Goal: Task Accomplishment & Management: Use online tool/utility

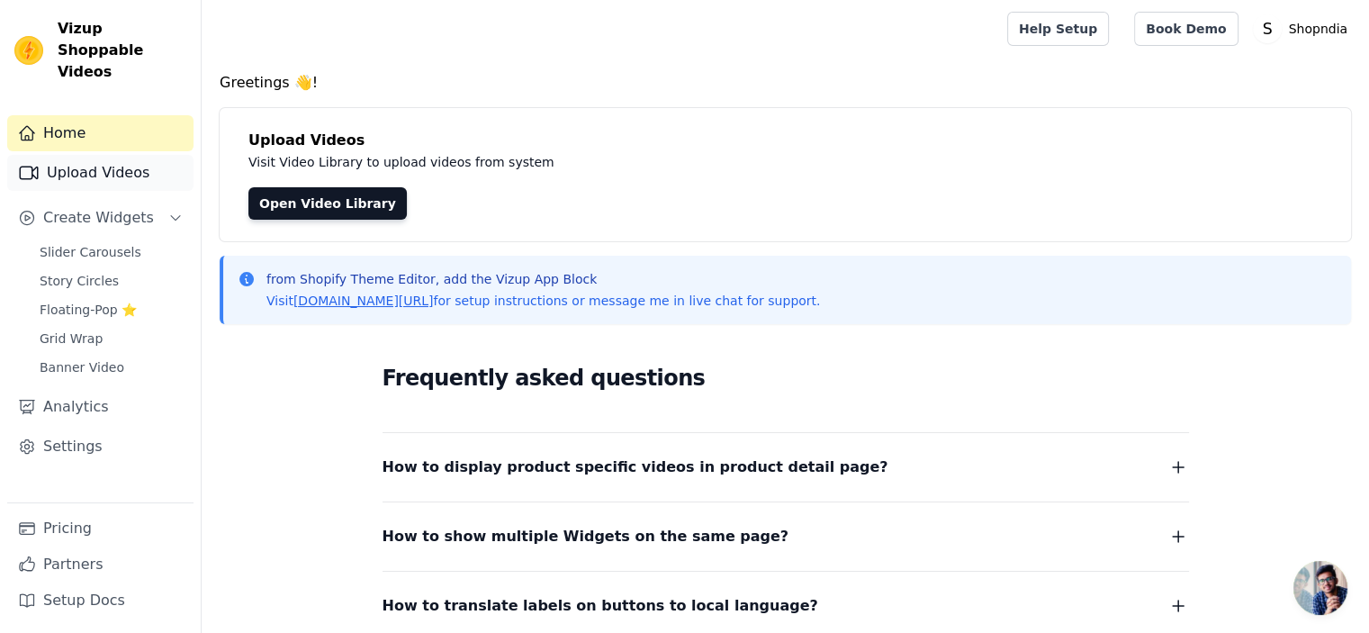
click at [108, 158] on link "Upload Videos" at bounding box center [100, 173] width 186 height 36
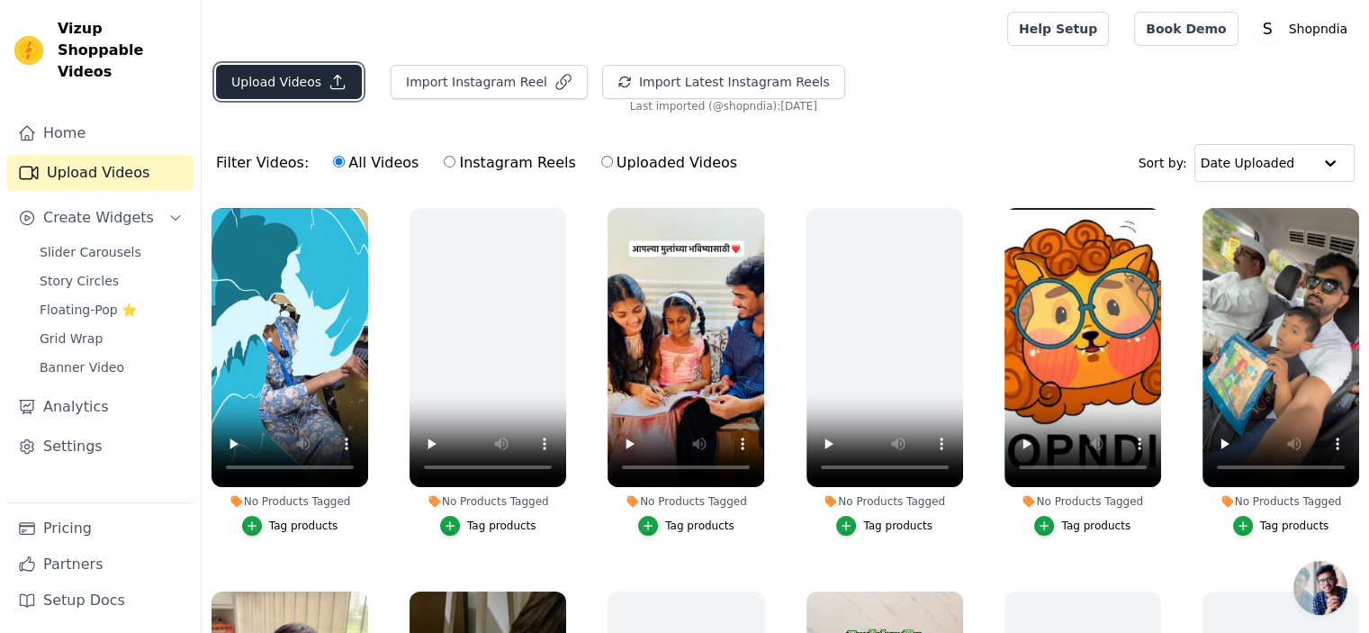
click at [245, 75] on button "Upload Videos" at bounding box center [289, 82] width 146 height 34
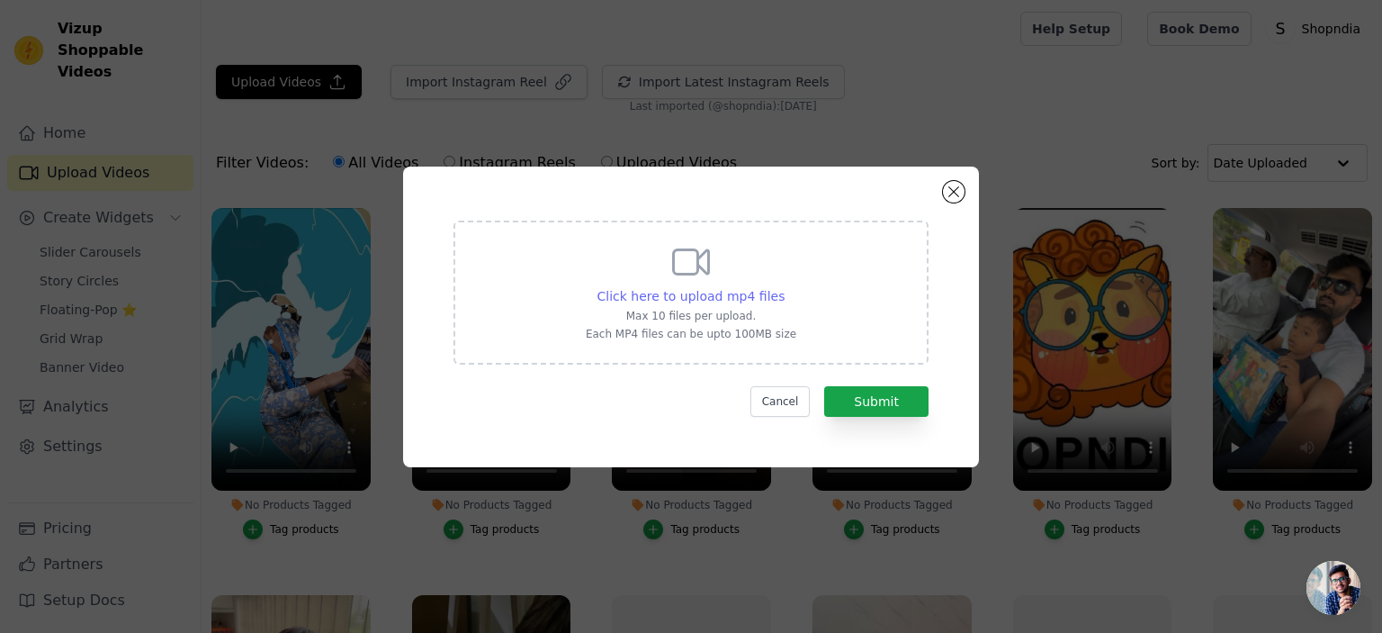
click at [689, 291] on span "Click here to upload mp4 files" at bounding box center [692, 296] width 188 height 14
click at [784, 287] on input "Click here to upload mp4 files Max 10 files per upload. Each MP4 files can be u…" at bounding box center [784, 286] width 1 height 1
type input "C:\fakepath\HIndi book web site short video 1.mp4"
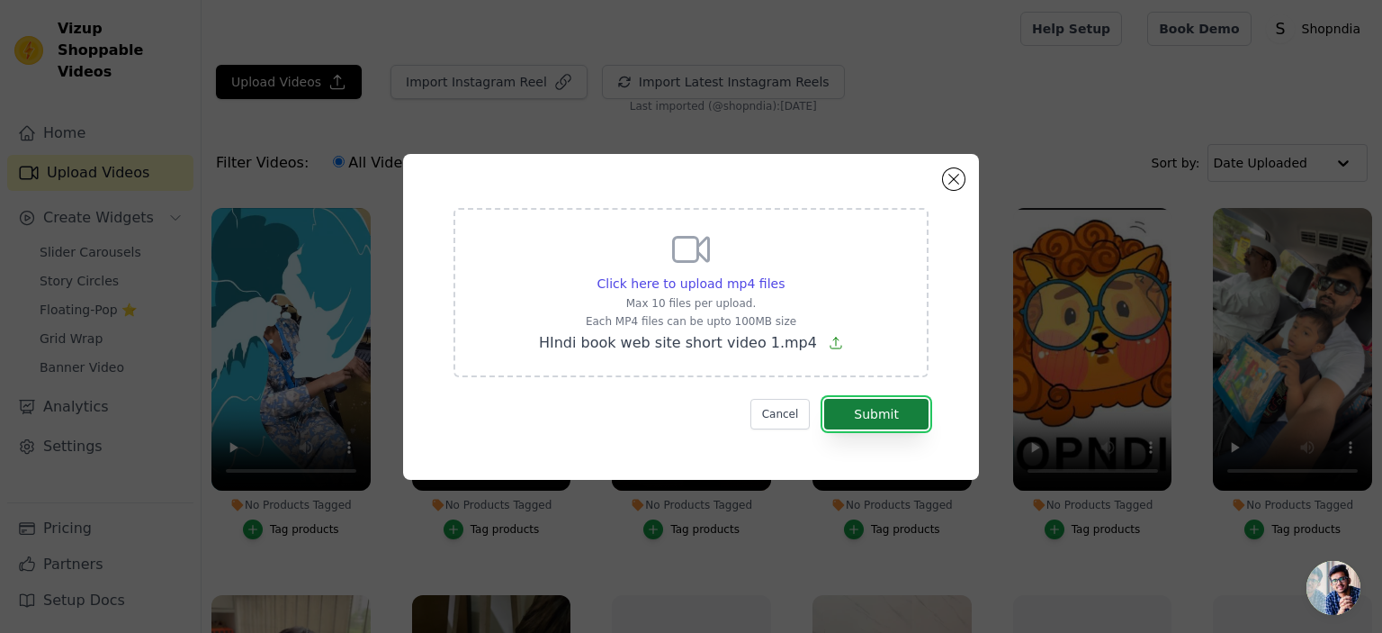
click at [888, 418] on button "Submit" at bounding box center [876, 414] width 104 height 31
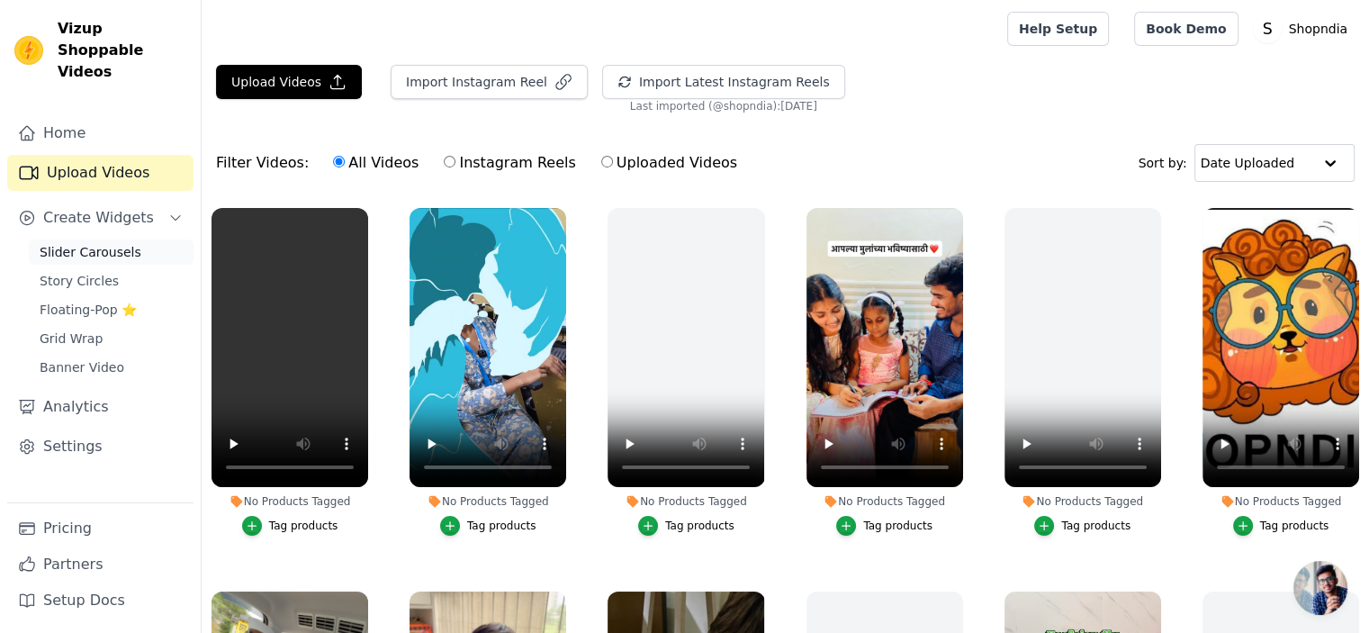
click at [86, 240] on link "Slider Carousels" at bounding box center [111, 251] width 165 height 25
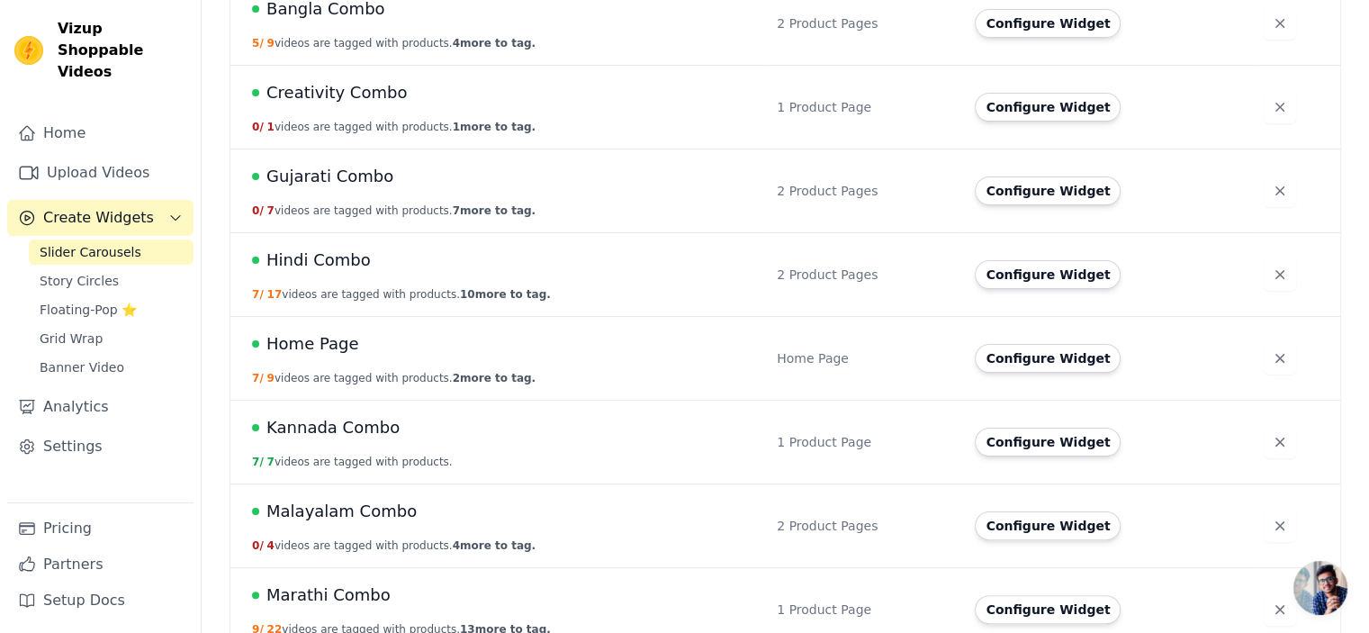
scroll to position [360, 0]
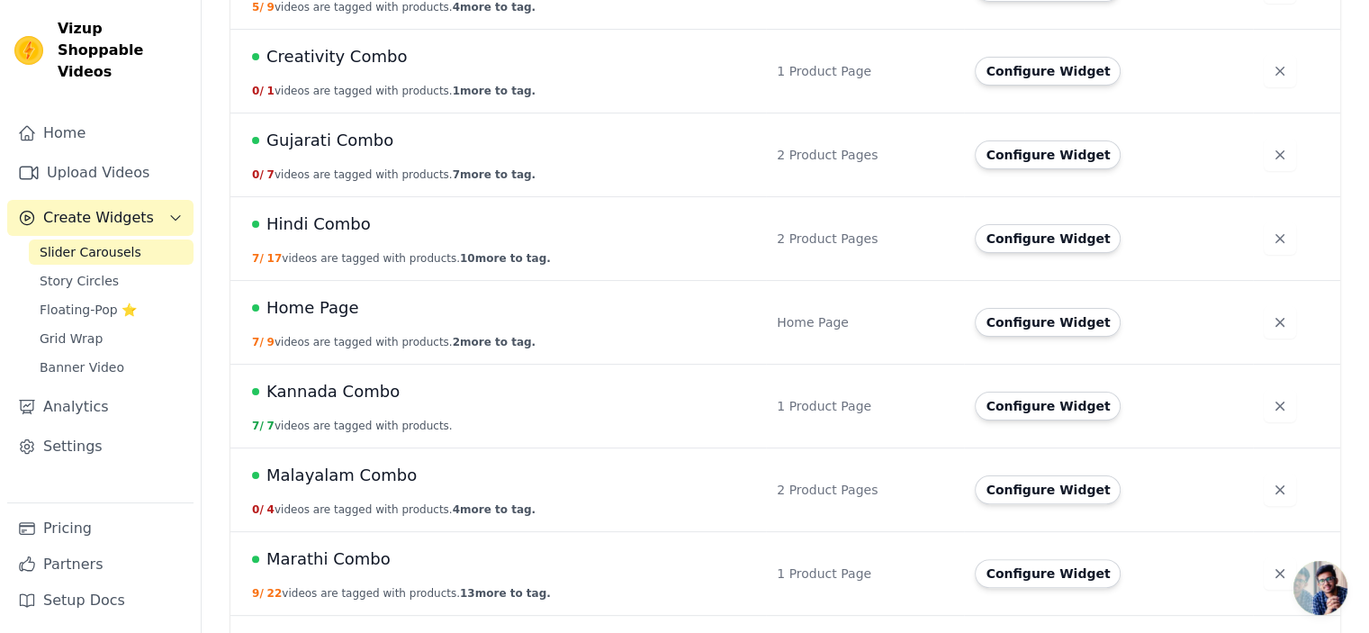
click at [320, 228] on span "Hindi Combo" at bounding box center [318, 224] width 104 height 25
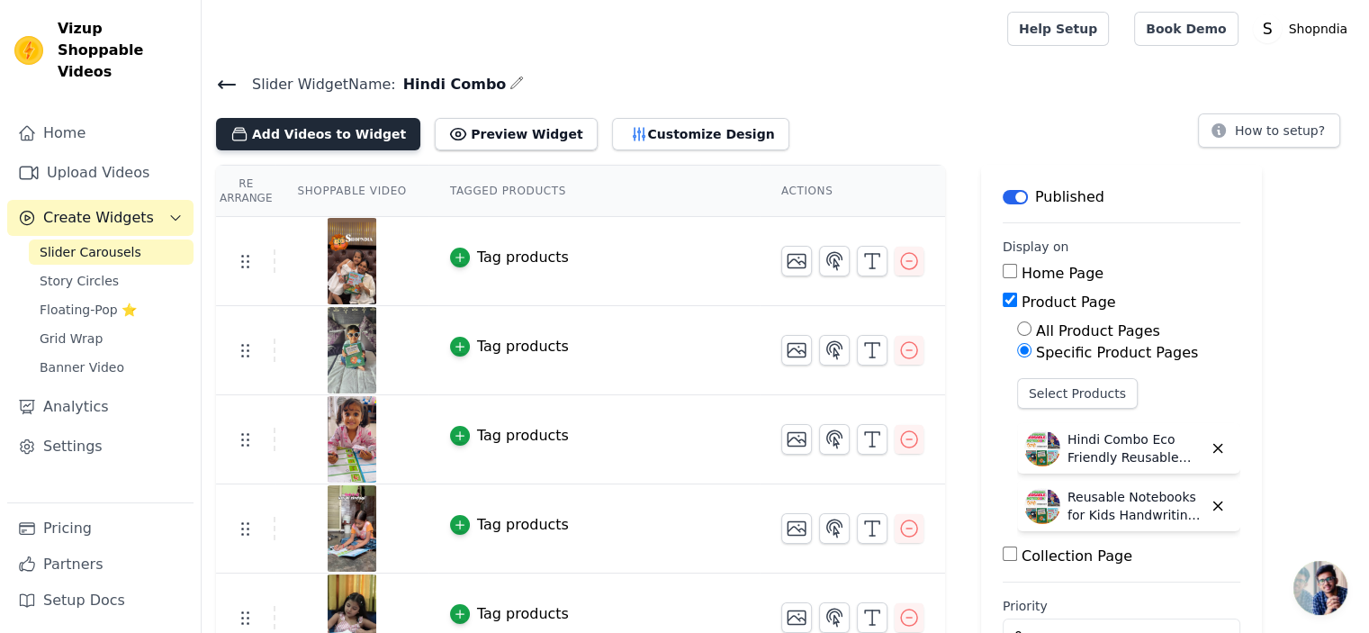
click at [284, 130] on button "Add Videos to Widget" at bounding box center [318, 134] width 204 height 32
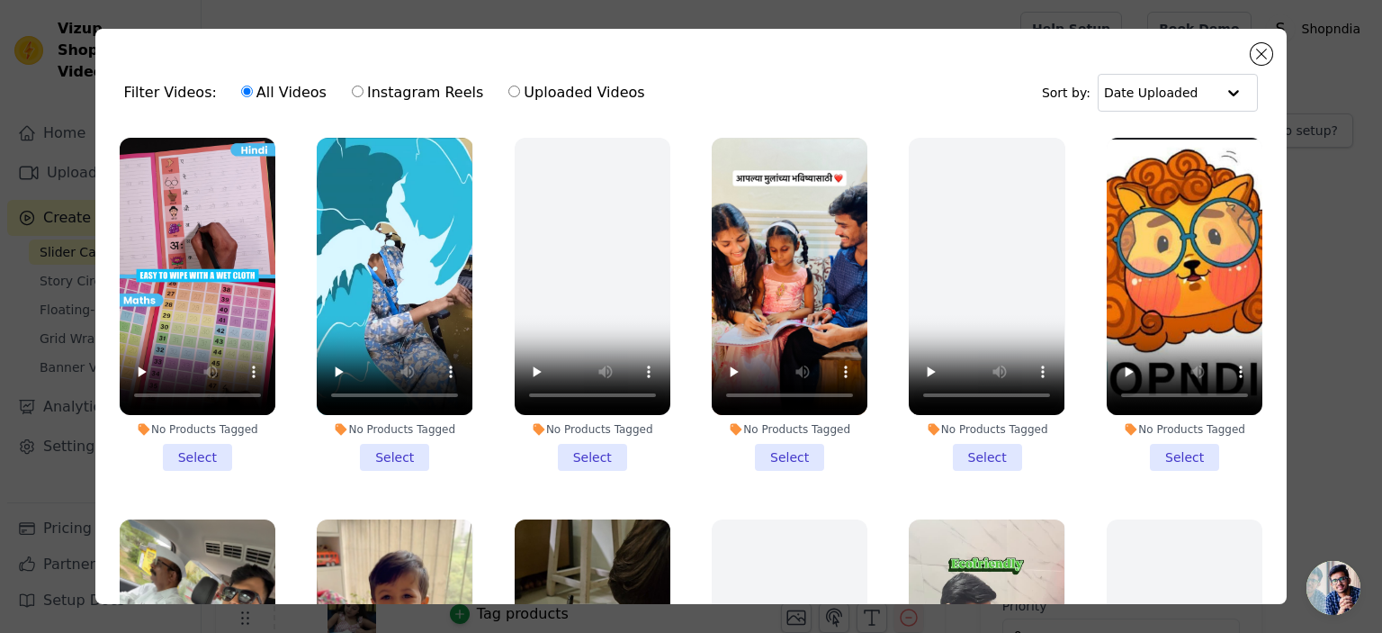
click at [211, 453] on li "No Products Tagged Select" at bounding box center [198, 304] width 156 height 333
click at [0, 0] on input "No Products Tagged Select" at bounding box center [0, 0] width 0 height 0
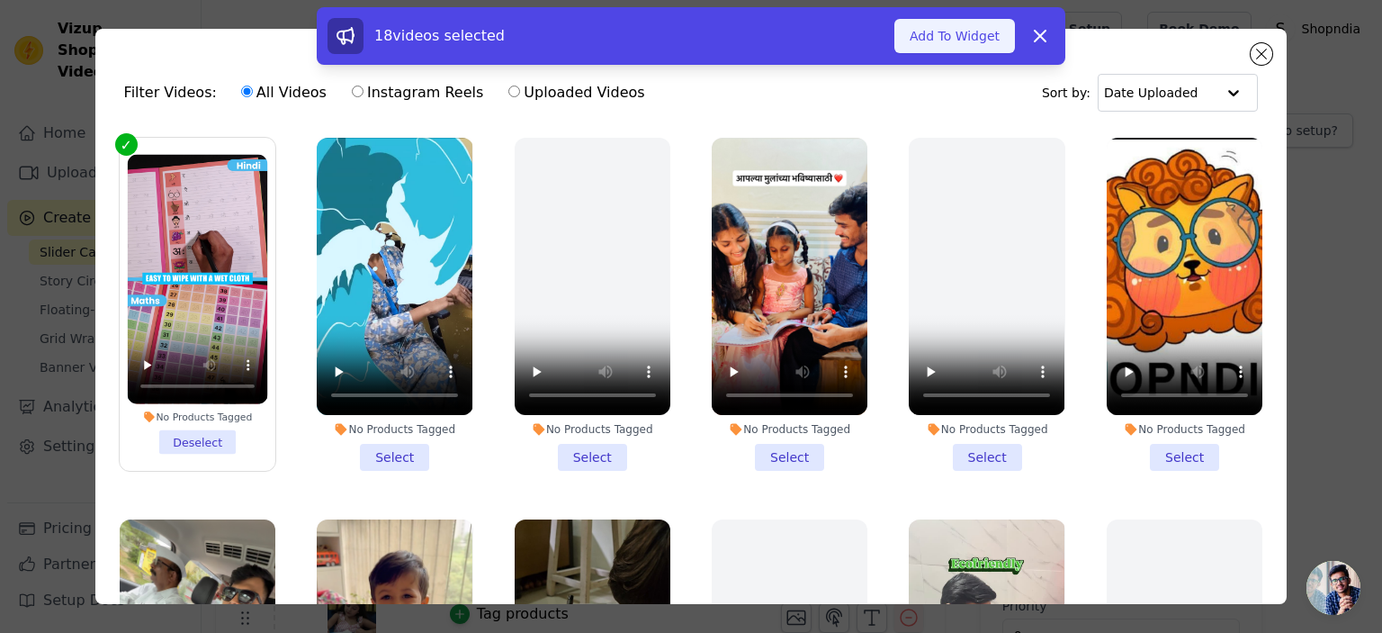
click at [950, 32] on button "Add To Widget" at bounding box center [955, 36] width 121 height 34
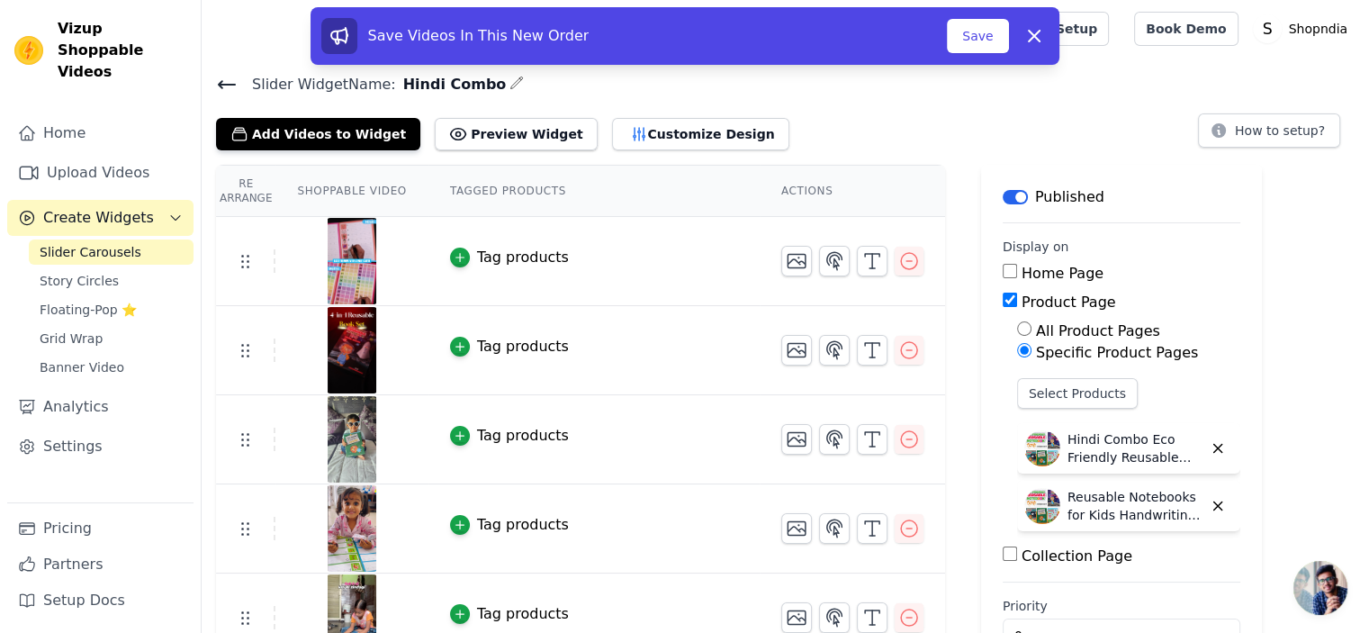
click at [337, 336] on img at bounding box center [352, 350] width 50 height 86
click at [338, 338] on img at bounding box center [352, 350] width 50 height 86
click at [345, 361] on img at bounding box center [352, 350] width 50 height 86
click at [345, 347] on img at bounding box center [352, 350] width 50 height 86
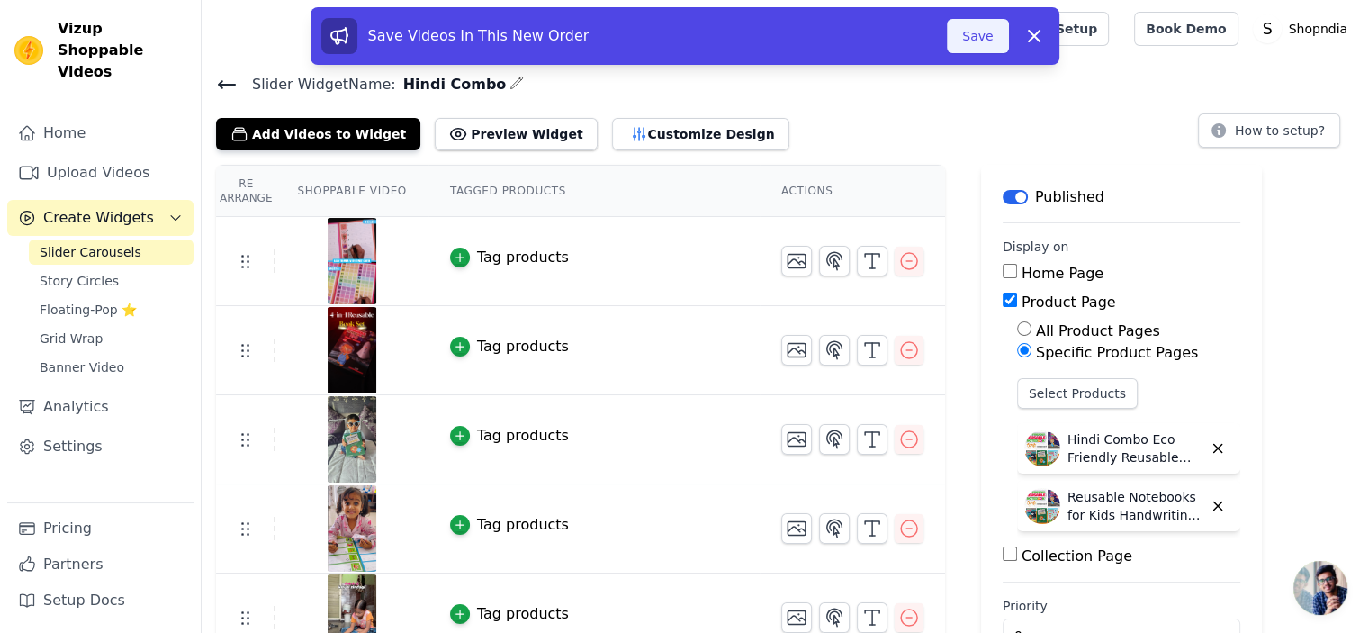
click at [978, 42] on button "Save" at bounding box center [977, 36] width 61 height 34
click at [984, 45] on button "Save" at bounding box center [977, 36] width 61 height 34
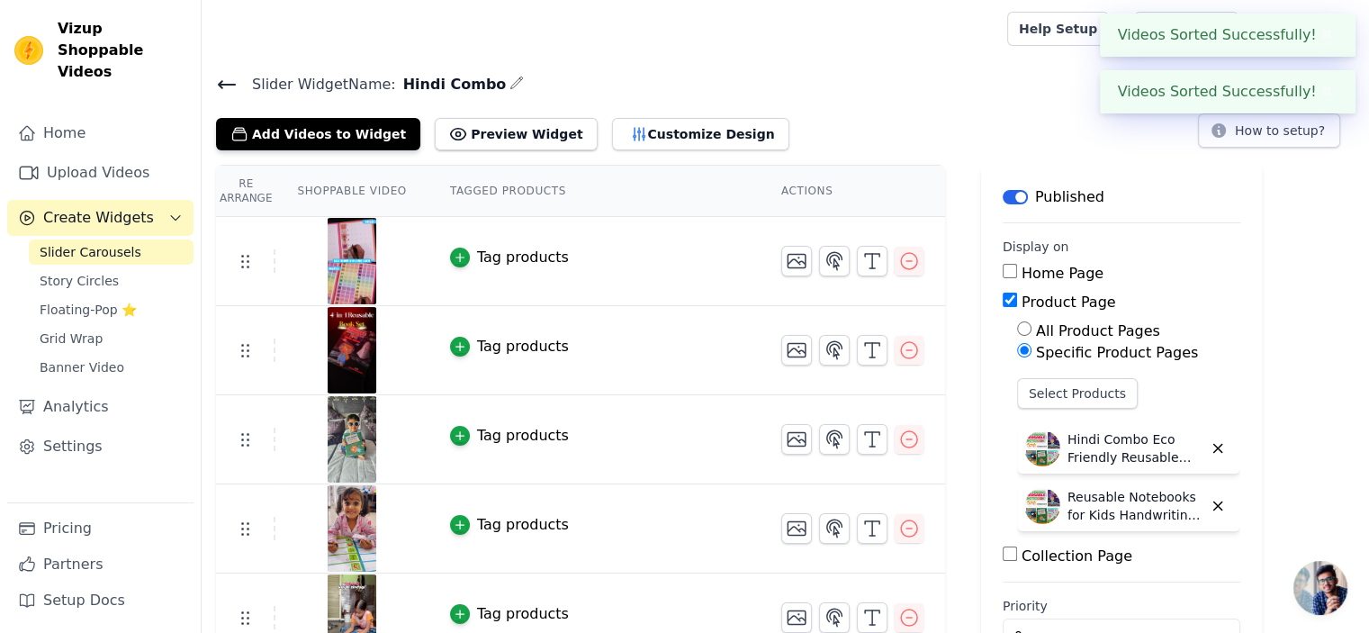
click at [343, 338] on img at bounding box center [352, 350] width 50 height 86
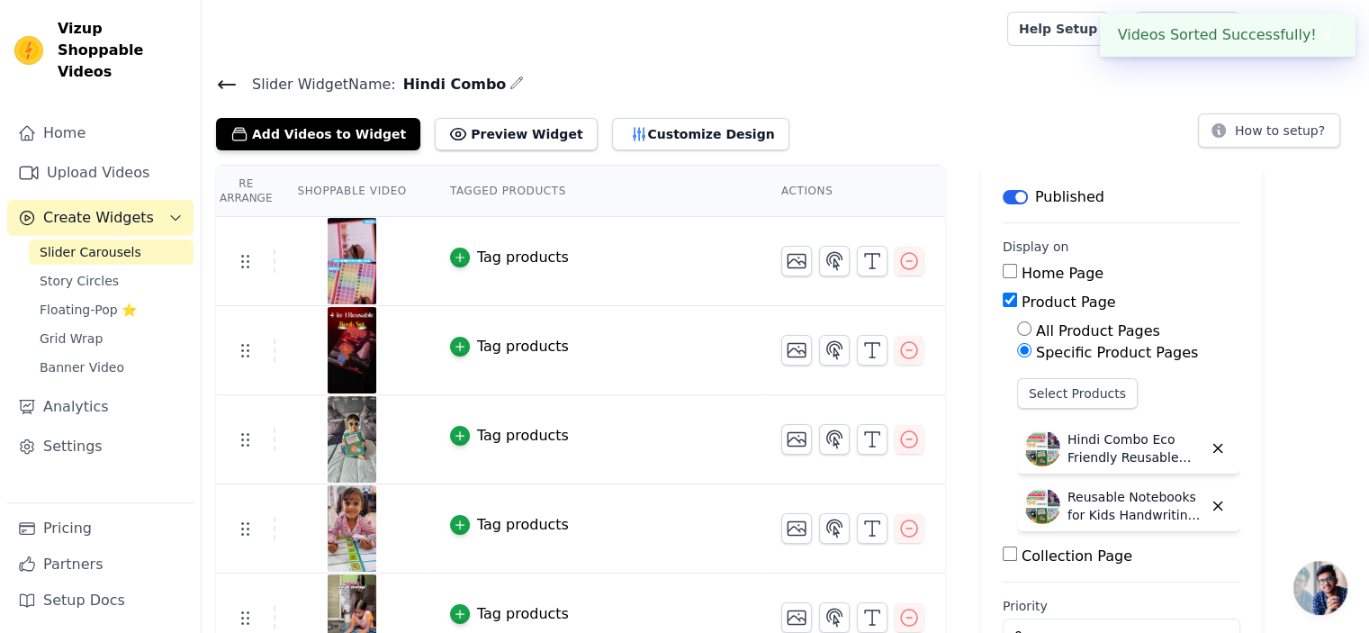
click at [340, 359] on img at bounding box center [352, 350] width 50 height 86
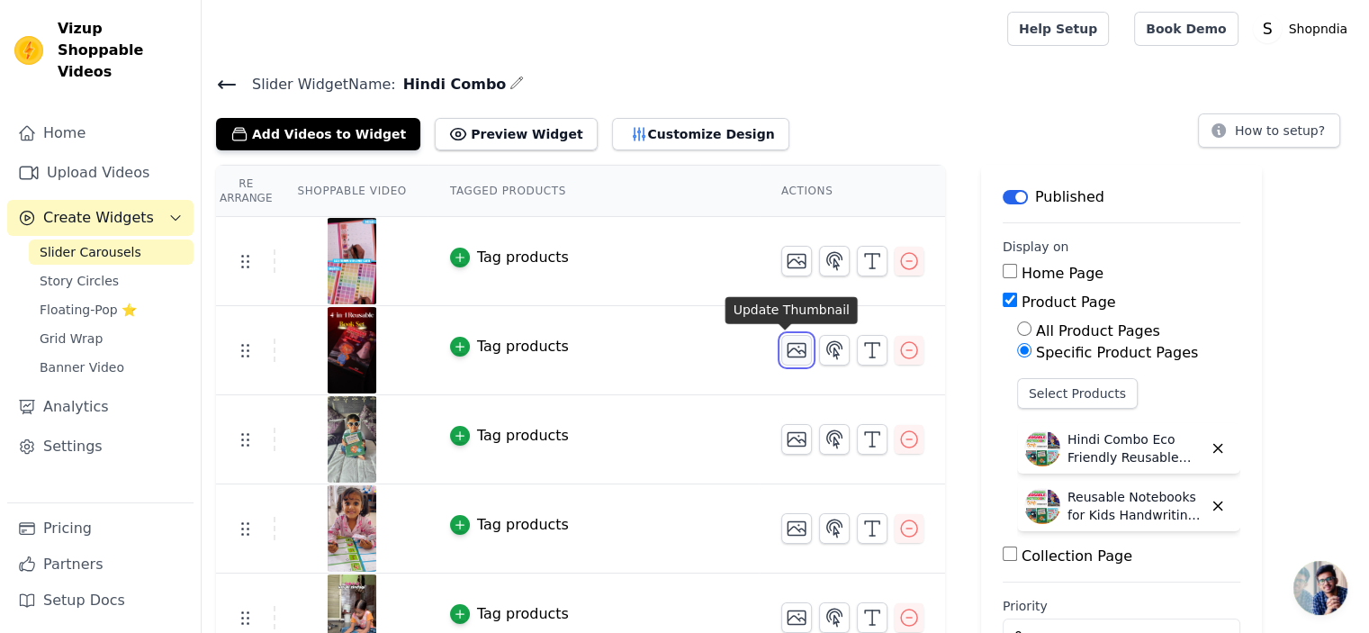
click at [793, 345] on icon "button" at bounding box center [797, 351] width 18 height 14
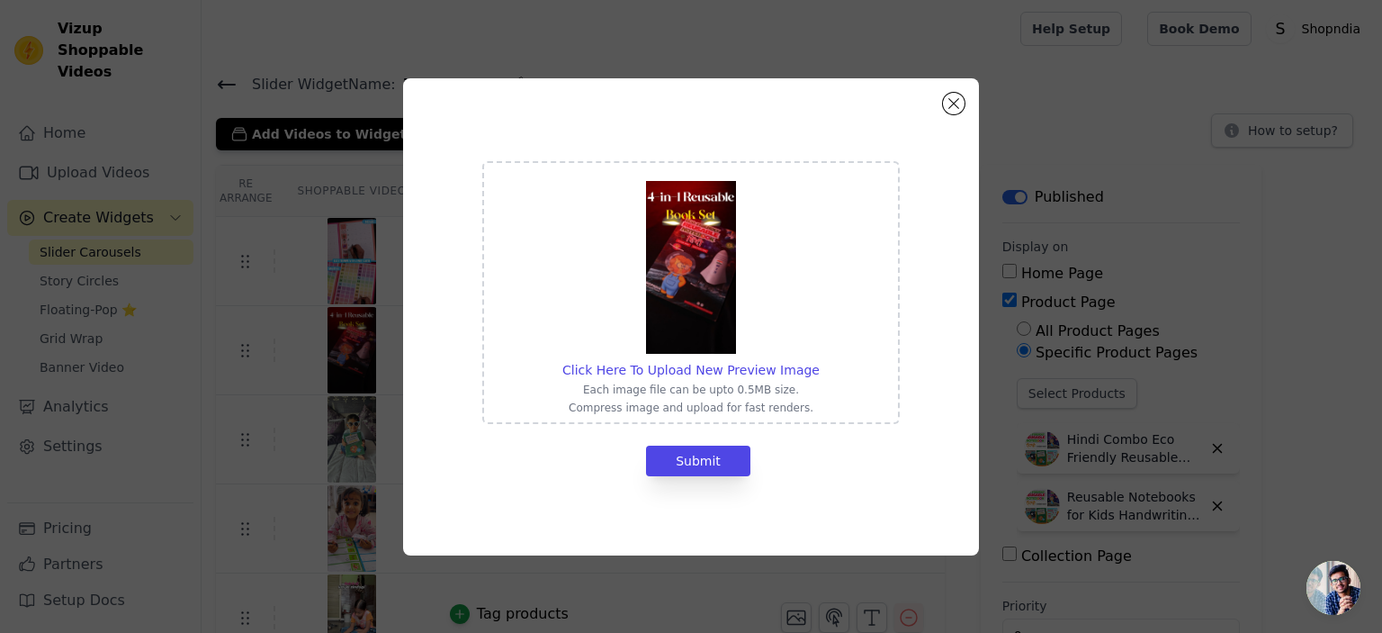
click at [687, 285] on img at bounding box center [691, 267] width 90 height 173
click at [819, 360] on input "Click Here To Upload New Preview Image Each image file can be upto 0.5MB size. …" at bounding box center [819, 360] width 1 height 1
click at [950, 105] on button "Close modal" at bounding box center [954, 104] width 22 height 22
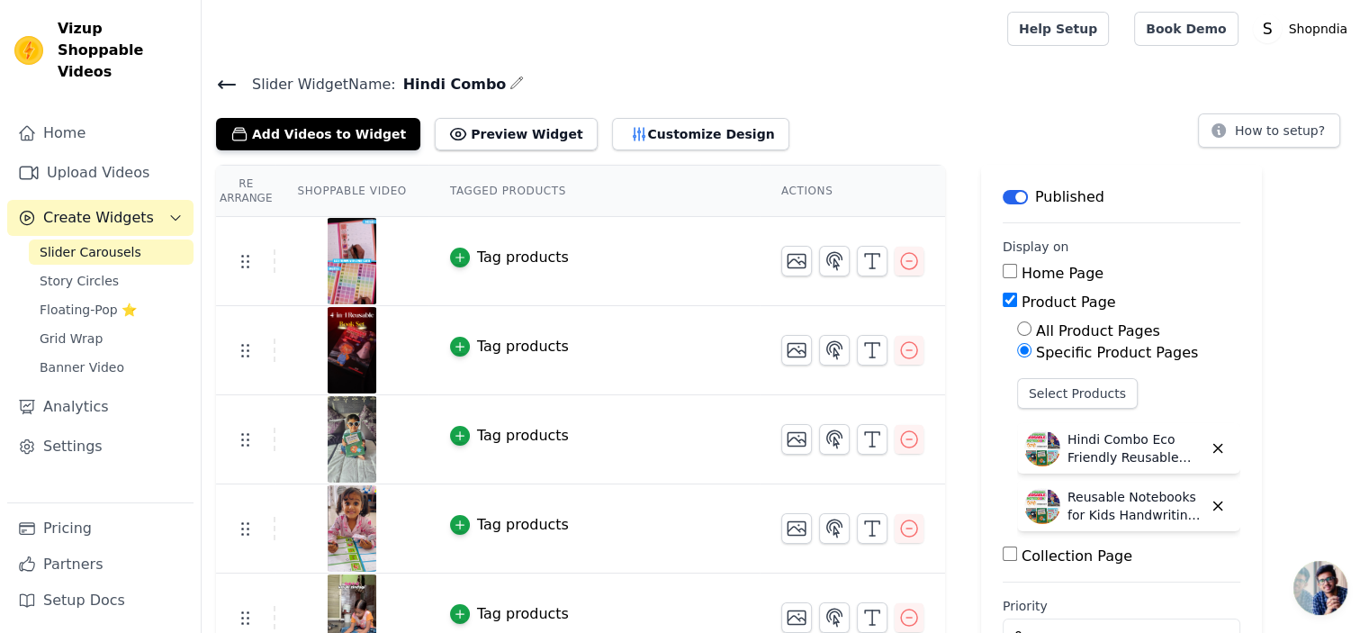
click at [349, 339] on img at bounding box center [352, 350] width 50 height 86
click at [251, 356] on icon at bounding box center [245, 350] width 22 height 22
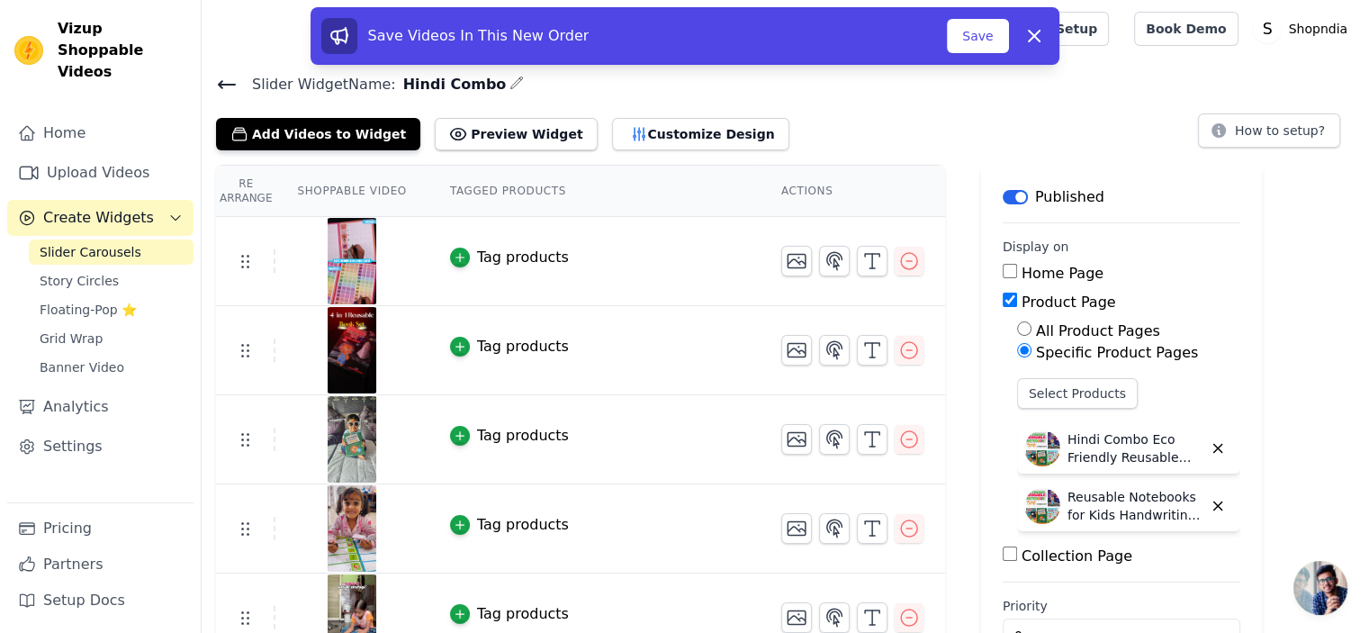
click at [511, 395] on td "Tag products" at bounding box center [593, 439] width 331 height 89
click at [1038, 34] on icon at bounding box center [1034, 36] width 22 height 22
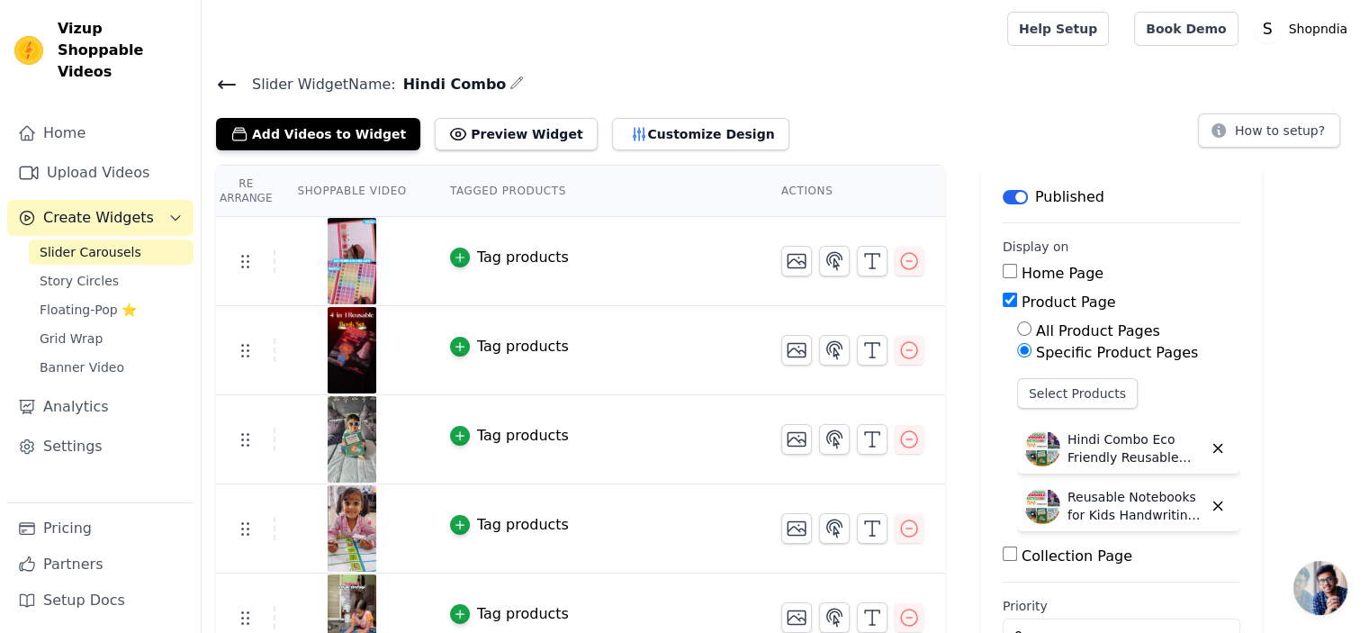
click at [493, 344] on div "Tag products" at bounding box center [523, 347] width 92 height 22
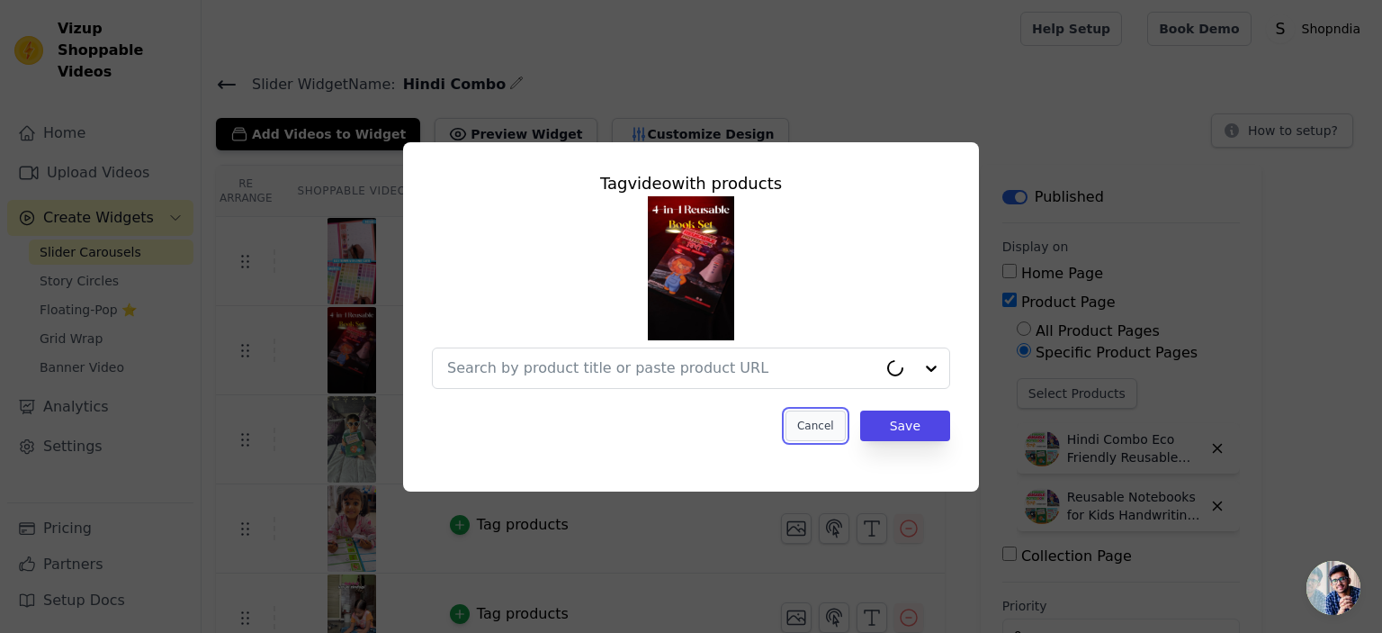
click at [833, 424] on button "Cancel" at bounding box center [816, 425] width 60 height 31
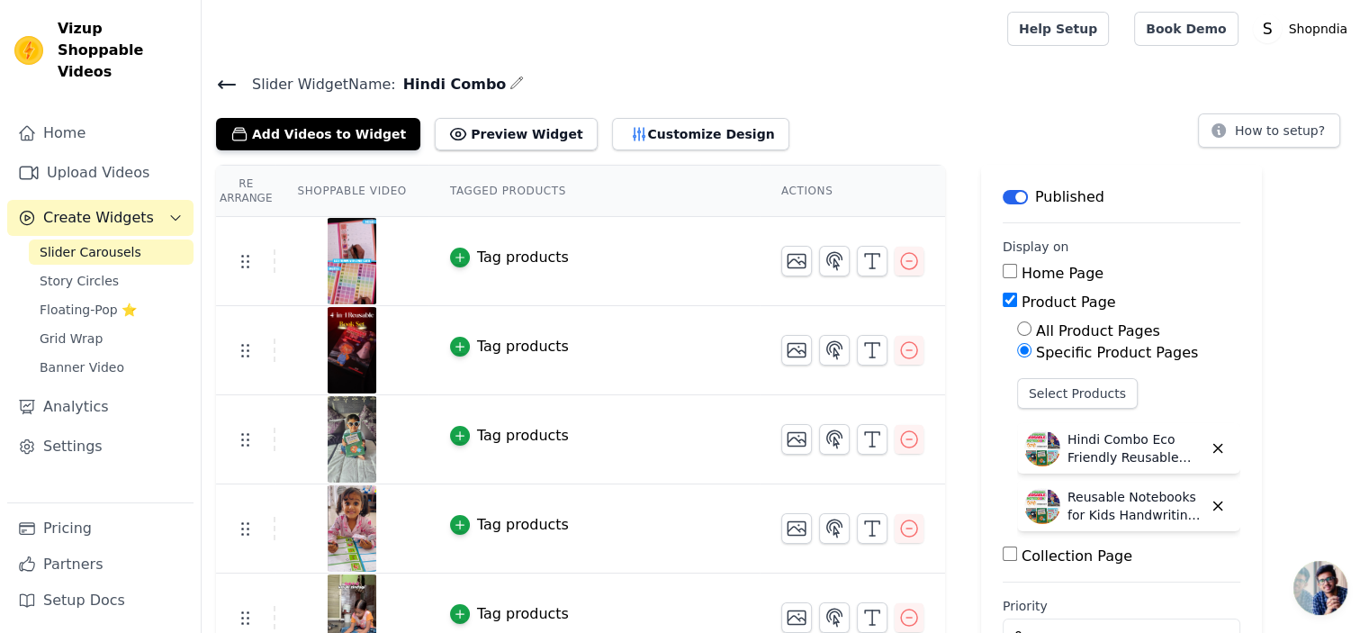
click at [360, 352] on img at bounding box center [352, 350] width 50 height 86
click at [309, 130] on button "Add Videos to Widget" at bounding box center [318, 134] width 204 height 32
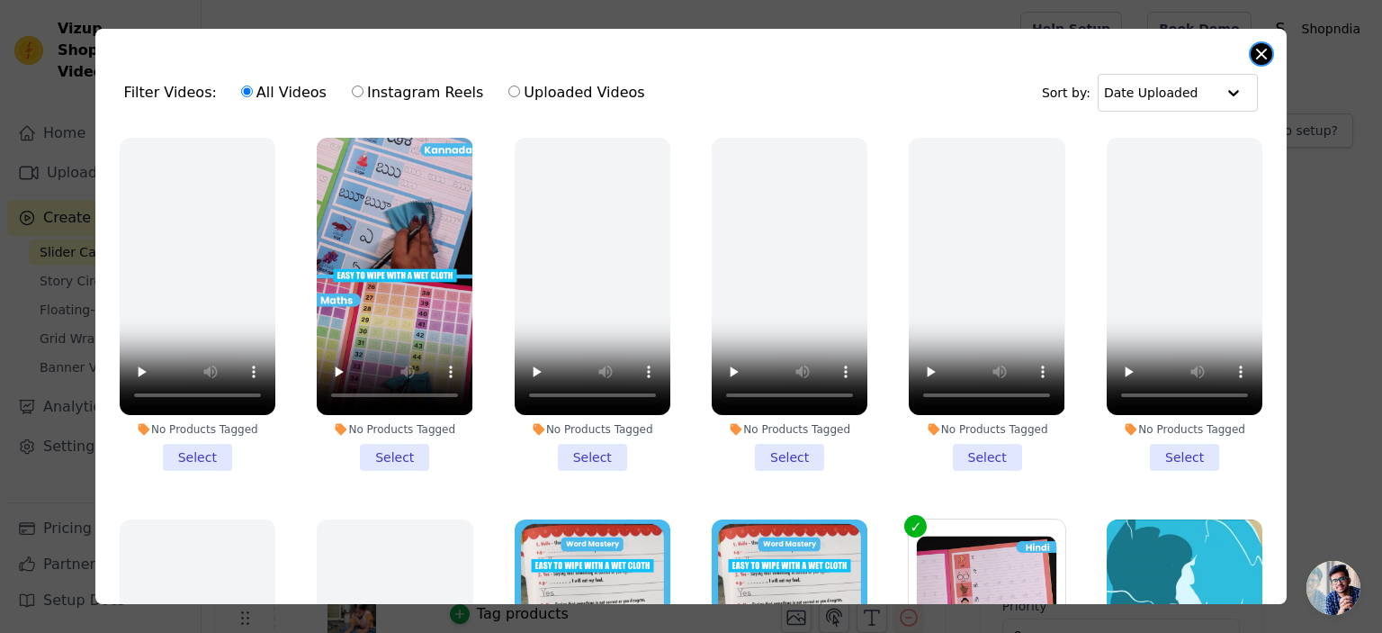
click at [1261, 61] on button "Close modal" at bounding box center [1262, 54] width 22 height 22
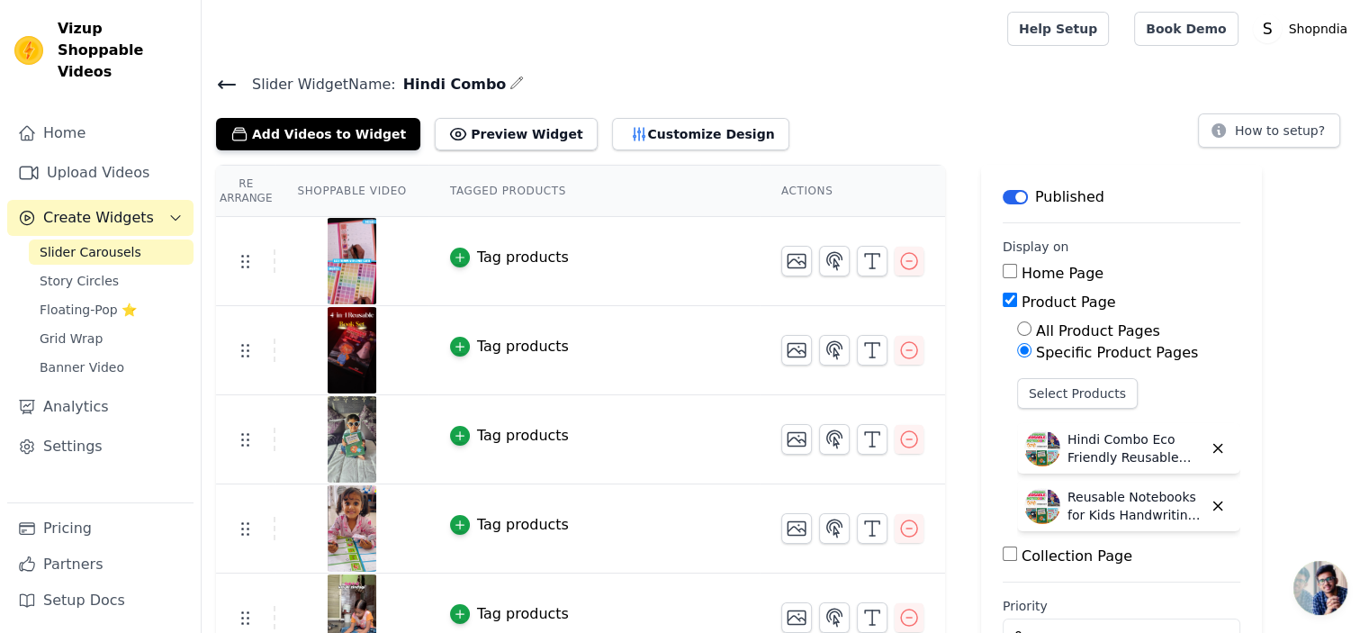
click at [338, 248] on img at bounding box center [352, 261] width 50 height 86
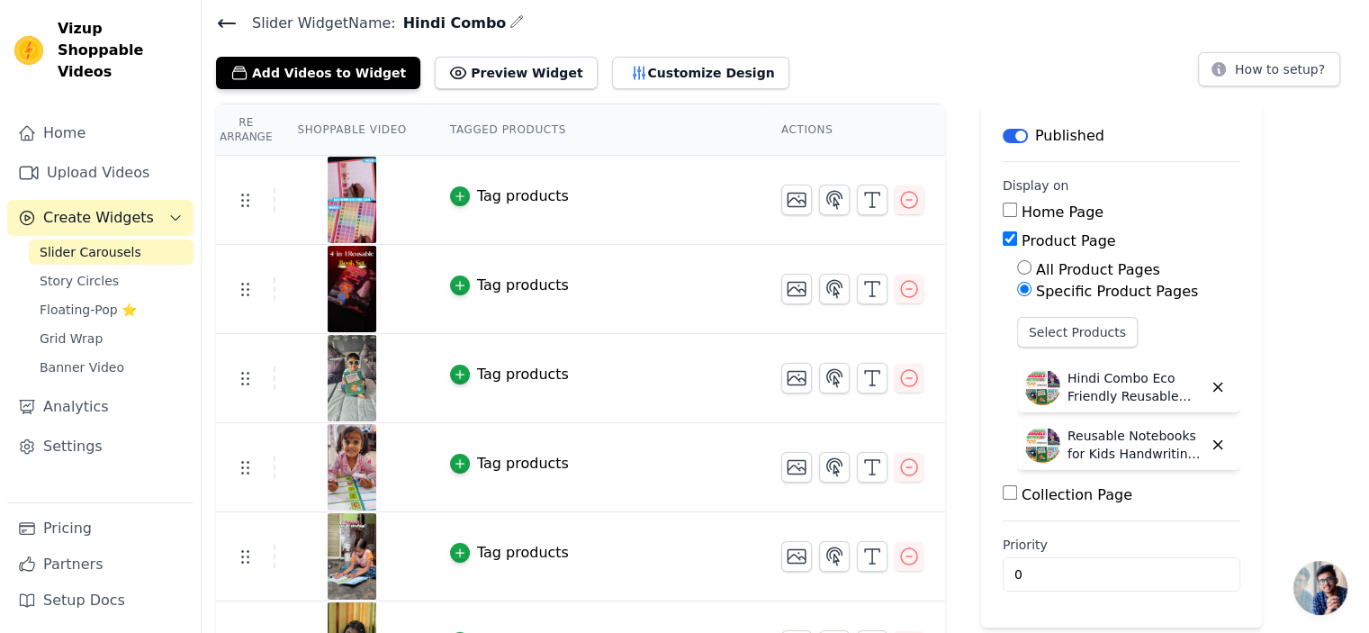
scroll to position [90, 0]
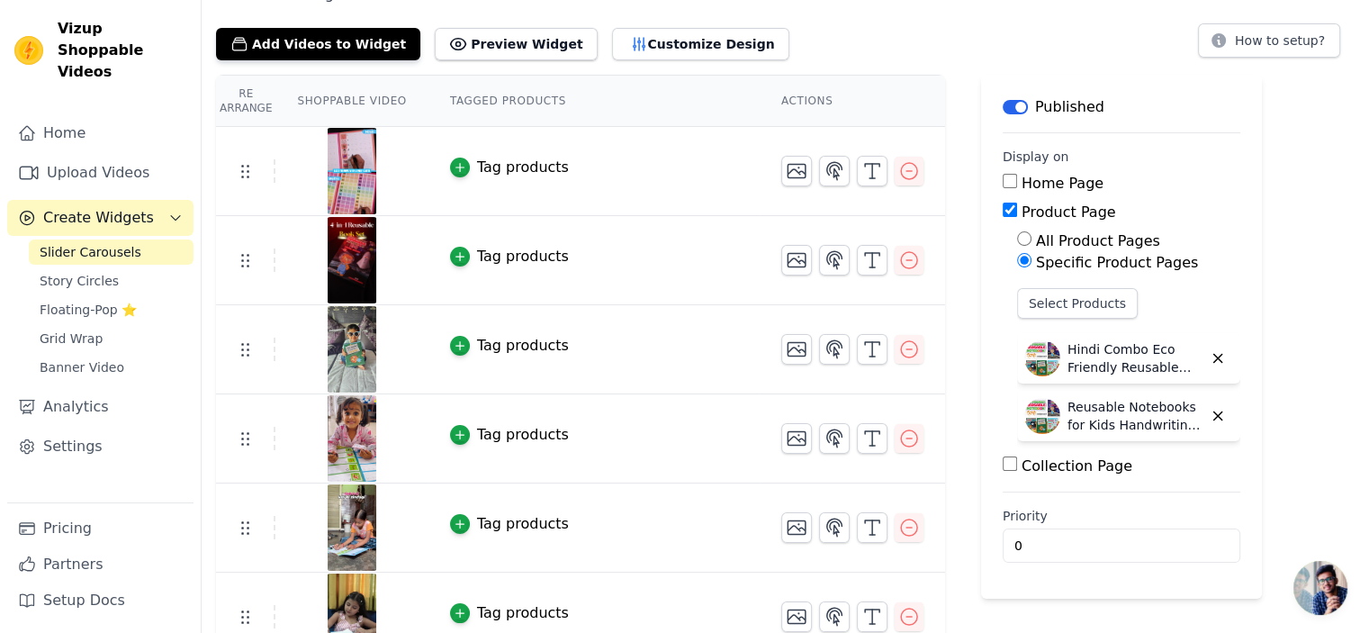
click at [356, 269] on img at bounding box center [352, 260] width 50 height 86
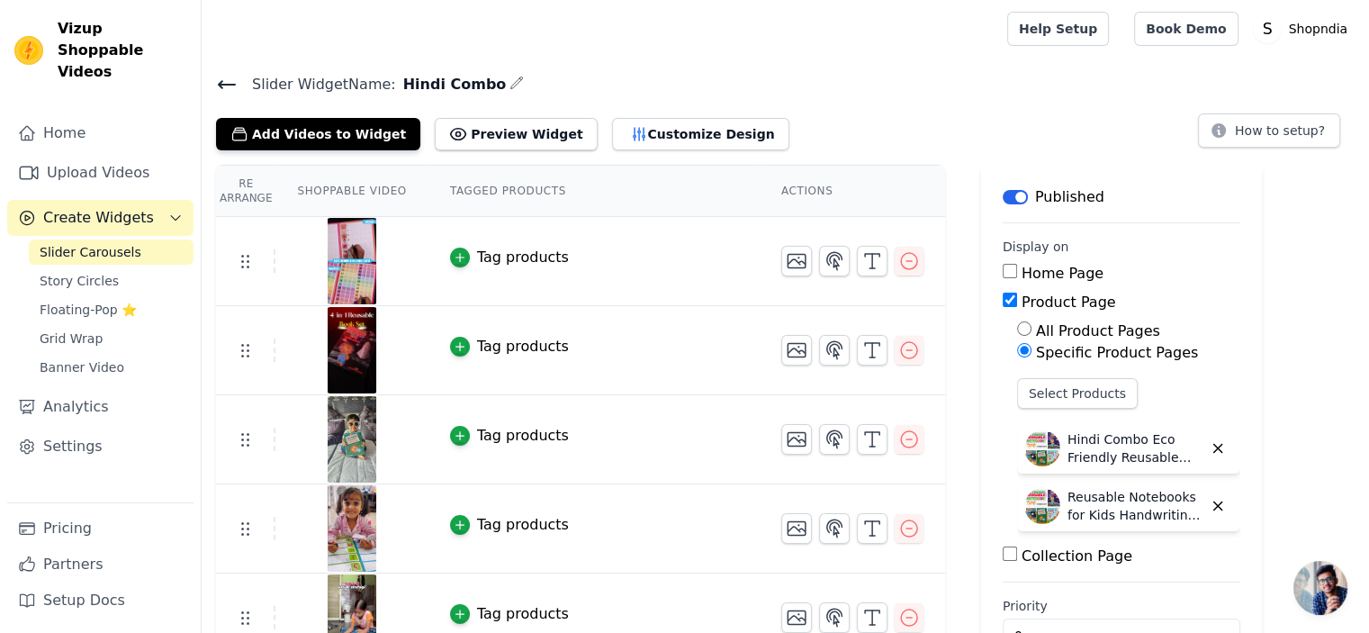
click at [343, 267] on img at bounding box center [352, 261] width 50 height 86
click at [342, 344] on img at bounding box center [352, 350] width 50 height 86
click at [338, 183] on th "Shoppable Video" at bounding box center [351, 191] width 152 height 51
click at [338, 194] on th "Shoppable Video" at bounding box center [351, 191] width 152 height 51
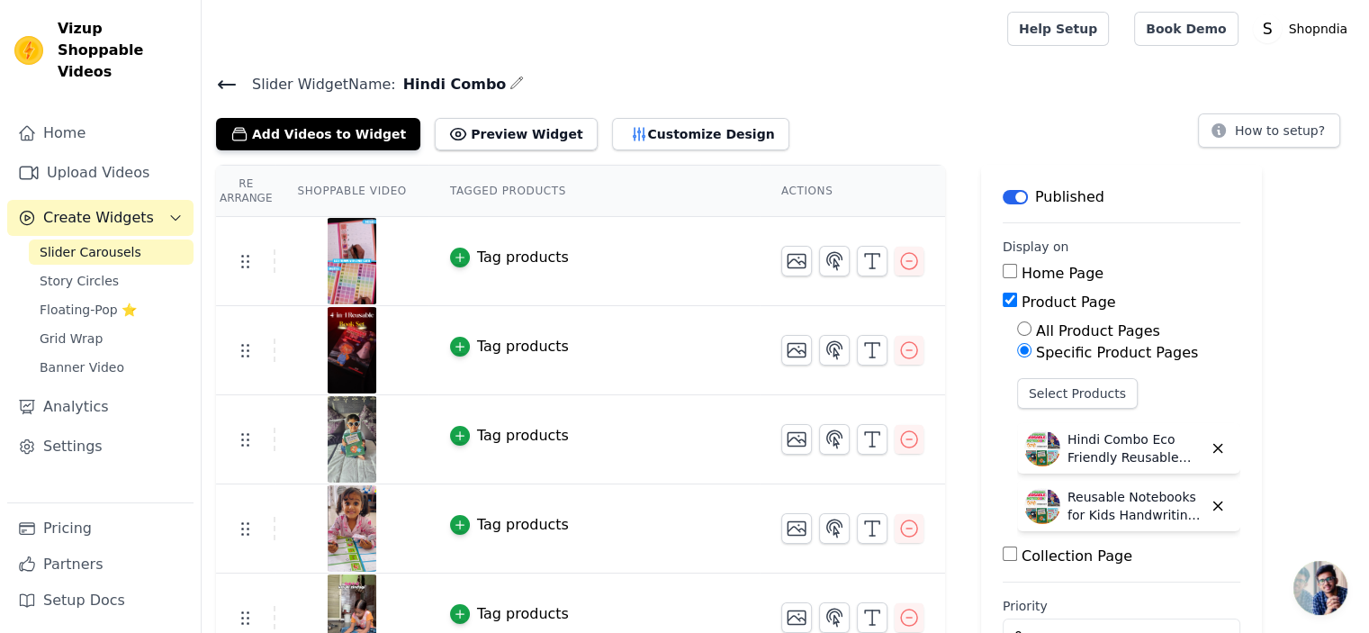
click at [338, 194] on th "Shoppable Video" at bounding box center [351, 191] width 152 height 51
click at [583, 201] on th "Tagged Products" at bounding box center [593, 191] width 331 height 51
click at [488, 141] on button "Preview Widget" at bounding box center [516, 134] width 162 height 32
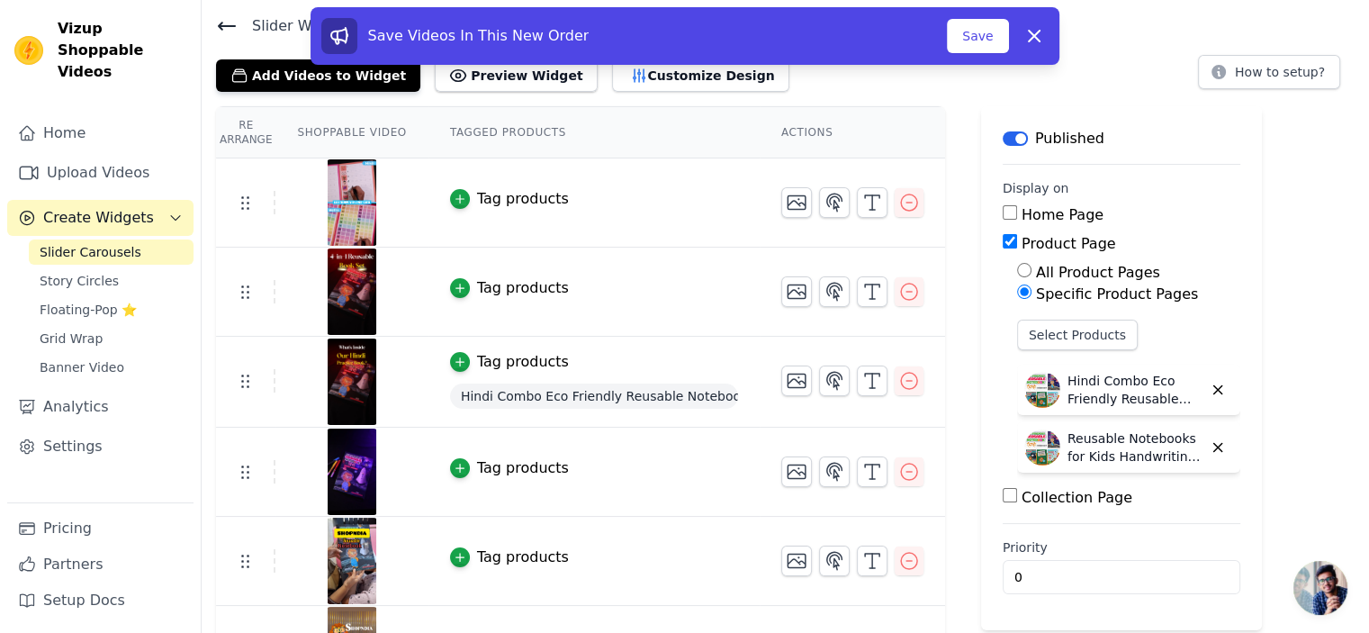
scroll to position [90, 0]
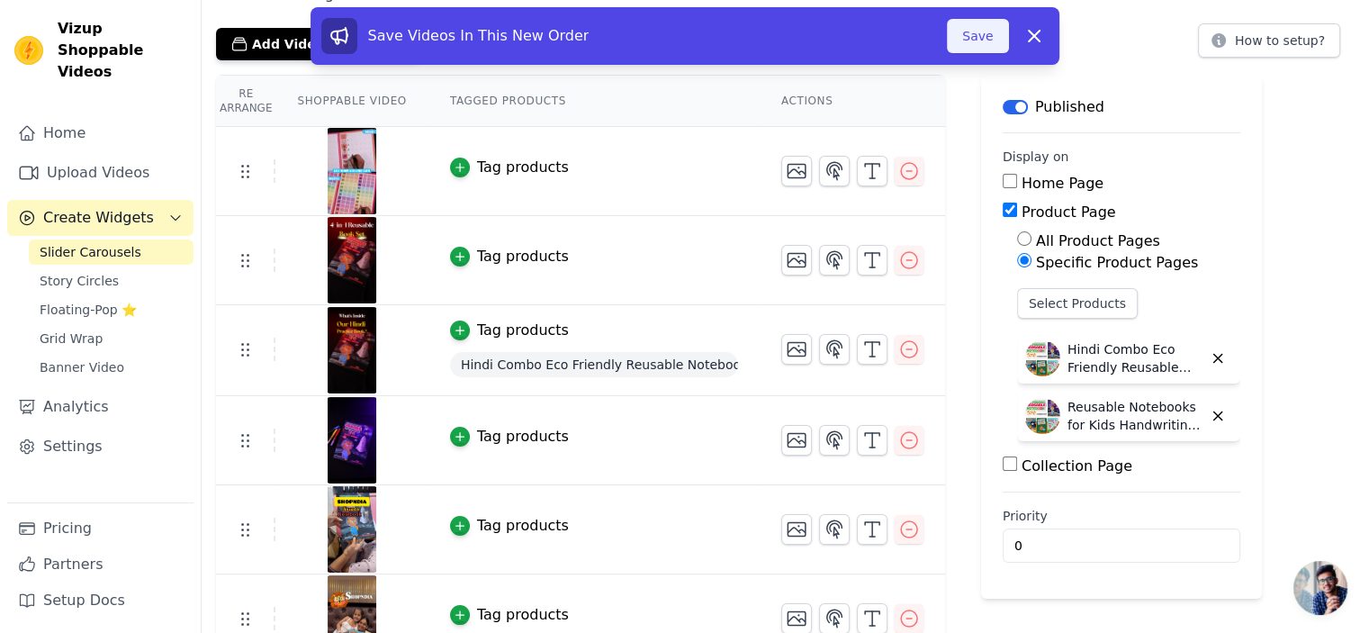
click at [985, 29] on button "Save" at bounding box center [977, 36] width 61 height 34
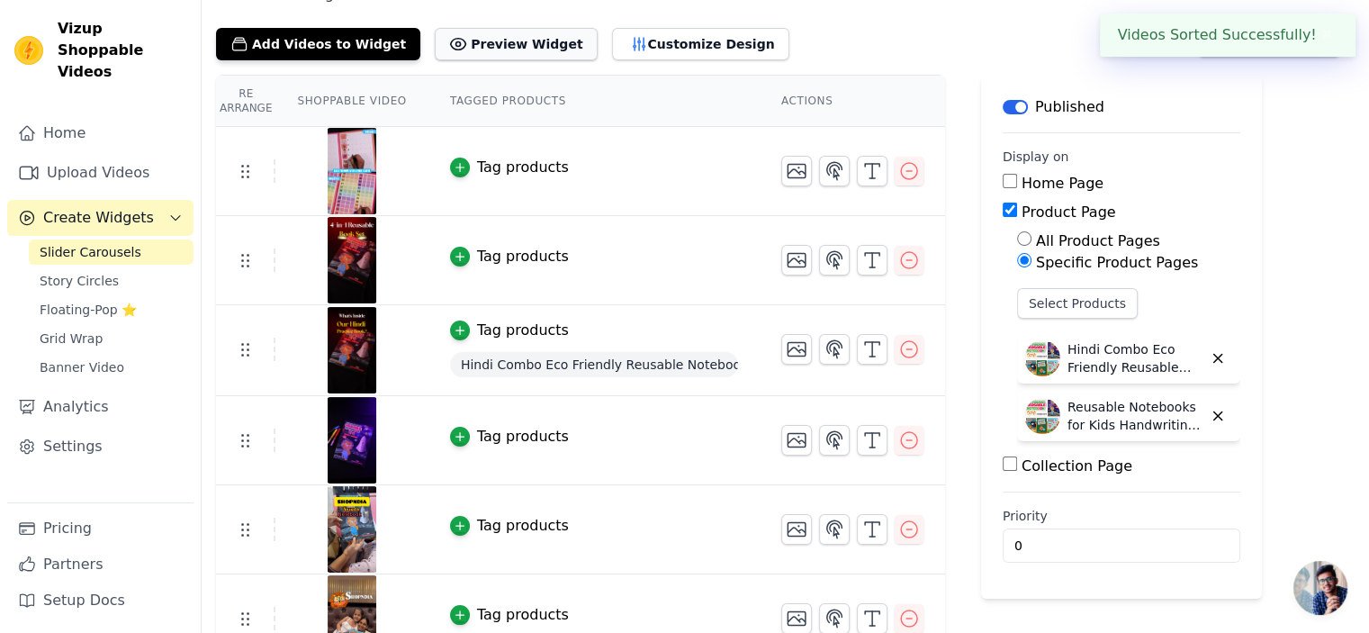
click at [475, 52] on button "Preview Widget" at bounding box center [516, 44] width 162 height 32
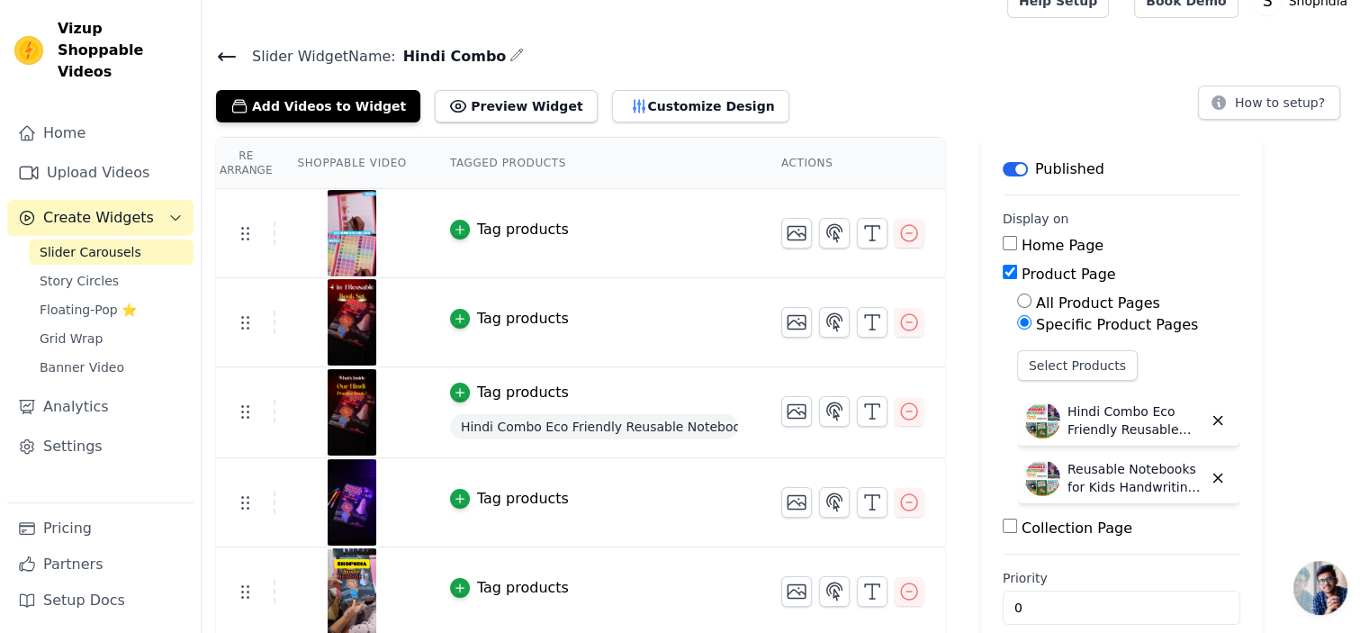
scroll to position [0, 0]
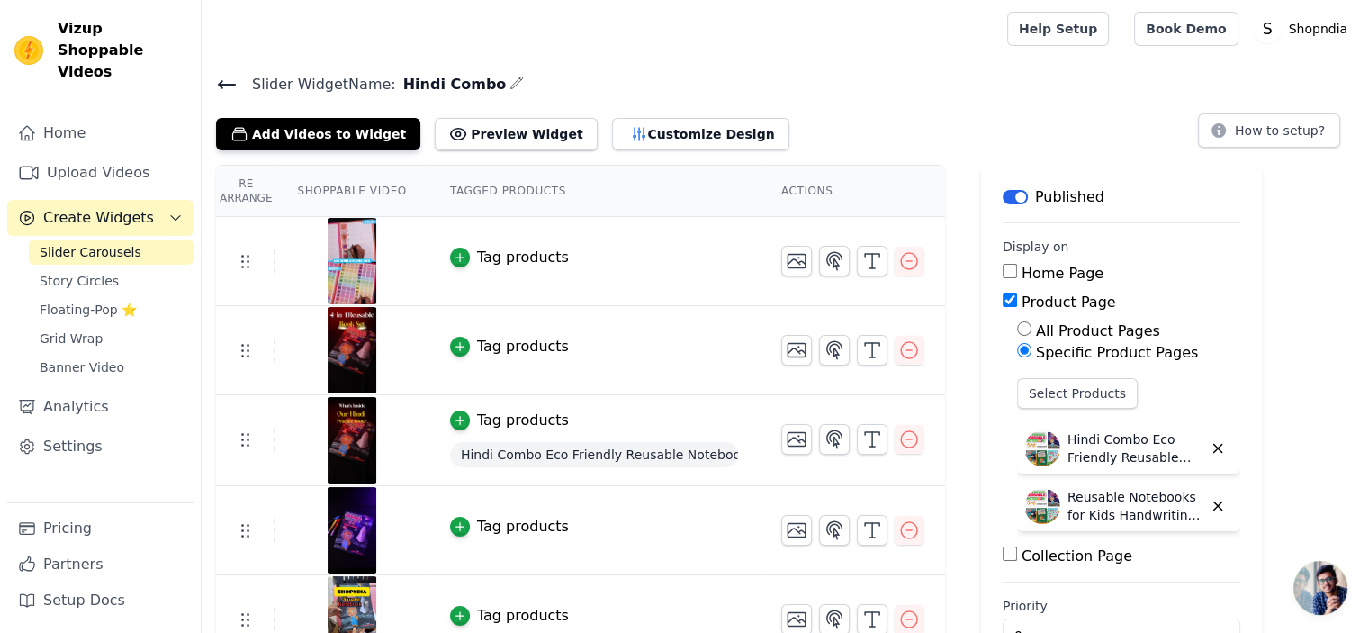
click at [219, 79] on icon at bounding box center [227, 85] width 22 height 22
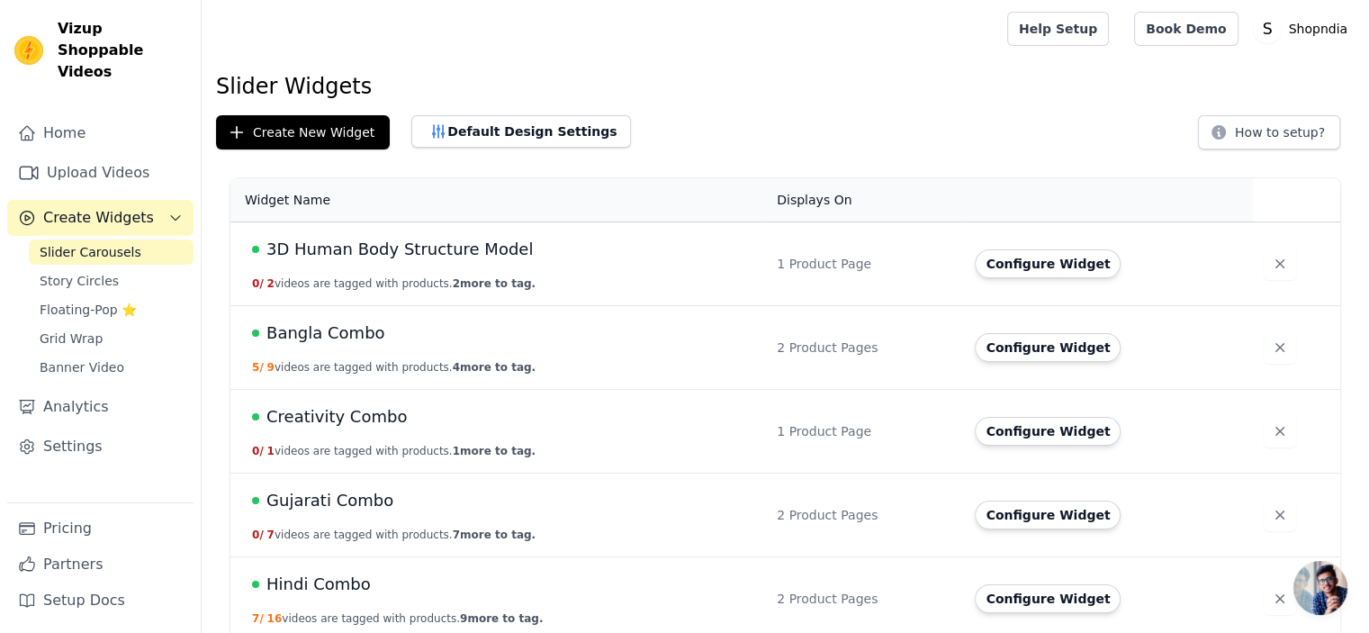
click at [299, 330] on span "Bangla Combo" at bounding box center [325, 332] width 119 height 25
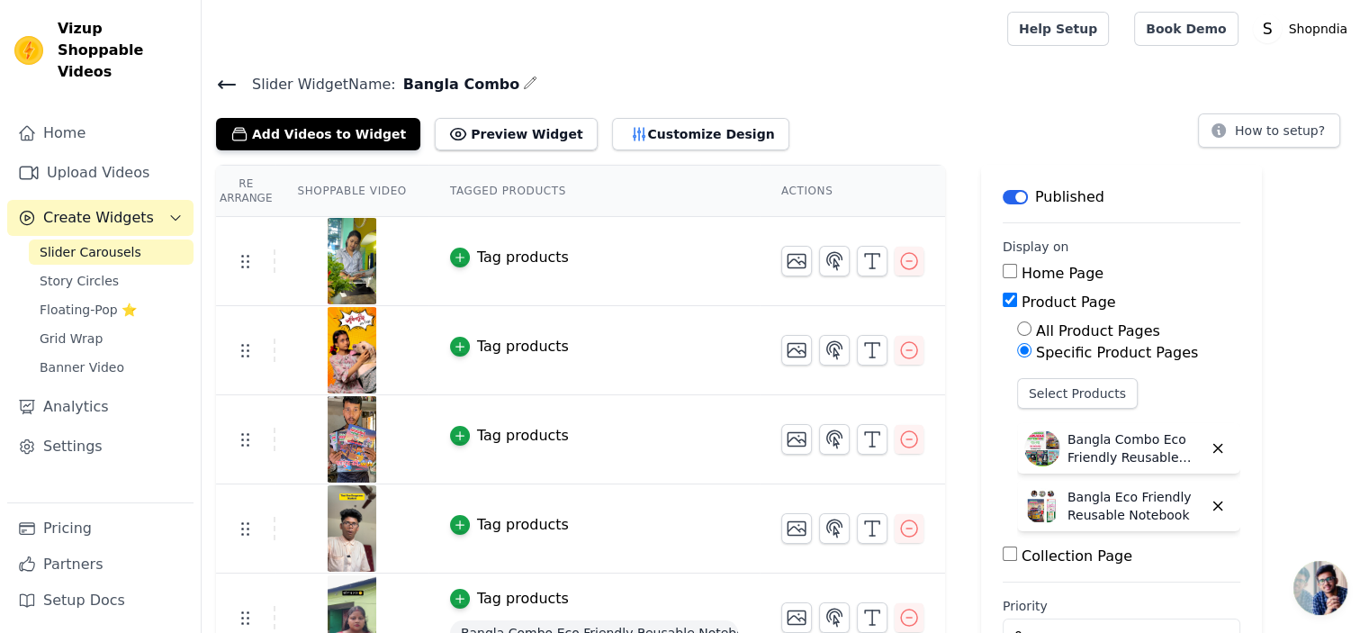
click at [779, 111] on div "Add Videos to Widget Preview Widget Customize Design How to setup?" at bounding box center [785, 131] width 1139 height 40
click at [294, 143] on button "Add Videos to Widget" at bounding box center [318, 134] width 204 height 32
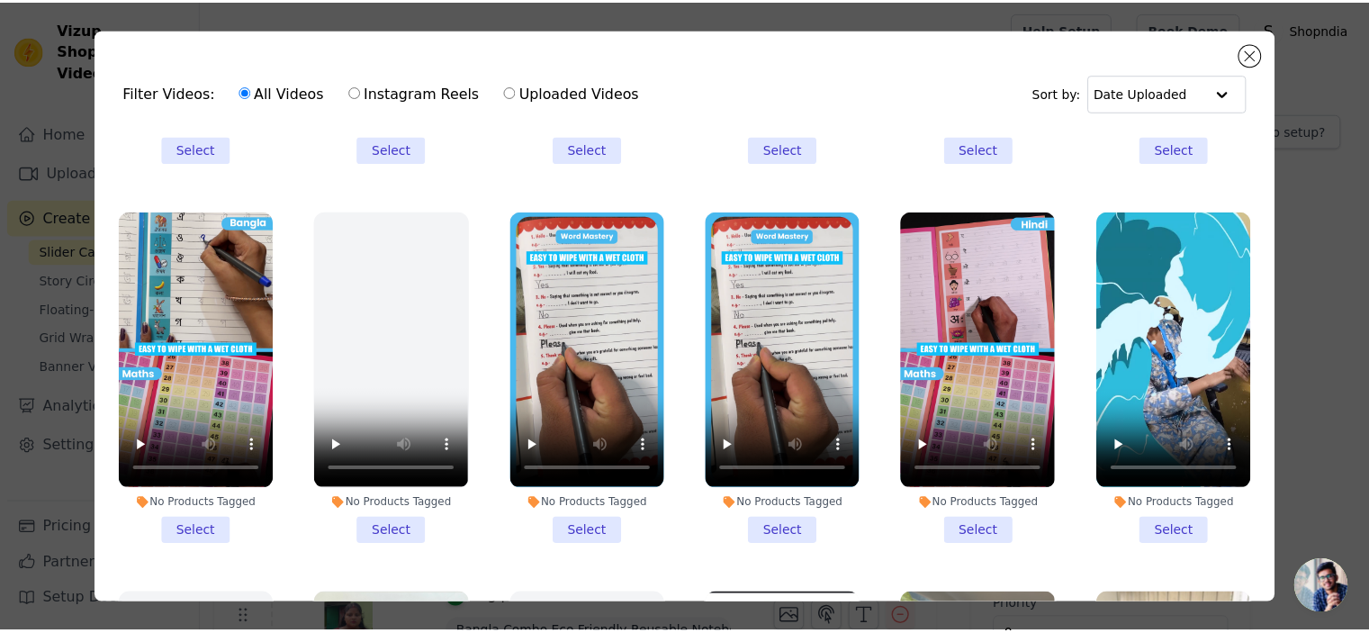
scroll to position [360, 0]
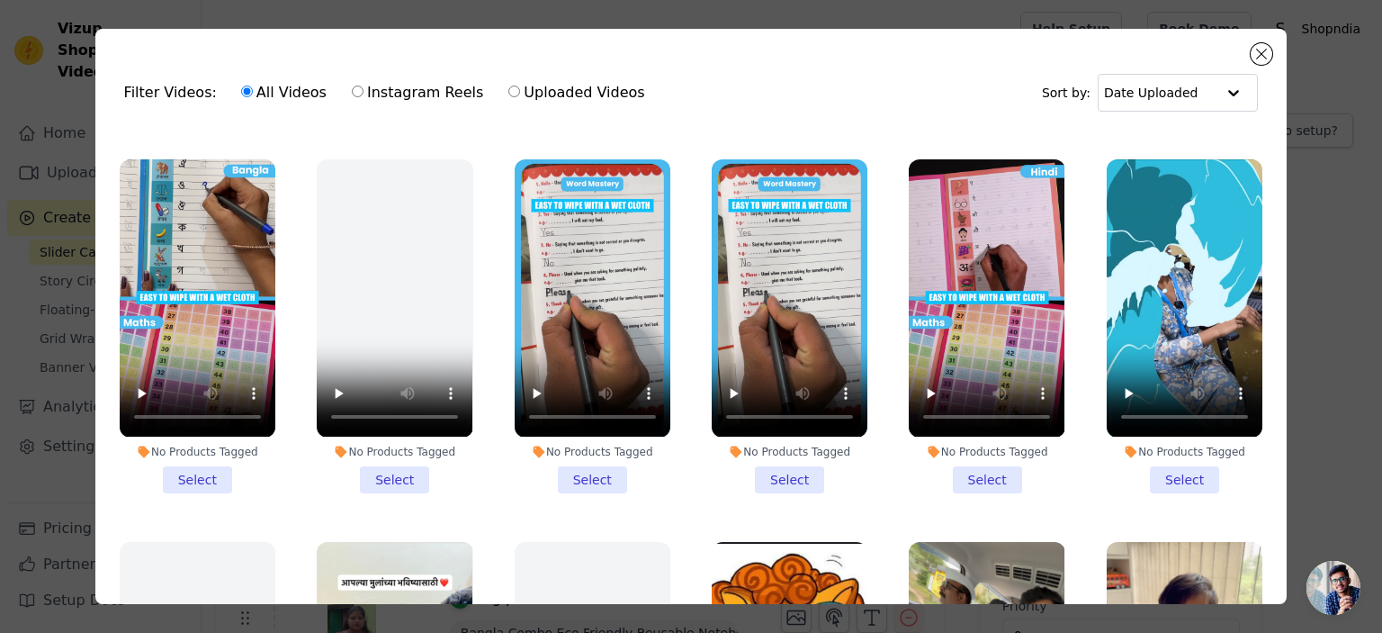
click at [200, 460] on li "No Products Tagged Select" at bounding box center [198, 325] width 156 height 333
click at [0, 0] on input "No Products Tagged Select" at bounding box center [0, 0] width 0 height 0
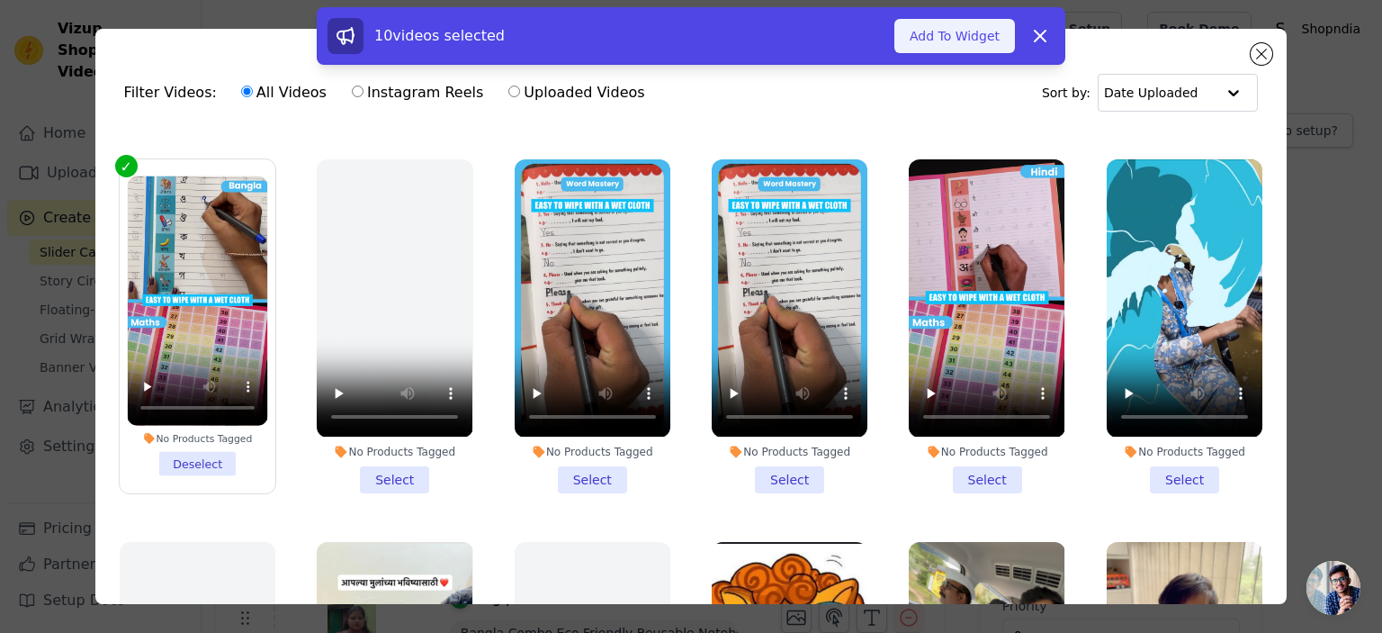
click at [969, 41] on button "Add To Widget" at bounding box center [955, 36] width 121 height 34
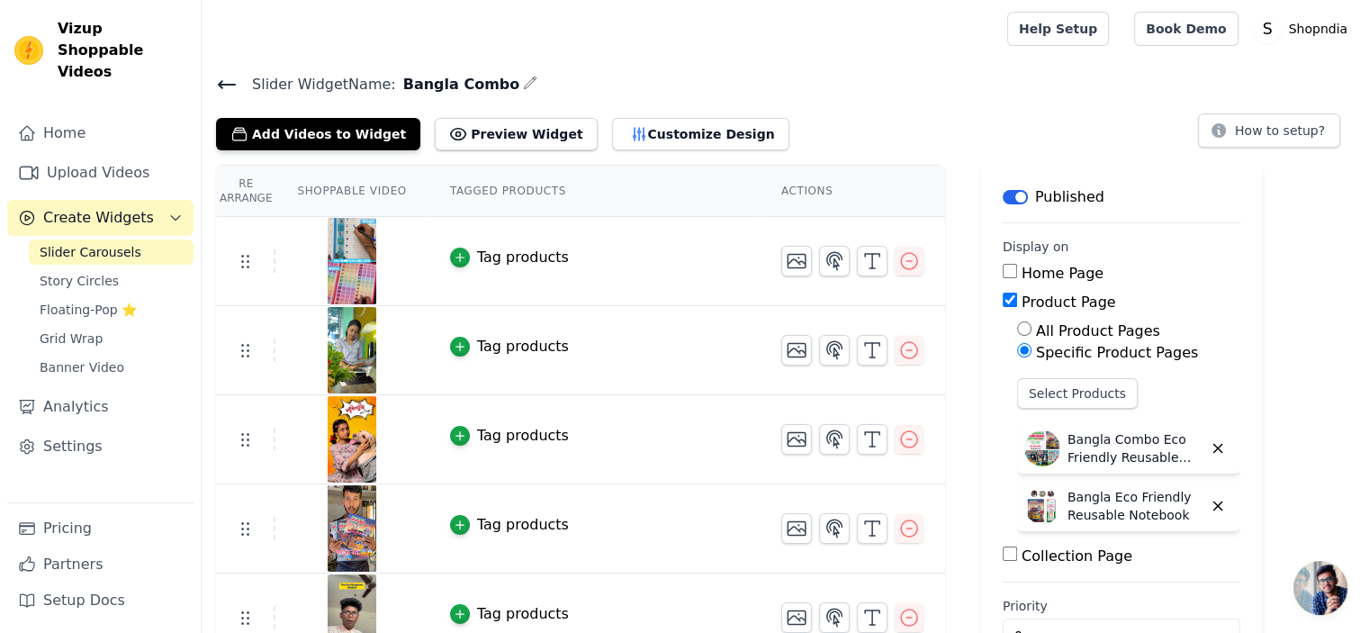
scroll to position [0, 0]
click at [481, 140] on button "Preview Widget" at bounding box center [516, 134] width 162 height 32
click at [234, 79] on icon at bounding box center [227, 85] width 22 height 22
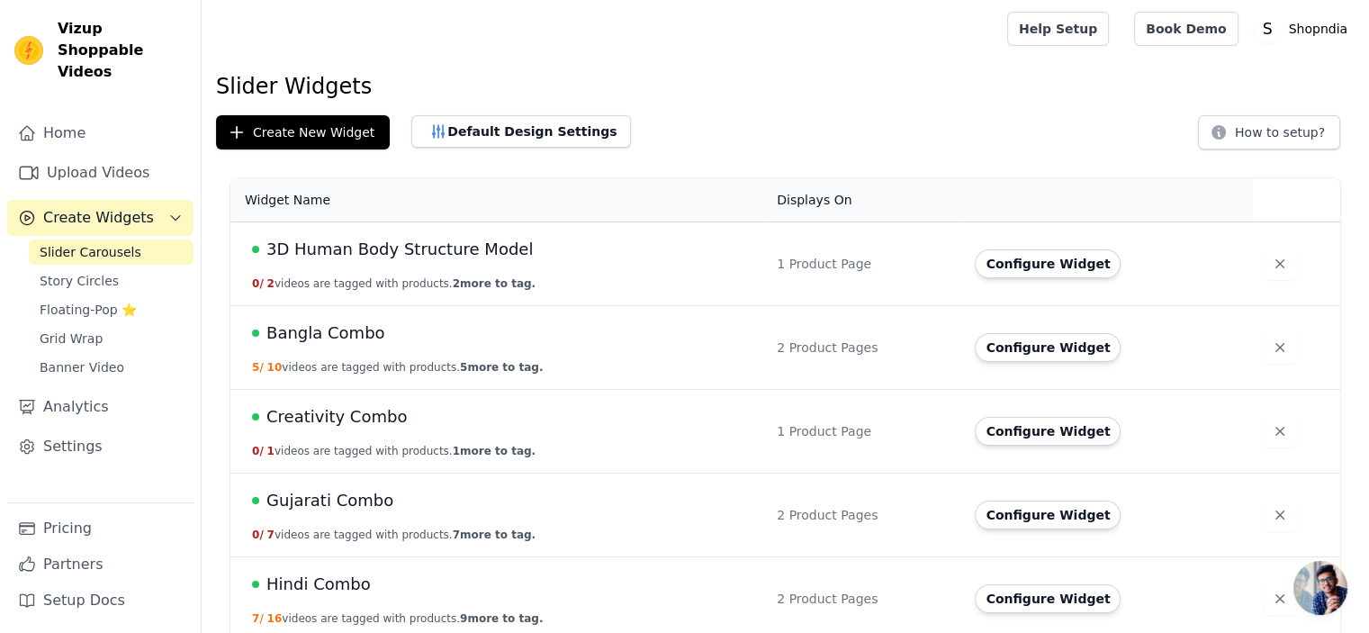
scroll to position [90, 0]
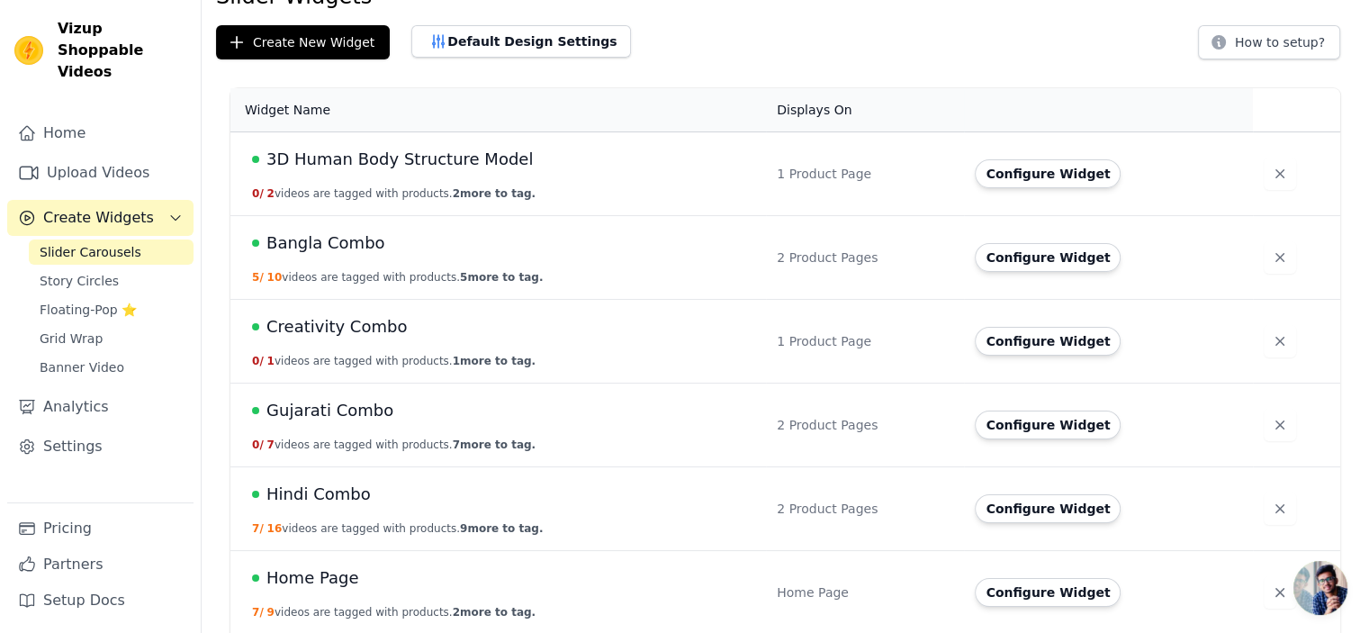
click at [328, 408] on span "Gujarati Combo" at bounding box center [329, 410] width 127 height 25
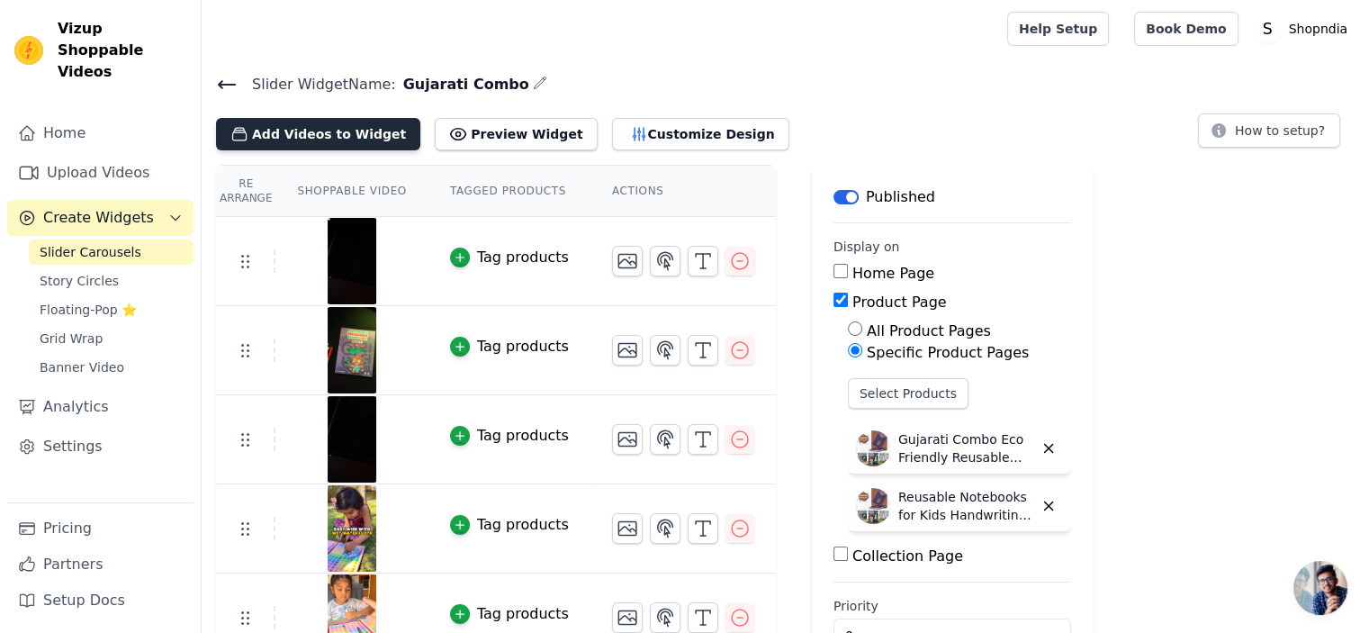
click at [302, 118] on button "Add Videos to Widget" at bounding box center [318, 134] width 204 height 32
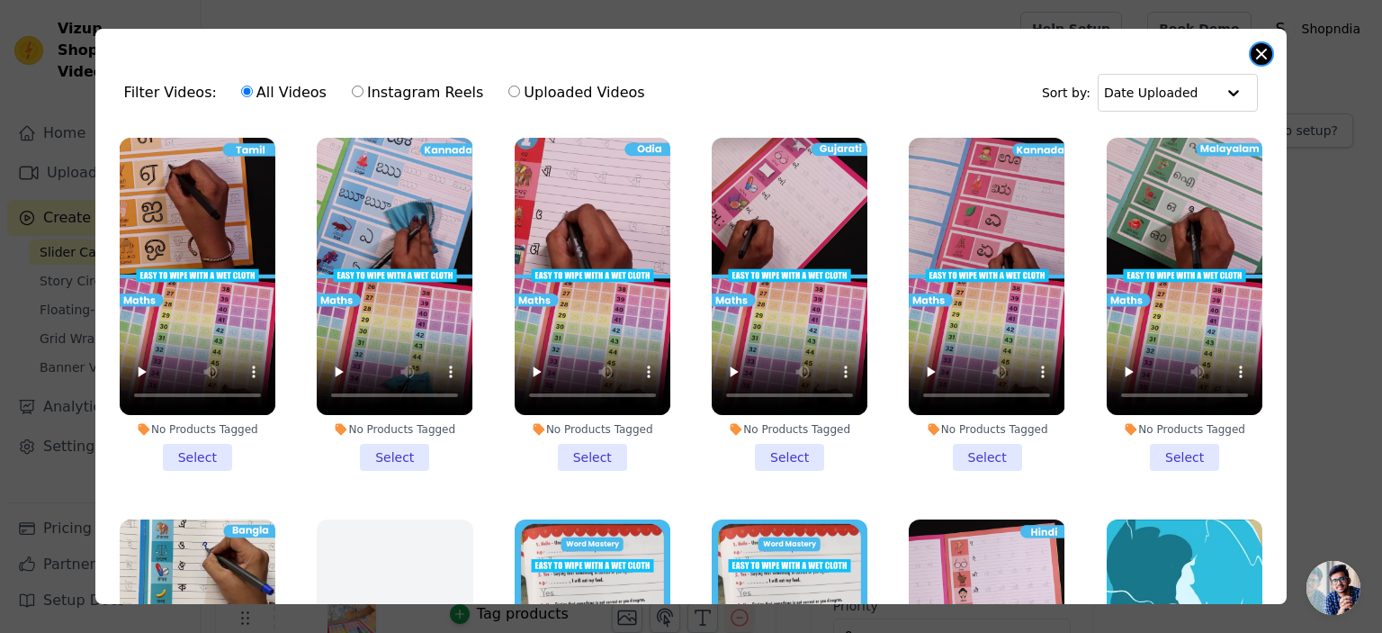
click at [1264, 57] on button "Close modal" at bounding box center [1262, 54] width 22 height 22
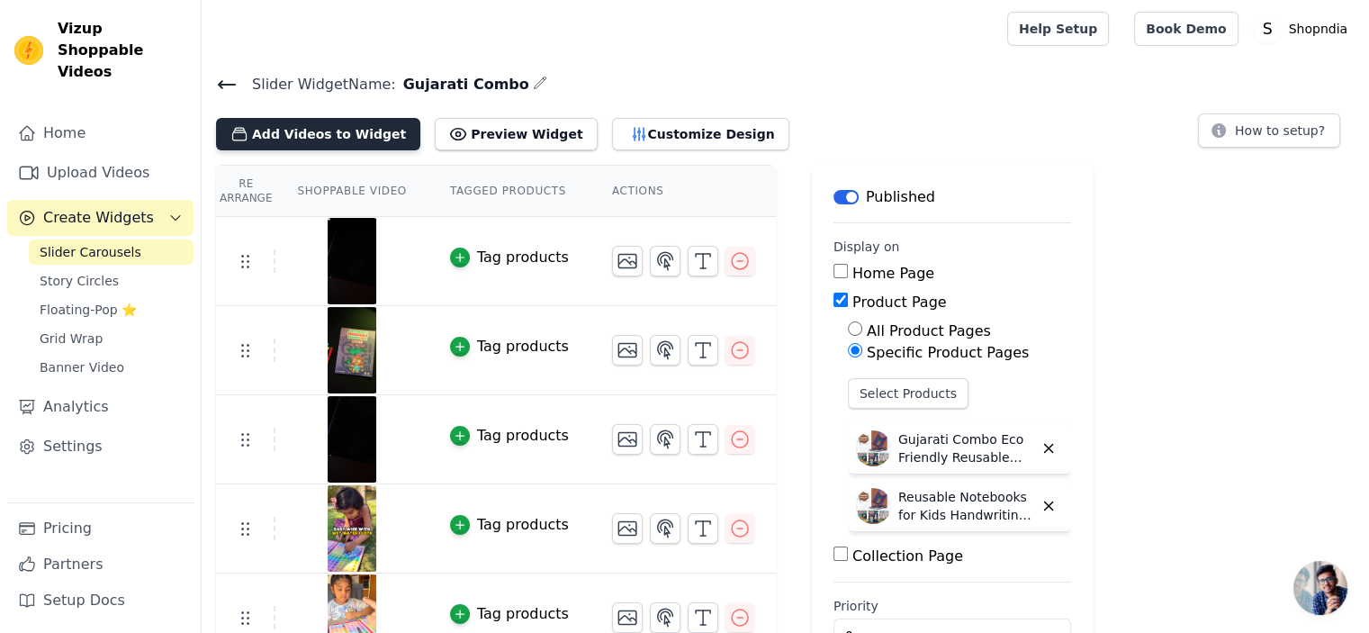
click at [348, 140] on button "Add Videos to Widget" at bounding box center [318, 134] width 204 height 32
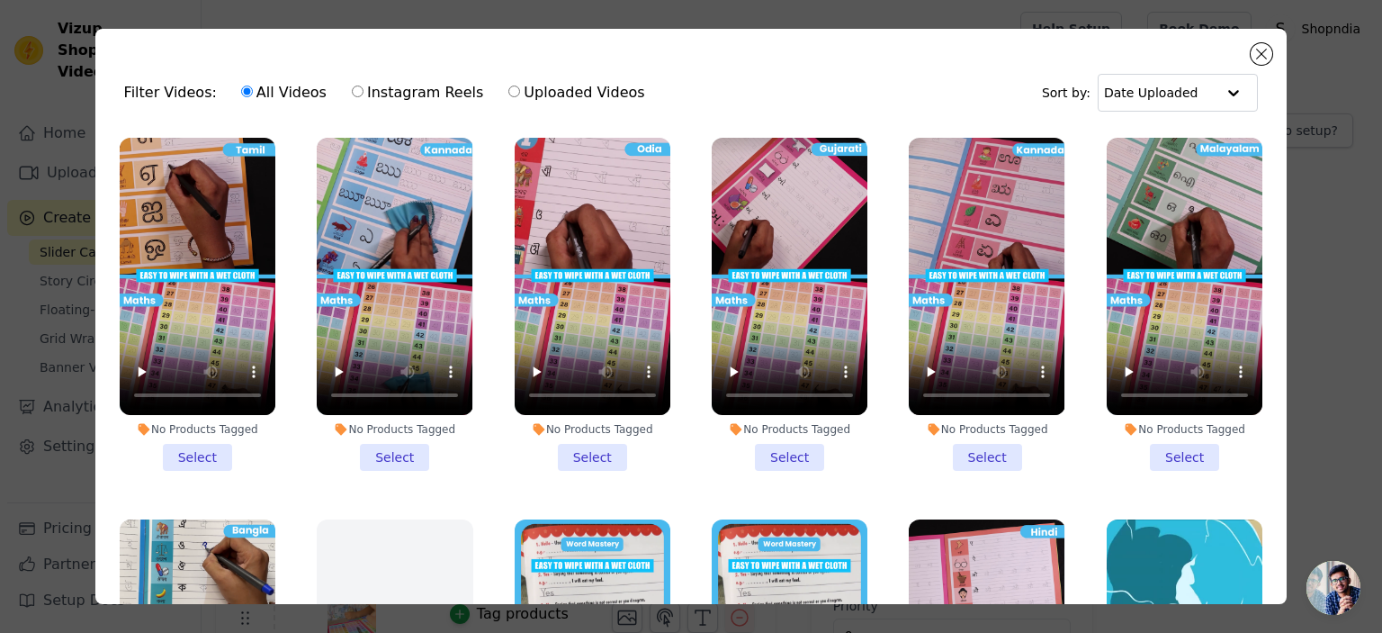
click at [775, 456] on li "No Products Tagged Select" at bounding box center [790, 304] width 156 height 333
click at [0, 0] on input "No Products Tagged Select" at bounding box center [0, 0] width 0 height 0
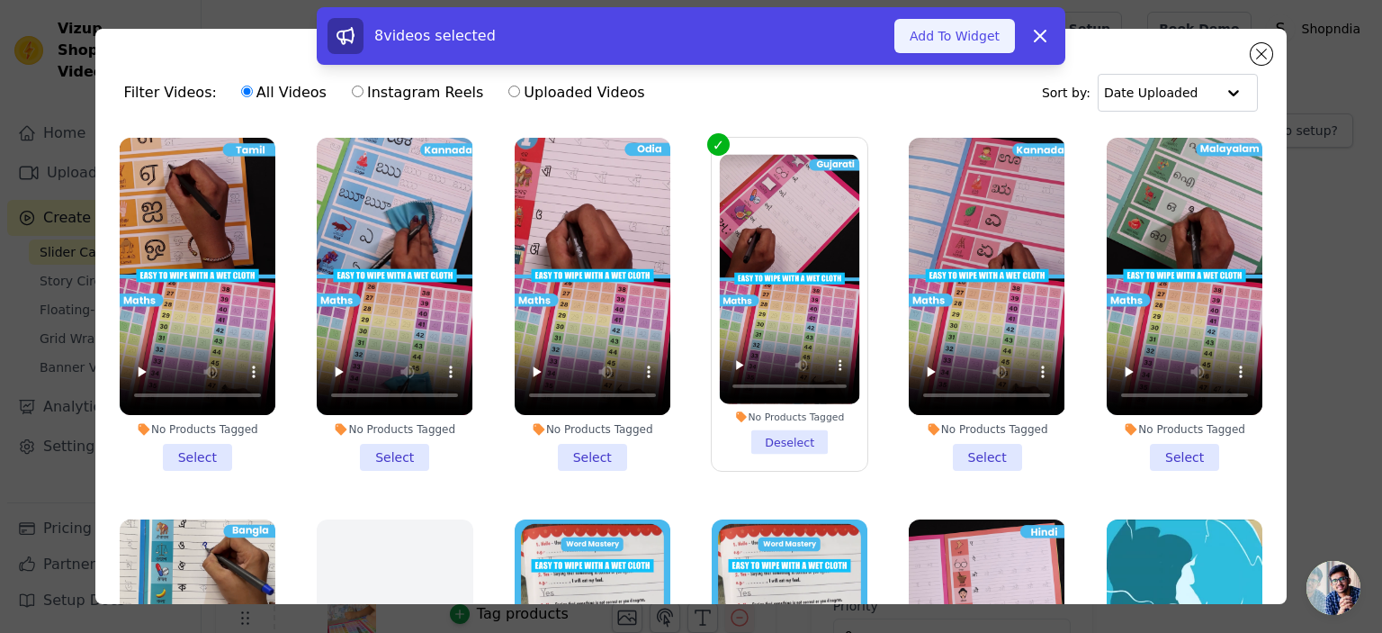
click at [937, 32] on button "Add To Widget" at bounding box center [955, 36] width 121 height 34
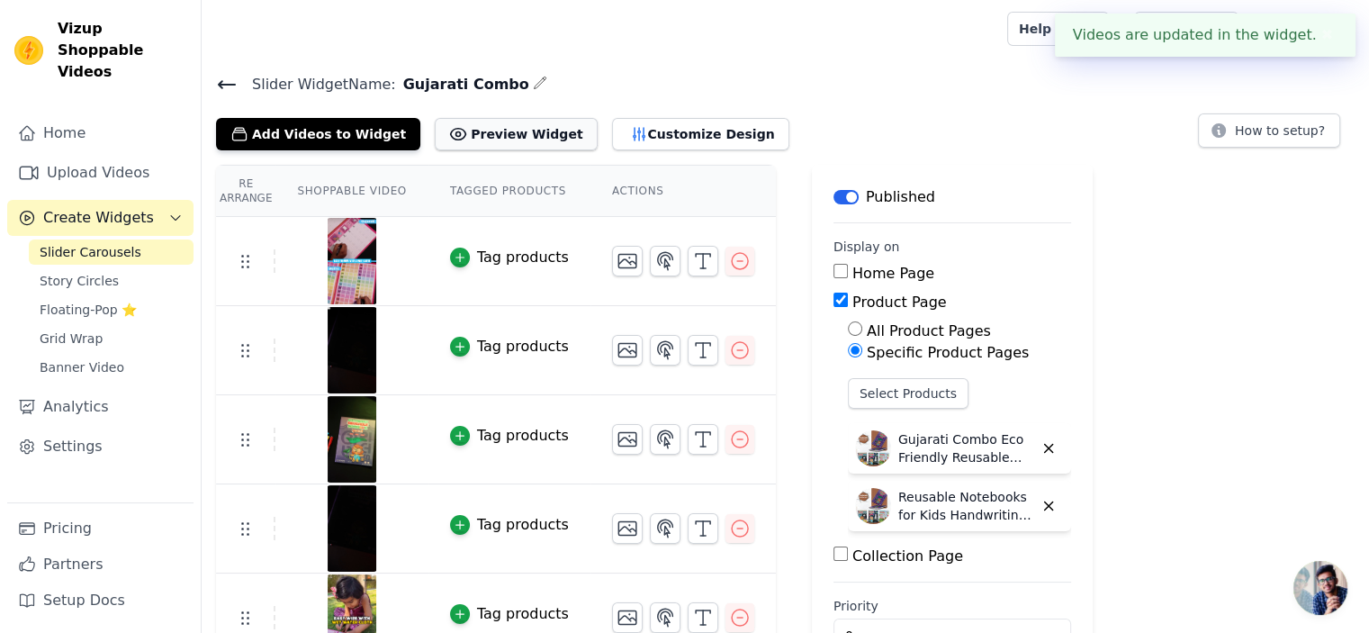
click at [472, 130] on button "Preview Widget" at bounding box center [516, 134] width 162 height 32
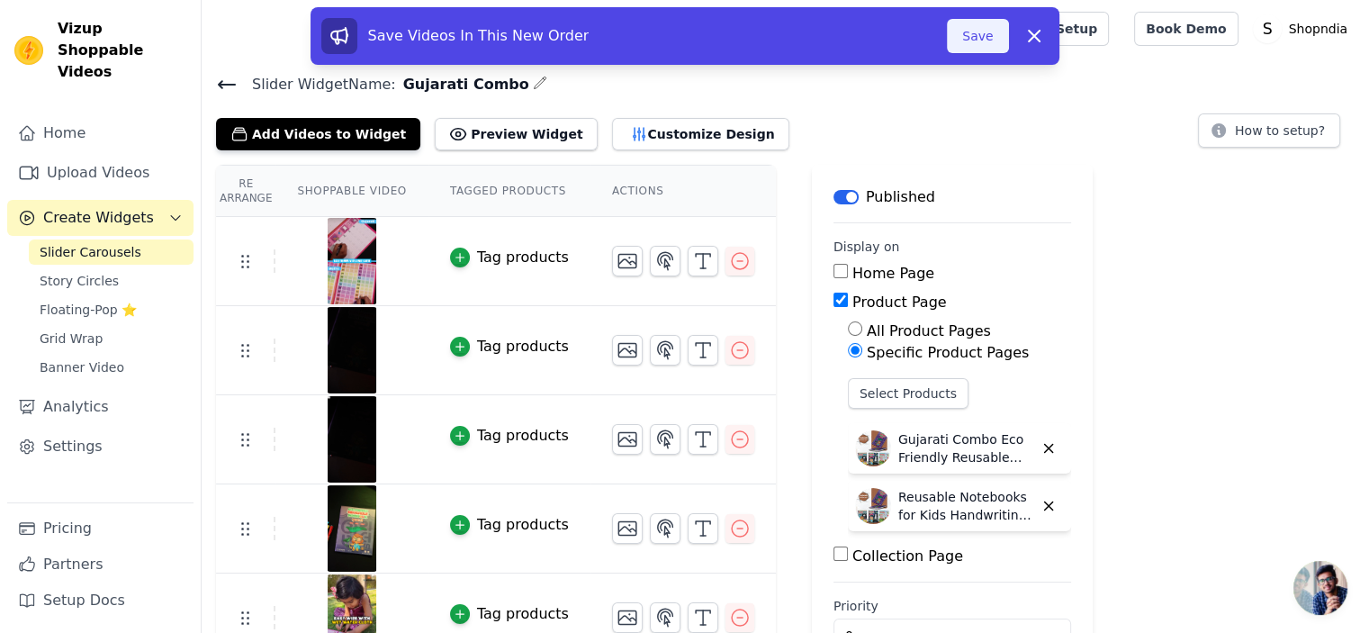
click at [979, 36] on button "Save" at bounding box center [977, 36] width 61 height 34
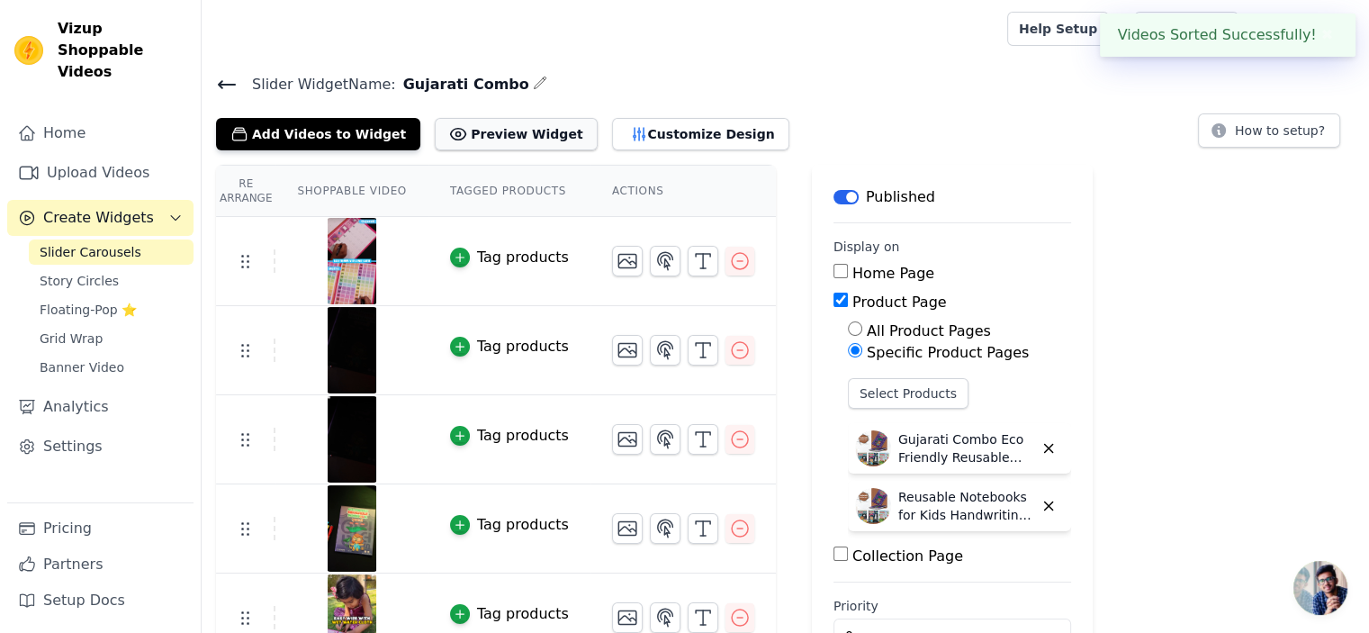
click at [486, 126] on button "Preview Widget" at bounding box center [516, 134] width 162 height 32
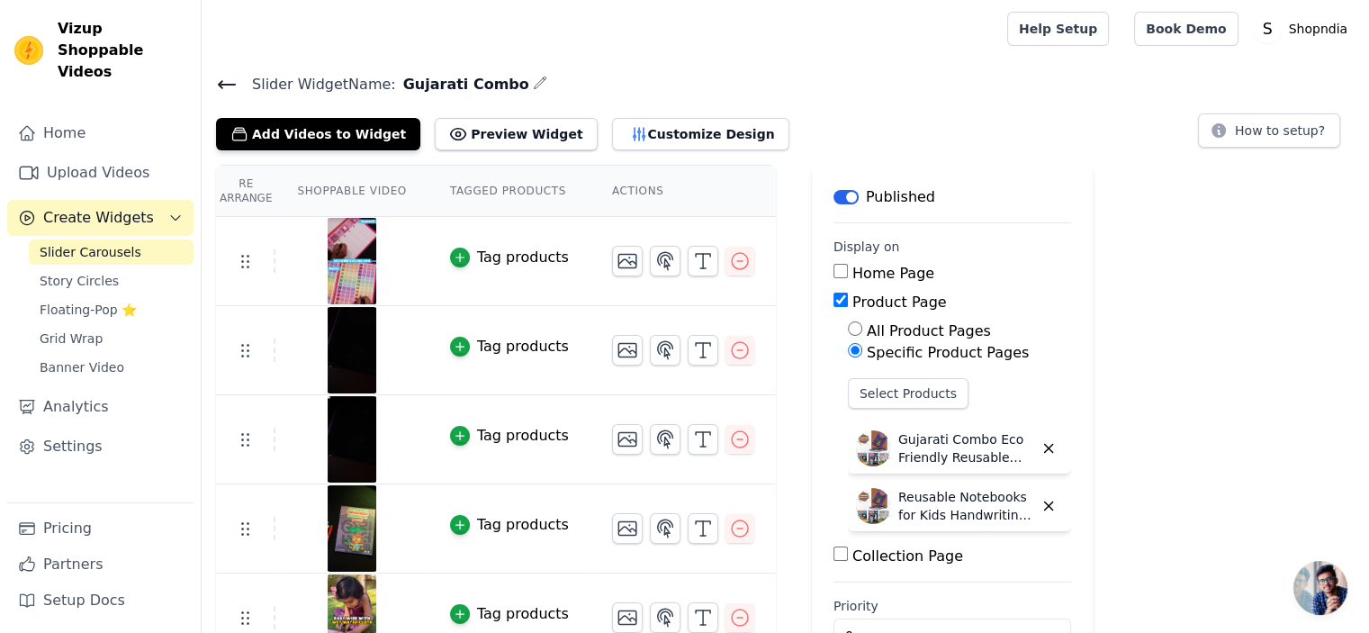
click at [225, 78] on icon at bounding box center [227, 85] width 22 height 22
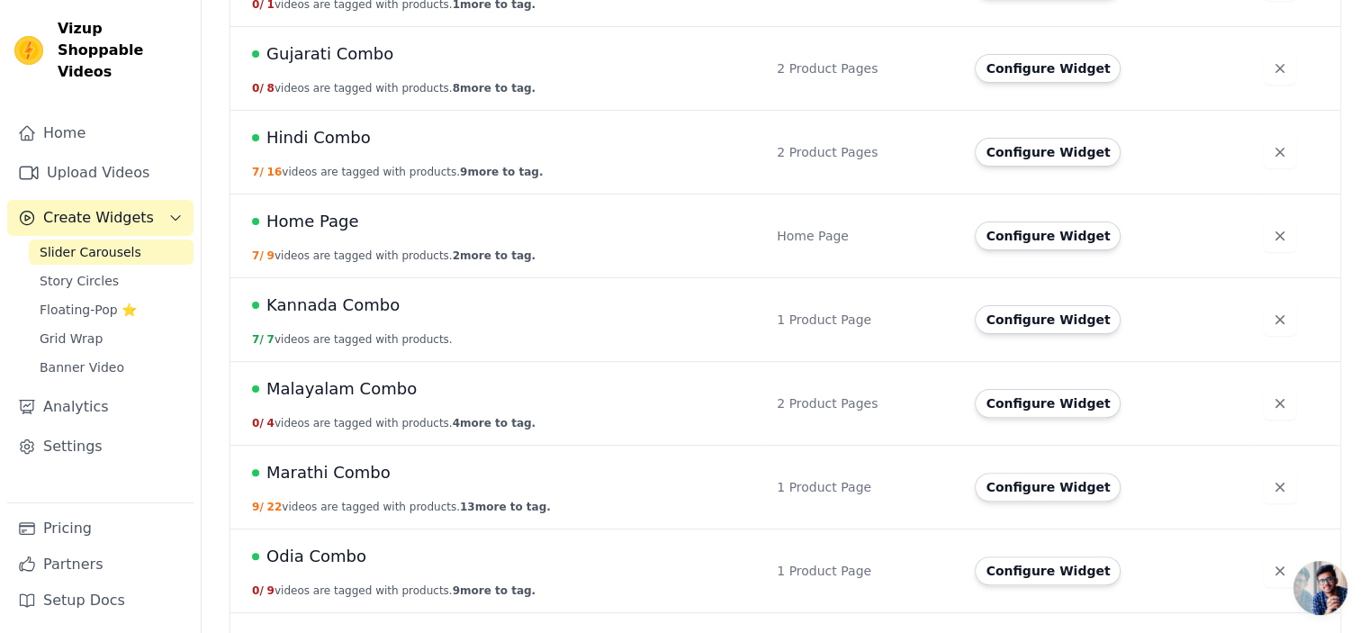
scroll to position [450, 0]
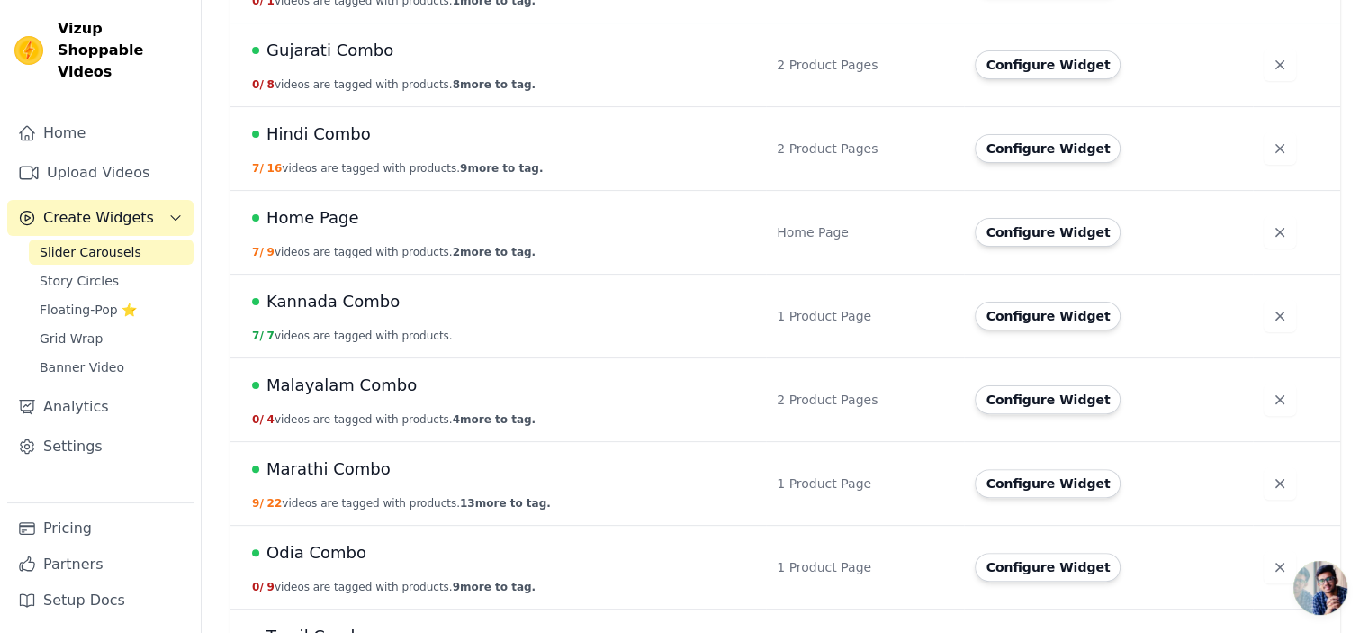
click at [351, 301] on span "Kannada Combo" at bounding box center [332, 301] width 133 height 25
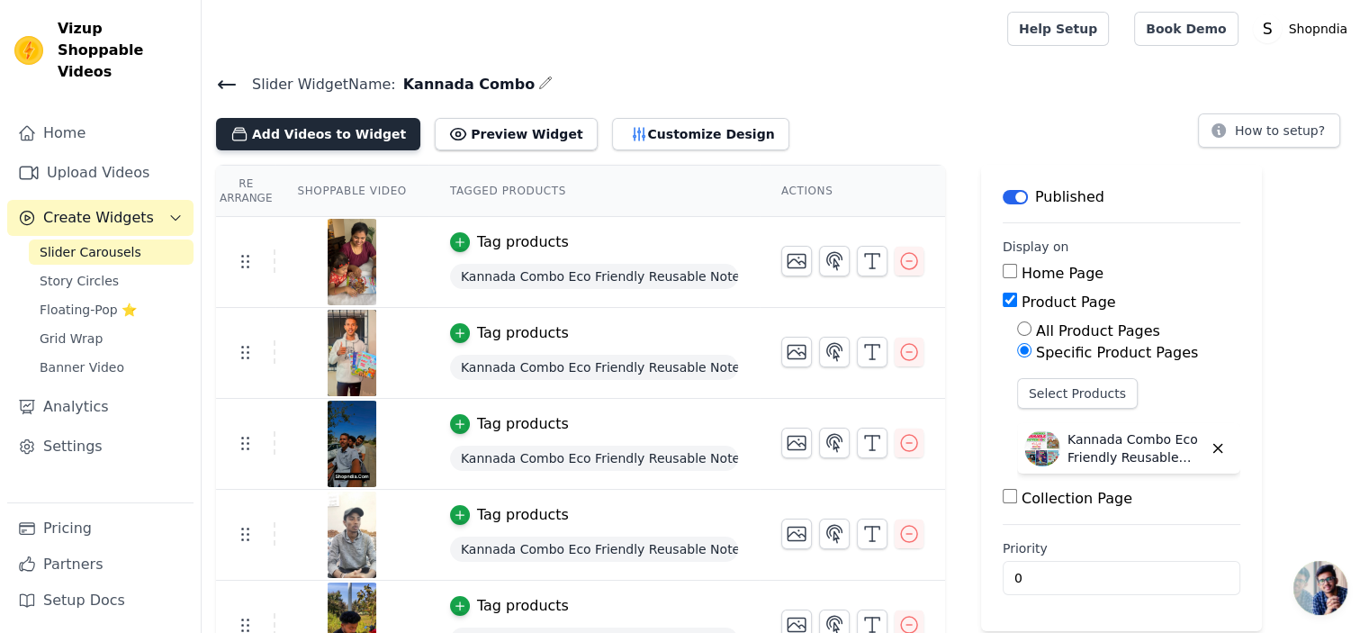
click at [357, 136] on button "Add Videos to Widget" at bounding box center [318, 134] width 204 height 32
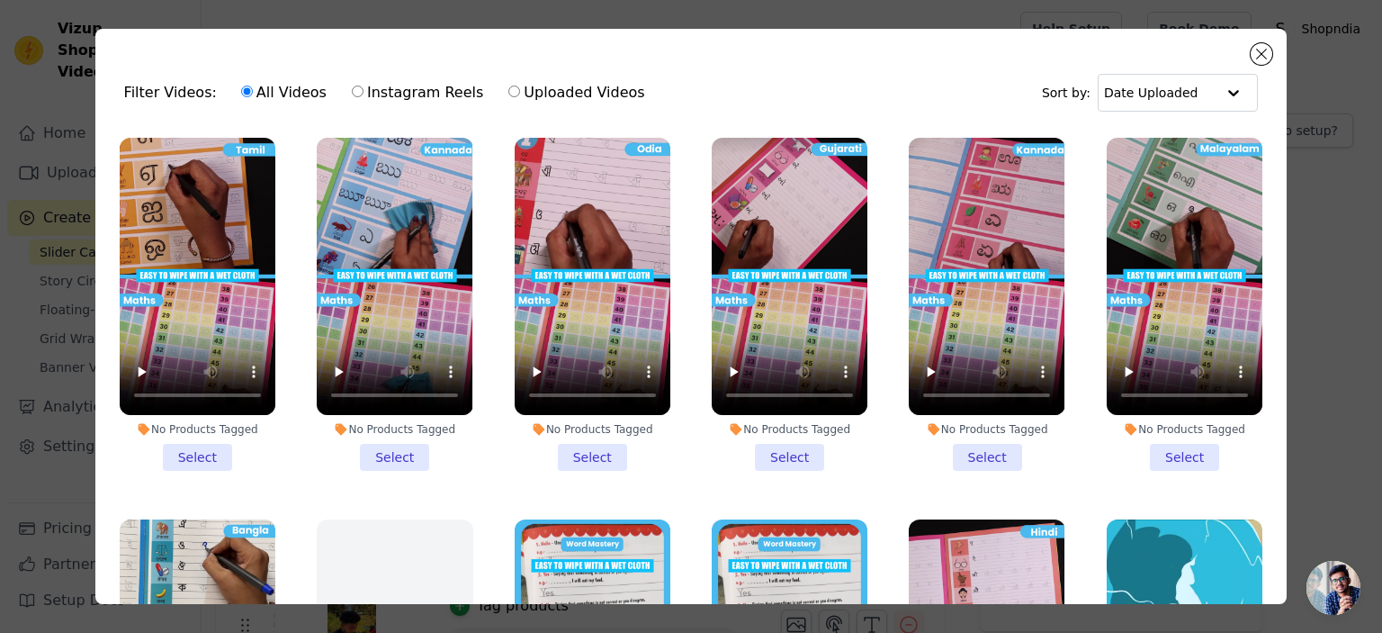
click at [977, 455] on li "No Products Tagged Select" at bounding box center [987, 304] width 156 height 333
click at [0, 0] on input "No Products Tagged Select" at bounding box center [0, 0] width 0 height 0
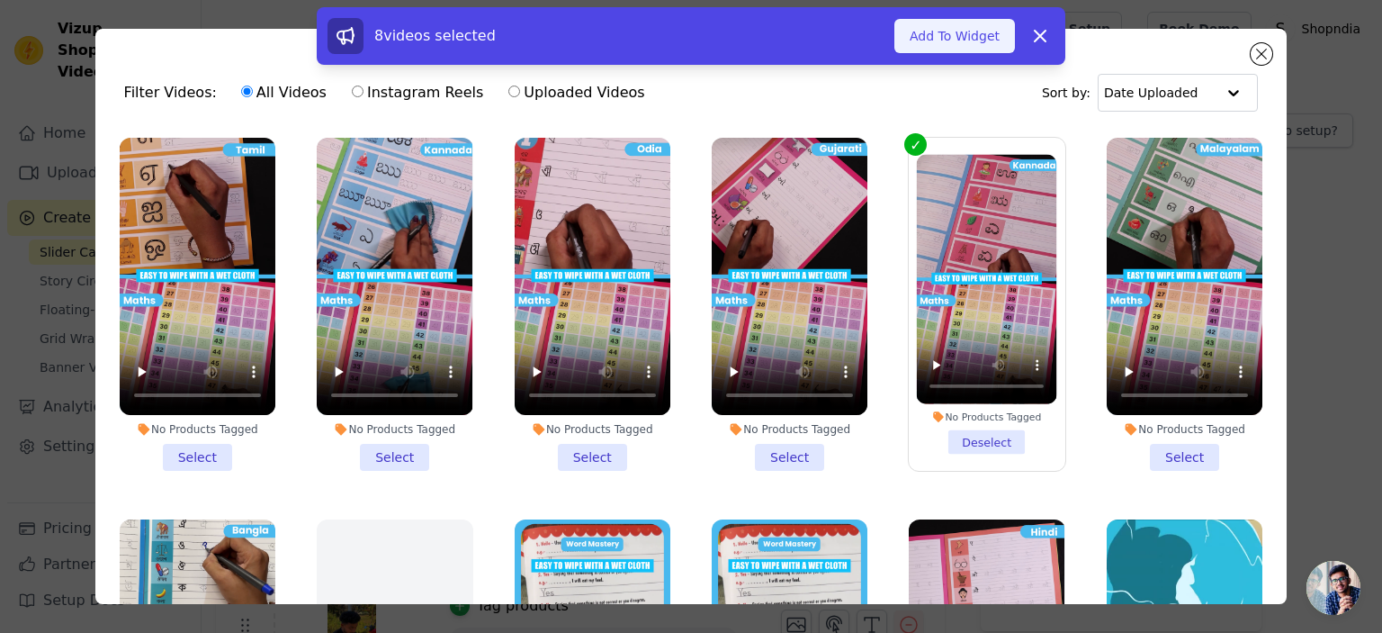
click at [970, 33] on button "Add To Widget" at bounding box center [955, 36] width 121 height 34
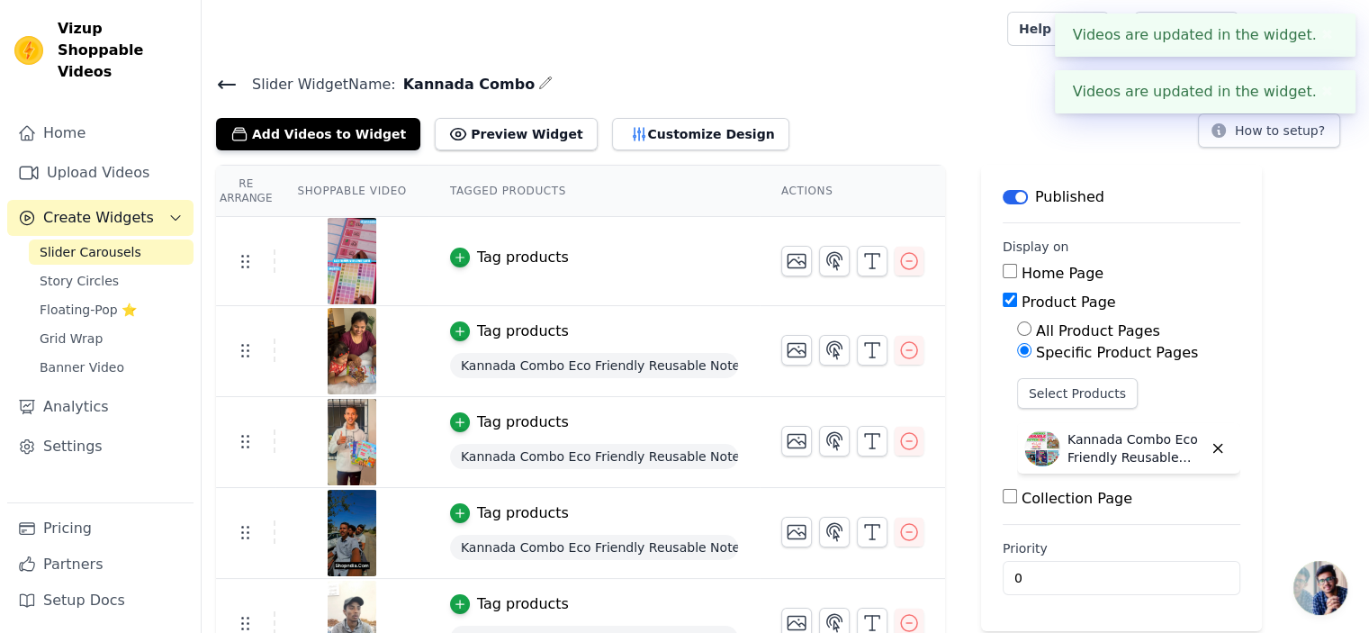
click at [229, 83] on icon at bounding box center [227, 84] width 16 height 7
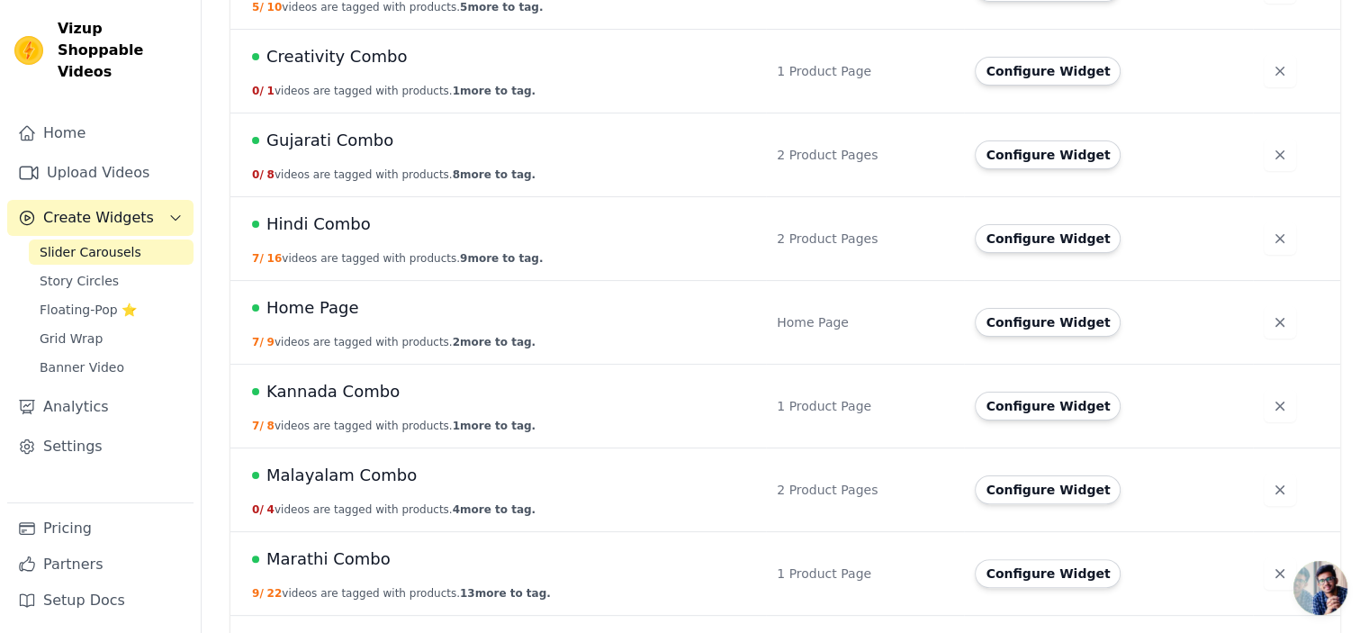
scroll to position [450, 0]
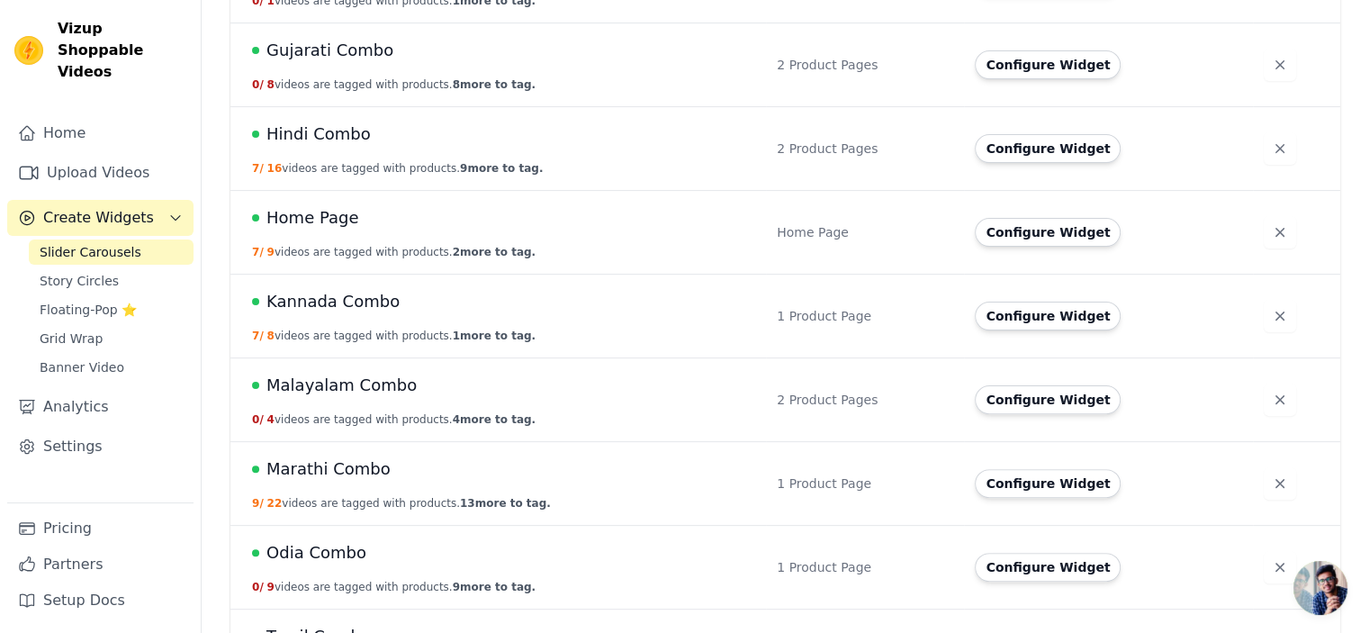
click at [356, 382] on span "Malayalam Combo" at bounding box center [341, 385] width 150 height 25
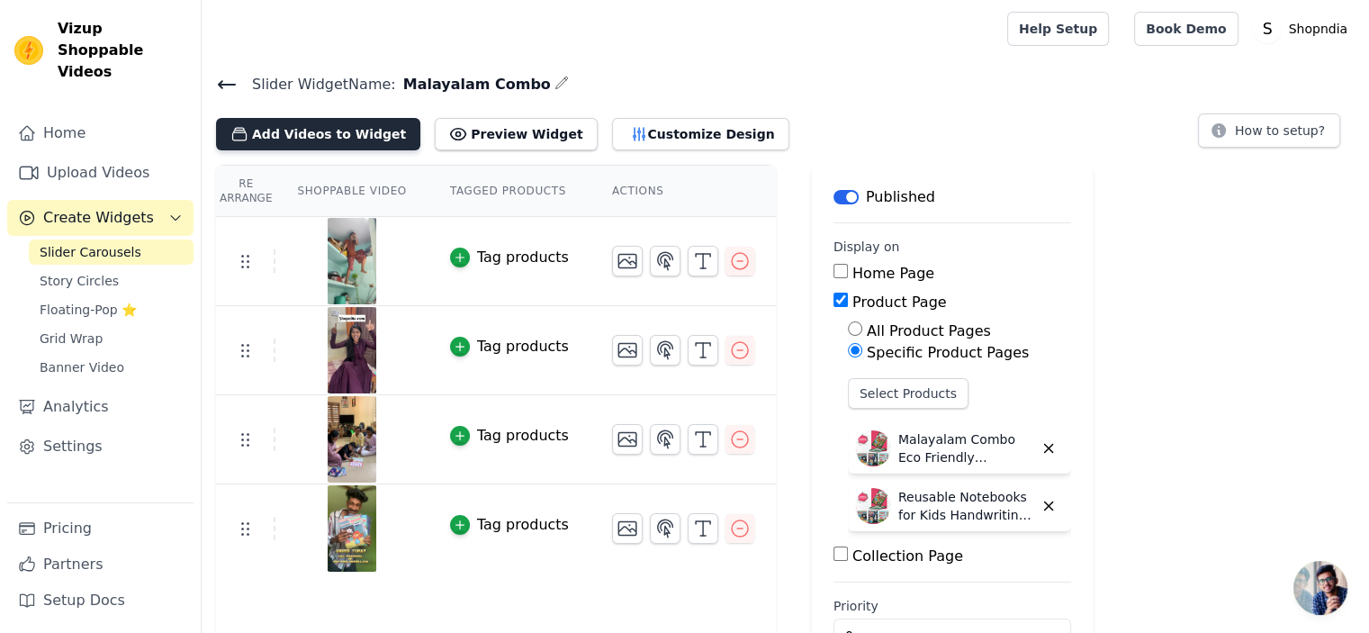
click at [315, 138] on button "Add Videos to Widget" at bounding box center [318, 134] width 204 height 32
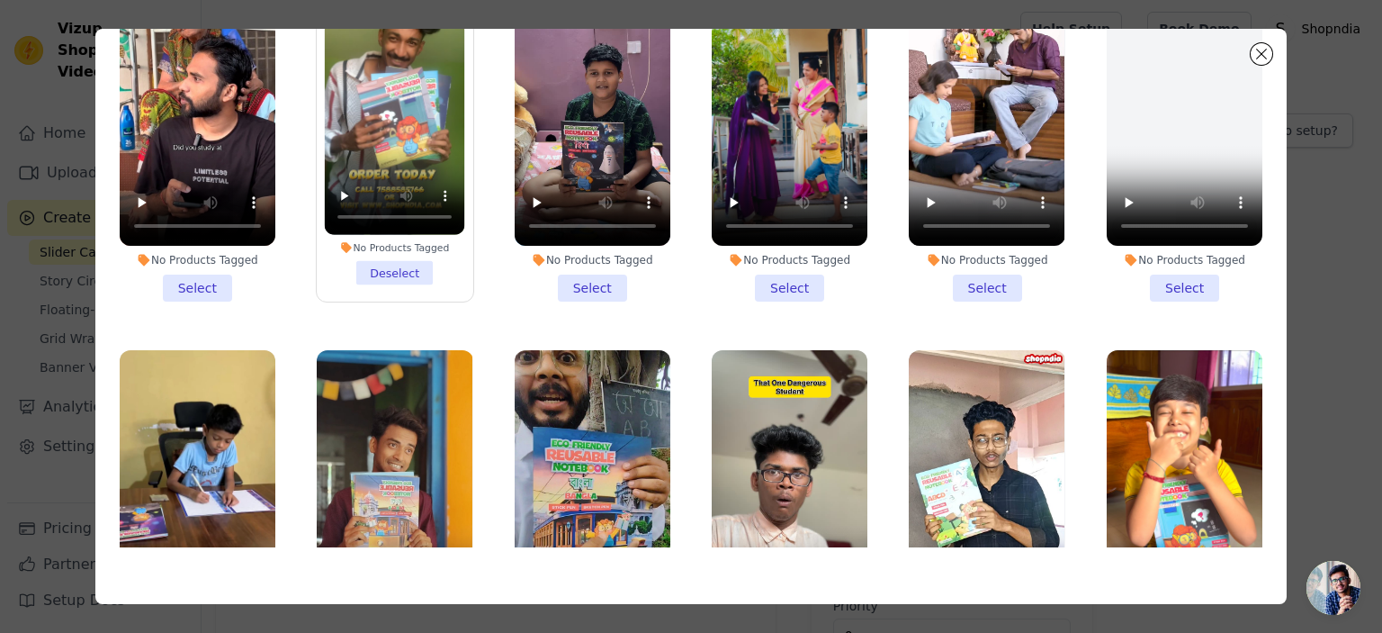
scroll to position [7475, 0]
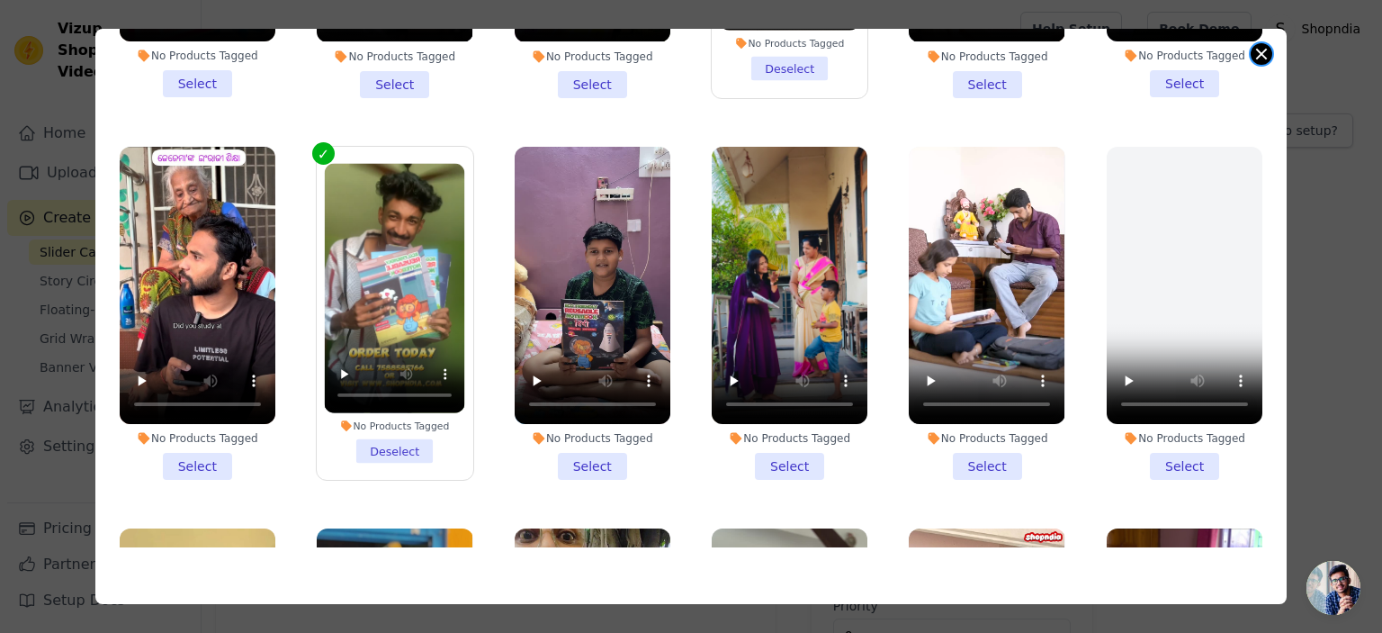
click at [1256, 53] on button "Close modal" at bounding box center [1262, 54] width 22 height 22
click at [1256, 53] on div "Help Setup Book Demo Open user menu S Shopndia Settings Help Docs Sign out" at bounding box center [1194, 29] width 347 height 58
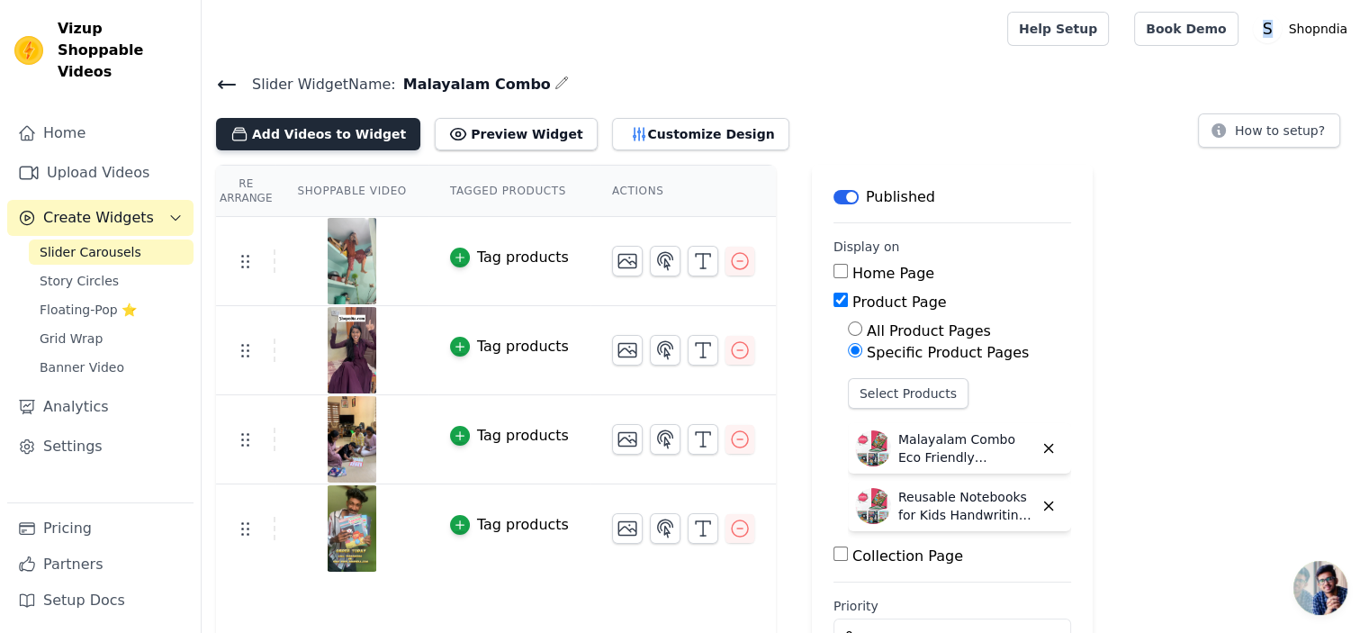
click at [312, 136] on button "Add Videos to Widget" at bounding box center [318, 134] width 204 height 32
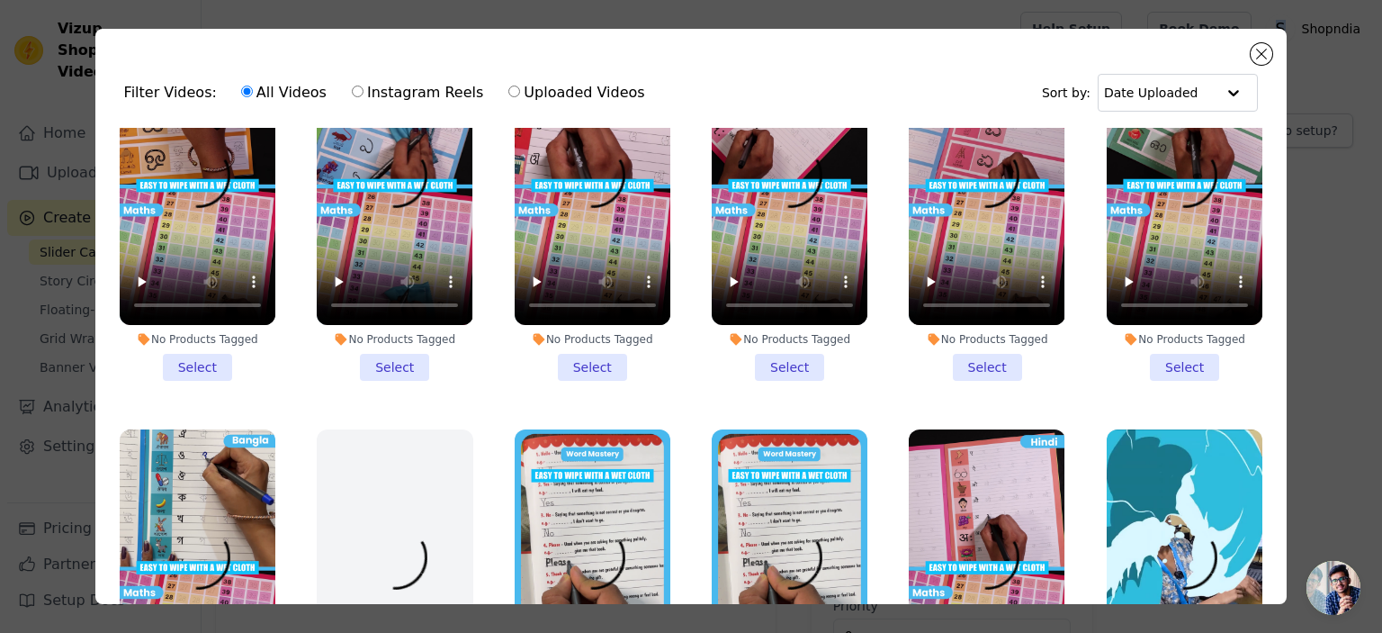
scroll to position [0, 0]
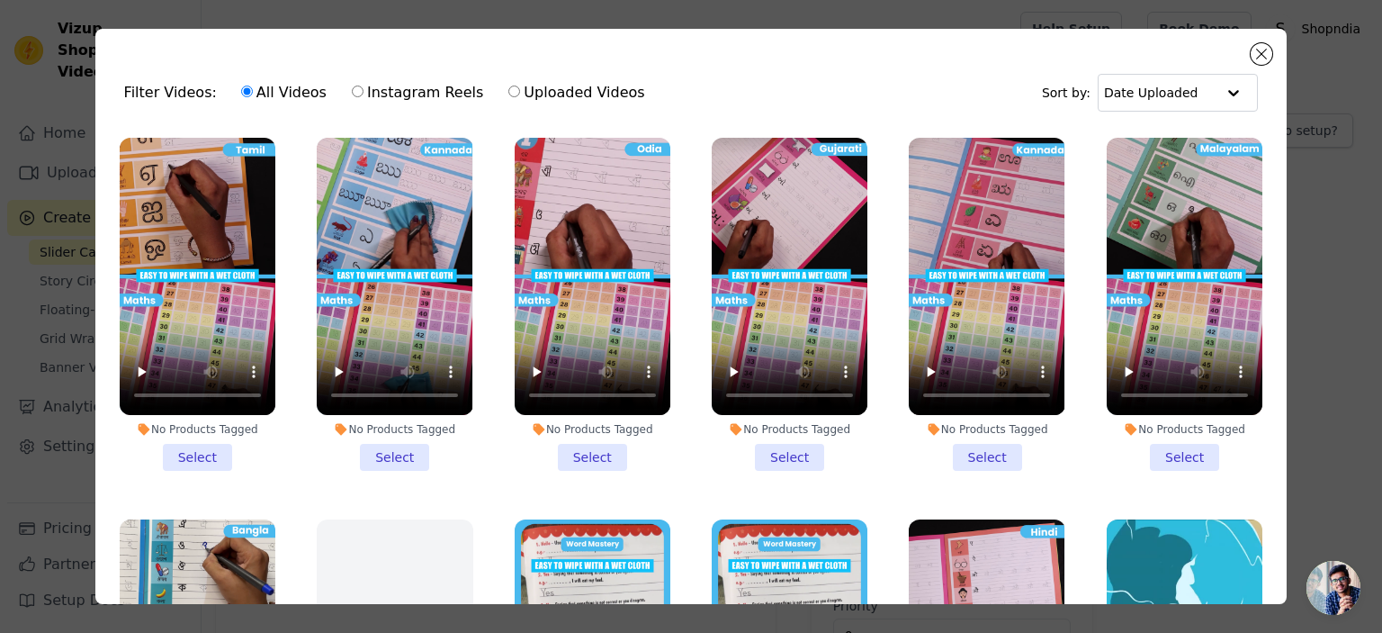
click at [1165, 446] on li "No Products Tagged Select" at bounding box center [1185, 304] width 156 height 333
click at [0, 0] on input "No Products Tagged Select" at bounding box center [0, 0] width 0 height 0
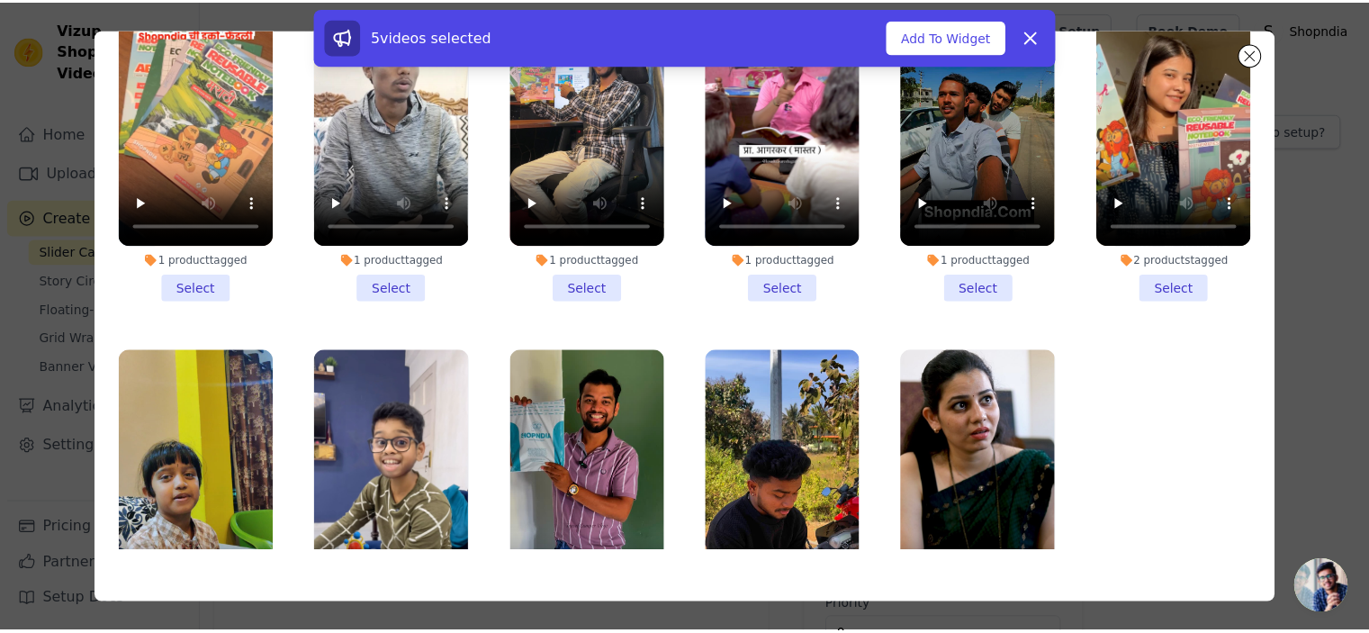
scroll to position [156, 0]
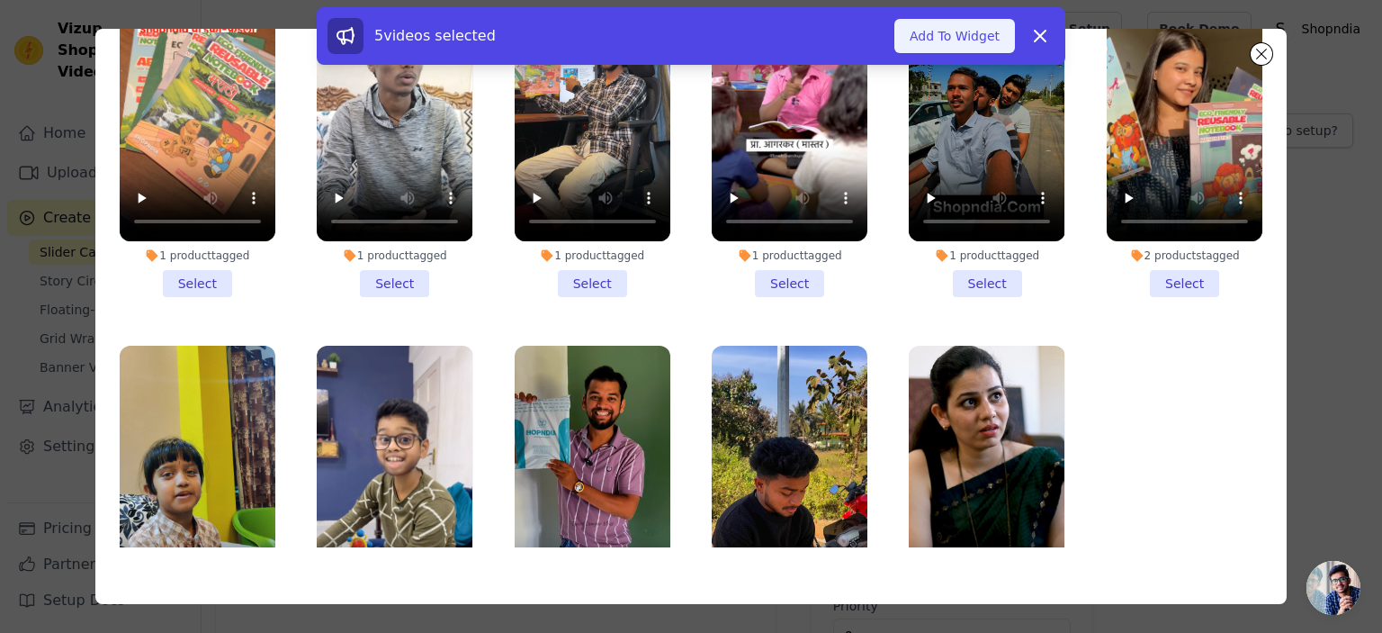
click at [936, 28] on button "Add To Widget" at bounding box center [955, 36] width 121 height 34
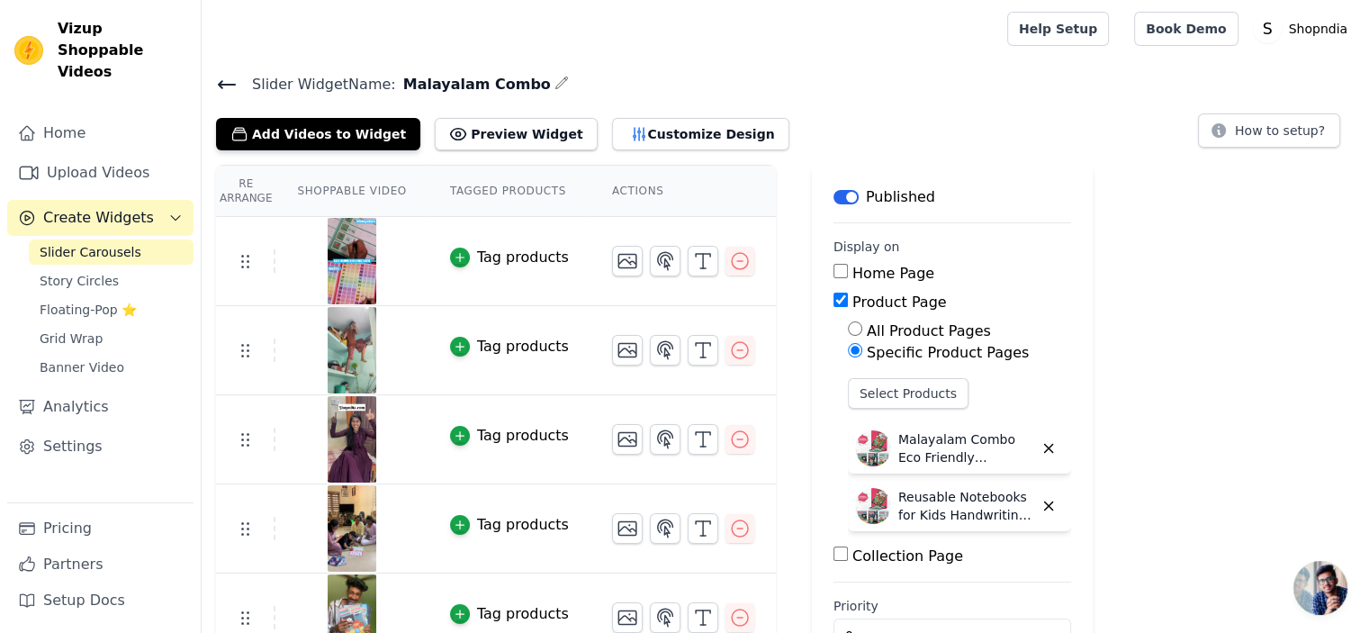
click at [236, 78] on icon at bounding box center [227, 85] width 22 height 22
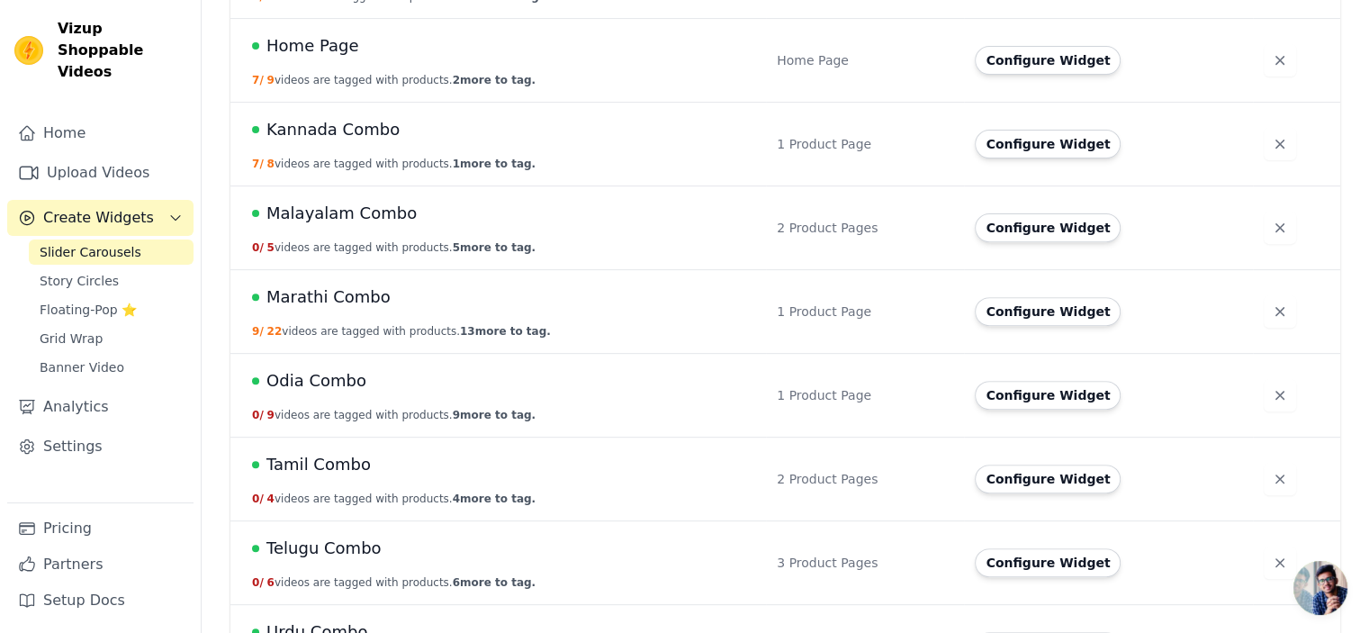
scroll to position [630, 0]
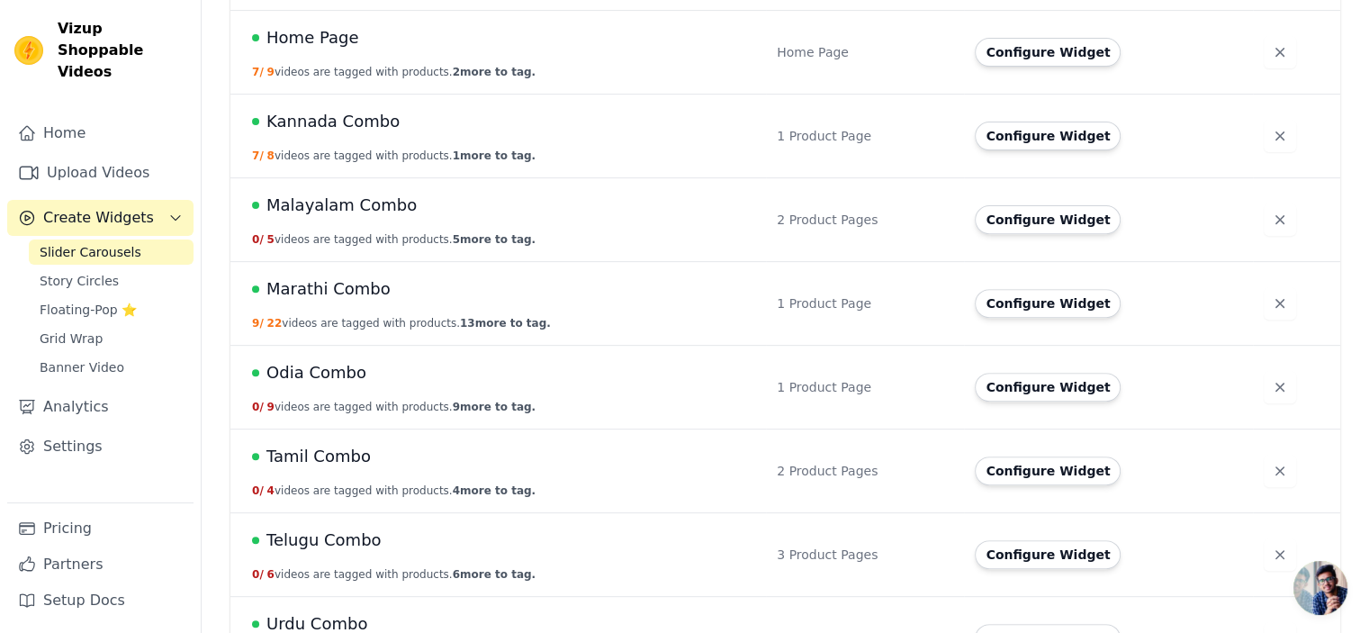
click at [310, 363] on span "Odia Combo" at bounding box center [316, 372] width 100 height 25
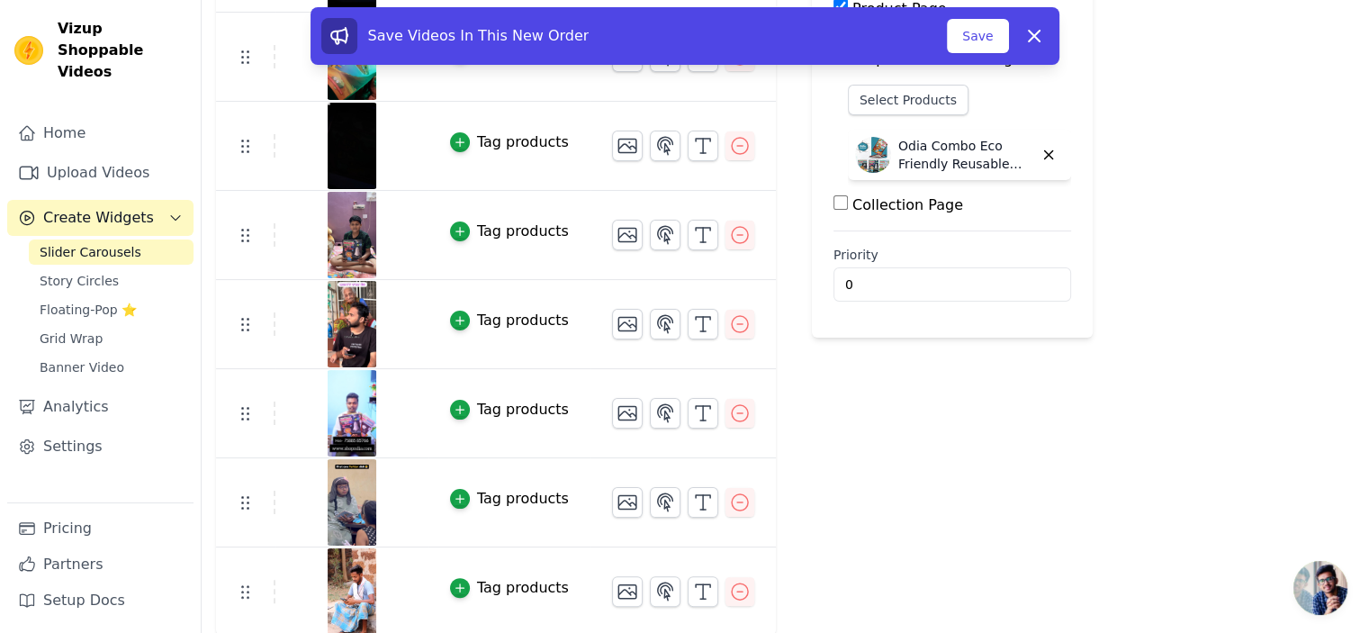
scroll to position [23, 0]
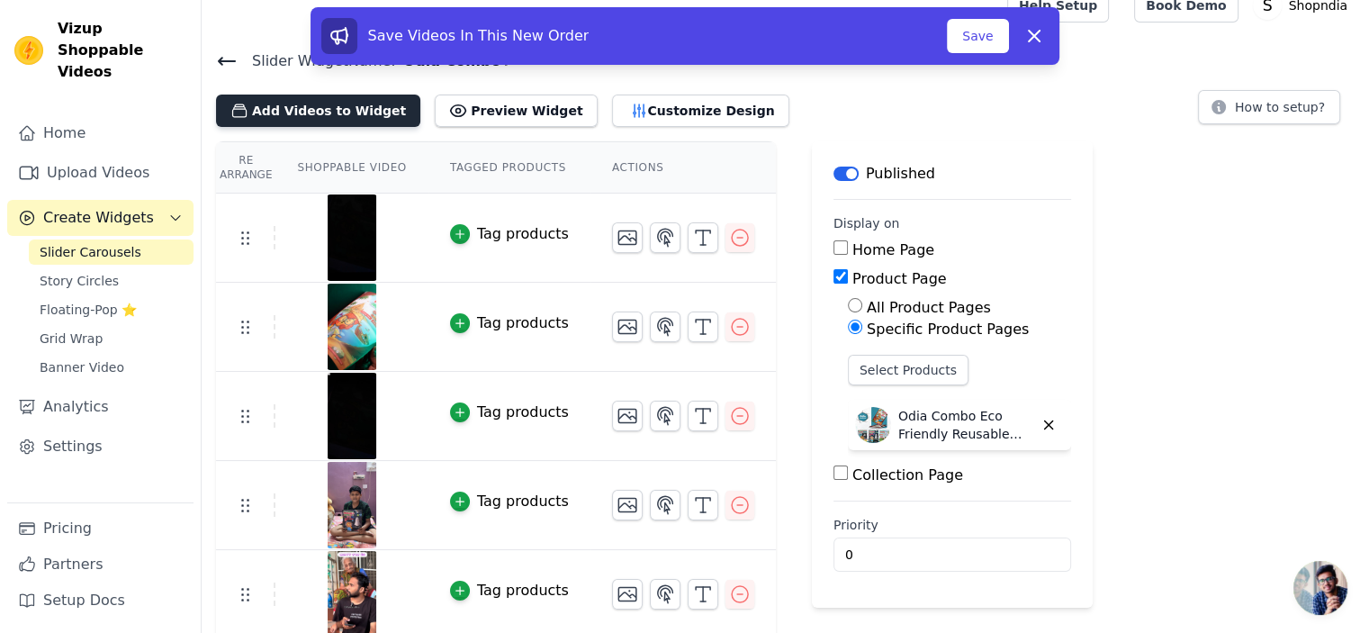
click at [285, 107] on button "Add Videos to Widget" at bounding box center [318, 111] width 204 height 32
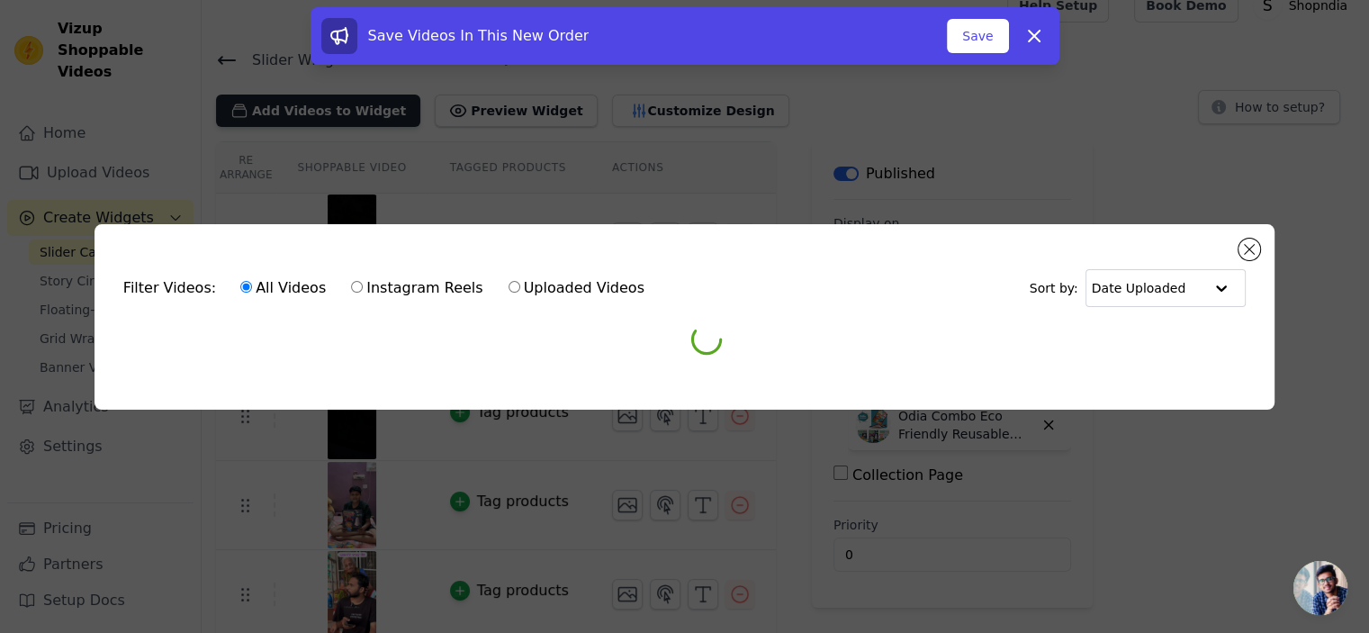
scroll to position [0, 0]
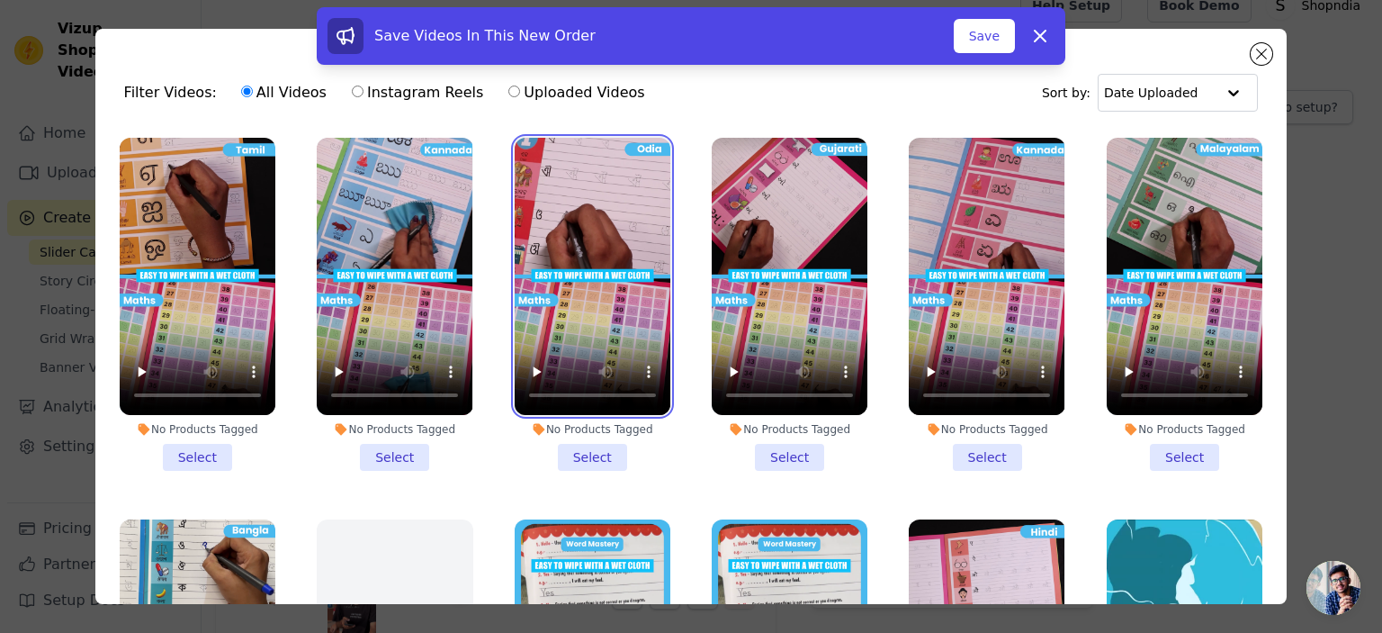
click at [605, 282] on video at bounding box center [593, 276] width 156 height 277
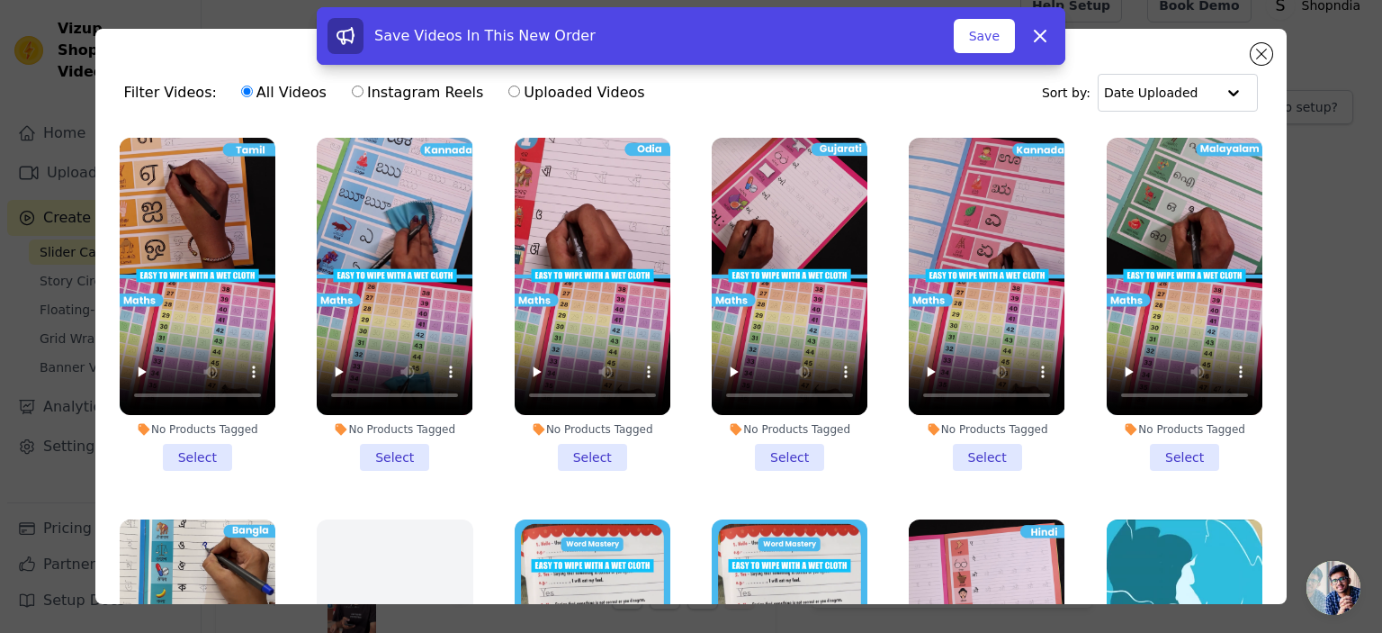
click at [580, 461] on li "No Products Tagged Select" at bounding box center [593, 304] width 156 height 333
click at [0, 0] on input "No Products Tagged Select" at bounding box center [0, 0] width 0 height 0
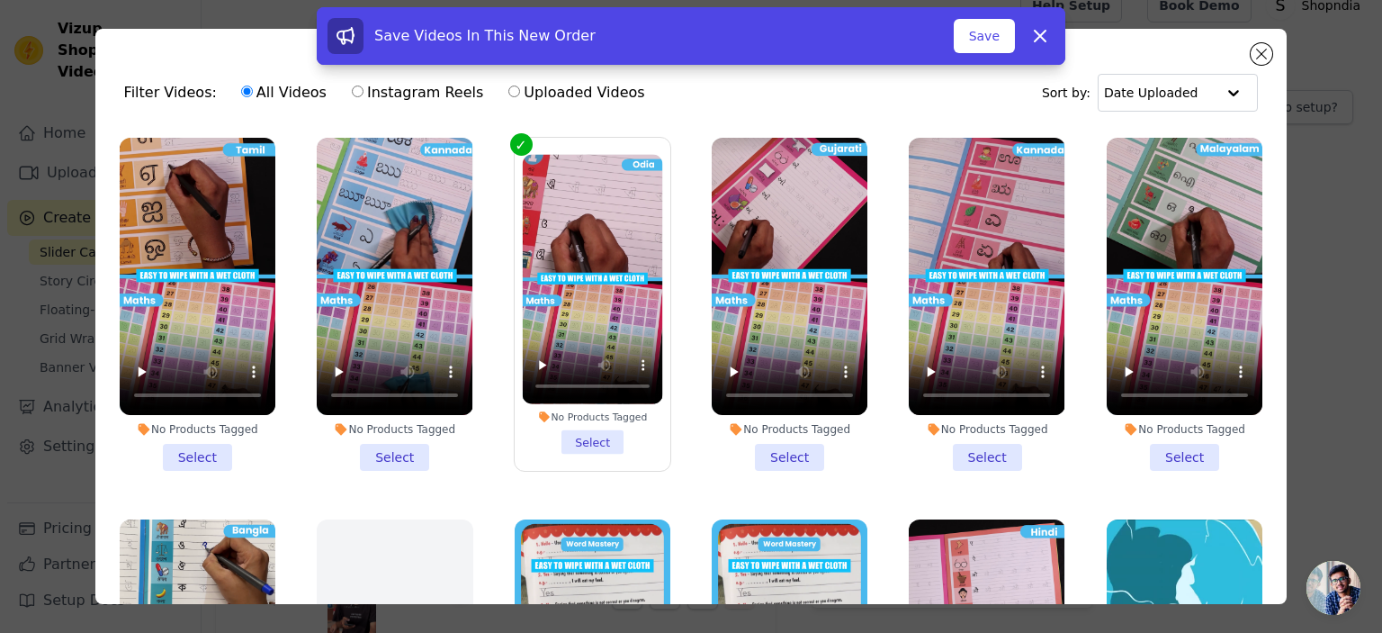
click at [580, 455] on li "No Products Tagged Select" at bounding box center [592, 305] width 140 height 300
click at [0, 0] on input "No Products Tagged Select" at bounding box center [0, 0] width 0 height 0
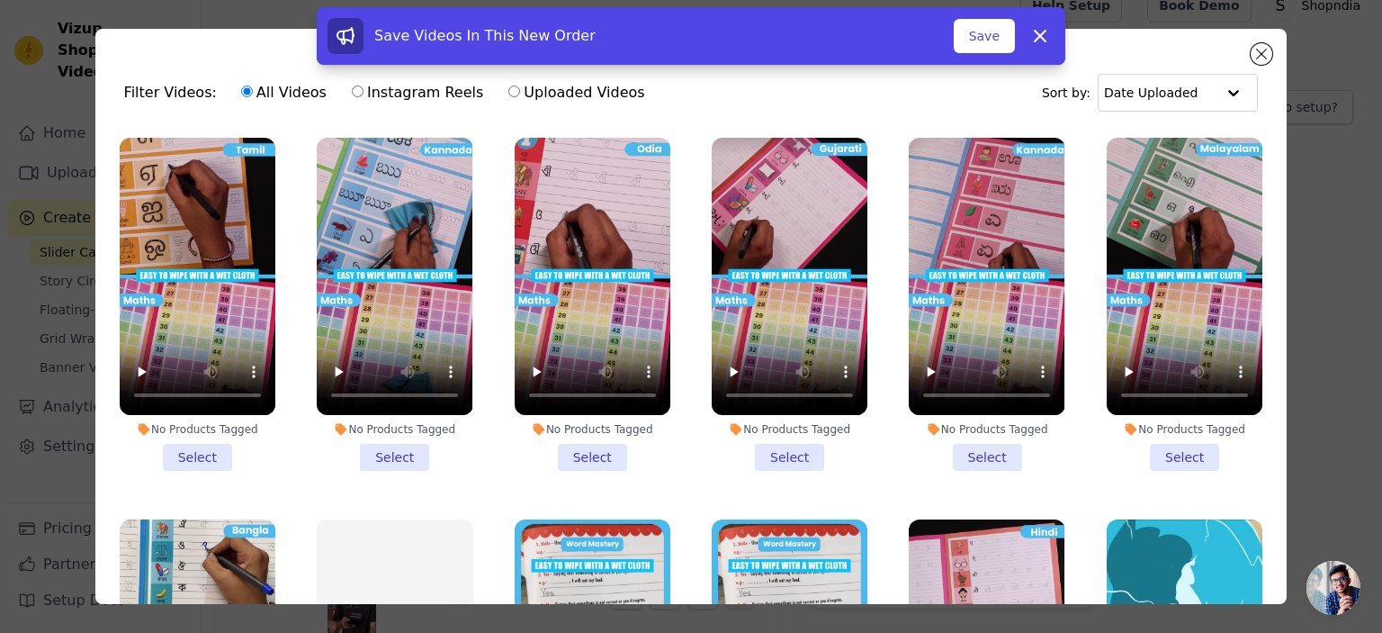
click at [593, 447] on li "No Products Tagged Select" at bounding box center [593, 304] width 156 height 333
click at [0, 0] on input "No Products Tagged Select" at bounding box center [0, 0] width 0 height 0
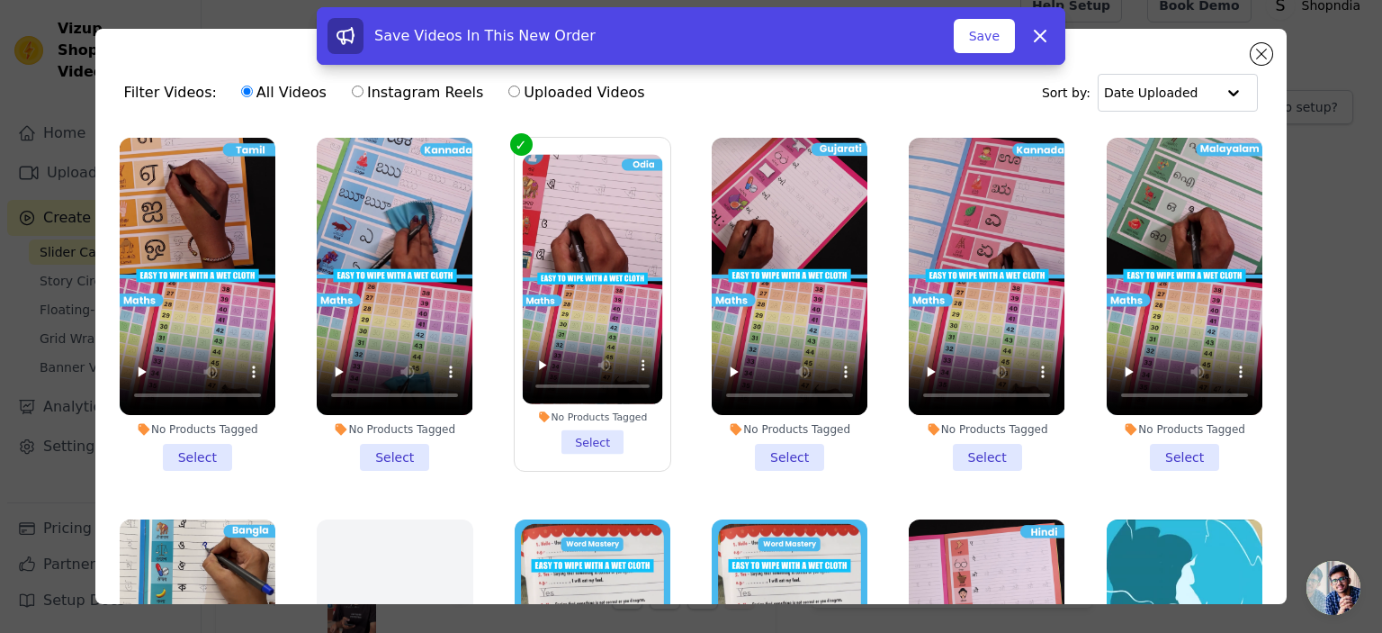
click at [593, 447] on li "No Products Tagged Select" at bounding box center [592, 305] width 140 height 300
click at [0, 0] on input "No Products Tagged Select" at bounding box center [0, 0] width 0 height 0
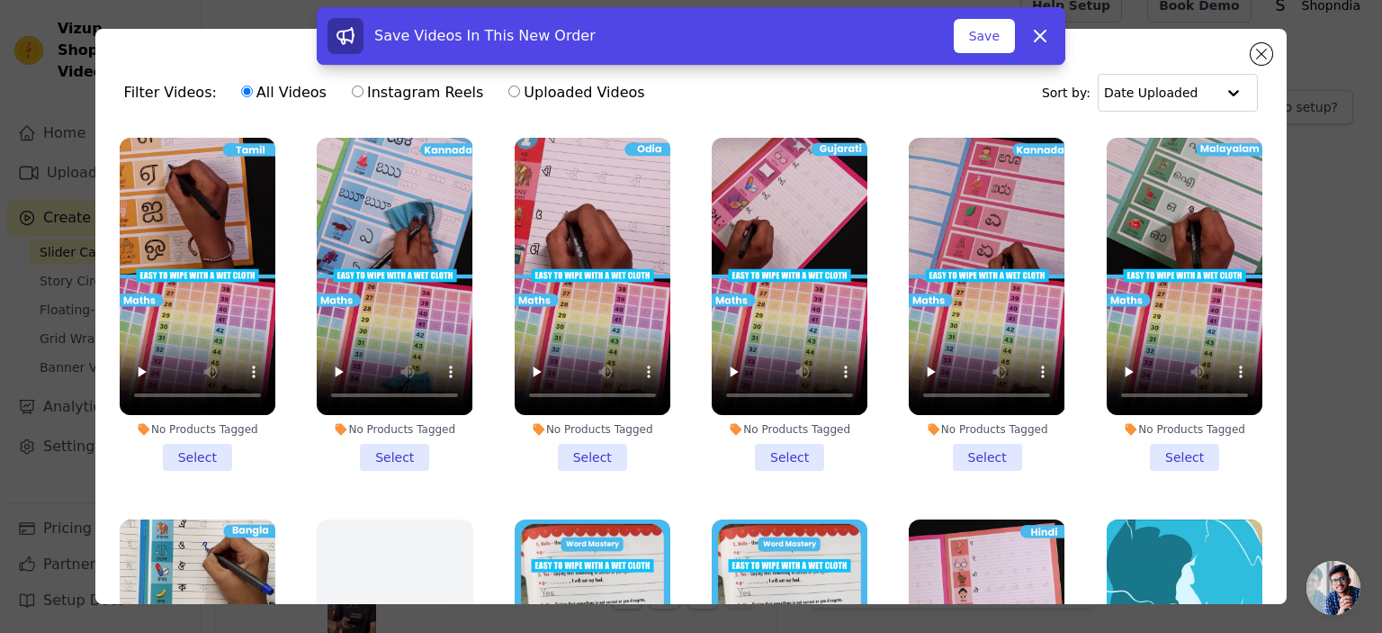
click at [585, 454] on li "No Products Tagged Select" at bounding box center [593, 304] width 156 height 333
click at [0, 0] on input "No Products Tagged Select" at bounding box center [0, 0] width 0 height 0
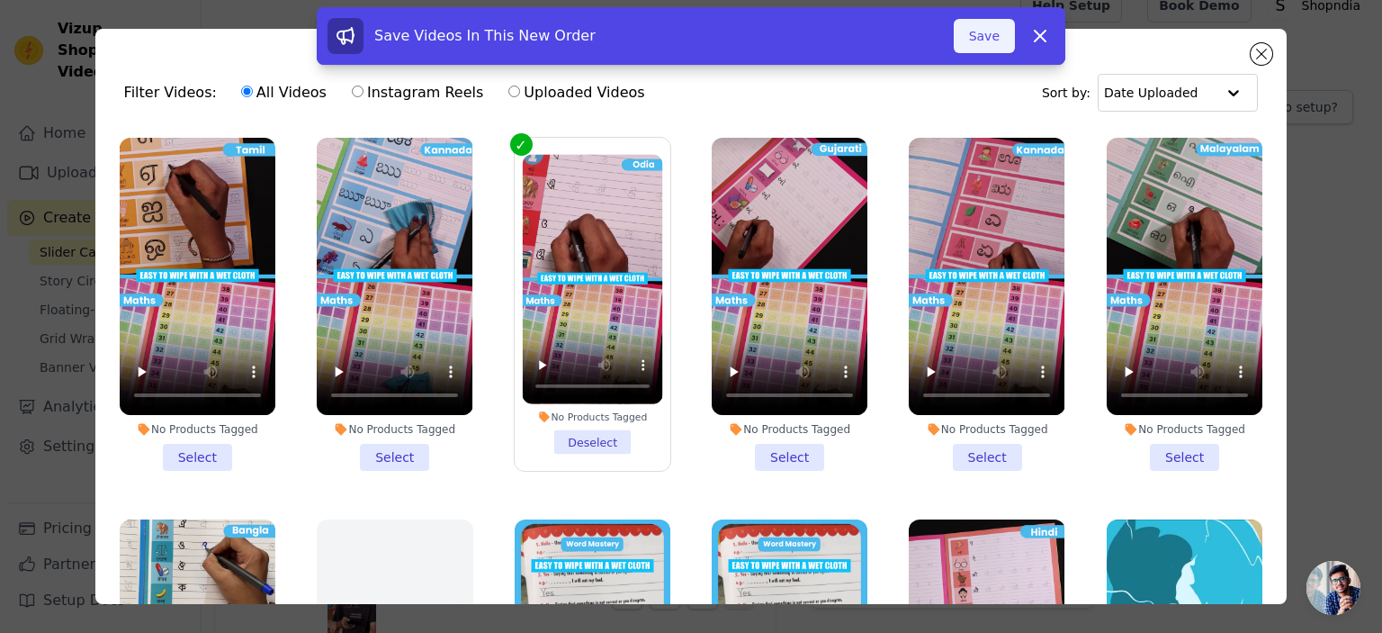
click at [986, 39] on button "Save" at bounding box center [984, 36] width 61 height 34
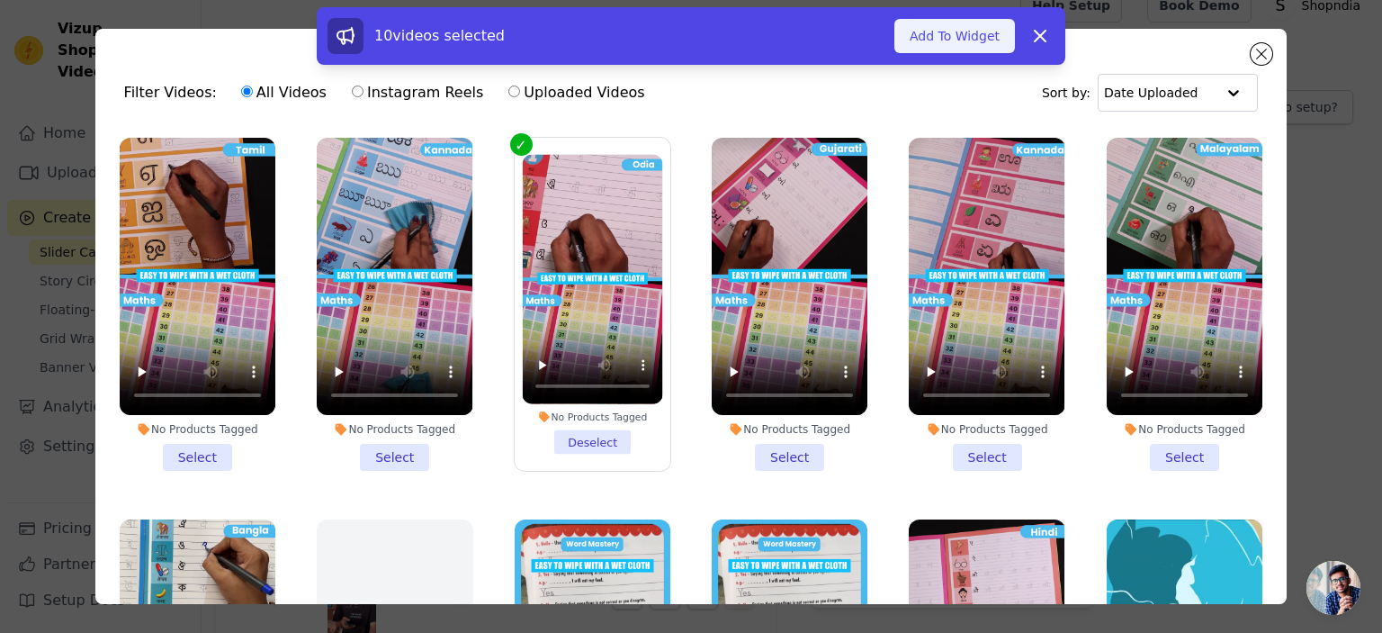
click at [948, 30] on button "Add To Widget" at bounding box center [955, 36] width 121 height 34
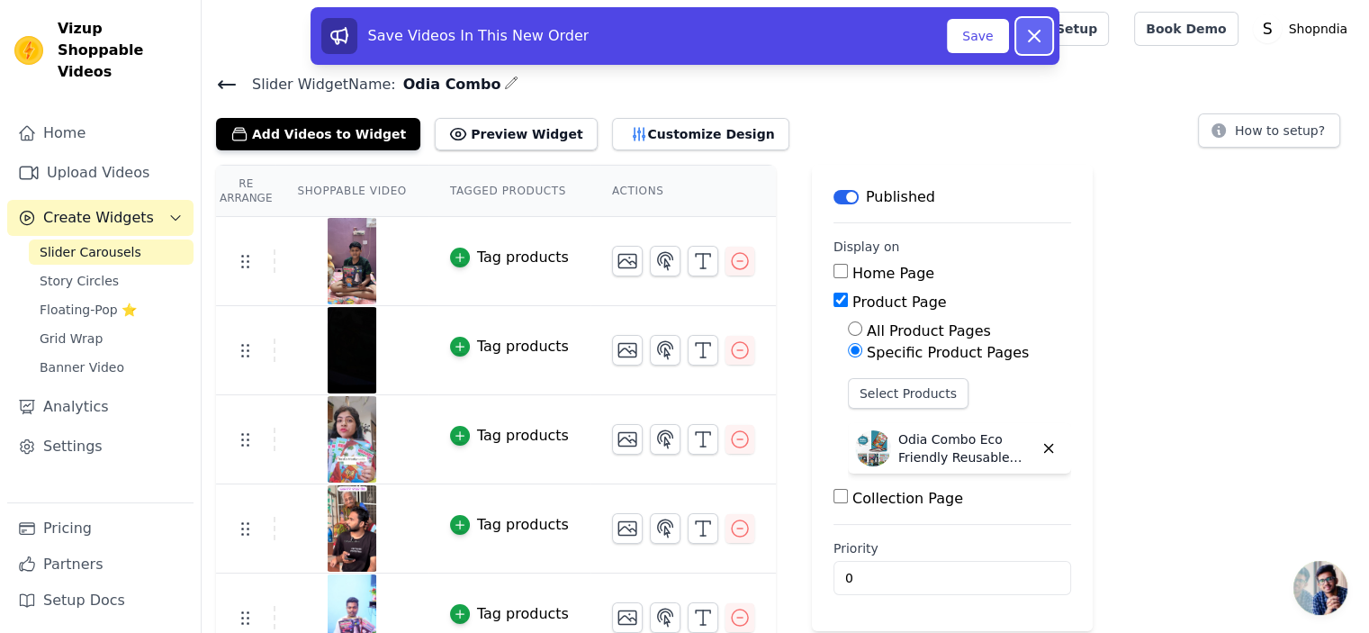
click at [1038, 32] on icon at bounding box center [1034, 36] width 22 height 22
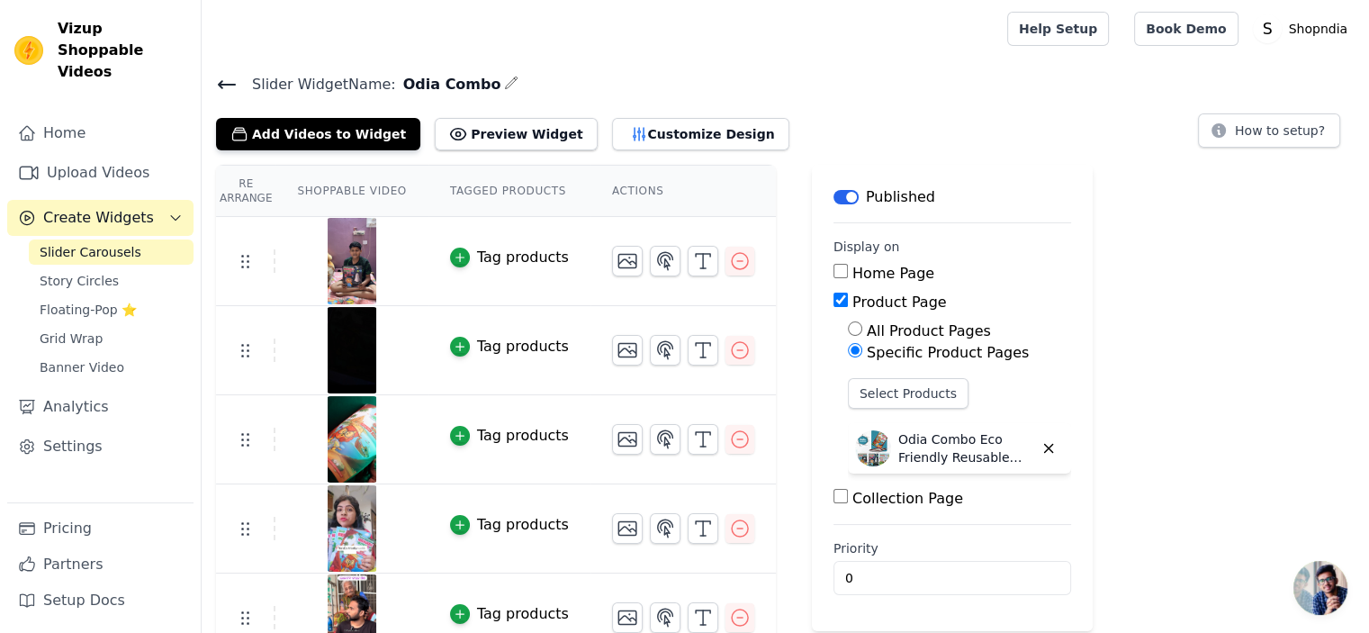
click at [227, 86] on icon at bounding box center [227, 85] width 22 height 22
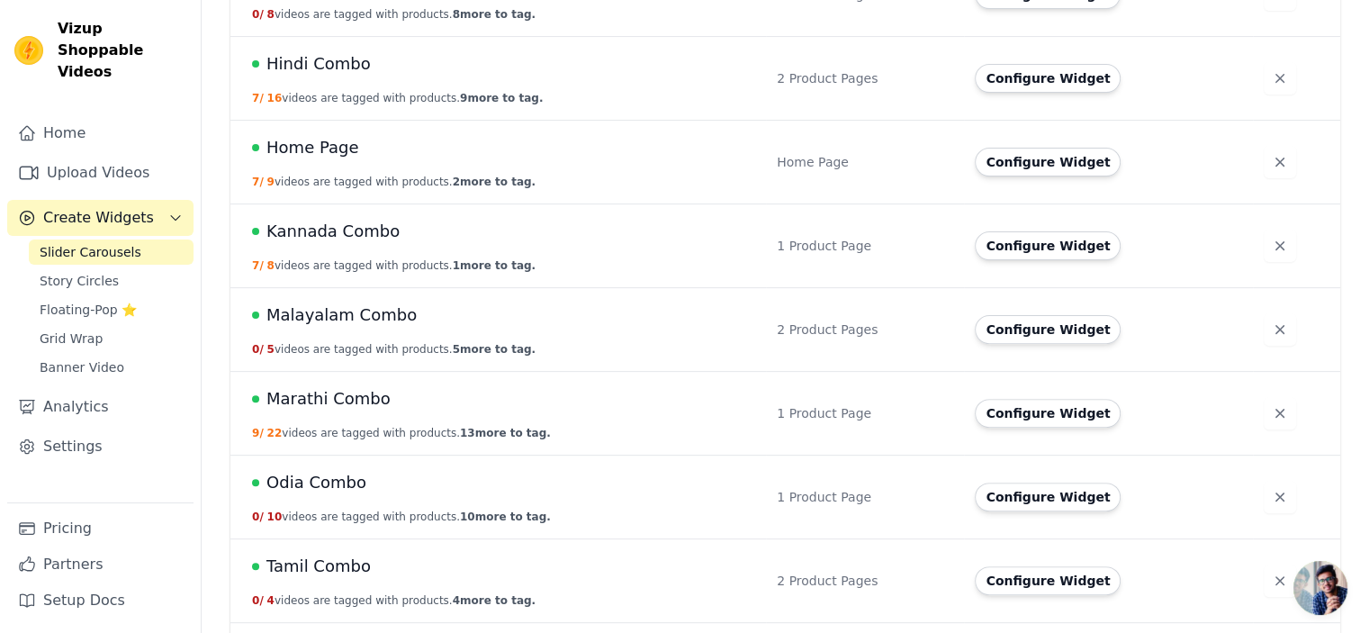
scroll to position [540, 0]
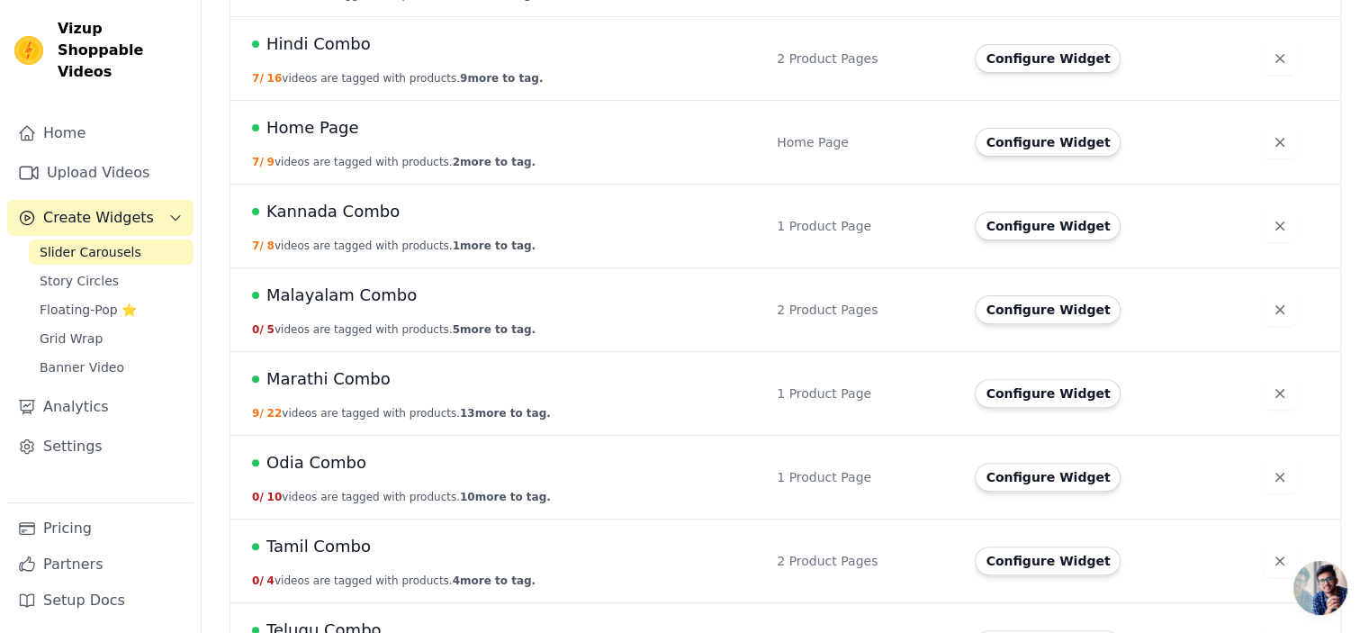
click at [299, 455] on span "Odia Combo" at bounding box center [316, 462] width 100 height 25
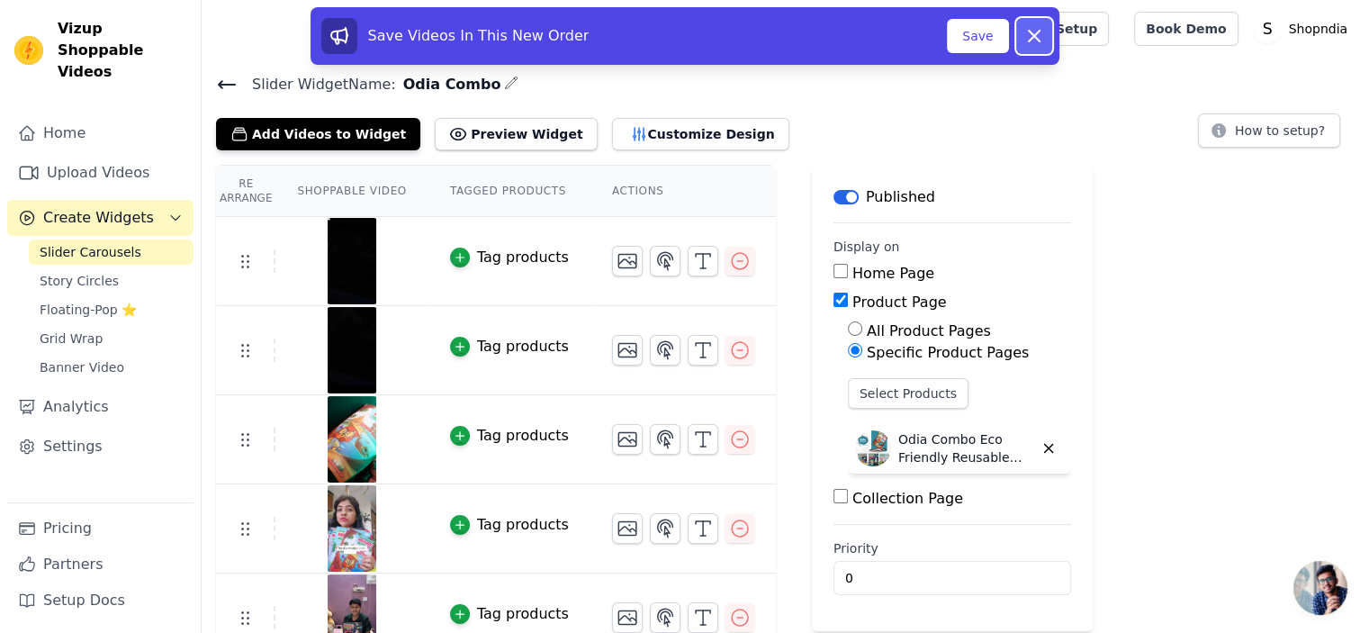
click at [1037, 33] on icon at bounding box center [1034, 36] width 22 height 22
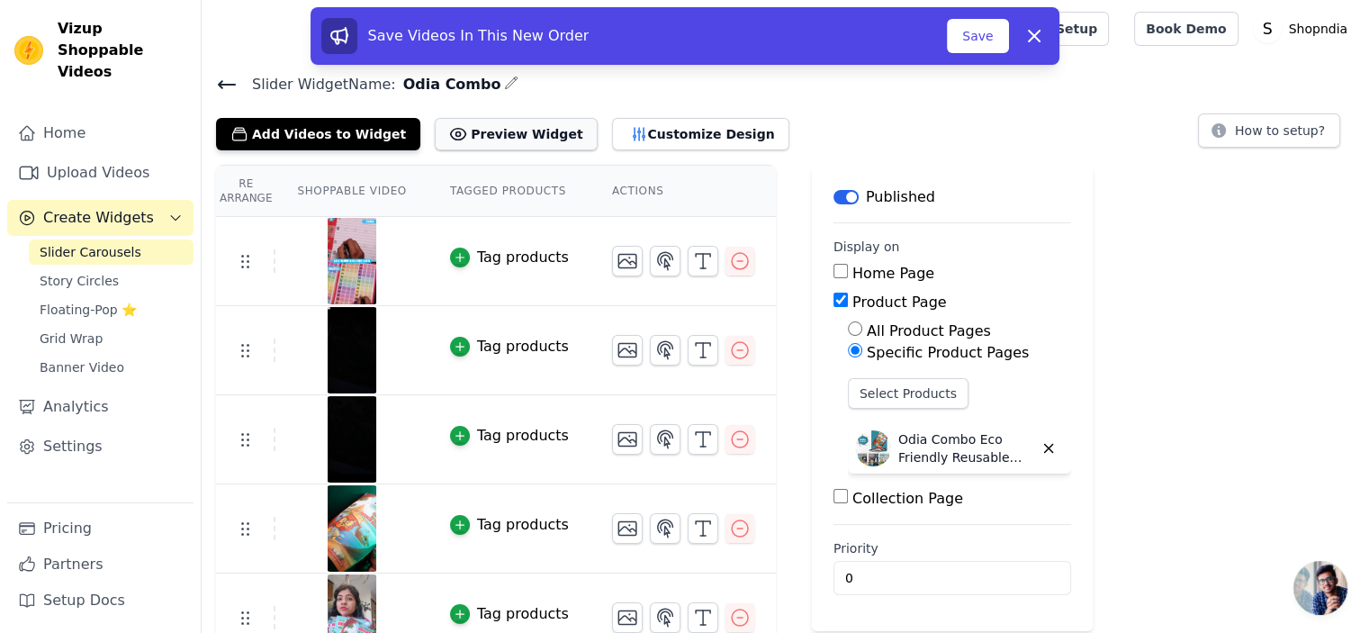
click at [454, 136] on button "Preview Widget" at bounding box center [516, 134] width 162 height 32
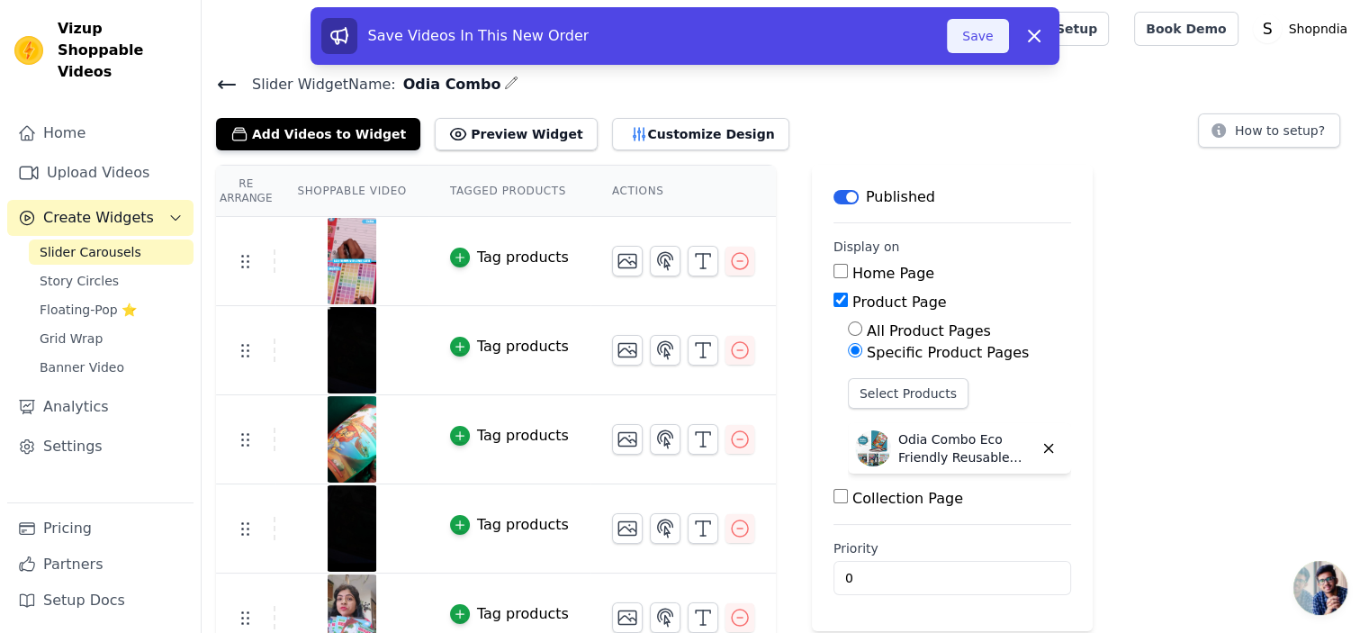
click at [997, 34] on button "Save" at bounding box center [977, 36] width 61 height 34
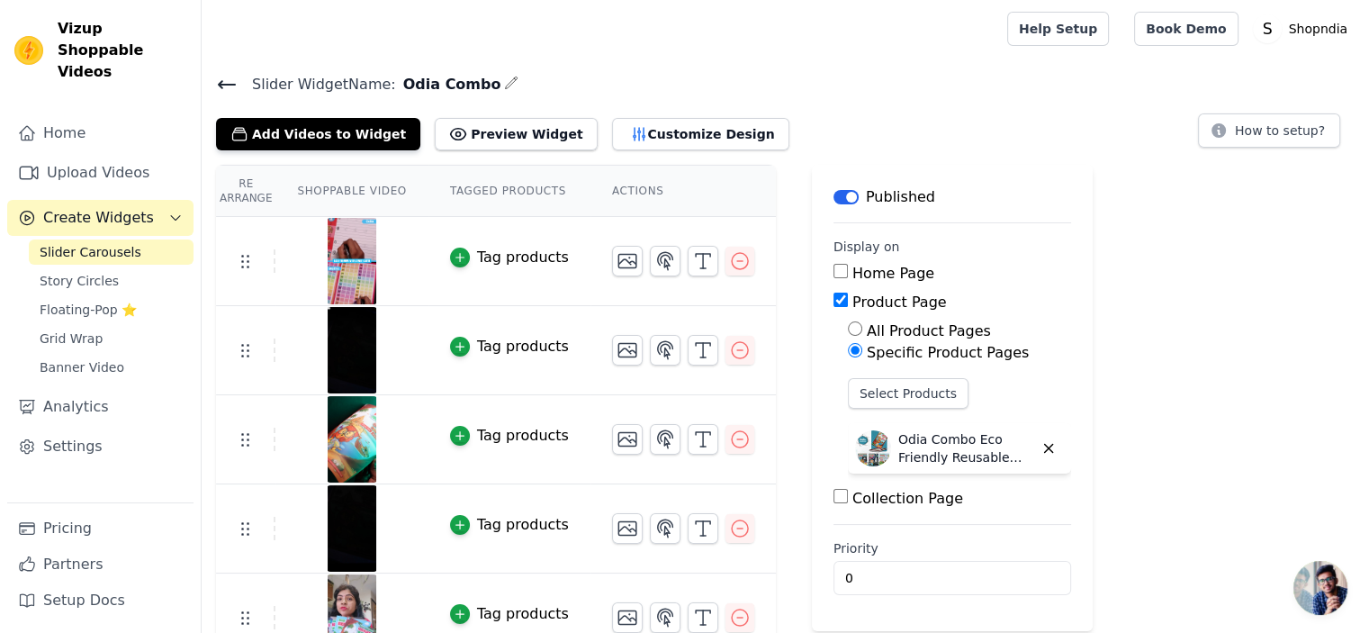
click at [223, 87] on icon at bounding box center [227, 85] width 22 height 22
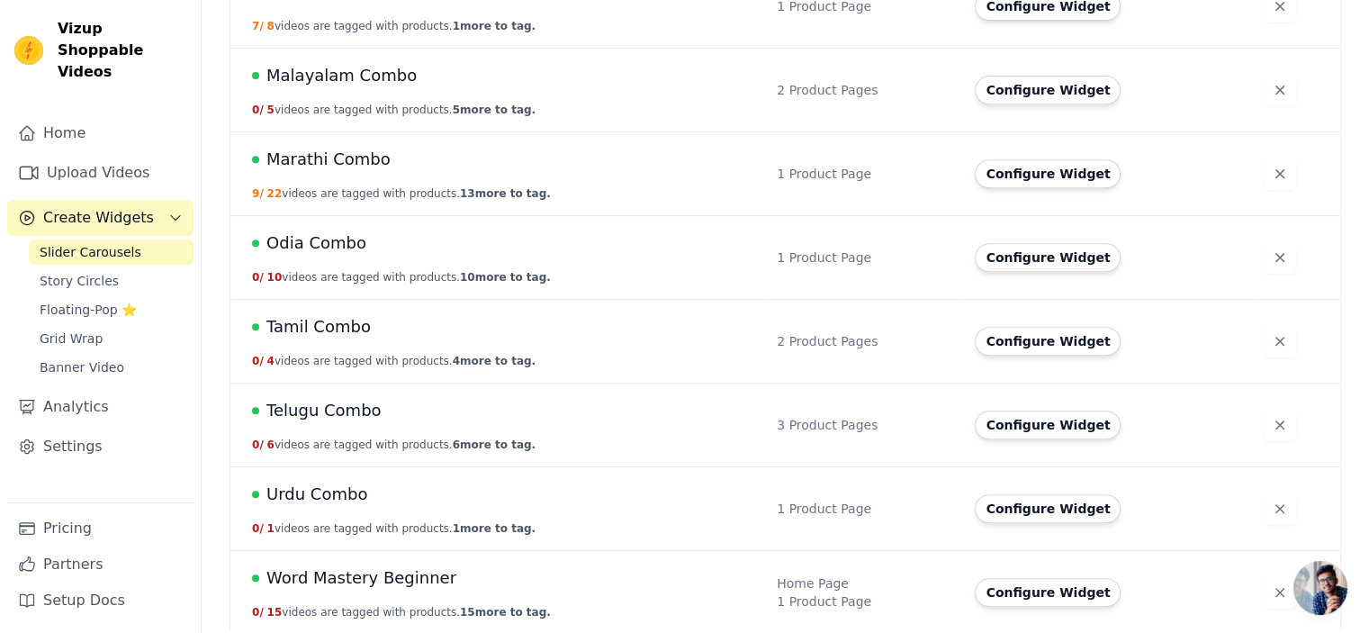
scroll to position [764, 0]
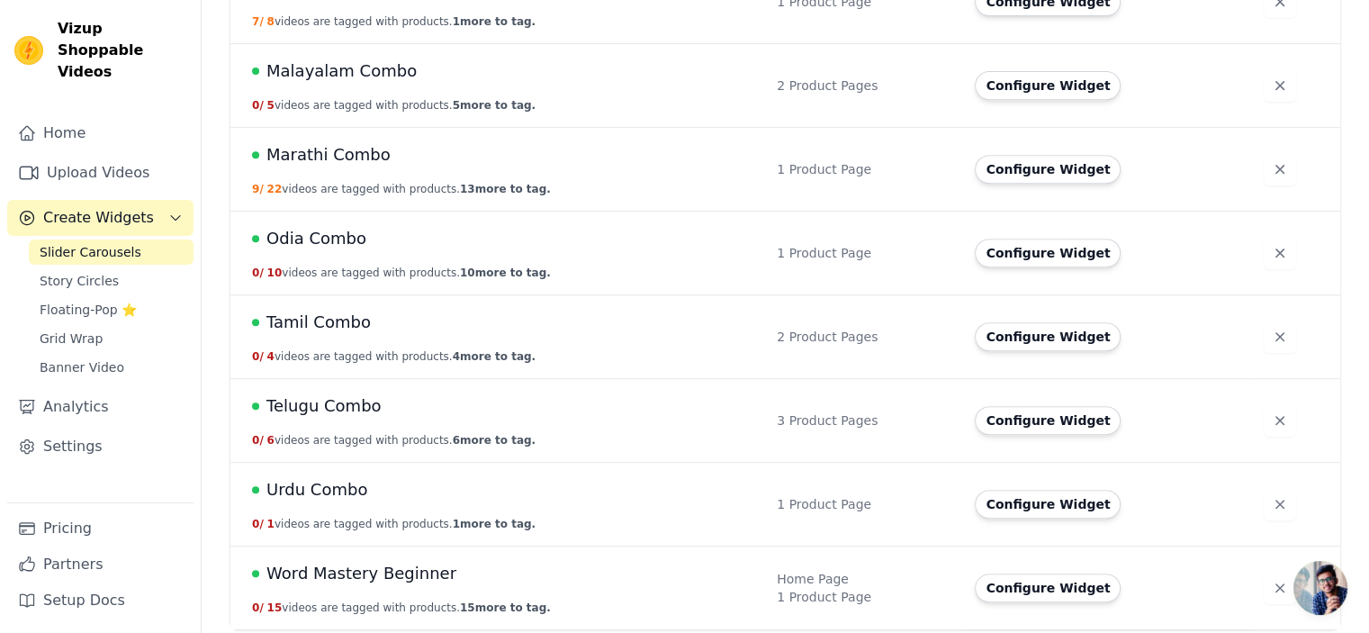
click at [311, 320] on span "Tamil Combo" at bounding box center [318, 322] width 104 height 25
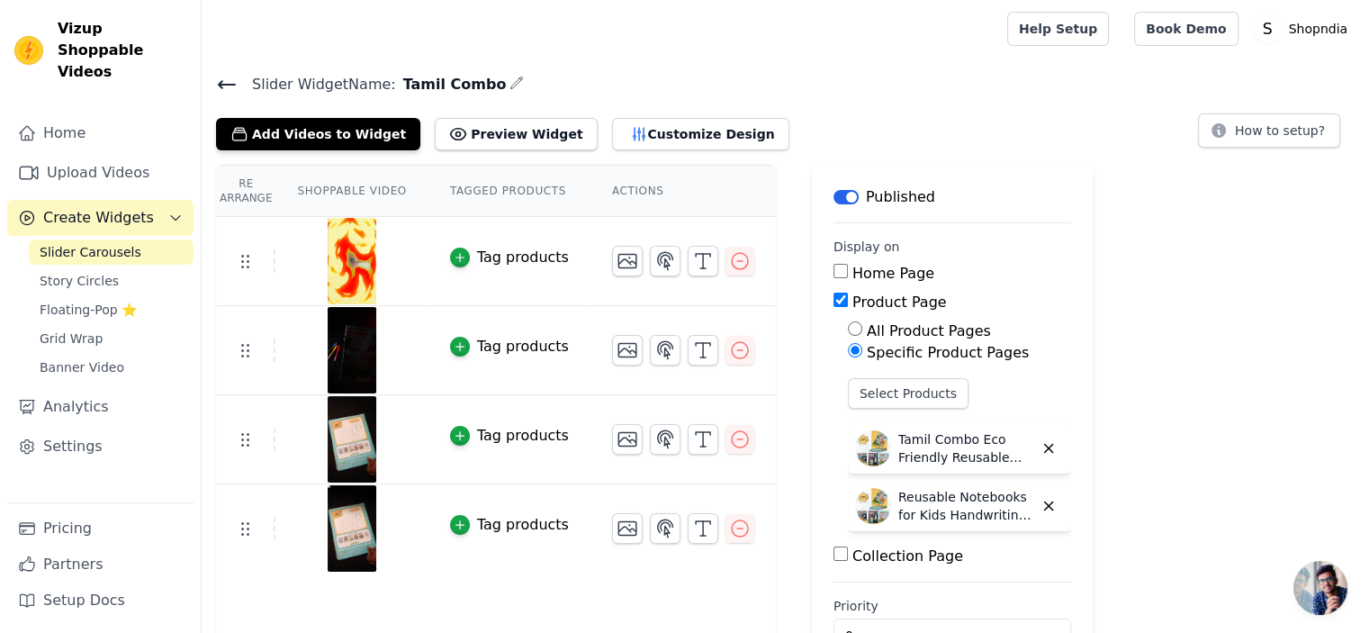
scroll to position [53, 0]
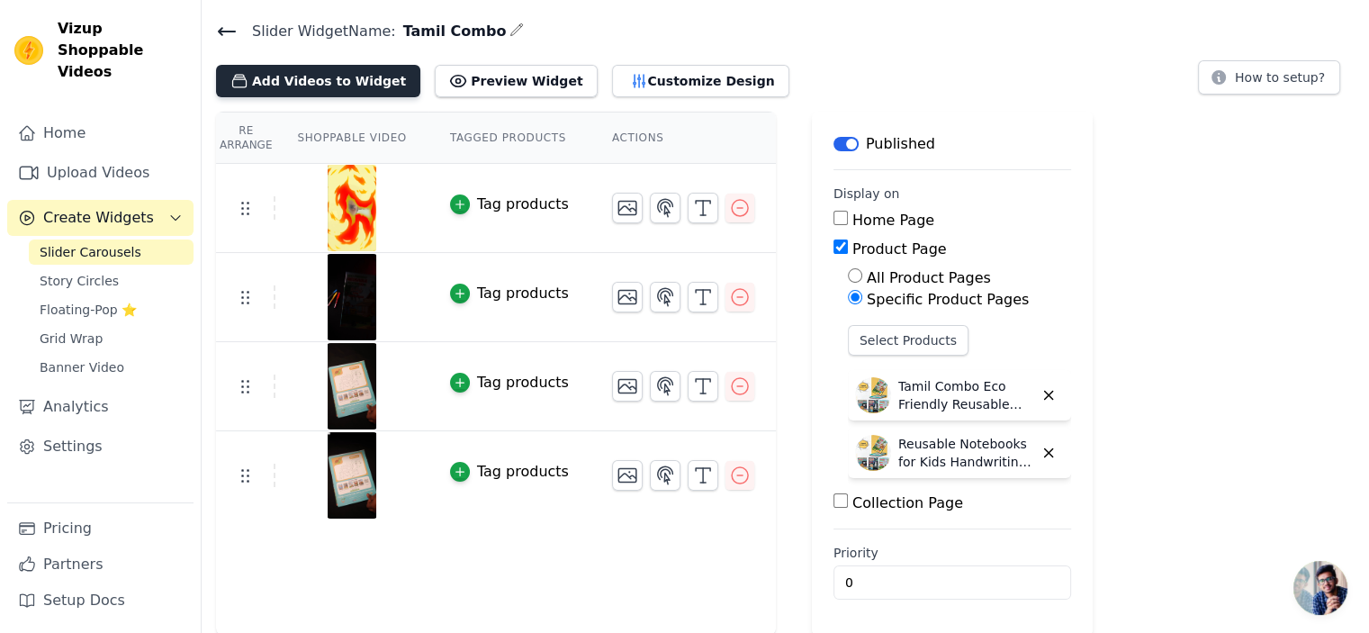
click at [330, 77] on button "Add Videos to Widget" at bounding box center [318, 81] width 204 height 32
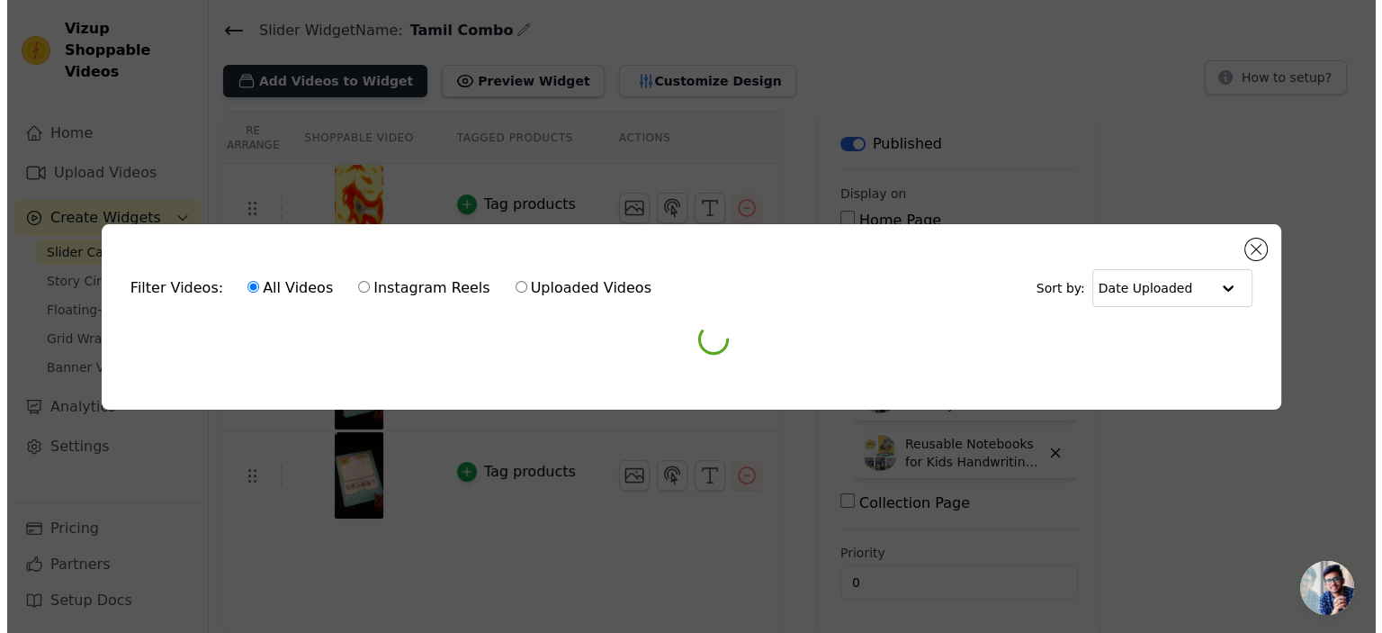
scroll to position [0, 0]
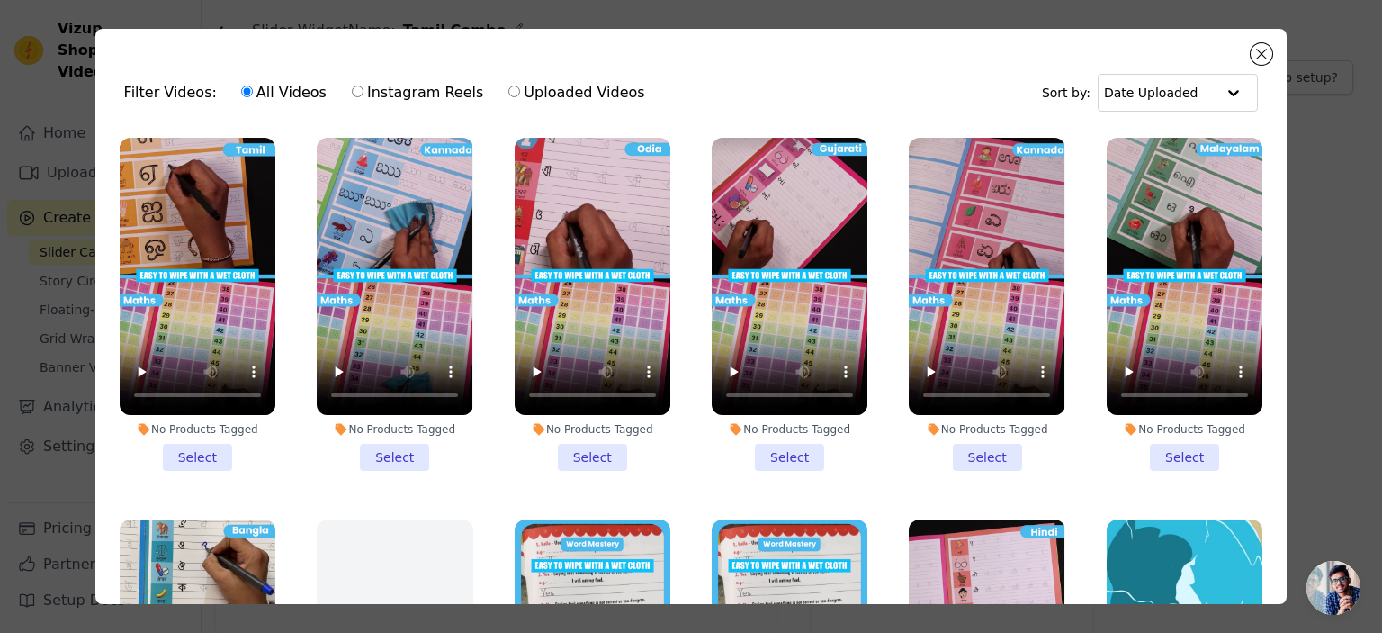
click at [185, 451] on li "No Products Tagged Select" at bounding box center [198, 304] width 156 height 333
click at [0, 0] on input "No Products Tagged Select" at bounding box center [0, 0] width 0 height 0
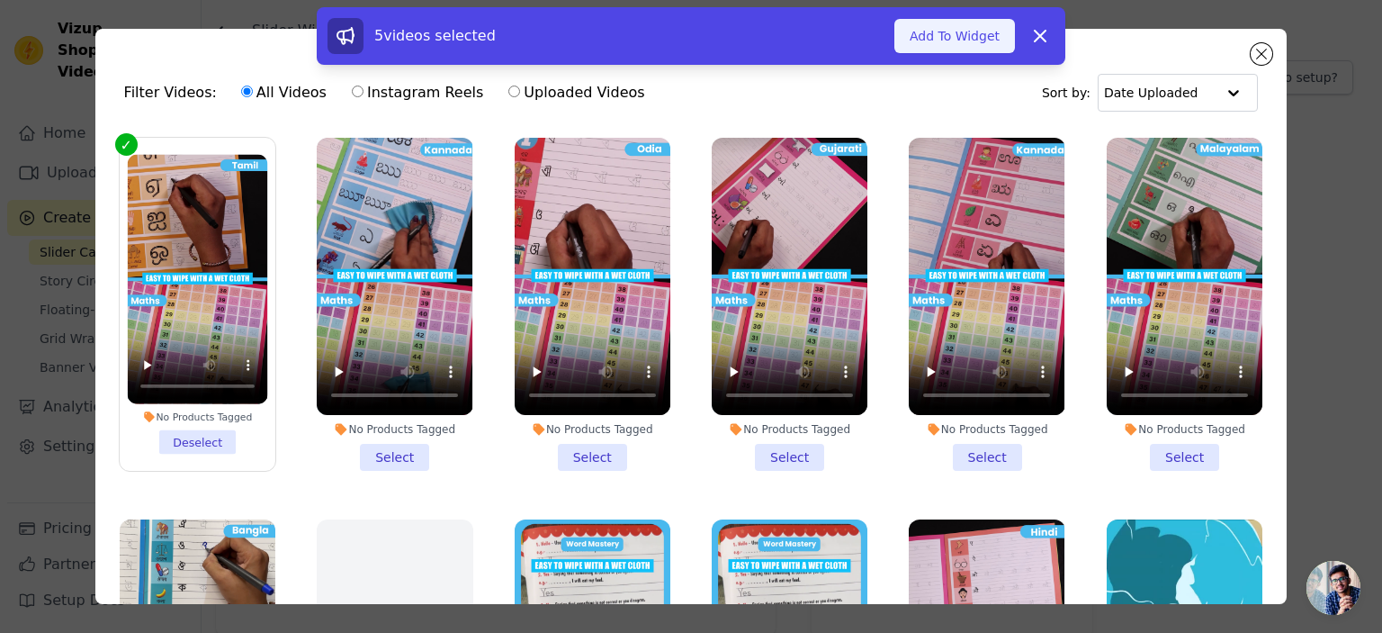
click at [954, 43] on button "Add To Widget" at bounding box center [955, 36] width 121 height 34
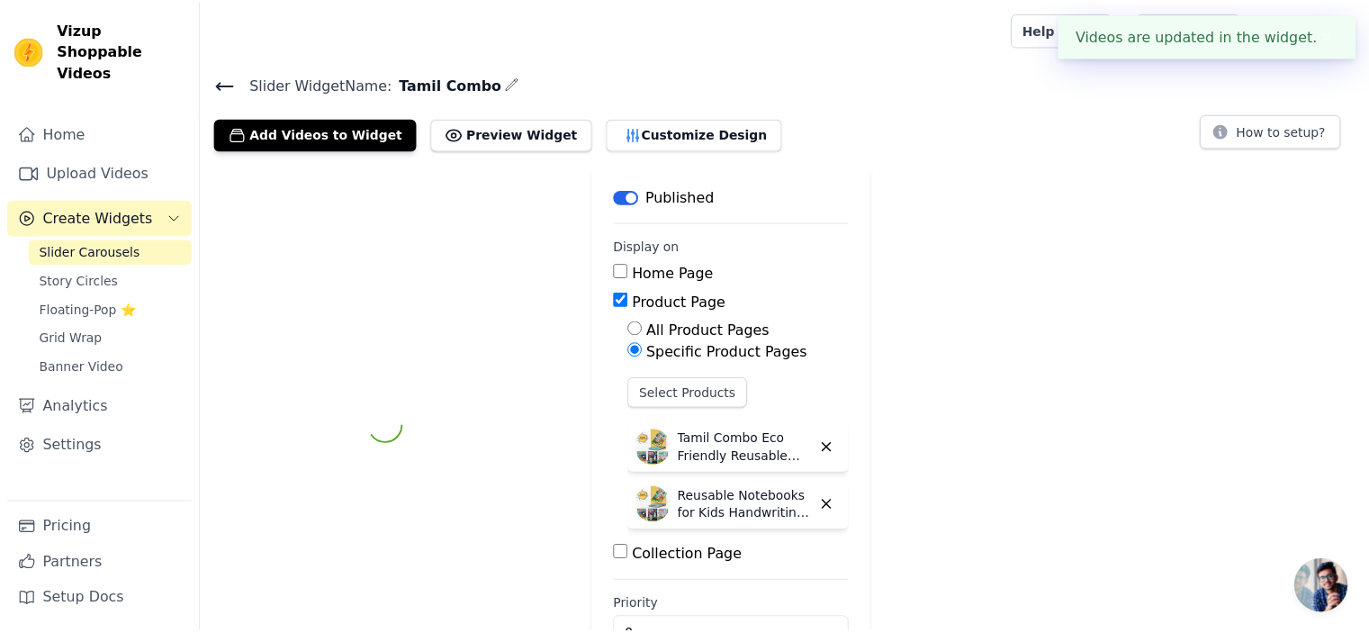
scroll to position [53, 0]
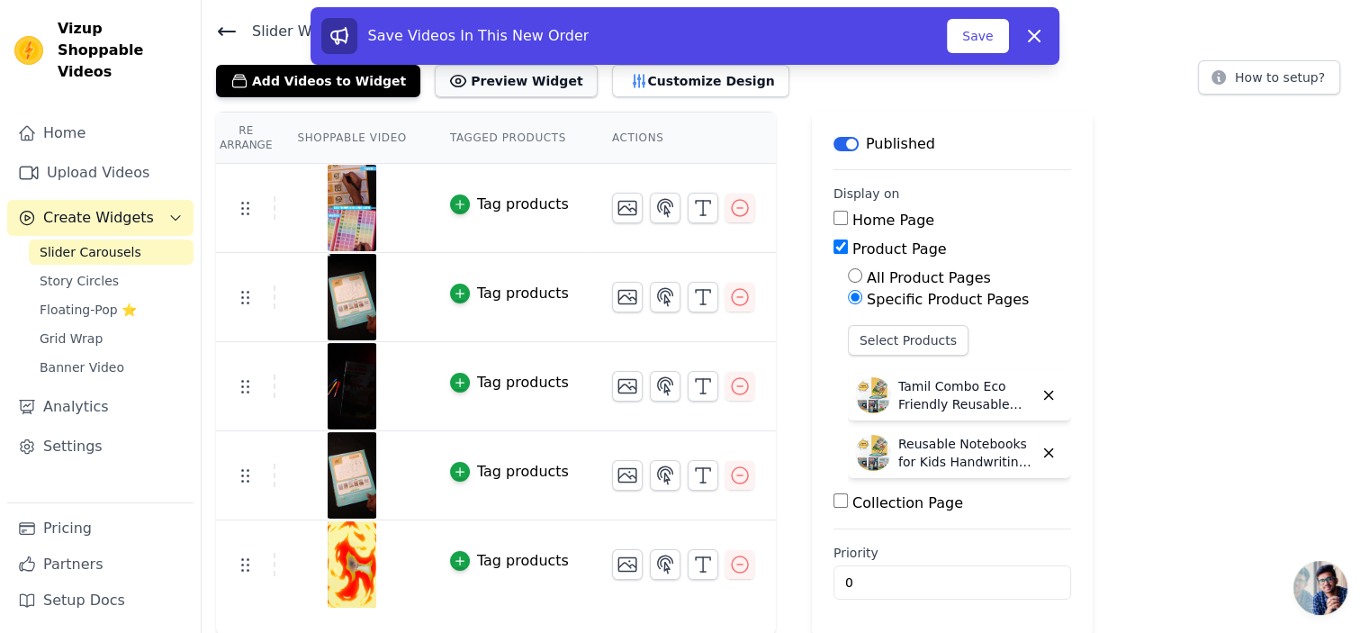
click at [482, 84] on button "Preview Widget" at bounding box center [516, 81] width 162 height 32
click at [474, 82] on button "Preview Widget" at bounding box center [516, 81] width 162 height 32
click at [978, 30] on button "Save" at bounding box center [977, 36] width 61 height 34
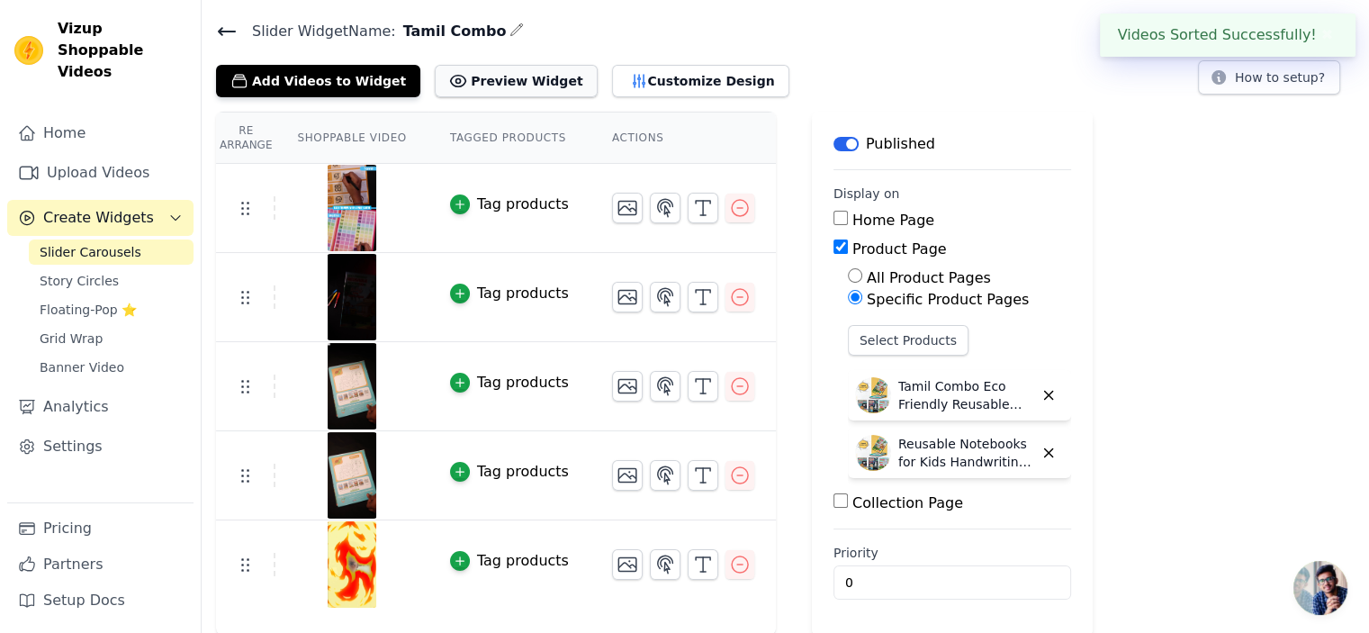
click at [479, 75] on button "Preview Widget" at bounding box center [516, 81] width 162 height 32
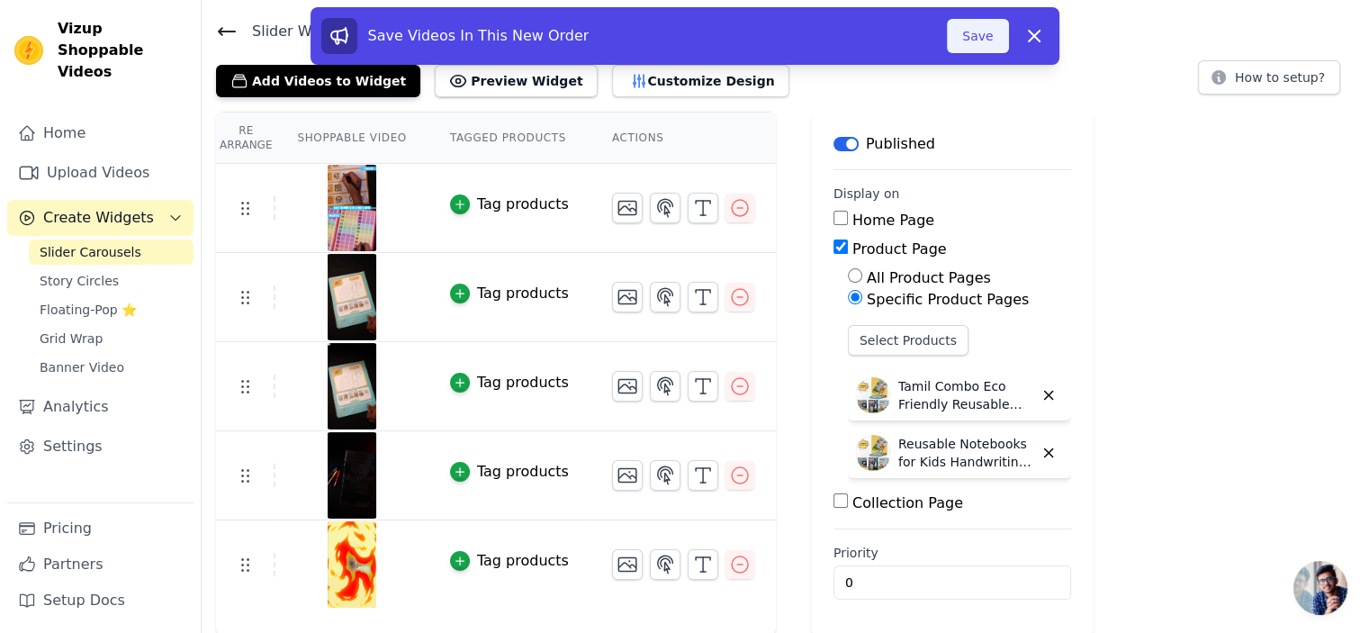
click at [995, 32] on button "Save" at bounding box center [977, 36] width 61 height 34
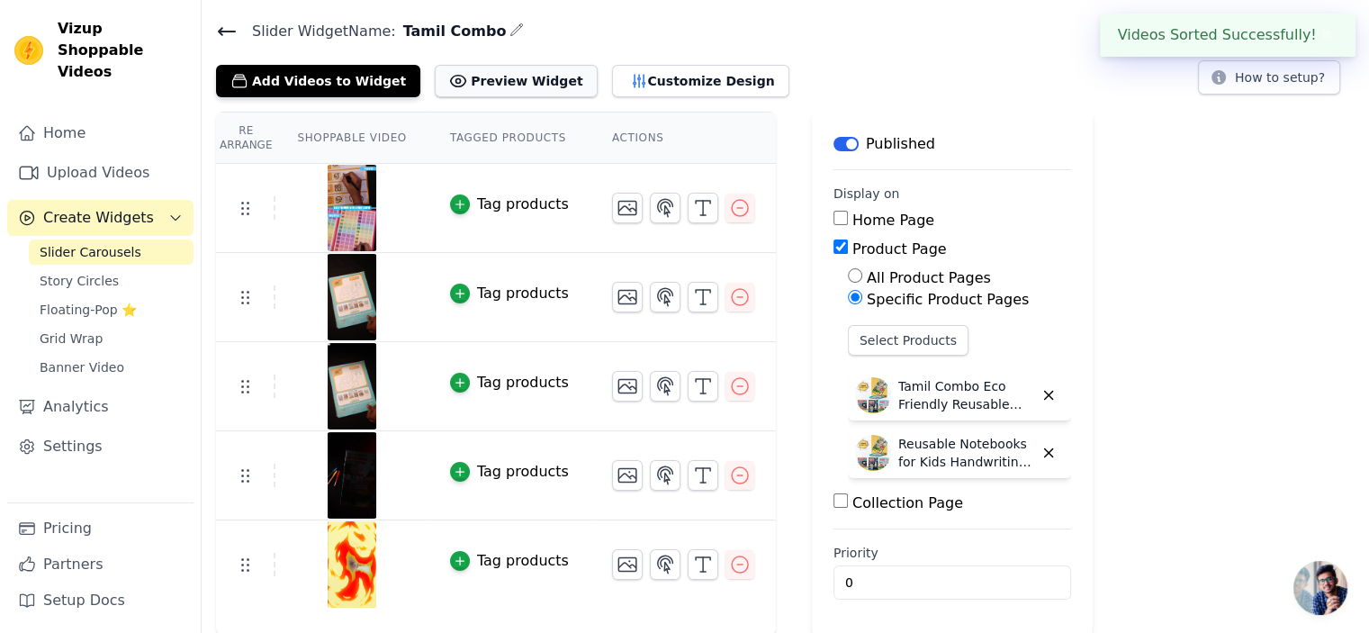
click at [506, 76] on button "Preview Widget" at bounding box center [516, 81] width 162 height 32
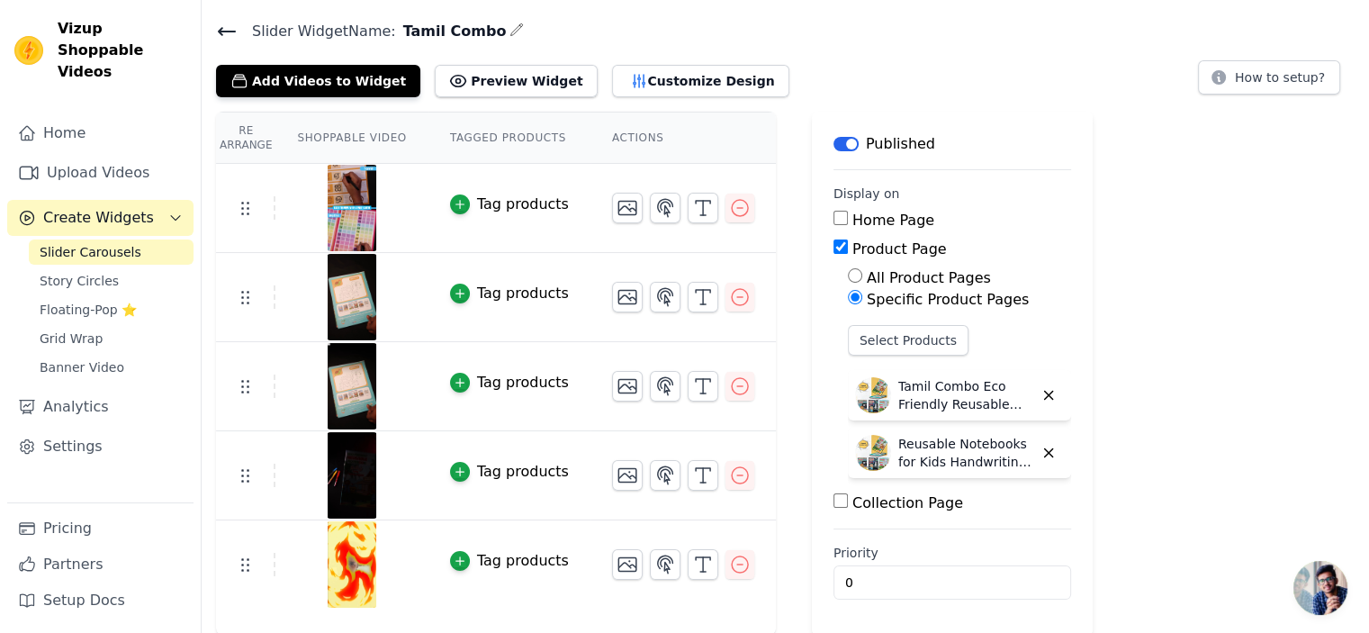
click at [223, 32] on icon at bounding box center [227, 32] width 22 height 22
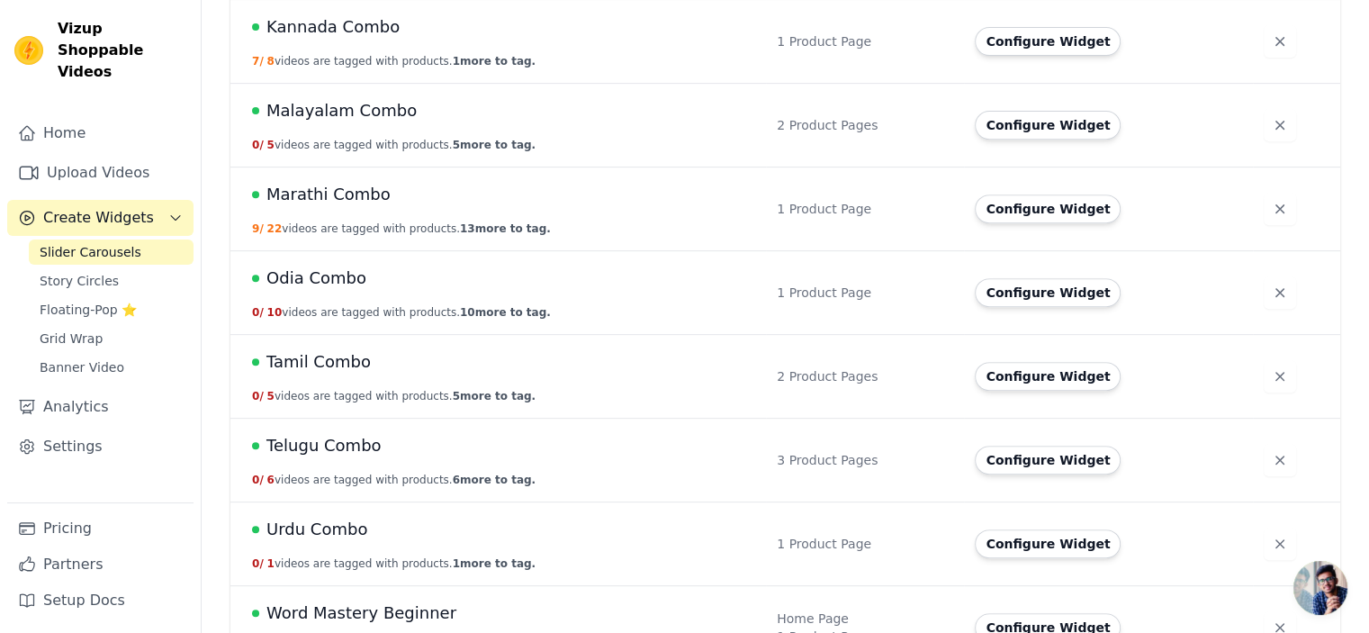
scroll to position [764, 0]
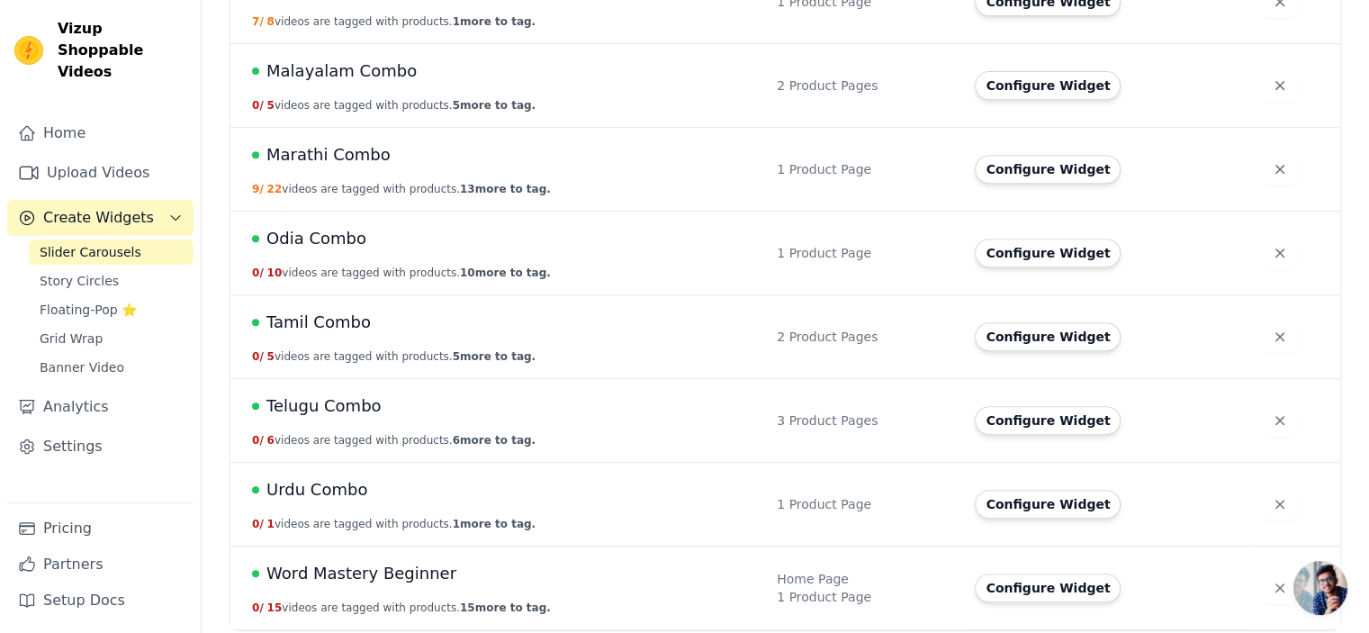
click at [327, 400] on span "Telugu Combo" at bounding box center [323, 405] width 115 height 25
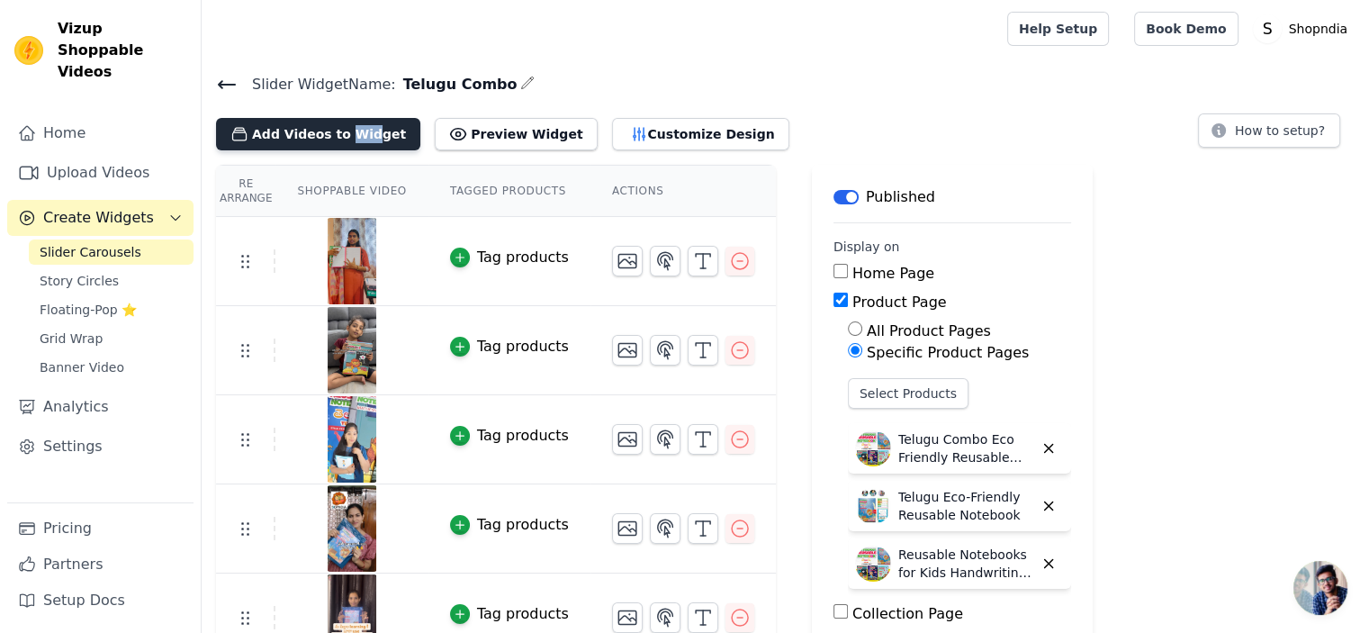
click at [342, 132] on button "Add Videos to Widget" at bounding box center [318, 134] width 204 height 32
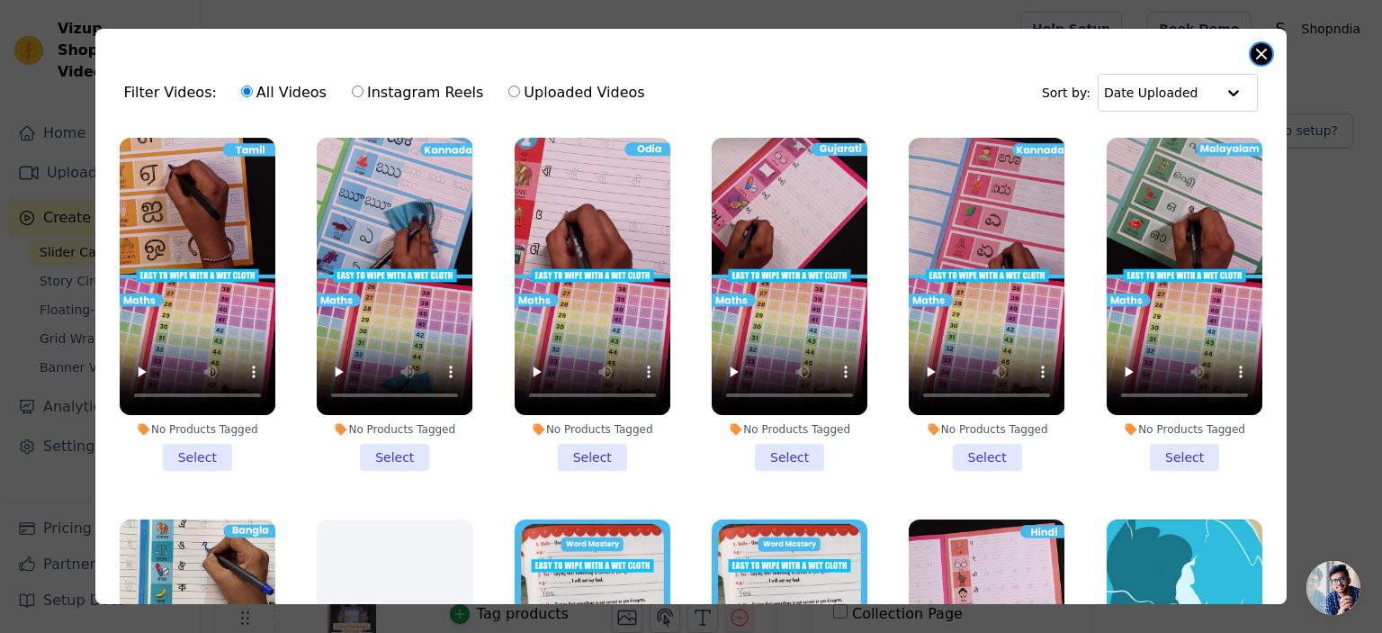
click at [1260, 56] on button "Close modal" at bounding box center [1262, 54] width 22 height 22
click at [1260, 56] on div "Help Setup Book Demo Open user menu S Shopndia Settings Help Docs Sign out" at bounding box center [1194, 29] width 347 height 58
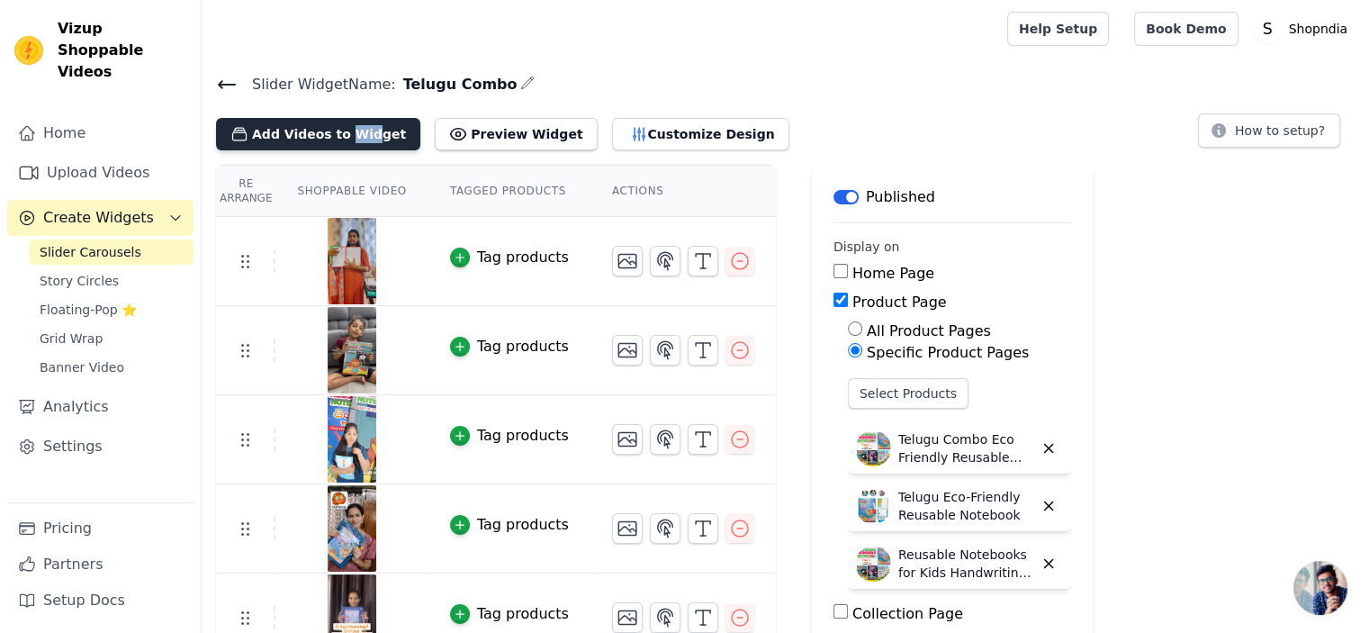
click at [303, 131] on button "Add Videos to Widget" at bounding box center [318, 134] width 204 height 32
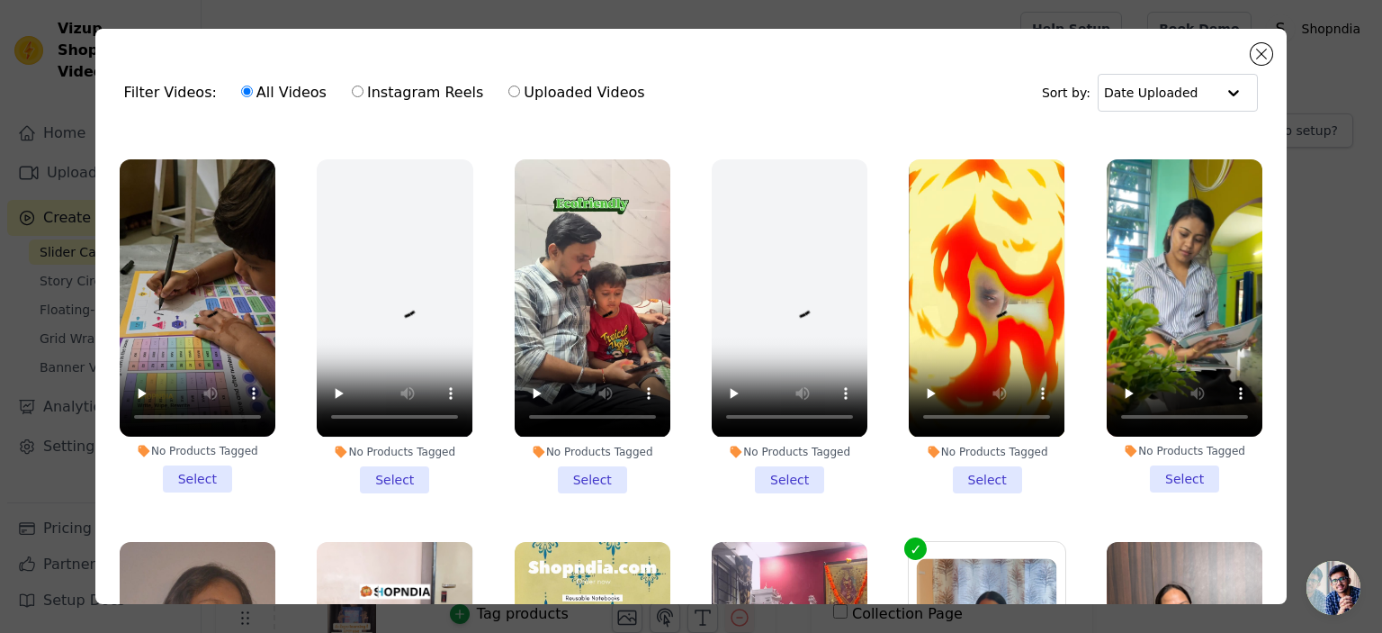
scroll to position [1170, 0]
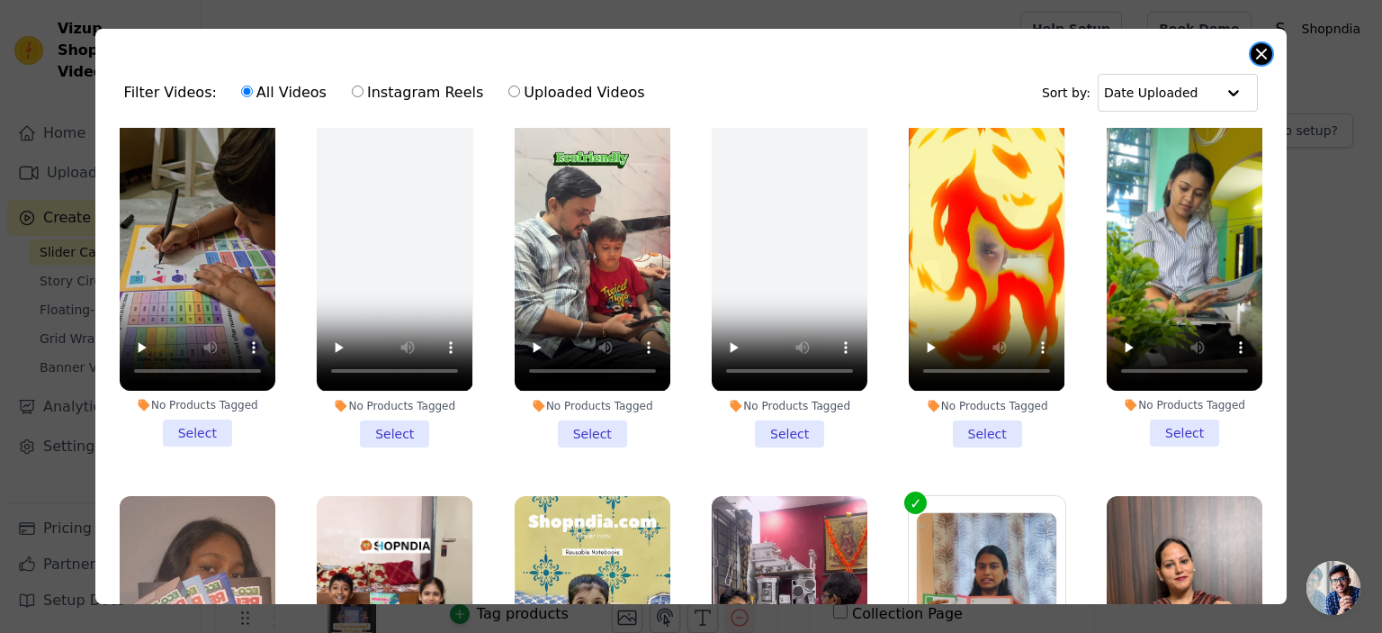
click at [1258, 43] on button "Close modal" at bounding box center [1262, 54] width 22 height 22
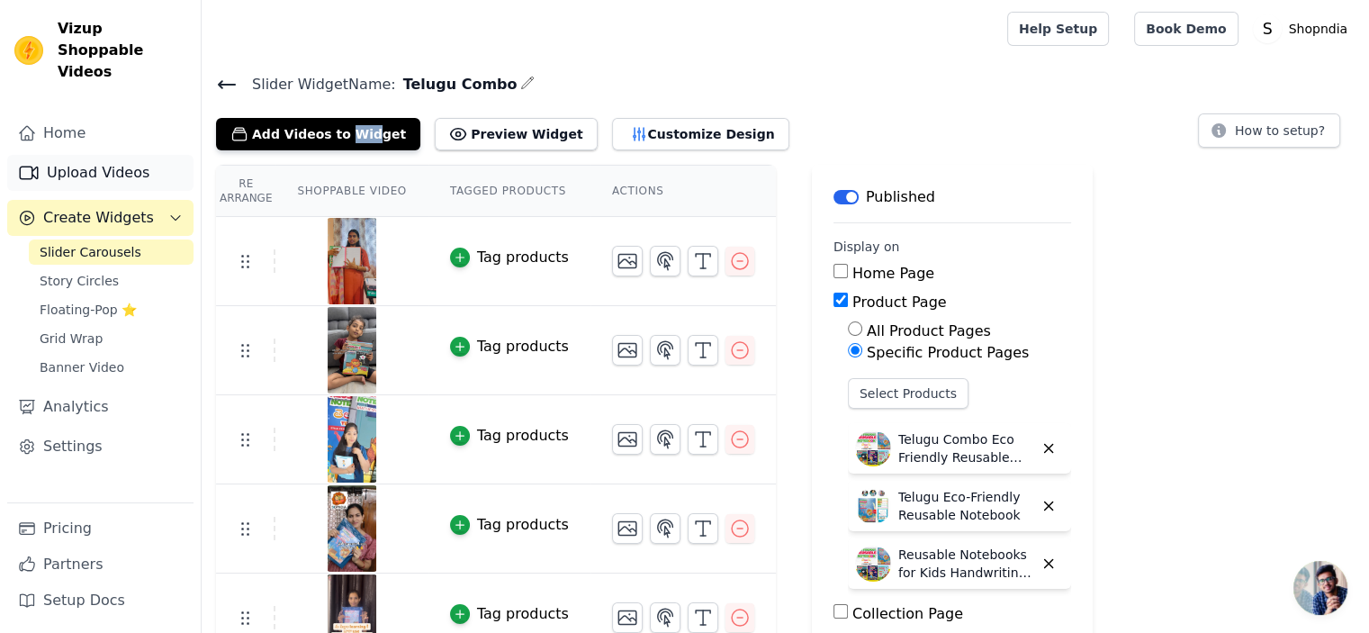
click at [112, 161] on link "Upload Videos" at bounding box center [100, 173] width 186 height 36
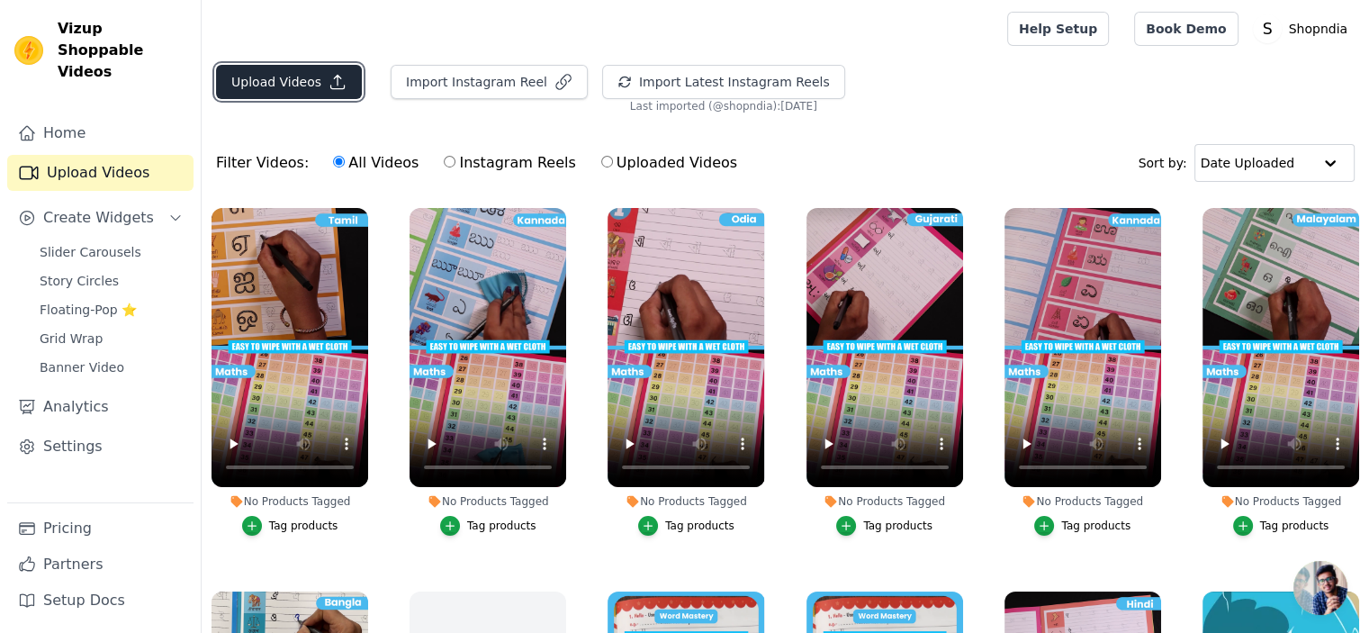
click at [234, 86] on button "Upload Videos" at bounding box center [289, 82] width 146 height 34
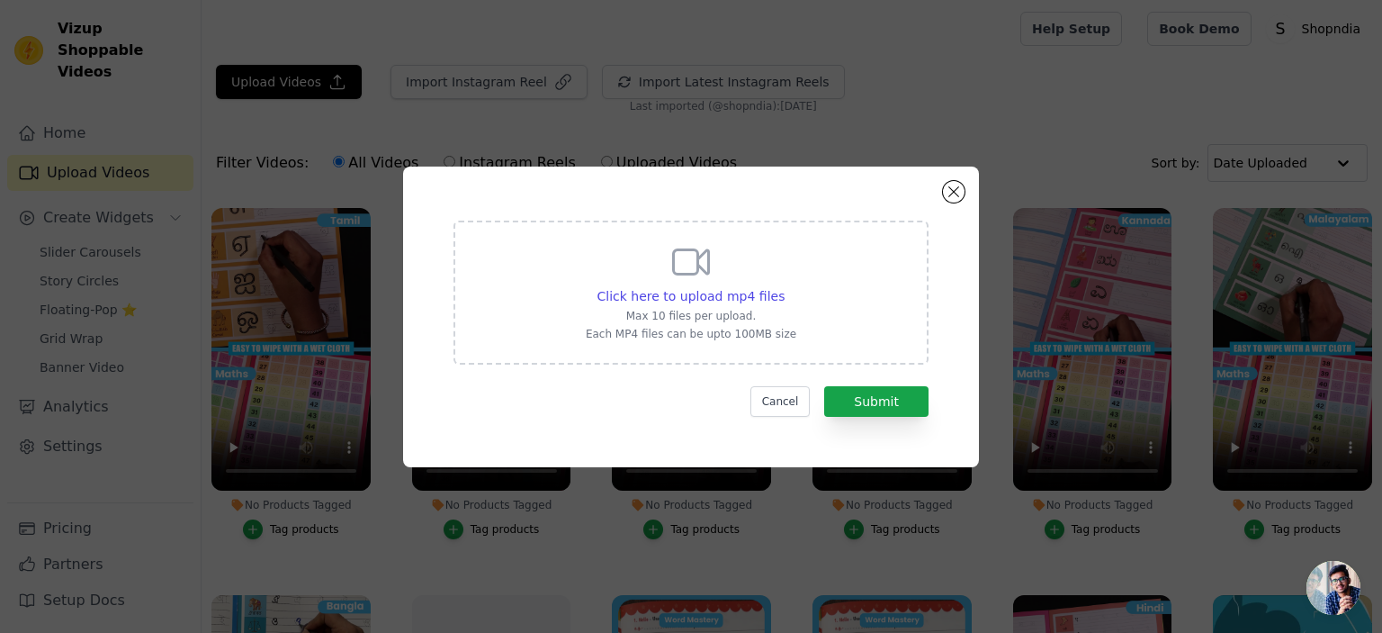
click at [688, 305] on div "Click here to upload mp4 files Max 10 files per upload. Each MP4 files can be u…" at bounding box center [691, 290] width 211 height 101
click at [784, 287] on input "Click here to upload mp4 files Max 10 files per upload. Each MP4 files can be u…" at bounding box center [784, 286] width 1 height 1
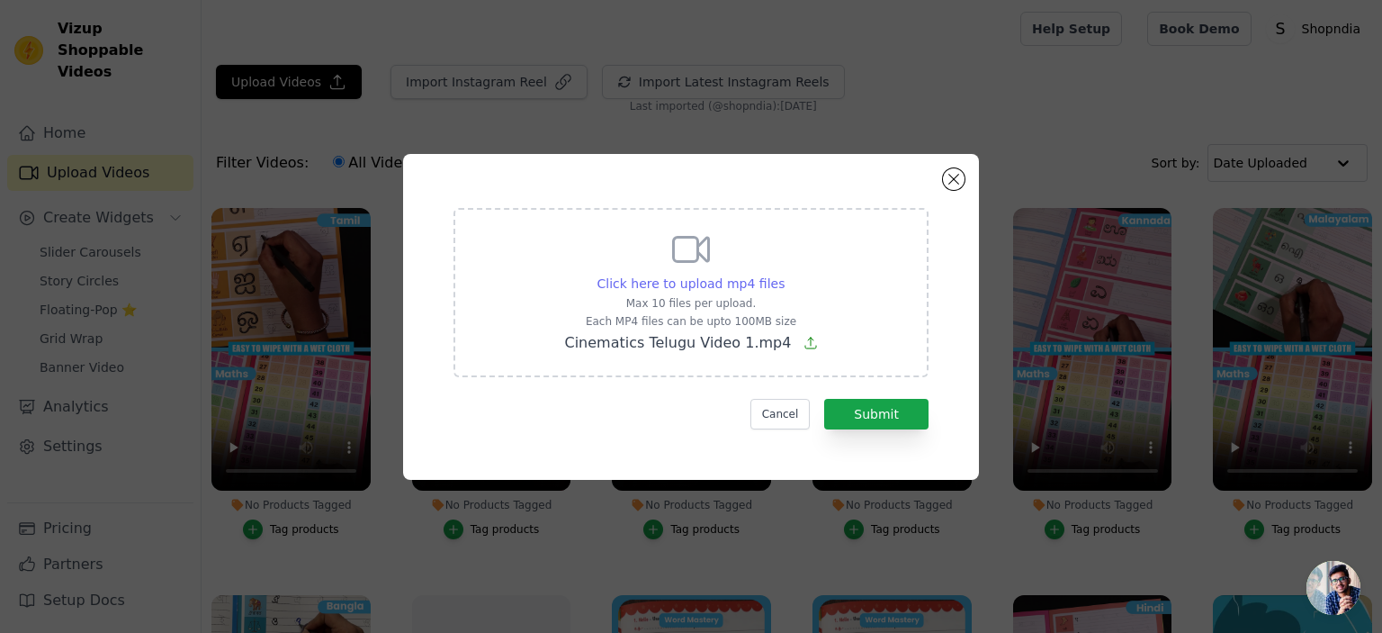
click at [688, 280] on span "Click here to upload mp4 files" at bounding box center [692, 283] width 188 height 14
click at [784, 275] on input "Click here to upload mp4 files Max 10 files per upload. Each MP4 files can be u…" at bounding box center [784, 274] width 1 height 1
type input "C:\fakepath\Cinematics Telugu Video 2.mp4"
click at [677, 291] on span "Click here to upload mp4 files" at bounding box center [692, 283] width 188 height 14
click at [784, 275] on input "Click here to upload mp4 files Max 10 files per upload. Each MP4 files can be u…" at bounding box center [784, 274] width 1 height 1
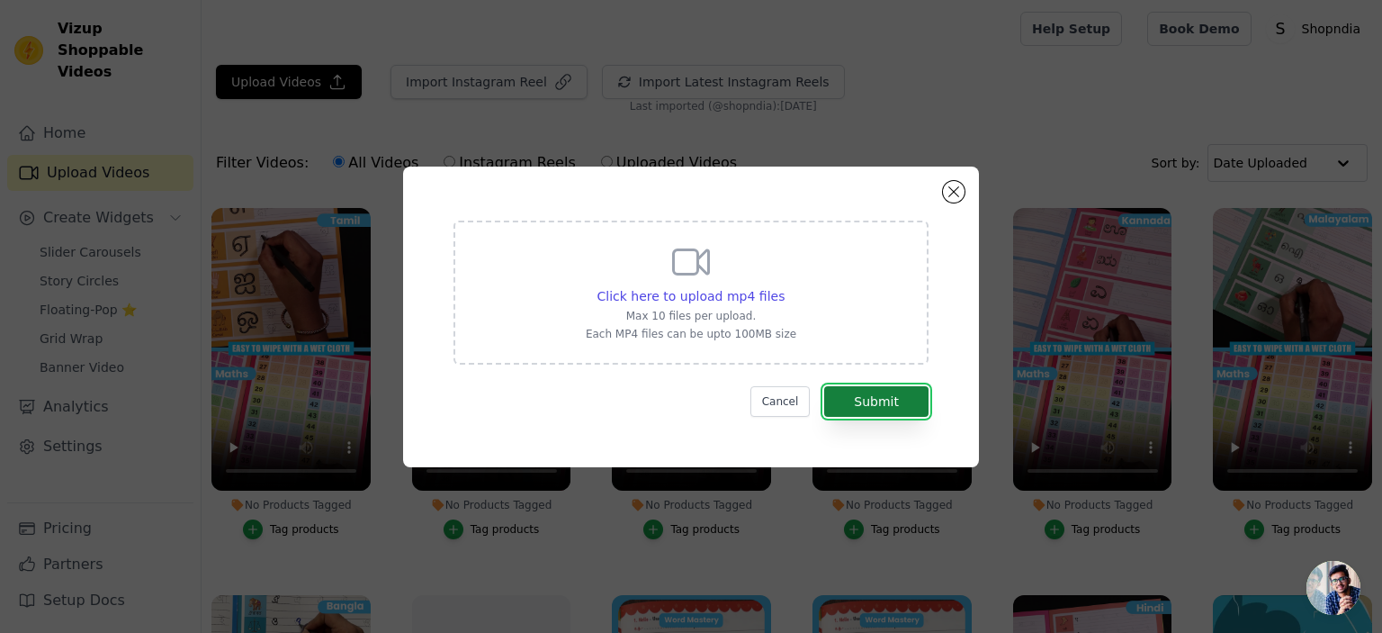
click at [847, 406] on button "Submit" at bounding box center [876, 401] width 104 height 31
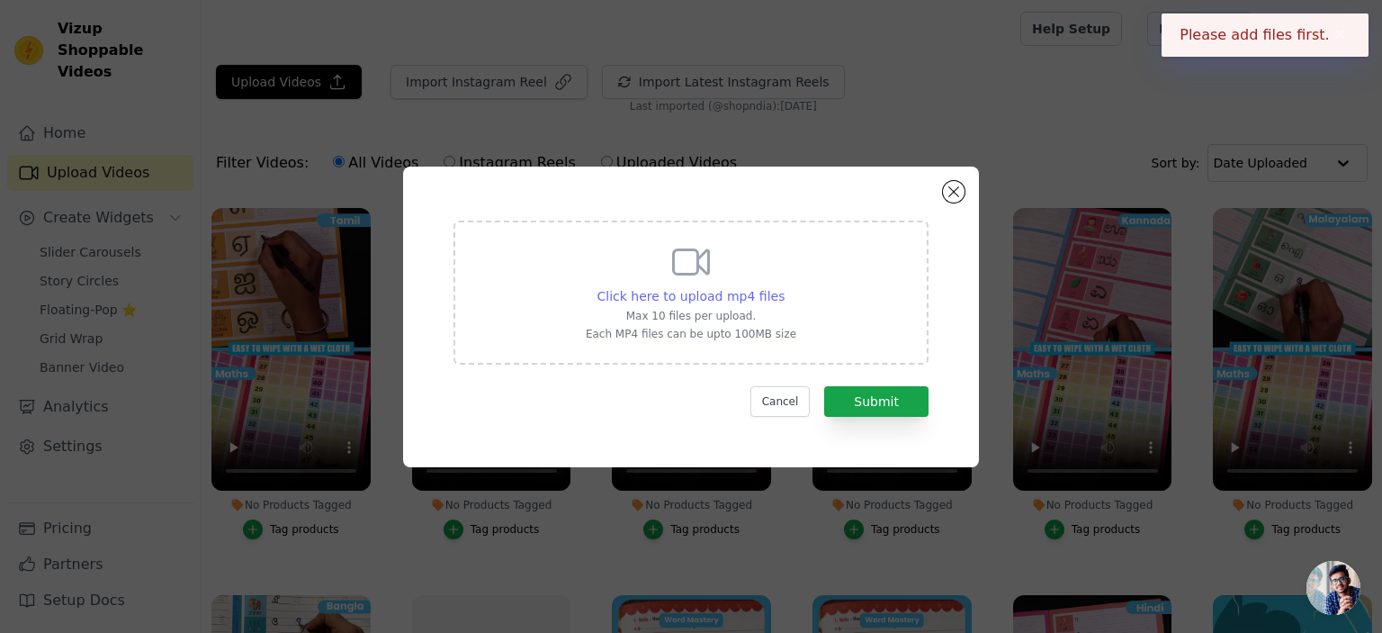
click at [732, 298] on span "Click here to upload mp4 files" at bounding box center [692, 296] width 188 height 14
click at [784, 287] on input "Click here to upload mp4 files Max 10 files per upload. Each MP4 files can be u…" at bounding box center [784, 286] width 1 height 1
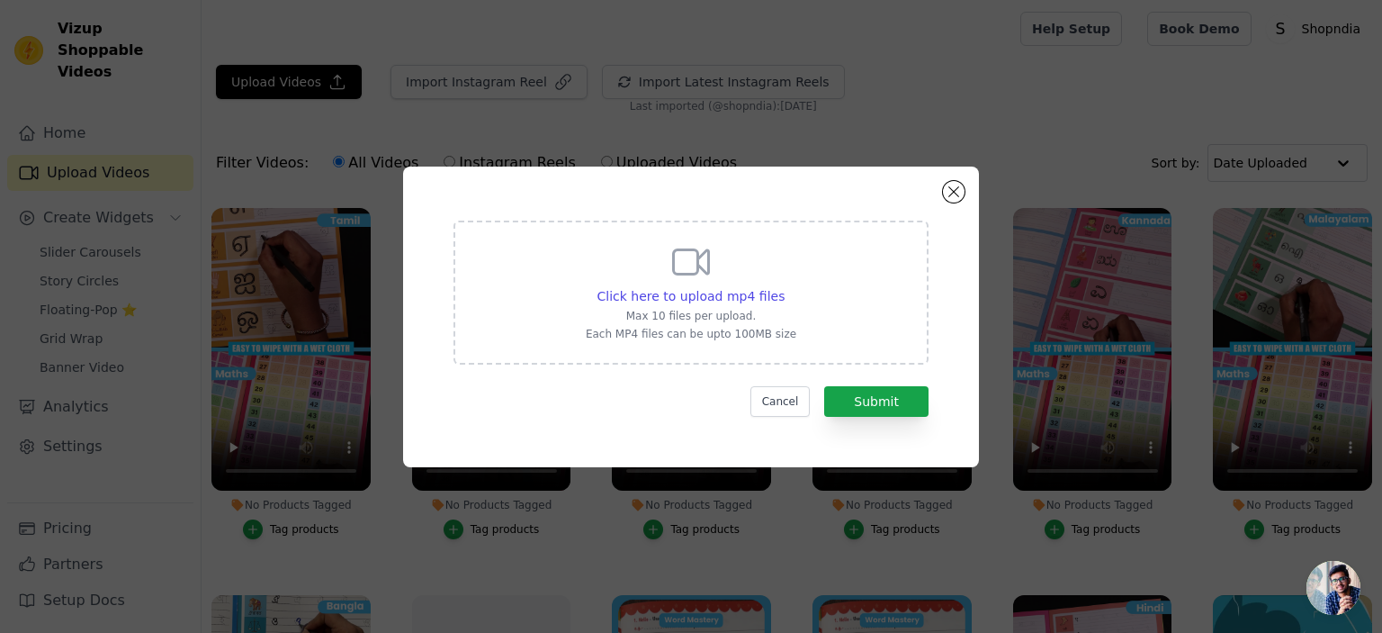
click at [728, 276] on div "Click here to upload mp4 files Max 10 files per upload. Each MP4 files can be u…" at bounding box center [691, 290] width 211 height 101
click at [784, 286] on input "Click here to upload mp4 files Max 10 files per upload. Each MP4 files can be u…" at bounding box center [784, 286] width 1 height 1
type input "C:\fakepath\Cinematics Telugu Video 1.mp4"
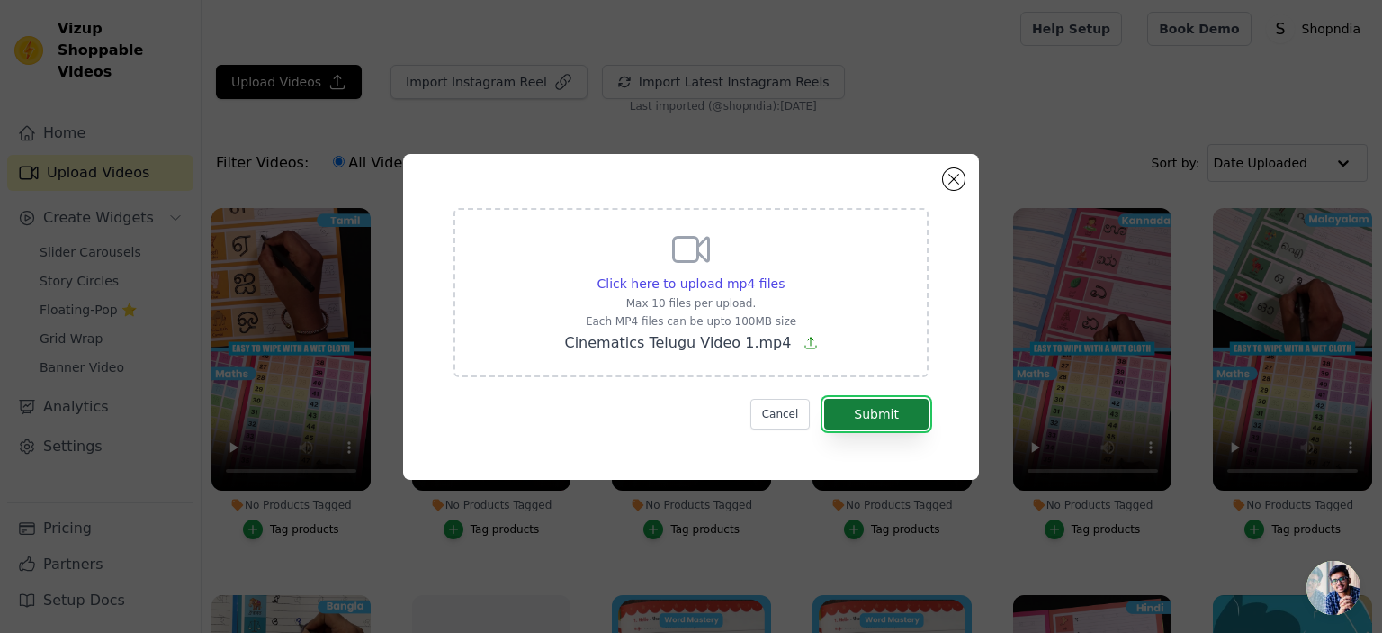
click at [900, 415] on button "Submit" at bounding box center [876, 414] width 104 height 31
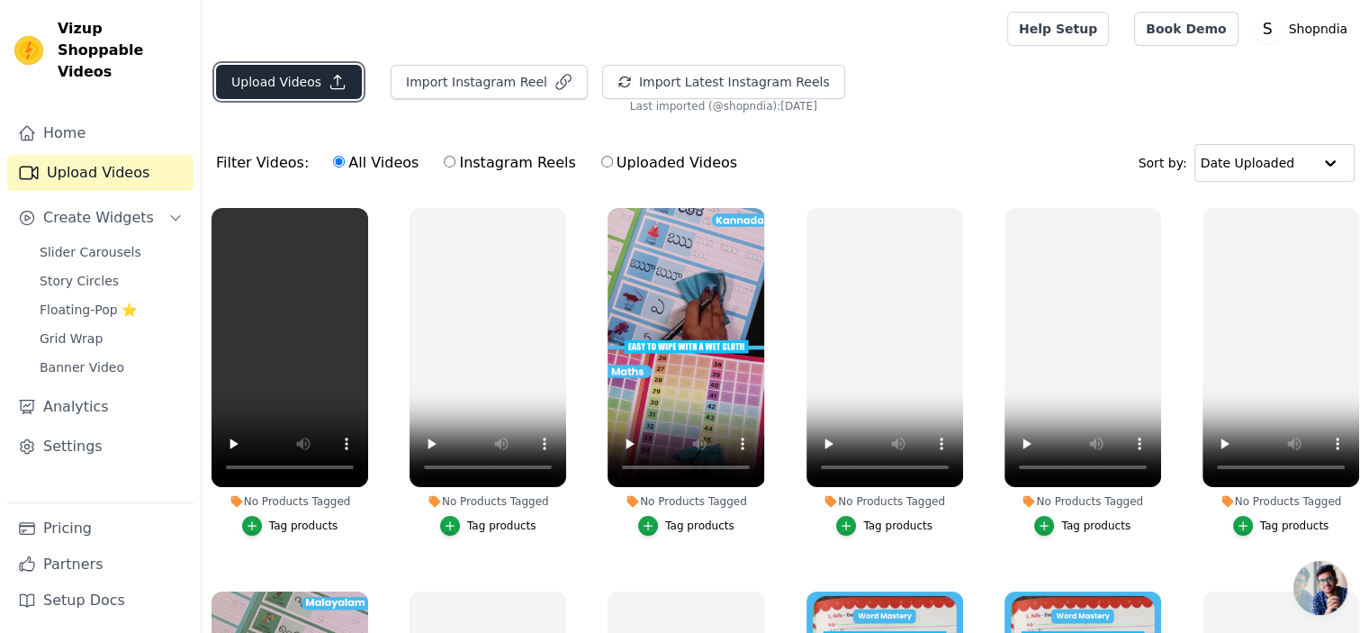
click at [265, 78] on button "Upload Videos" at bounding box center [289, 82] width 146 height 34
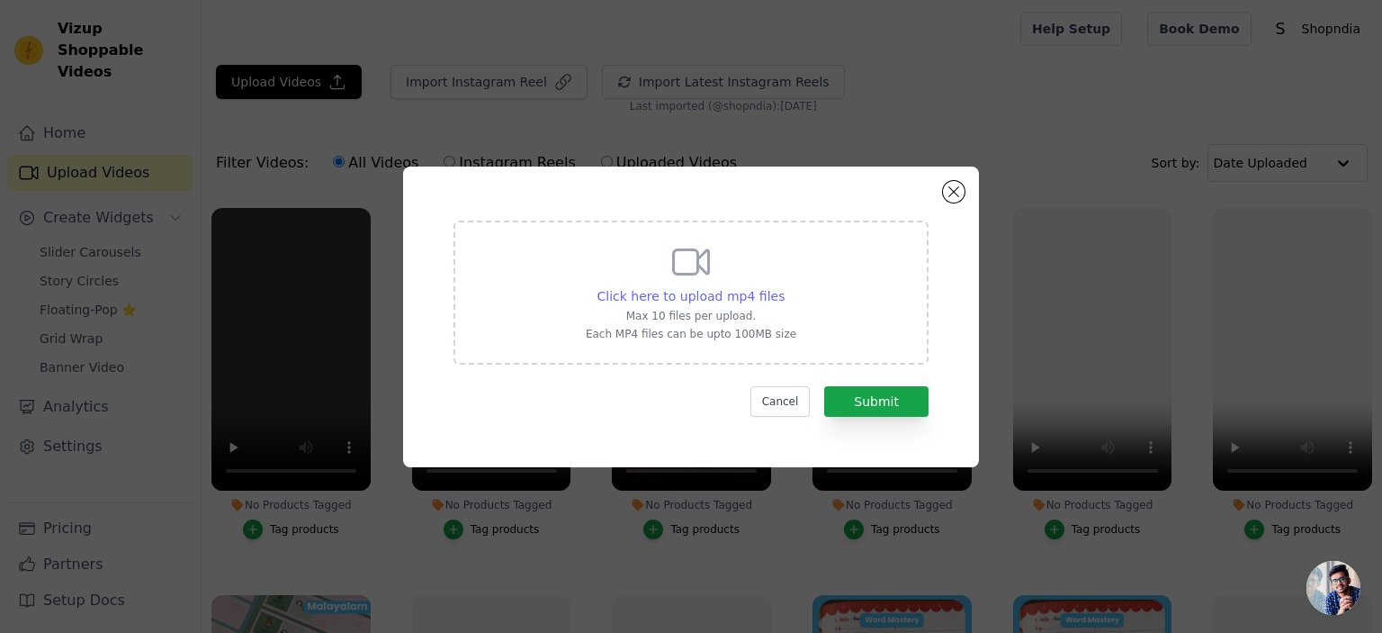
click at [700, 293] on span "Click here to upload mp4 files" at bounding box center [692, 296] width 188 height 14
click at [784, 287] on input "Click here to upload mp4 files Max 10 files per upload. Each MP4 files can be u…" at bounding box center [784, 286] width 1 height 1
type input "C:\fakepath\Cinematics Telugu Video 1.mp4"
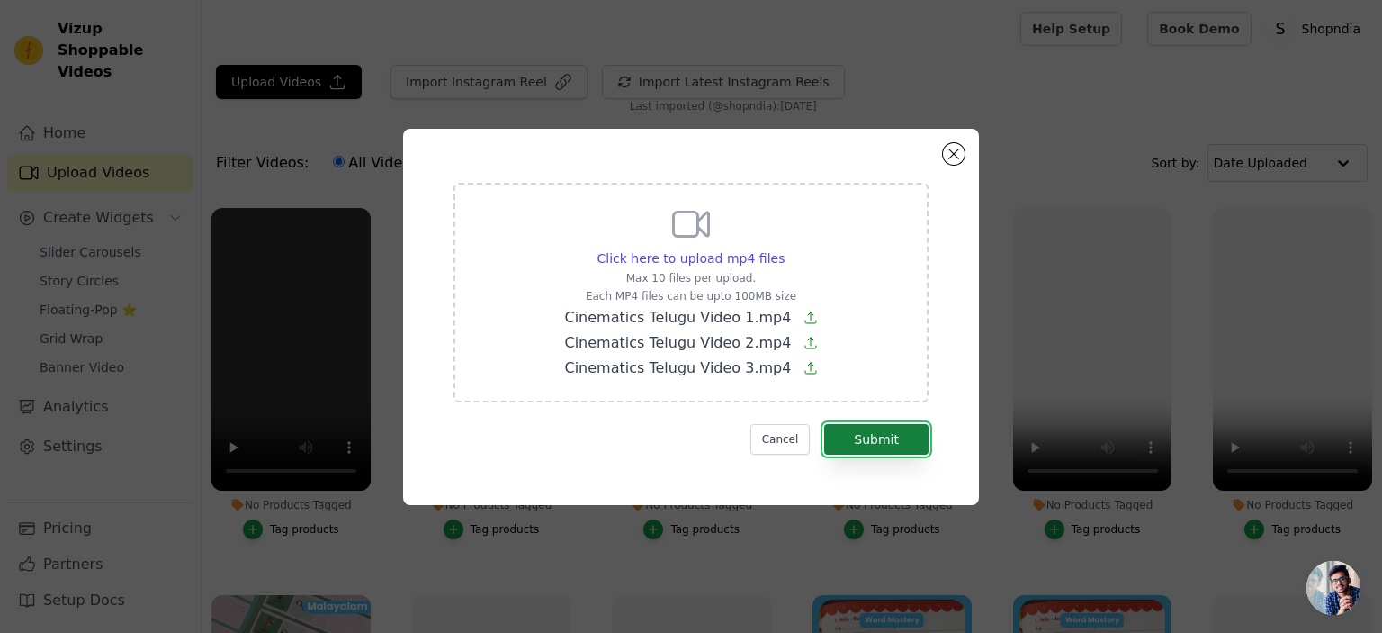
click at [881, 446] on button "Submit" at bounding box center [876, 439] width 104 height 31
click at [887, 439] on button "Submit" at bounding box center [876, 439] width 104 height 31
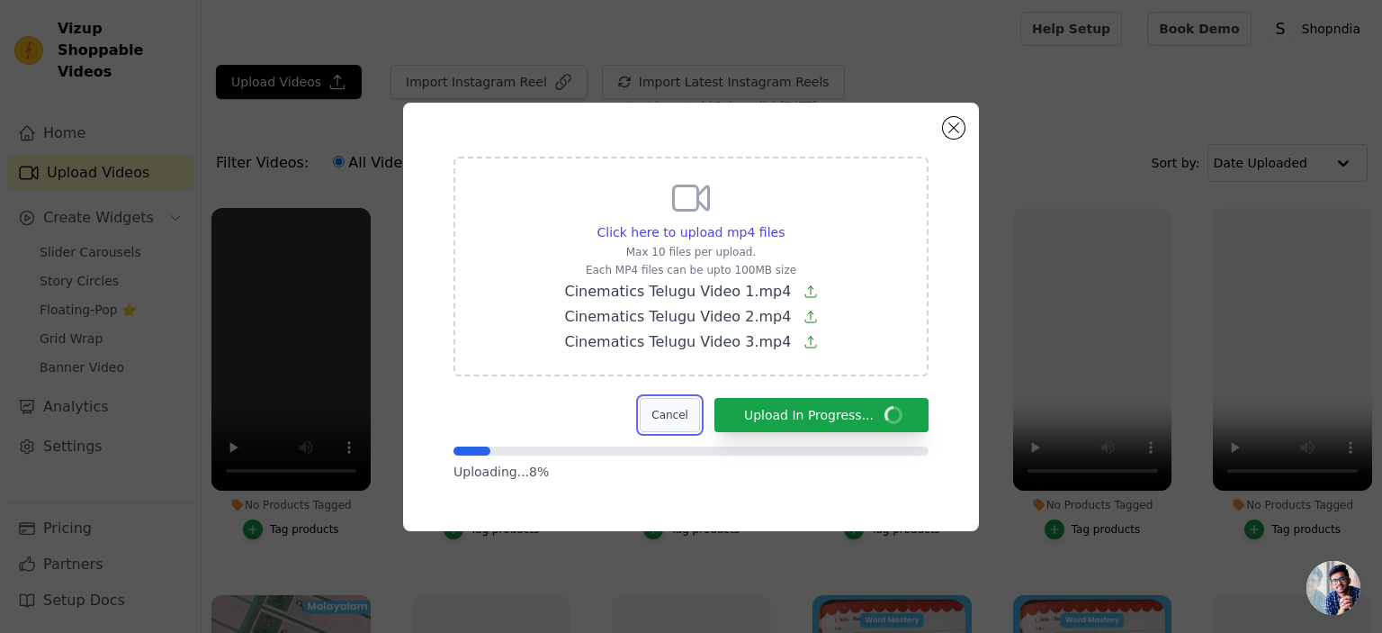
click at [682, 419] on button "Cancel" at bounding box center [670, 415] width 60 height 34
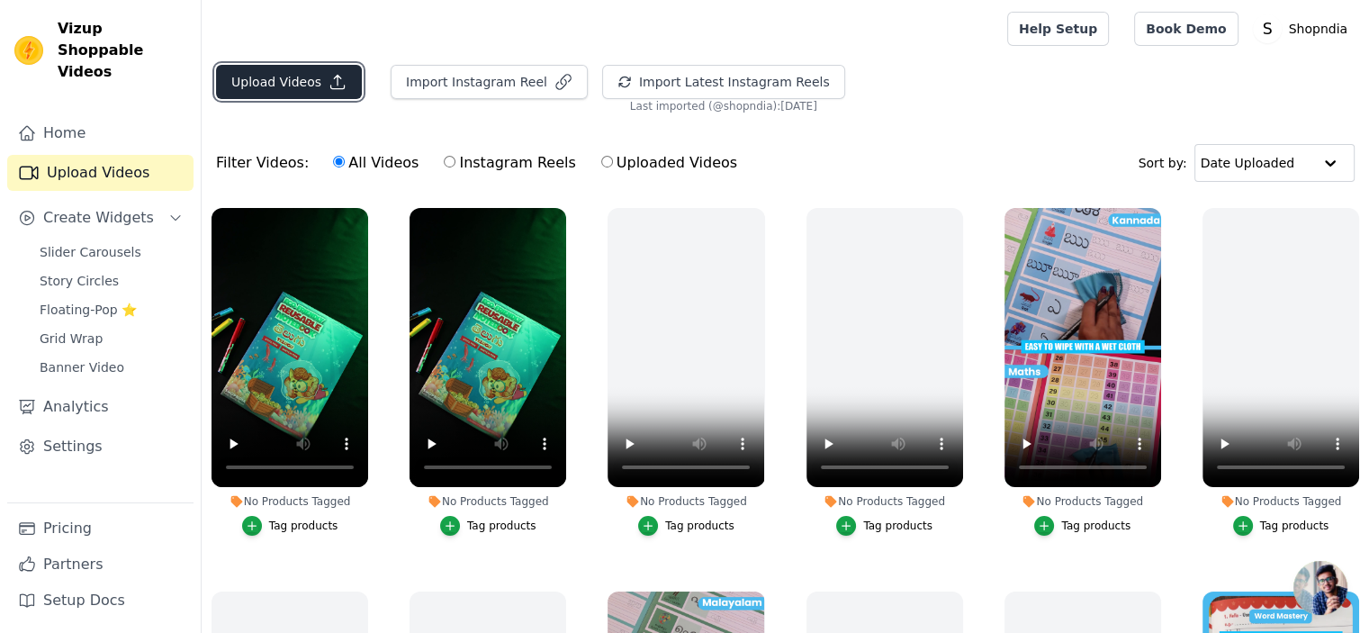
click at [289, 83] on button "Upload Videos" at bounding box center [289, 82] width 146 height 34
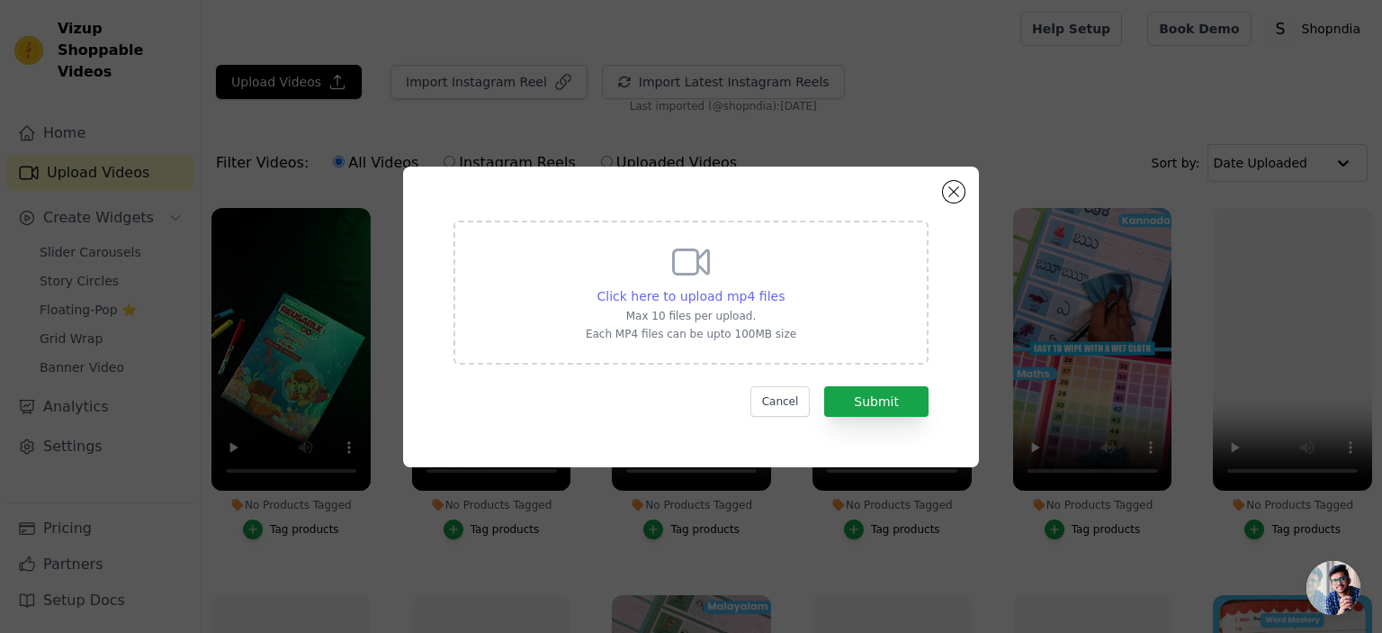
click at [710, 300] on span "Click here to upload mp4 files" at bounding box center [692, 296] width 188 height 14
click at [784, 287] on input "Click here to upload mp4 files Max 10 files per upload. Each MP4 files can be u…" at bounding box center [784, 286] width 1 height 1
type input "C:\fakepath\Cinematics Telugu Video 1.mp4"
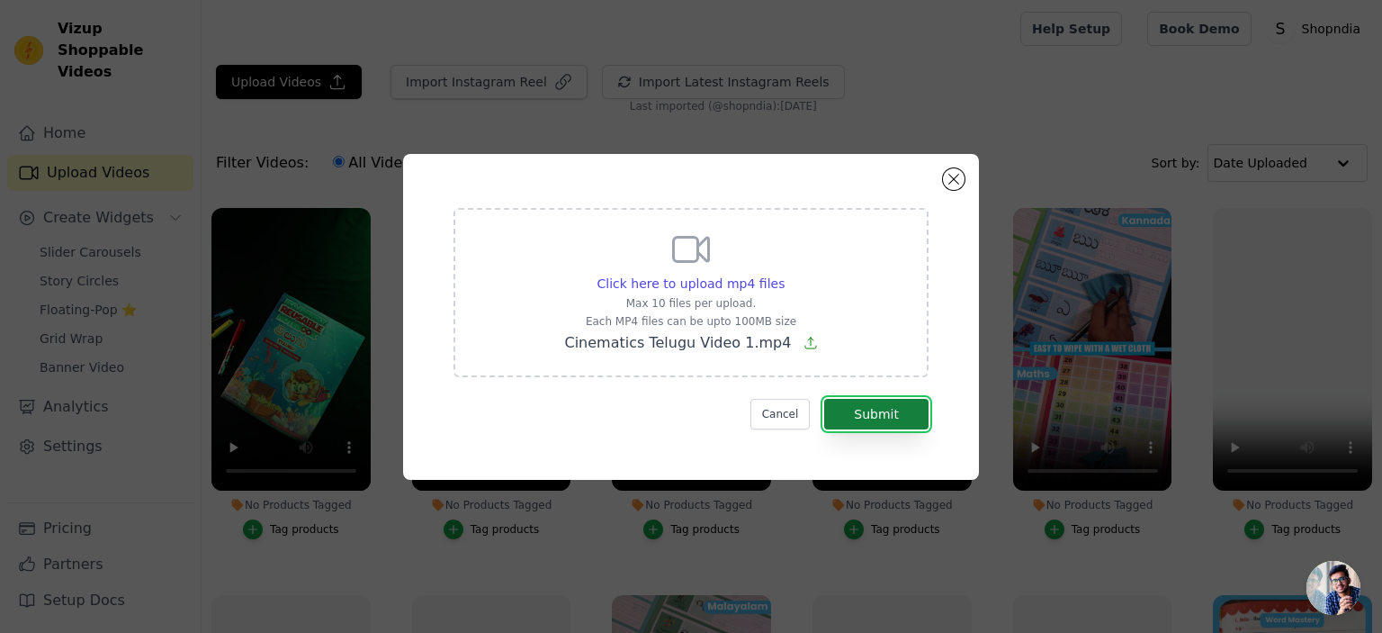
click at [876, 420] on button "Submit" at bounding box center [876, 414] width 104 height 31
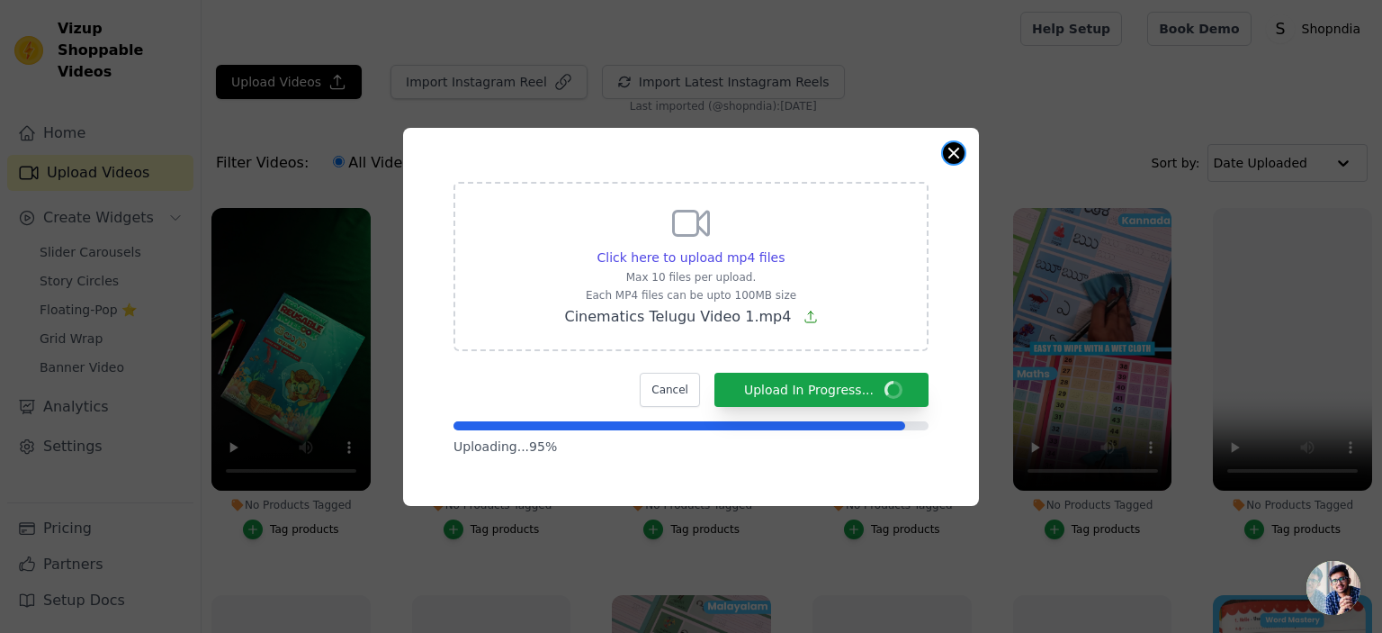
click at [952, 156] on button "Close modal" at bounding box center [954, 153] width 22 height 22
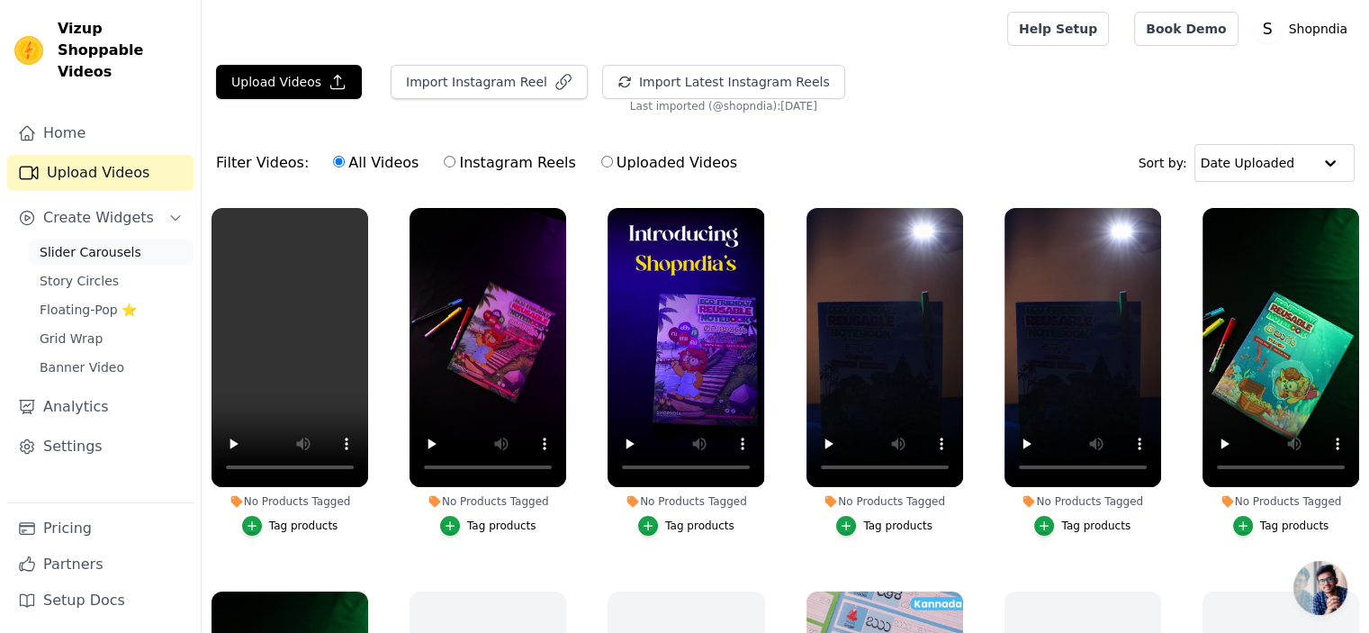
click at [76, 243] on span "Slider Carousels" at bounding box center [91, 252] width 102 height 18
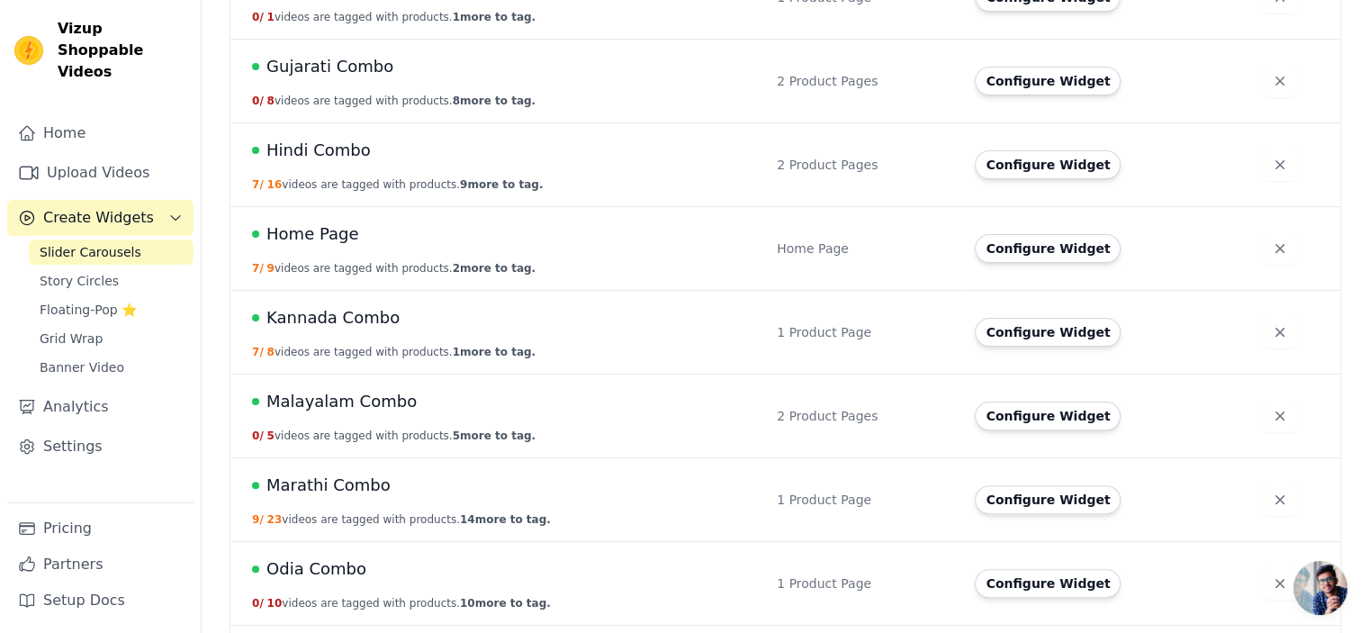
scroll to position [450, 0]
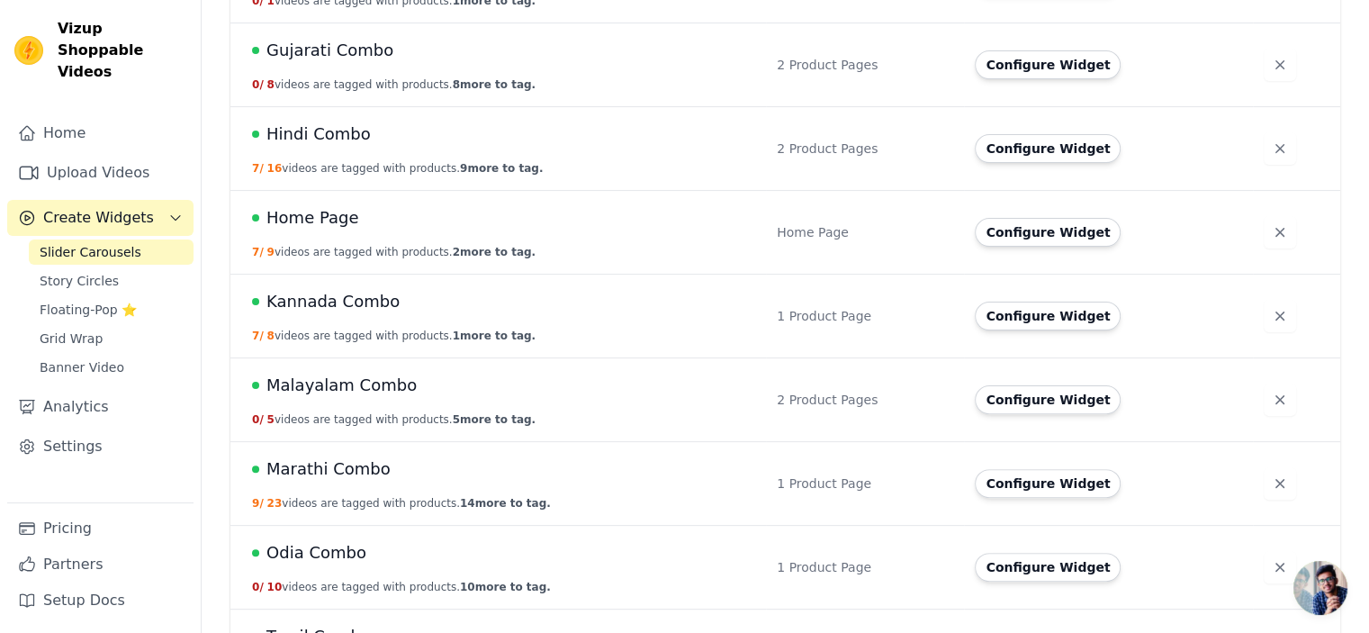
click at [341, 382] on span "Malayalam Combo" at bounding box center [341, 385] width 150 height 25
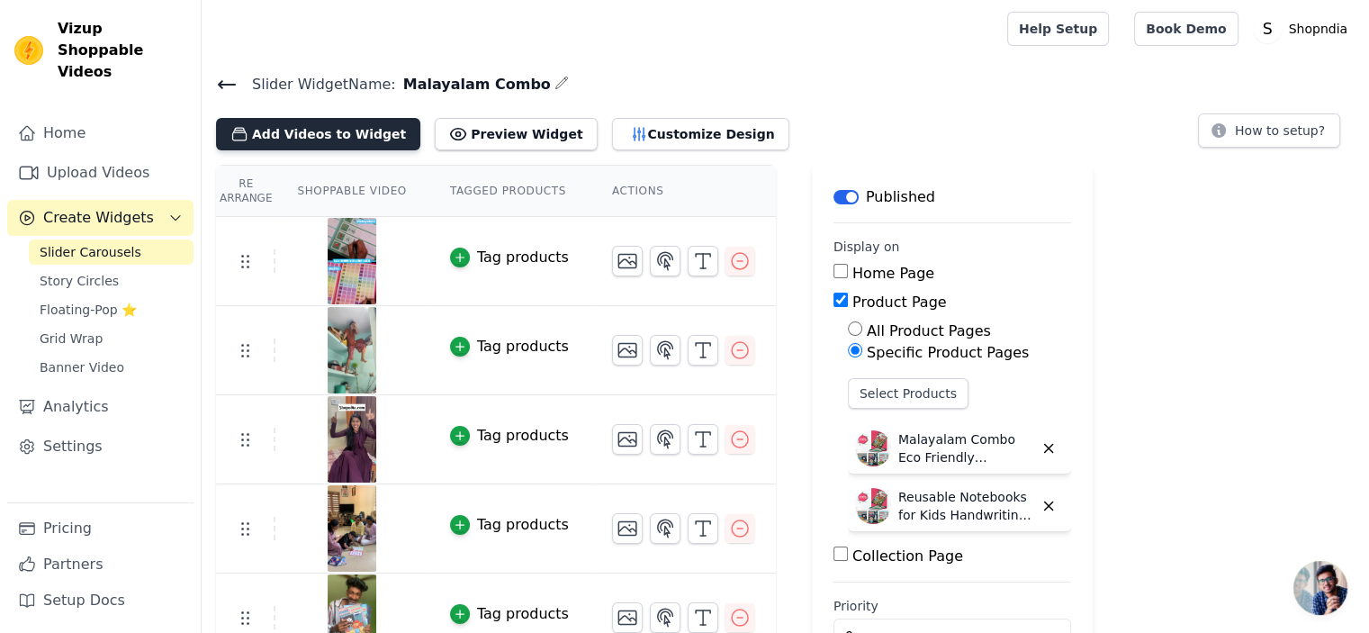
click at [319, 129] on button "Add Videos to Widget" at bounding box center [318, 134] width 204 height 32
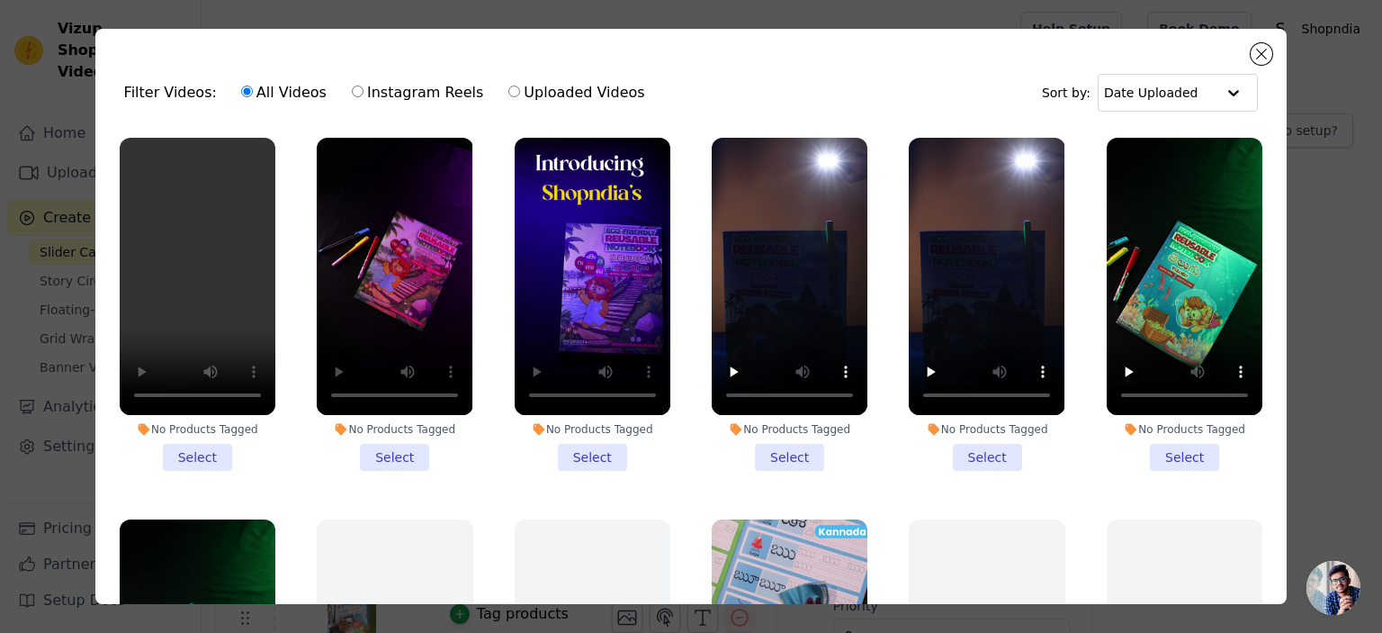
click at [194, 449] on li "No Products Tagged Select" at bounding box center [198, 304] width 156 height 333
click at [0, 0] on input "No Products Tagged Select" at bounding box center [0, 0] width 0 height 0
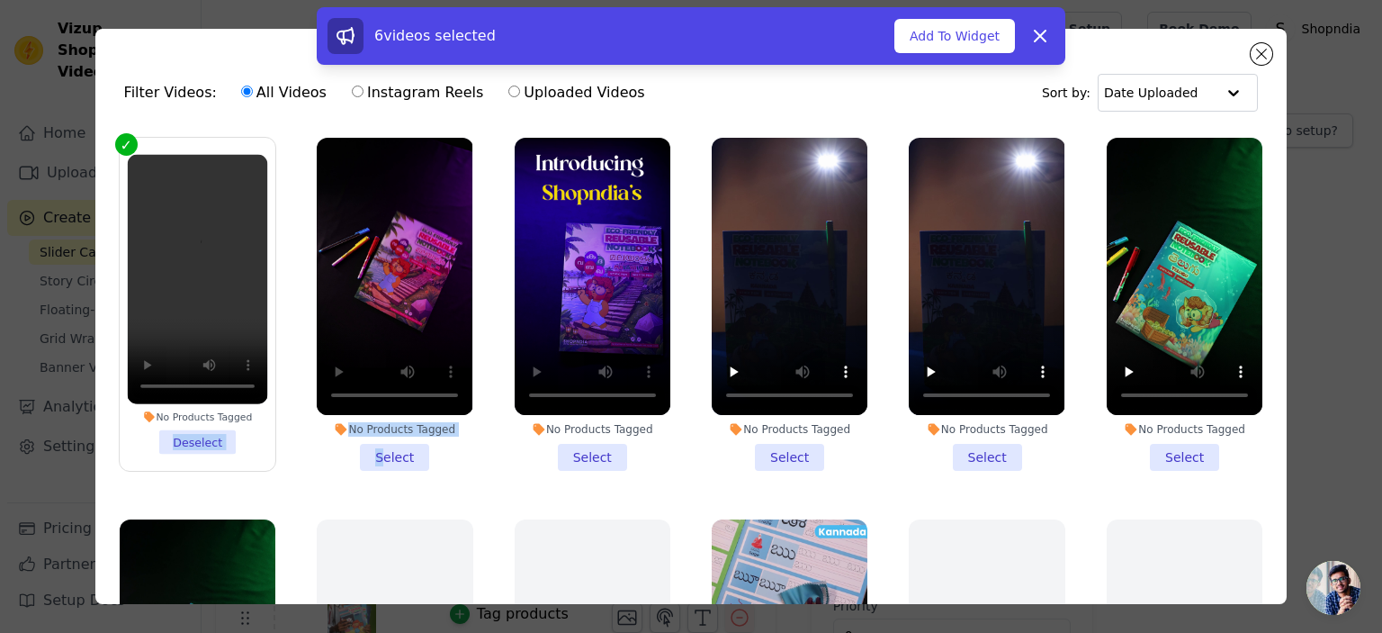
click at [375, 446] on li "No Products Tagged Select" at bounding box center [395, 304] width 156 height 333
click at [318, 446] on li "No Products Tagged Select" at bounding box center [395, 304] width 156 height 333
click at [0, 0] on input "No Products Tagged Select" at bounding box center [0, 0] width 0 height 0
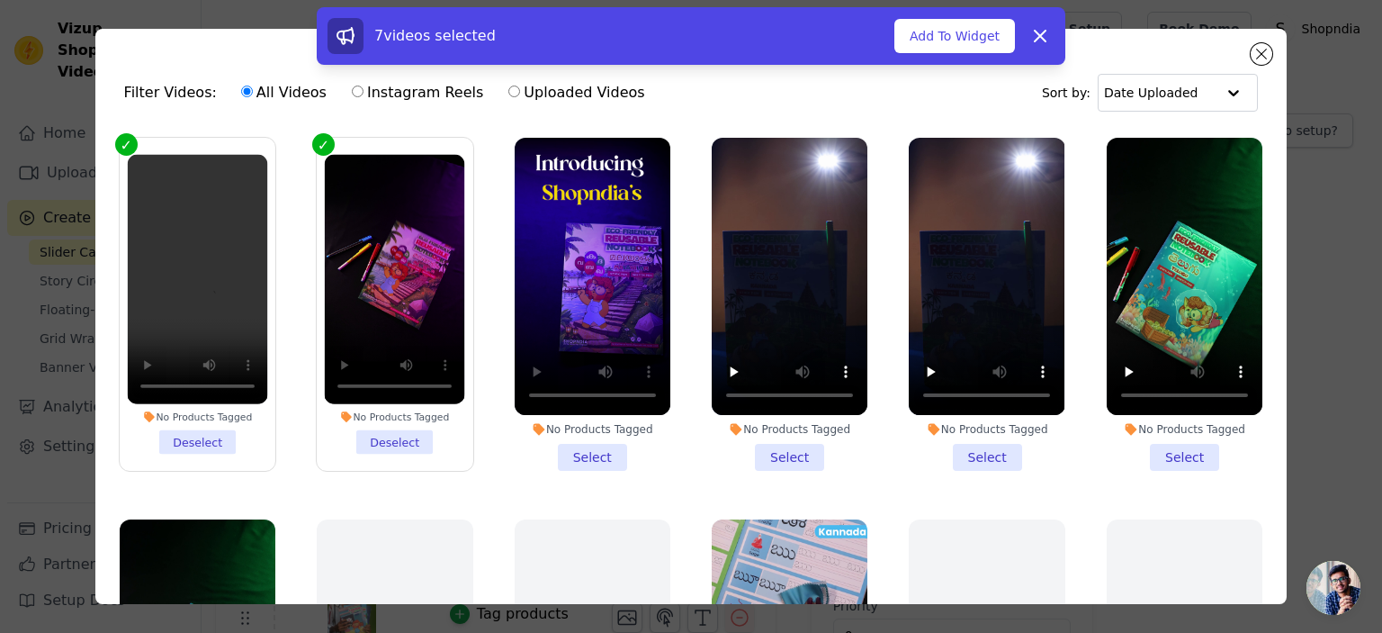
click at [567, 443] on li "No Products Tagged Select" at bounding box center [593, 304] width 156 height 333
click at [0, 0] on input "No Products Tagged Select" at bounding box center [0, 0] width 0 height 0
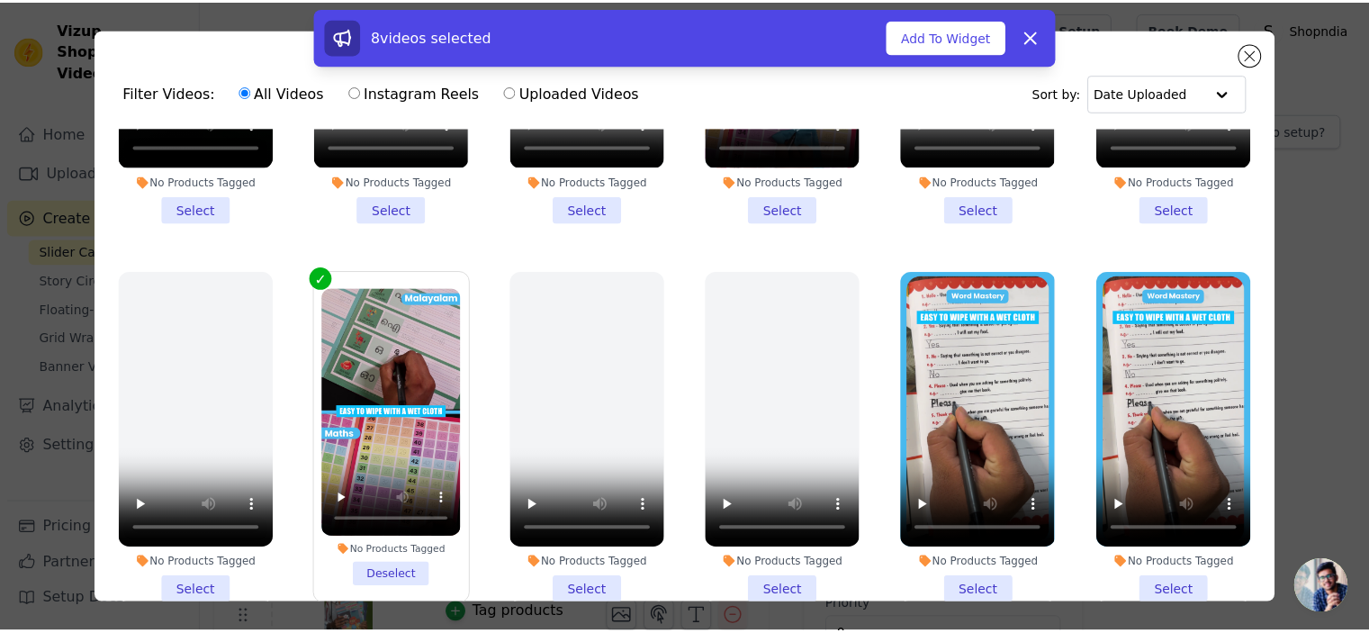
scroll to position [360, 0]
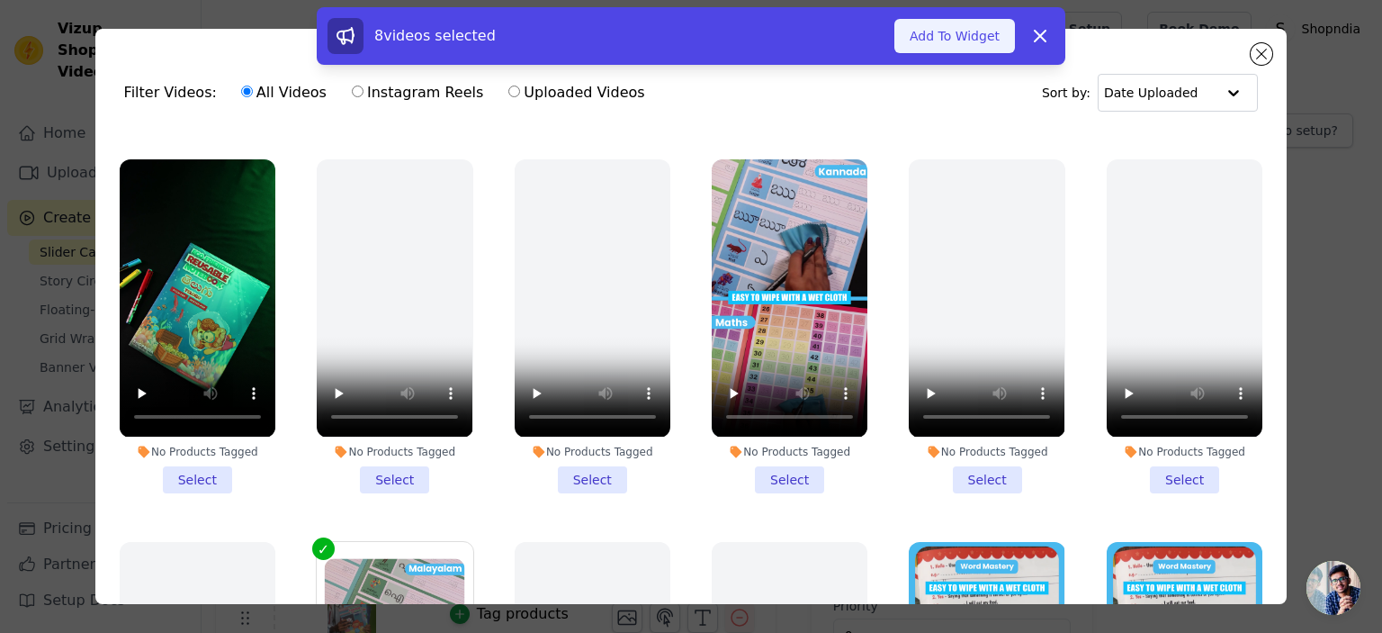
click at [940, 32] on button "Add To Widget" at bounding box center [955, 36] width 121 height 34
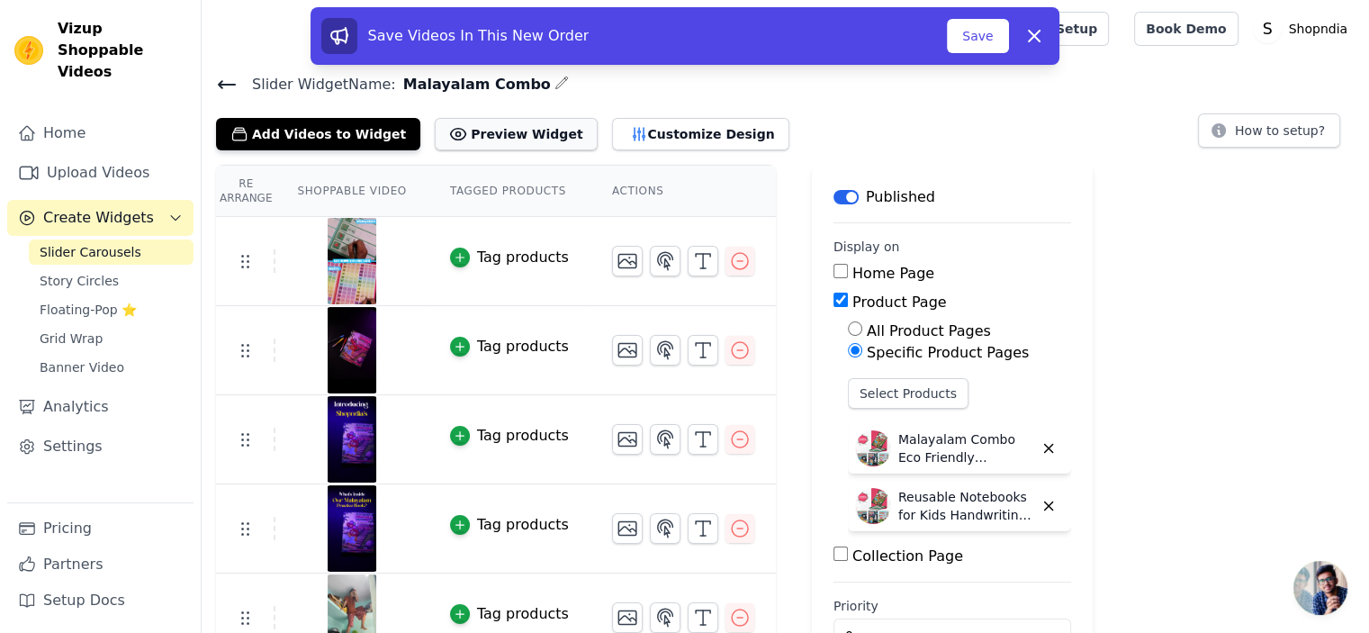
click at [453, 129] on button "Preview Widget" at bounding box center [516, 134] width 162 height 32
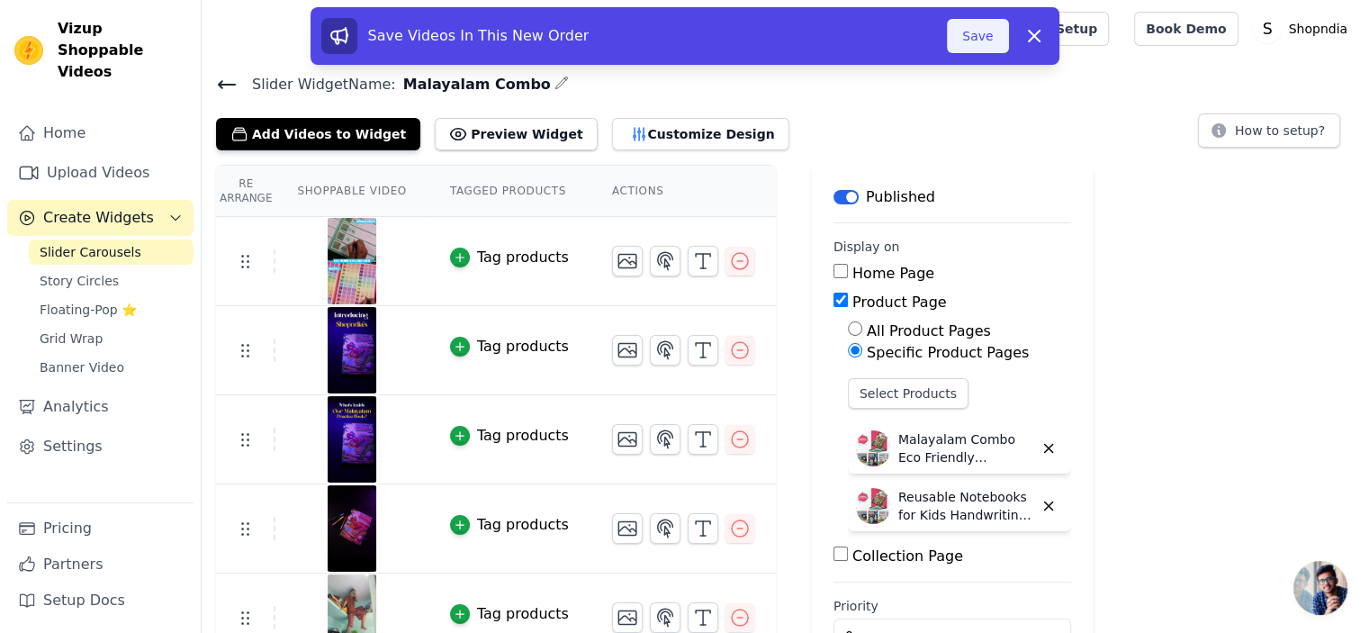
click at [981, 39] on button "Save" at bounding box center [977, 36] width 61 height 34
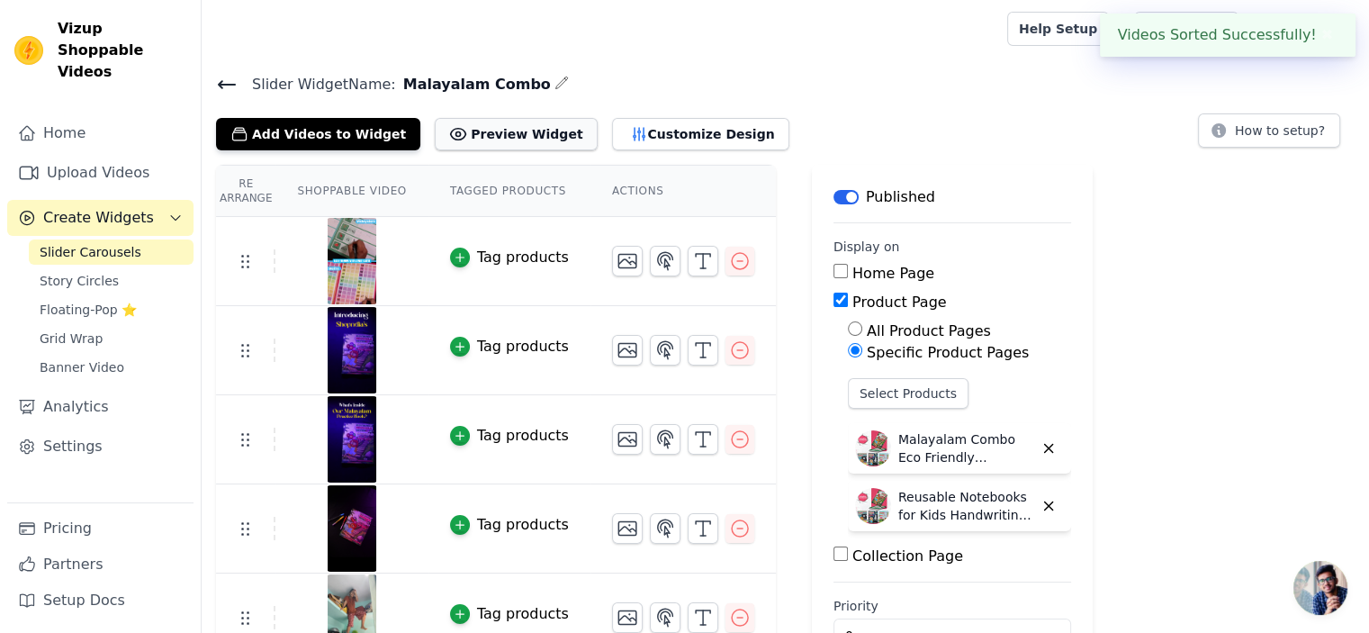
click at [490, 132] on button "Preview Widget" at bounding box center [516, 134] width 162 height 32
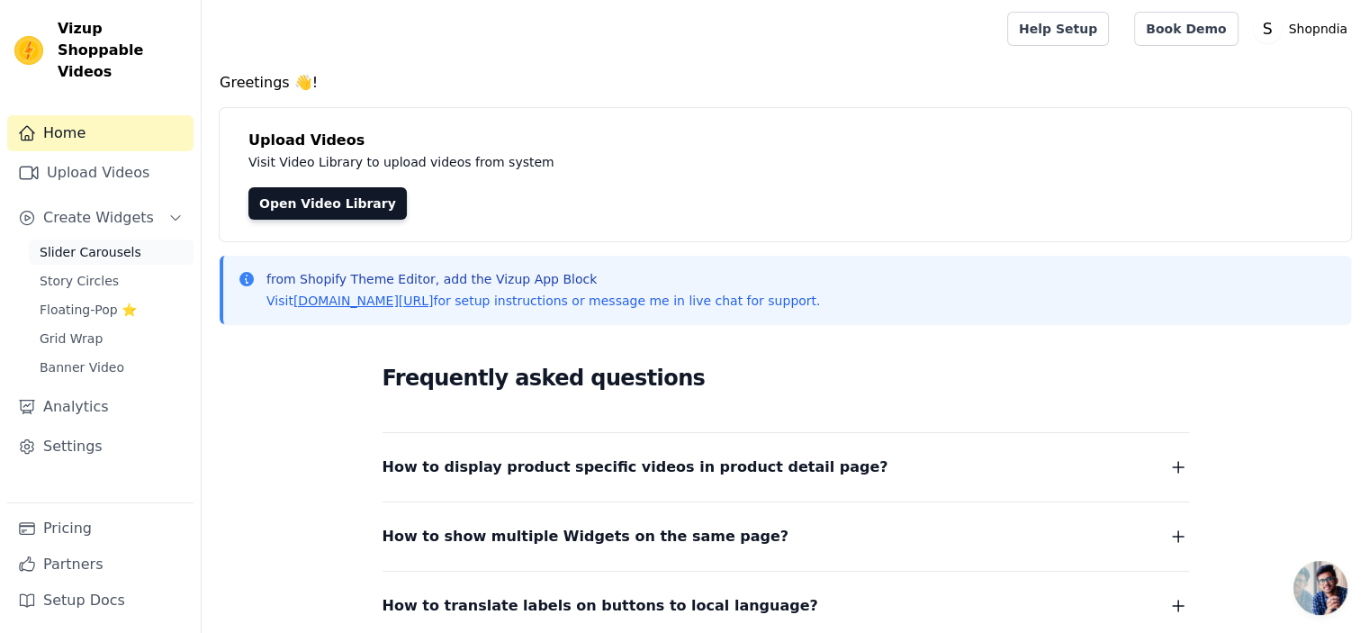
click at [101, 243] on span "Slider Carousels" at bounding box center [91, 252] width 102 height 18
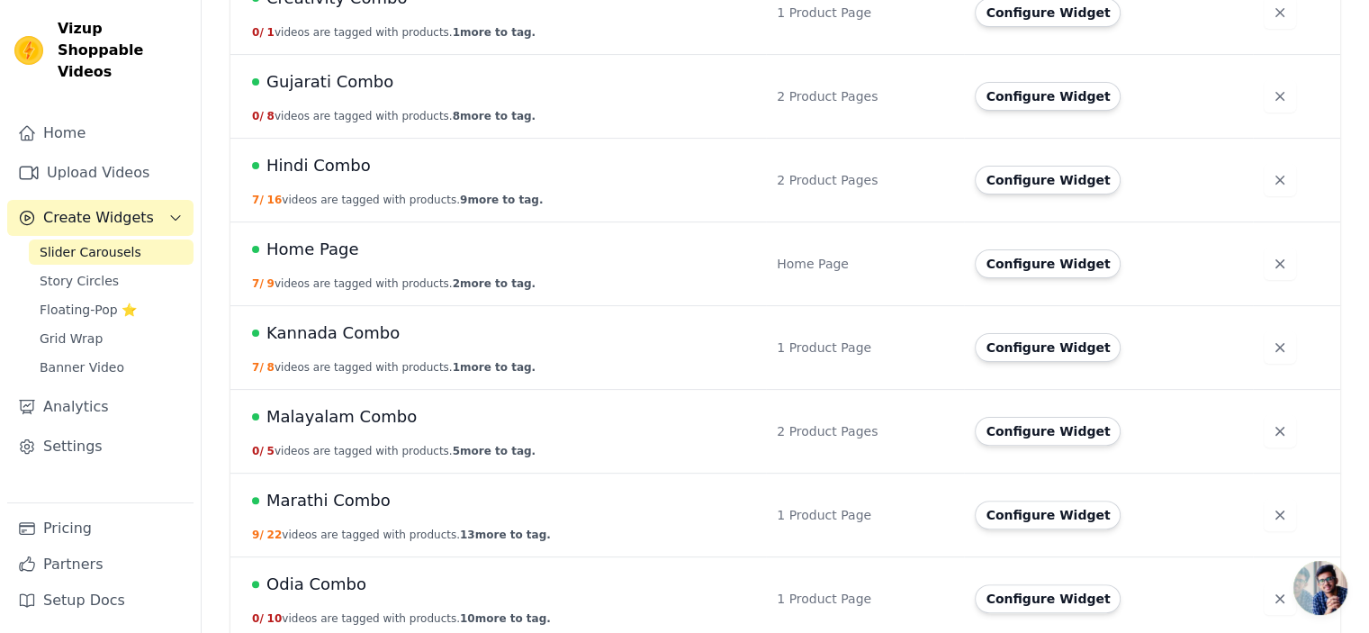
scroll to position [314, 0]
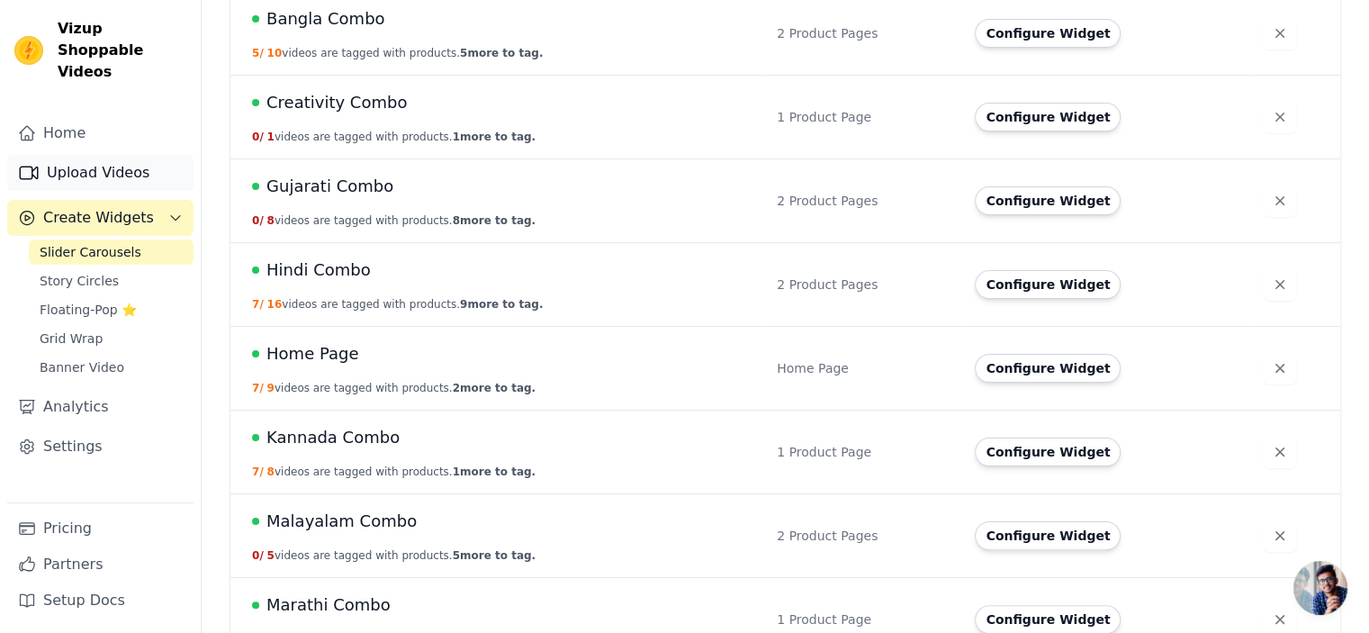
click at [115, 155] on link "Upload Videos" at bounding box center [100, 173] width 186 height 36
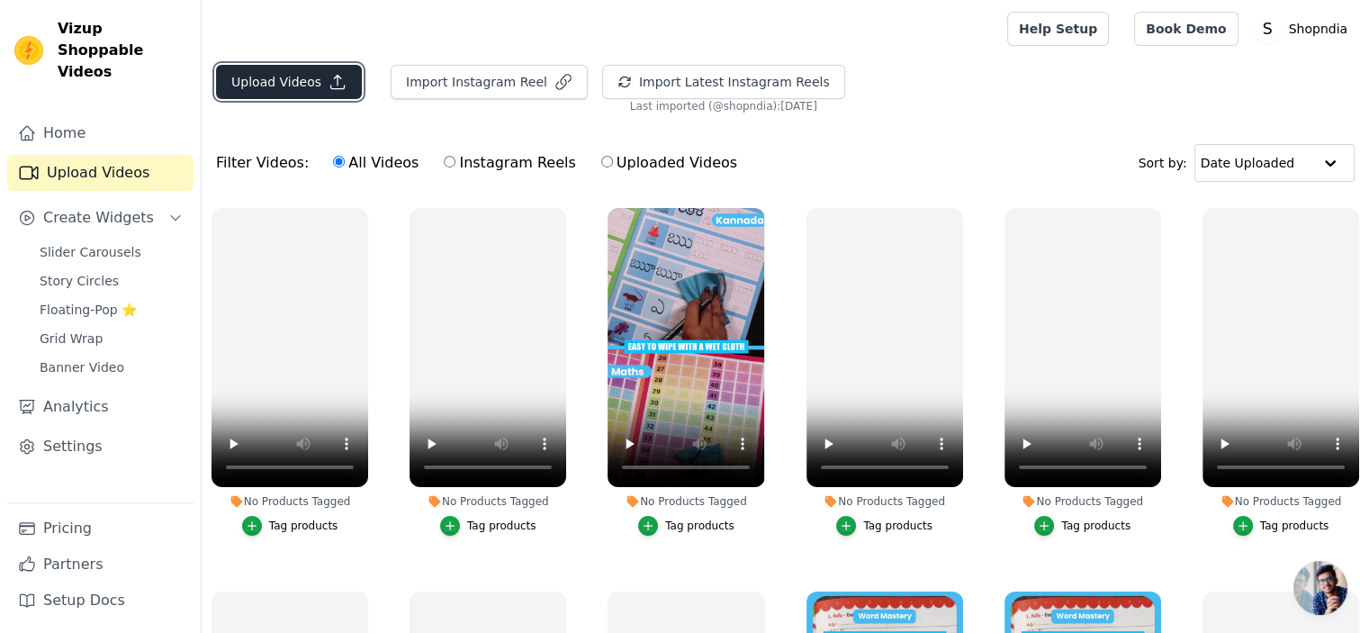
click at [284, 78] on button "Upload Videos" at bounding box center [289, 82] width 146 height 34
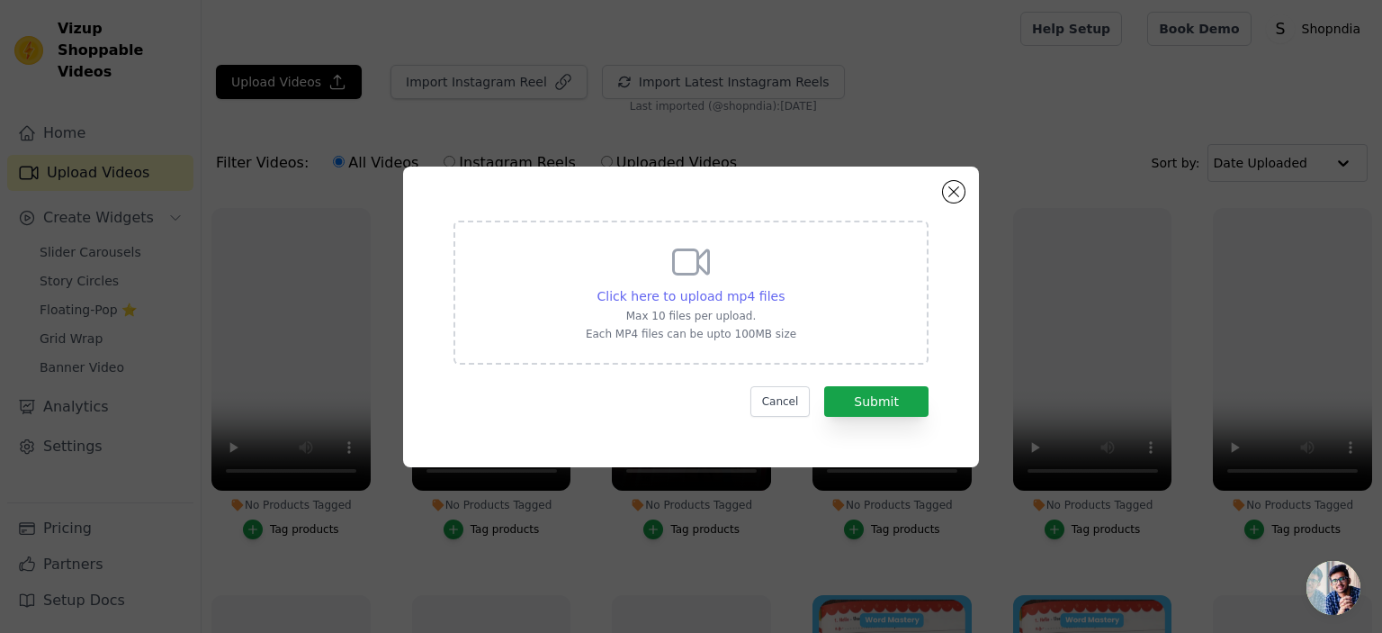
click at [724, 294] on span "Click here to upload mp4 files" at bounding box center [692, 296] width 188 height 14
click at [784, 287] on input "Click here to upload mp4 files Max 10 files per upload. Each MP4 files can be u…" at bounding box center [784, 286] width 1 height 1
click at [647, 305] on div "Click here to upload mp4 files Max 10 files per upload. Each MP4 files can be u…" at bounding box center [691, 290] width 211 height 101
click at [784, 287] on input "Click here to upload mp4 files Max 10 files per upload. Each MP4 files can be u…" at bounding box center [784, 286] width 1 height 1
click at [706, 293] on span "Click here to upload mp4 files" at bounding box center [692, 296] width 188 height 14
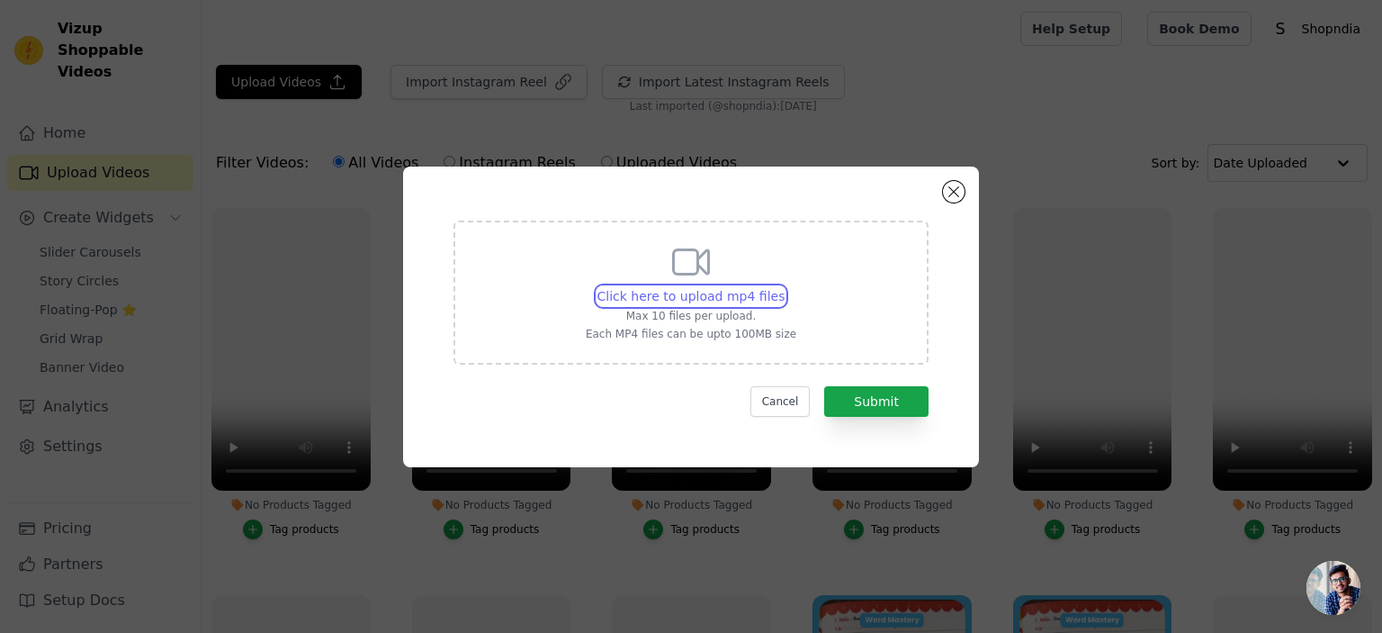
click at [784, 287] on input "Click here to upload mp4 files Max 10 files per upload. Each MP4 files can be u…" at bounding box center [784, 286] width 1 height 1
type input "C:\fakepath\Cinematics Kannada Video 1.mp4"
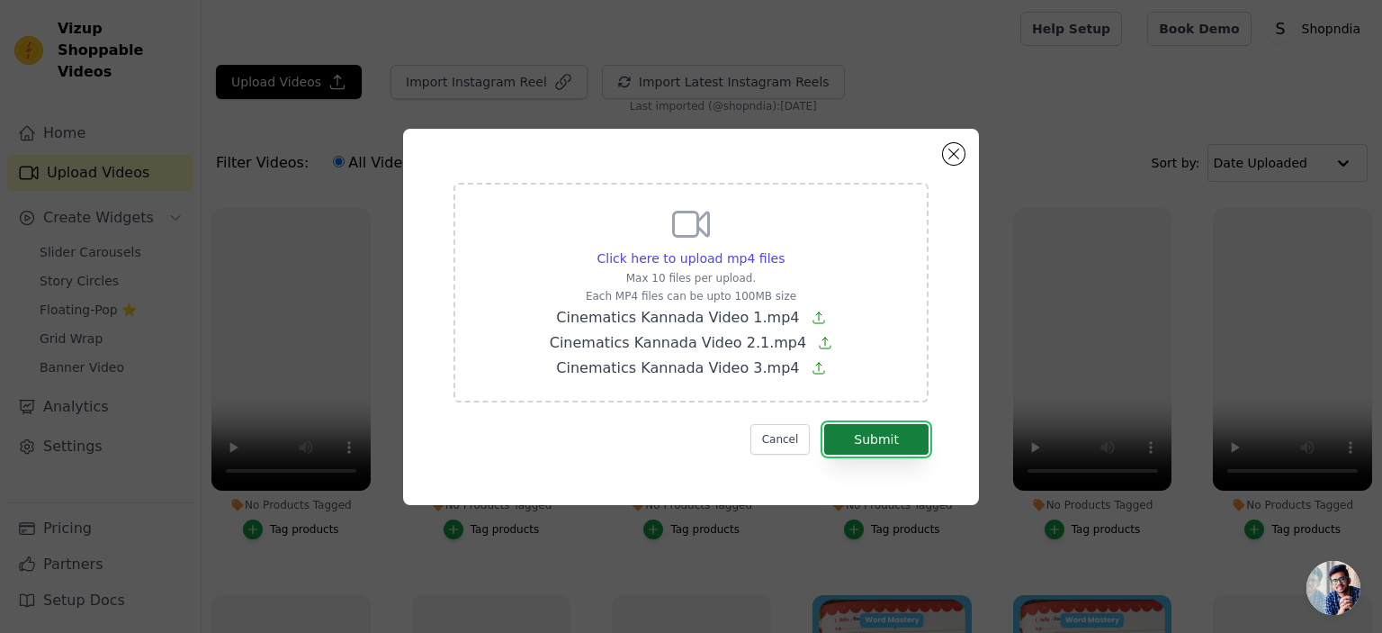
click at [880, 436] on button "Submit" at bounding box center [876, 439] width 104 height 31
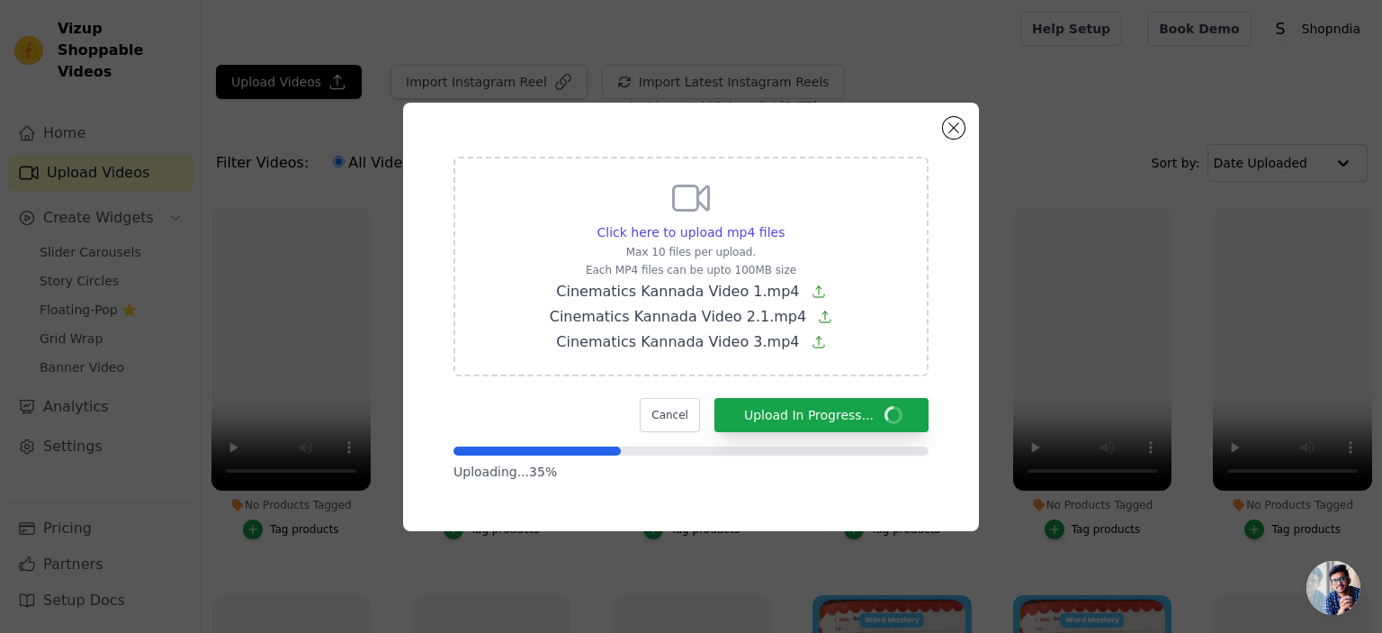
click at [778, 312] on span "Cinematics Kannada Video 2.1.mp4" at bounding box center [678, 316] width 257 height 17
click at [784, 223] on input "Click here to upload mp4 files Max 10 files per upload. Each MP4 files can be u…" at bounding box center [784, 222] width 1 height 1
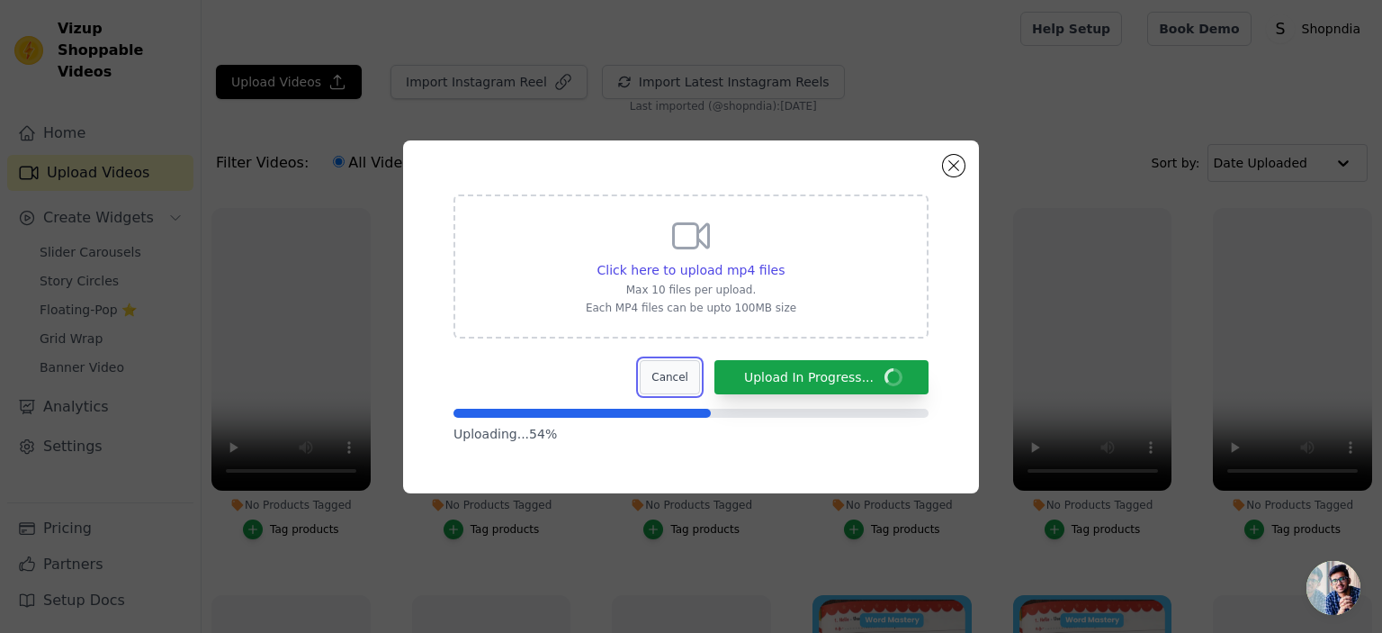
click at [673, 381] on button "Cancel" at bounding box center [670, 377] width 60 height 34
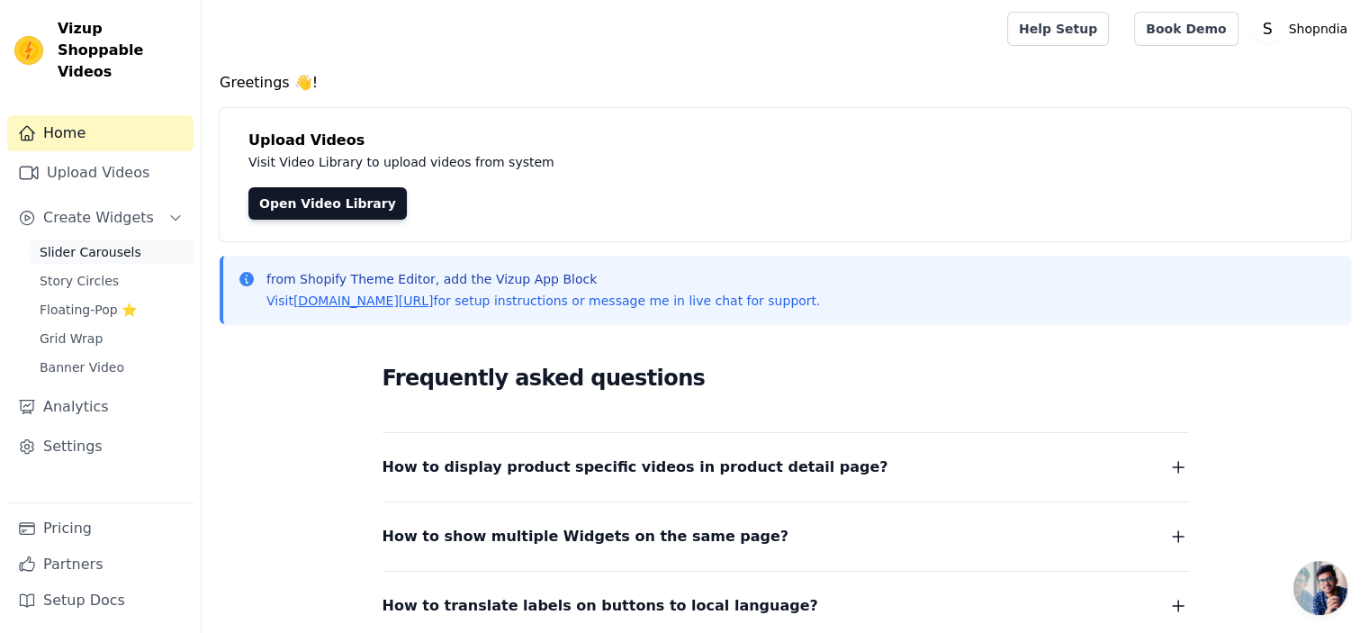
click at [68, 243] on span "Slider Carousels" at bounding box center [91, 252] width 102 height 18
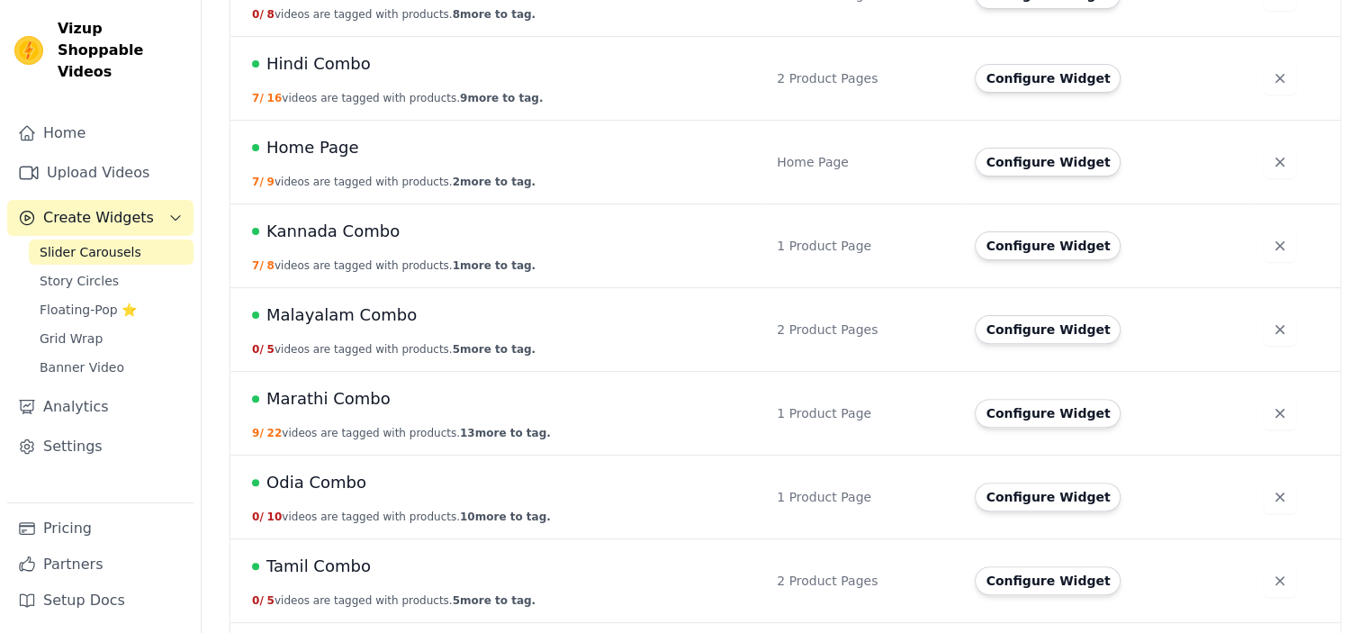
scroll to position [540, 0]
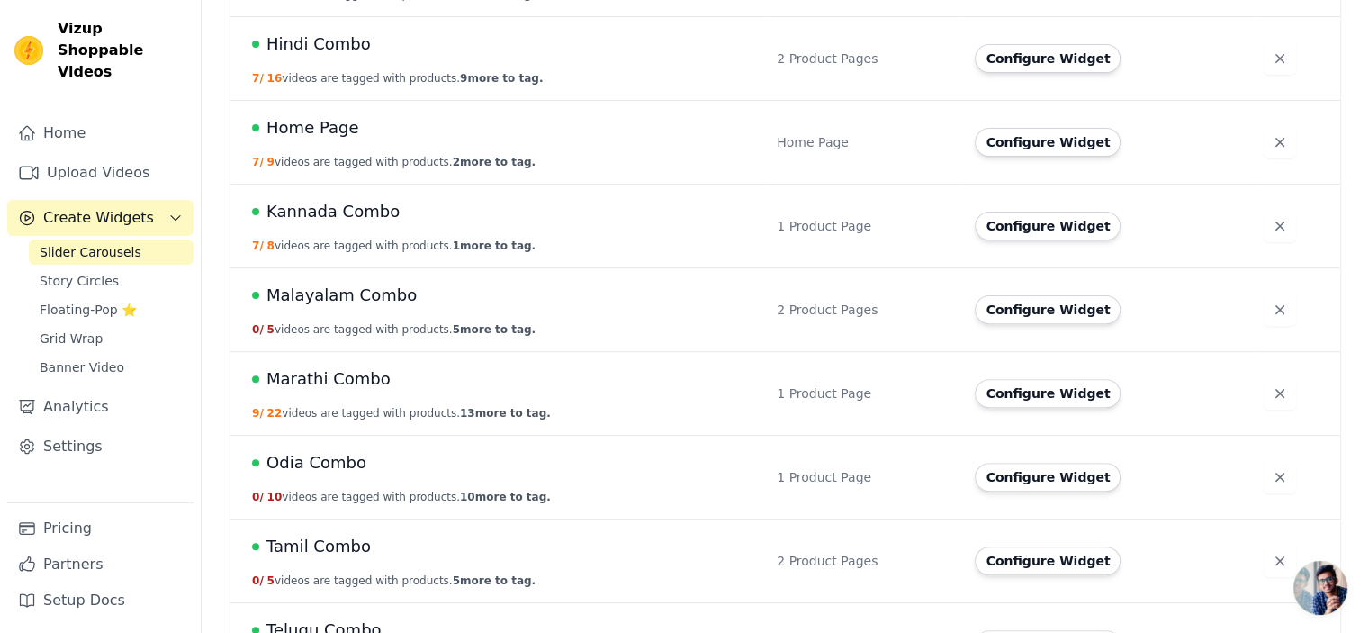
click at [320, 374] on span "Marathi Combo" at bounding box center [328, 378] width 124 height 25
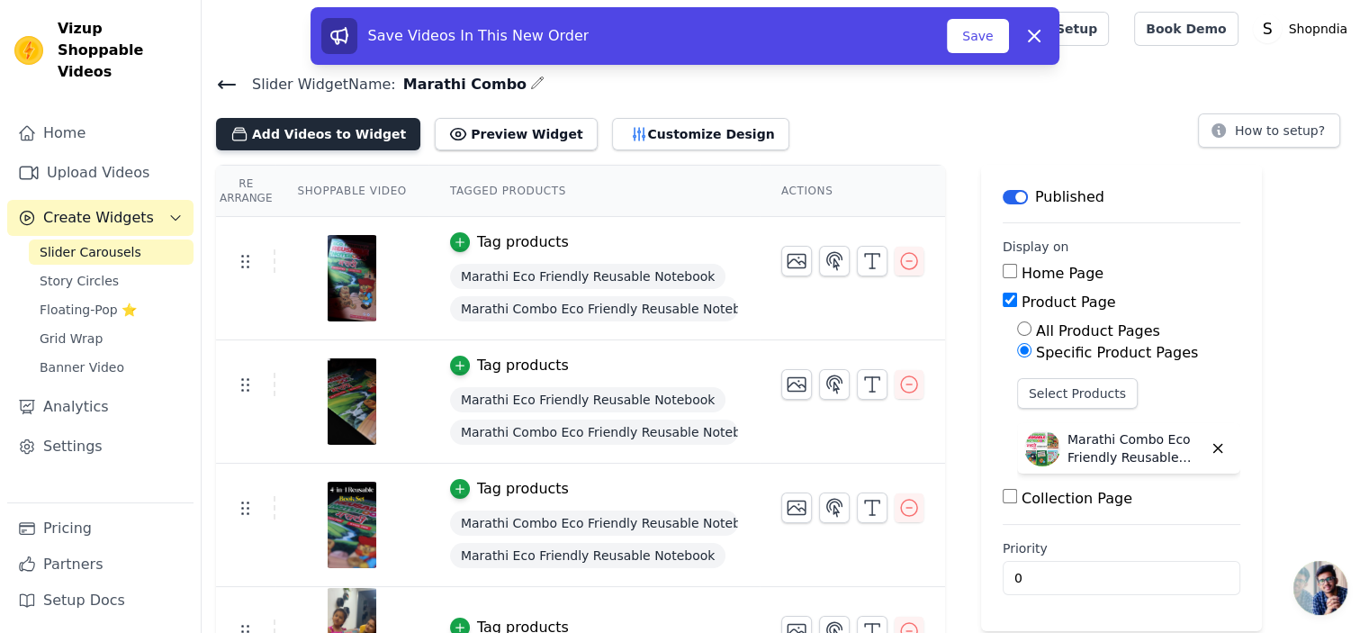
click at [321, 125] on button "Add Videos to Widget" at bounding box center [318, 134] width 204 height 32
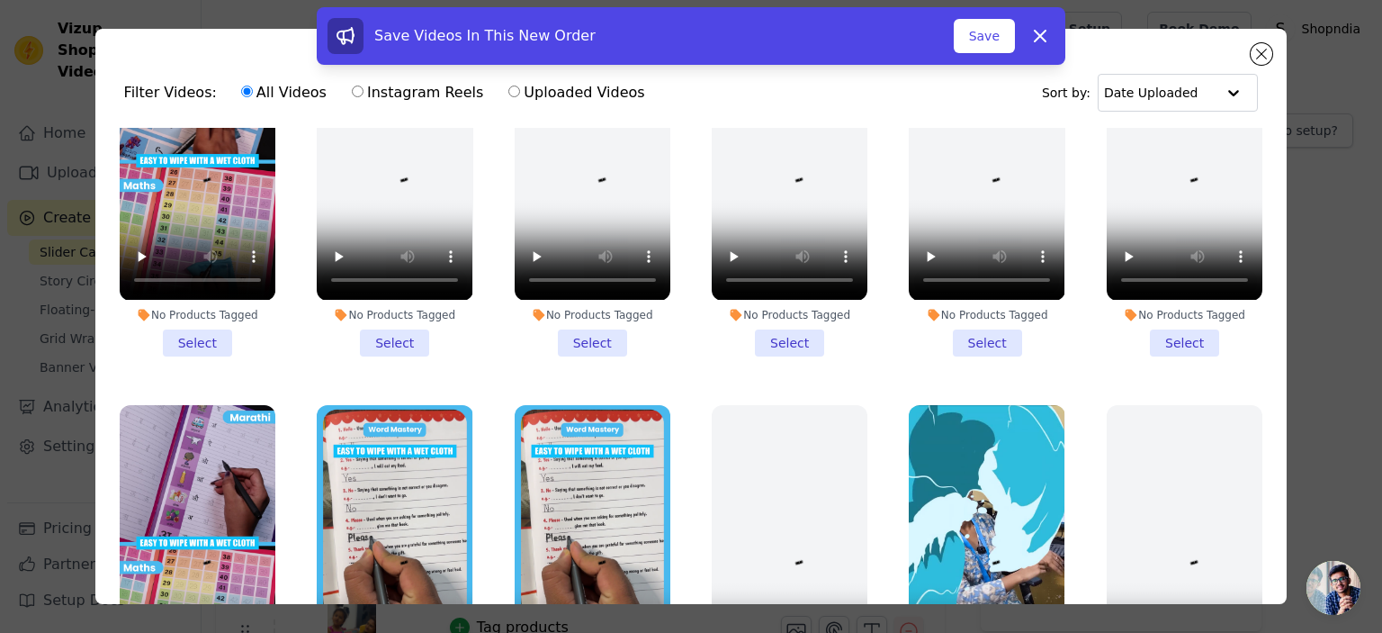
scroll to position [540, 0]
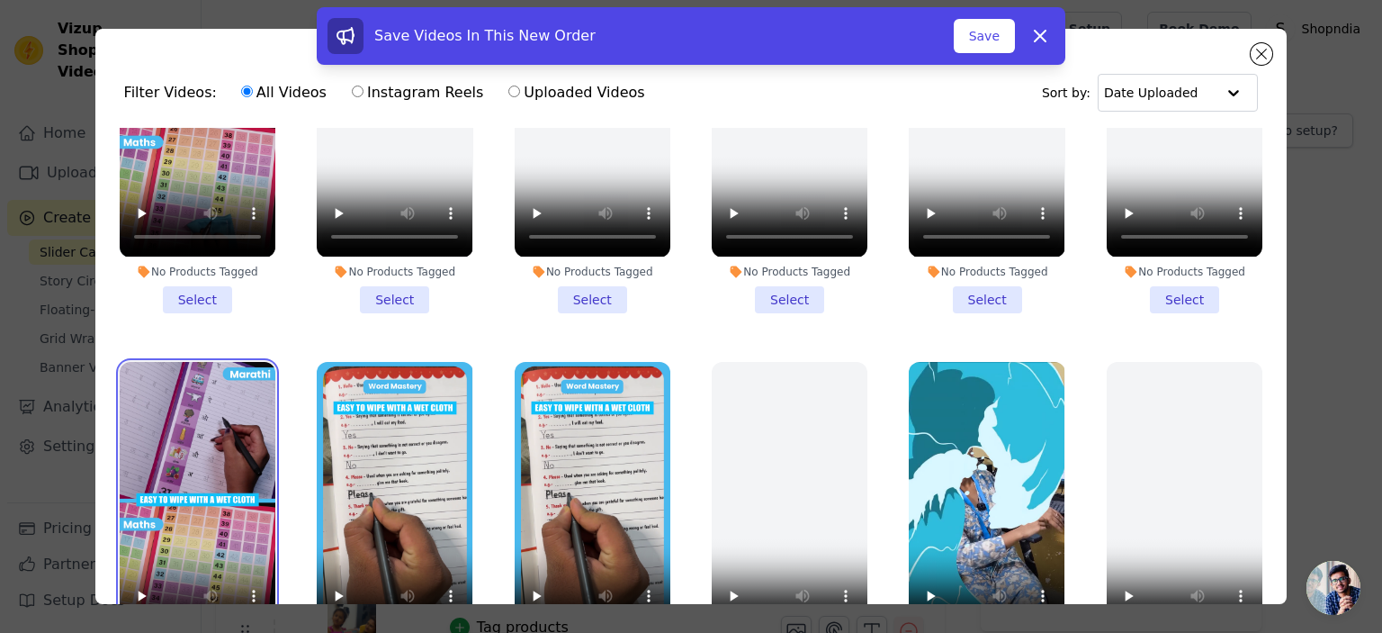
click at [197, 491] on video at bounding box center [198, 500] width 156 height 277
click at [203, 402] on video at bounding box center [198, 500] width 156 height 277
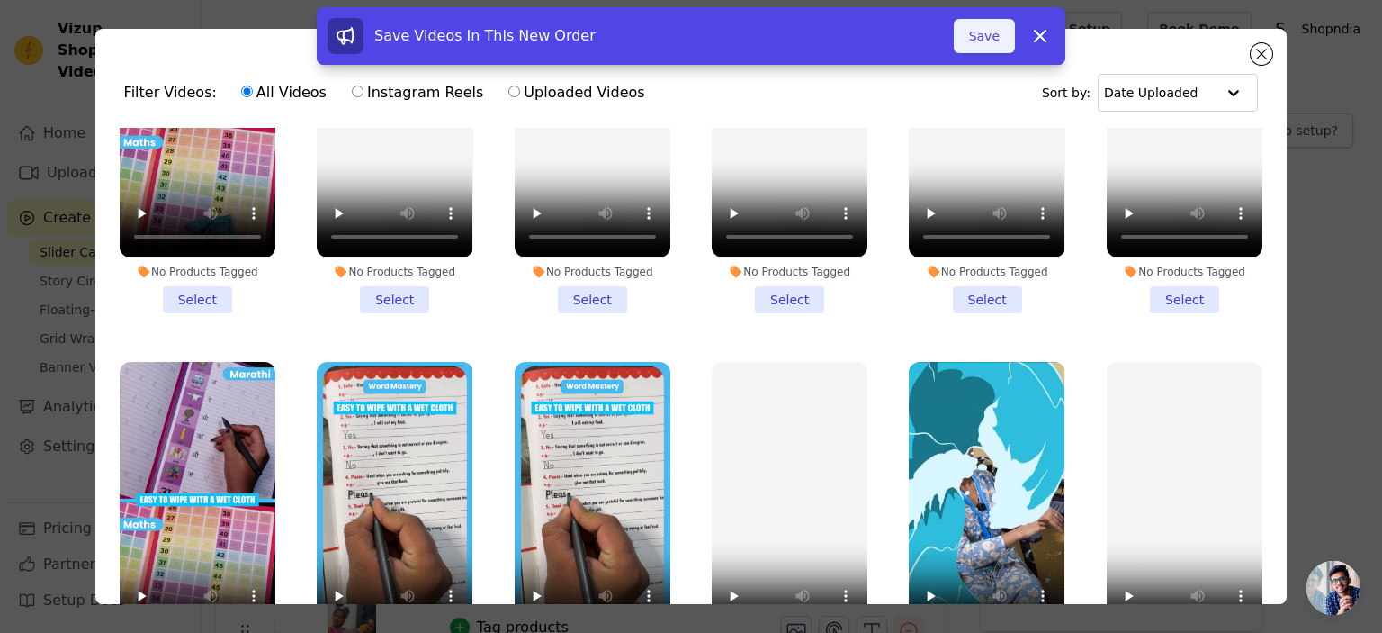
click at [990, 43] on button "Save" at bounding box center [984, 36] width 61 height 34
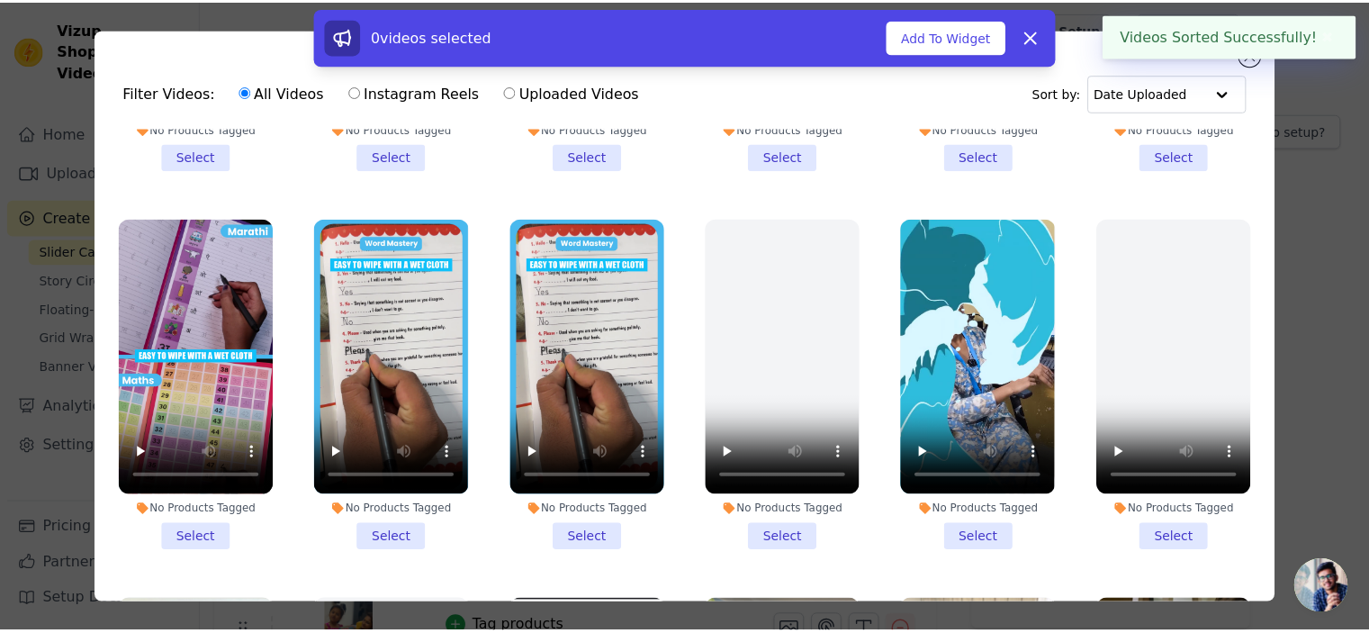
scroll to position [720, 0]
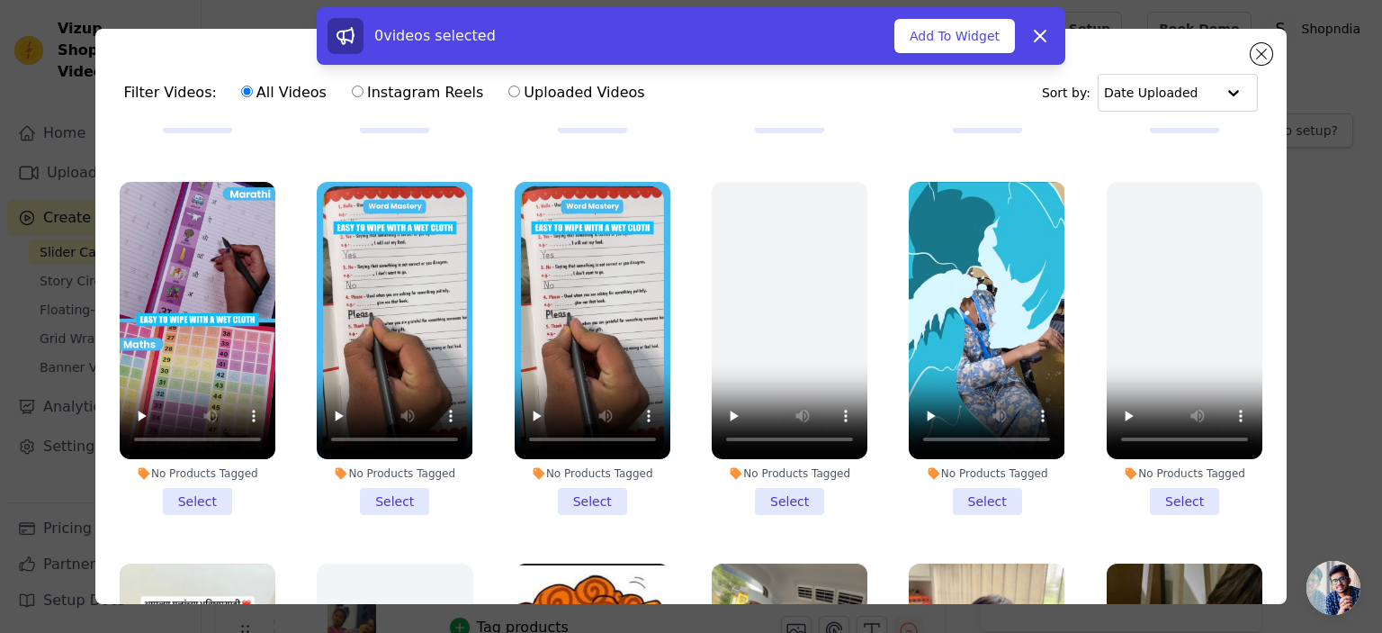
click at [205, 478] on li "No Products Tagged Select" at bounding box center [198, 348] width 156 height 333
click at [0, 0] on input "No Products Tagged Select" at bounding box center [0, 0] width 0 height 0
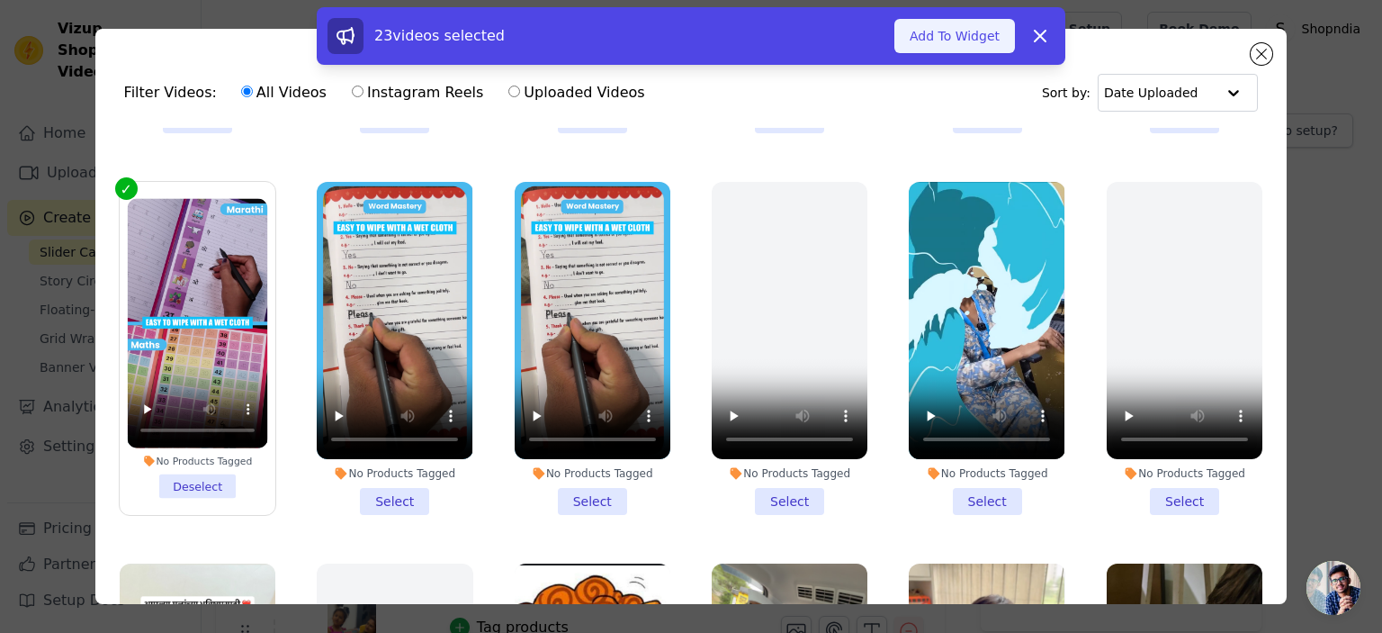
click at [952, 31] on button "Add To Widget" at bounding box center [955, 36] width 121 height 34
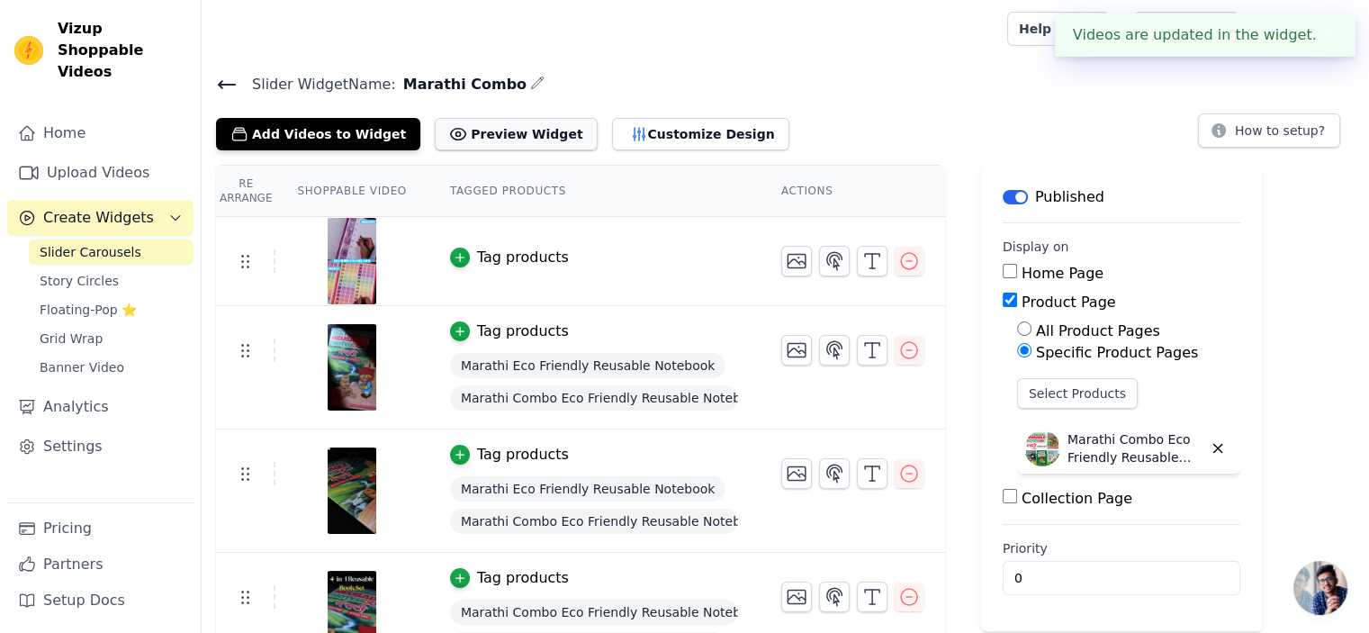
click at [463, 131] on button "Preview Widget" at bounding box center [516, 134] width 162 height 32
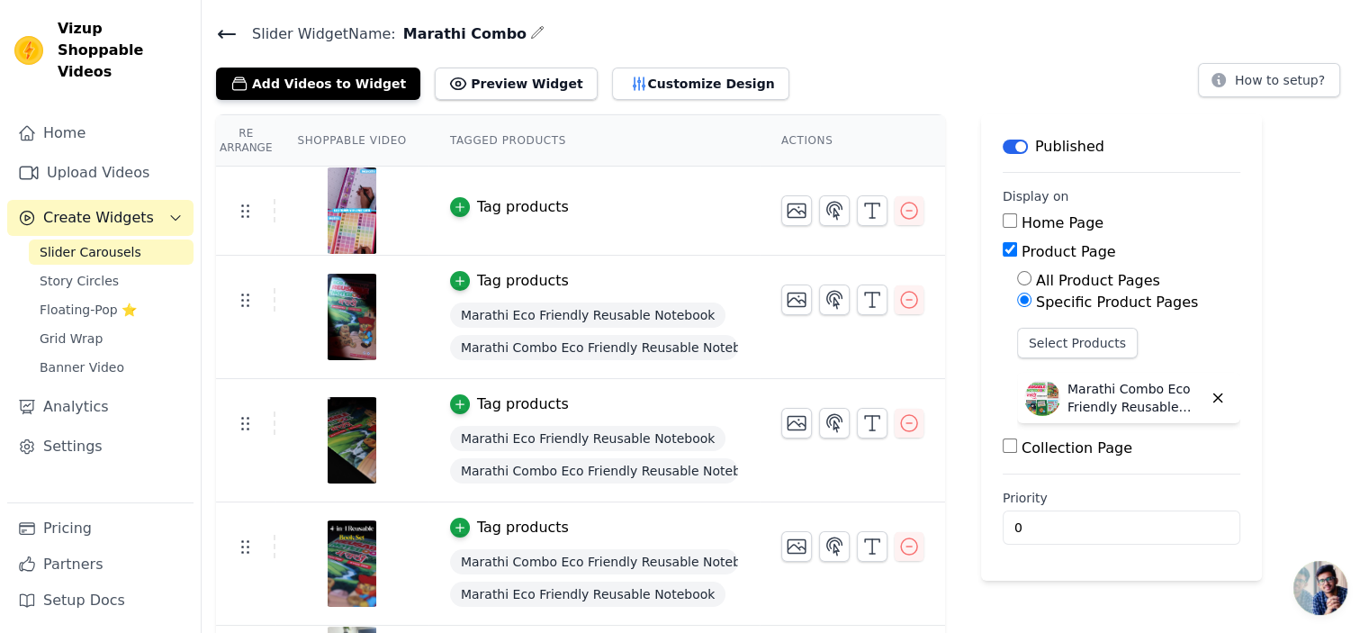
scroll to position [90, 0]
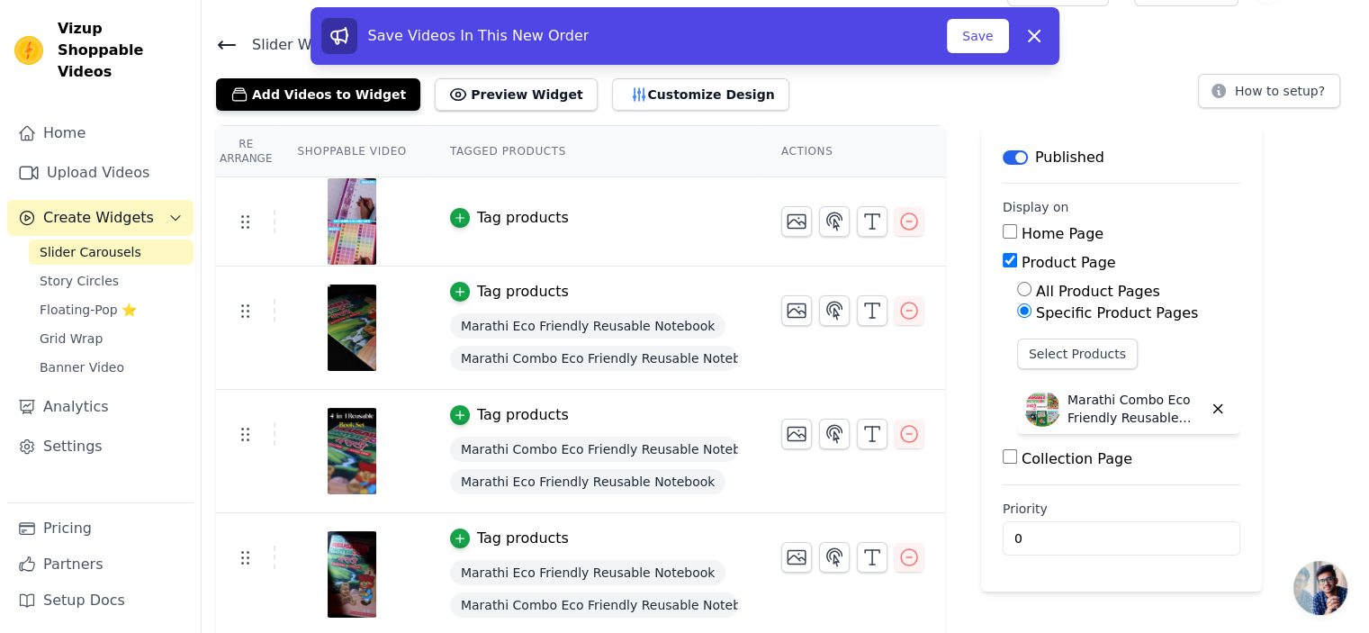
scroll to position [0, 0]
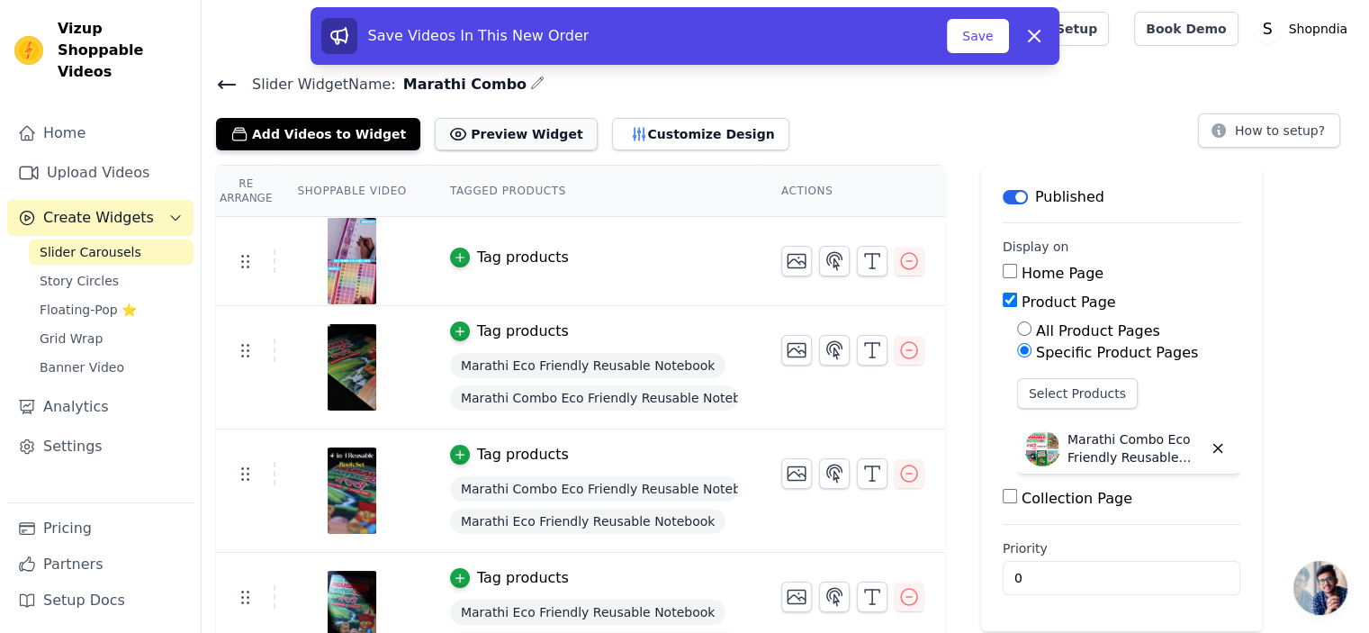
click at [498, 138] on button "Preview Widget" at bounding box center [516, 134] width 162 height 32
click at [975, 38] on button "Save" at bounding box center [977, 36] width 61 height 34
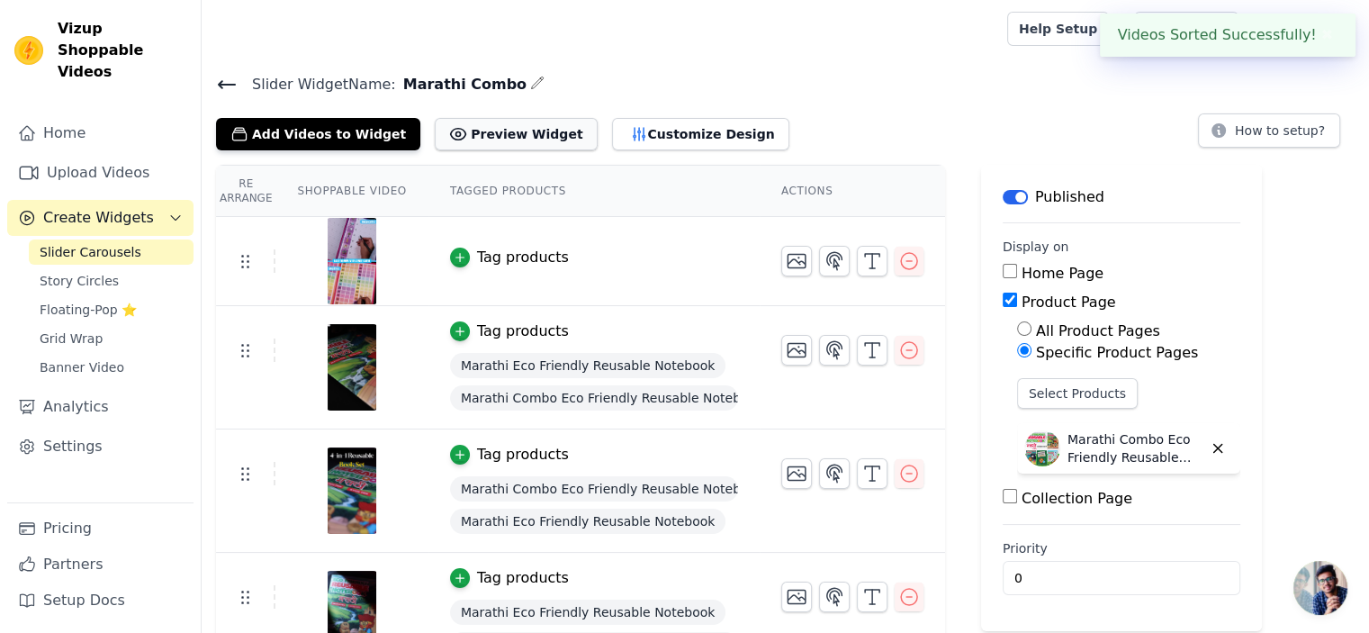
click at [443, 135] on button "Preview Widget" at bounding box center [516, 134] width 162 height 32
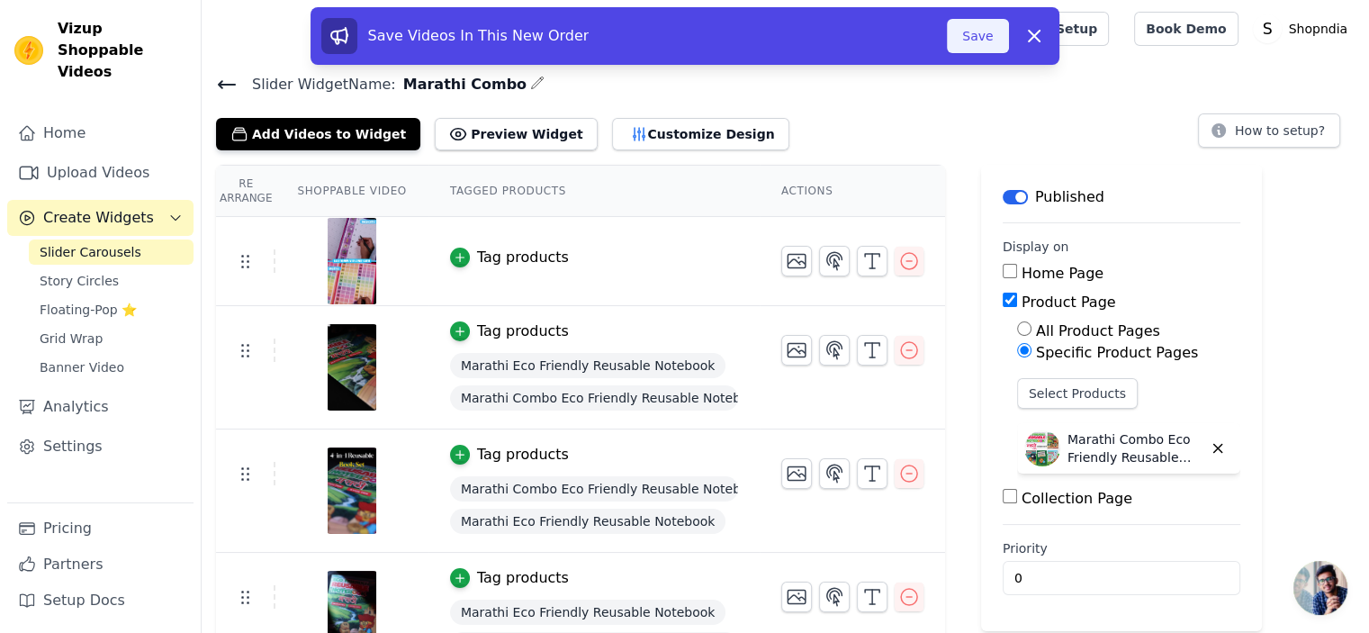
click at [976, 29] on button "Save" at bounding box center [977, 36] width 61 height 34
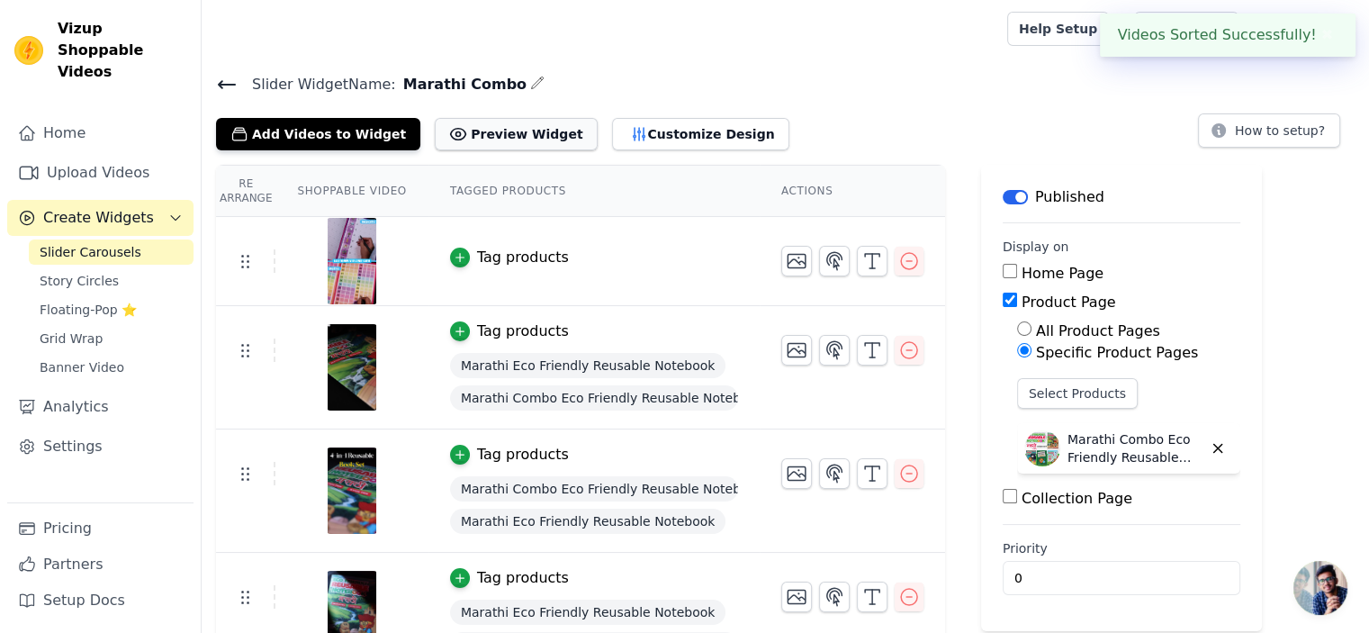
click at [498, 149] on button "Preview Widget" at bounding box center [516, 134] width 162 height 32
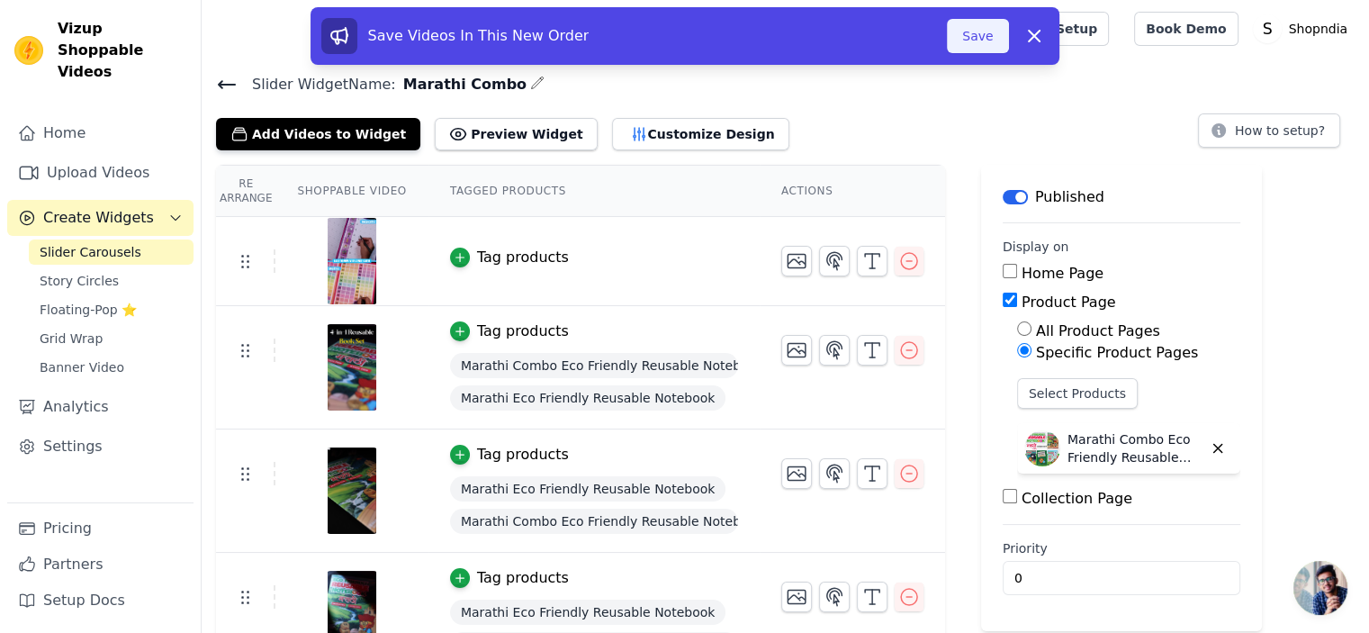
click at [977, 41] on button "Save" at bounding box center [977, 36] width 61 height 34
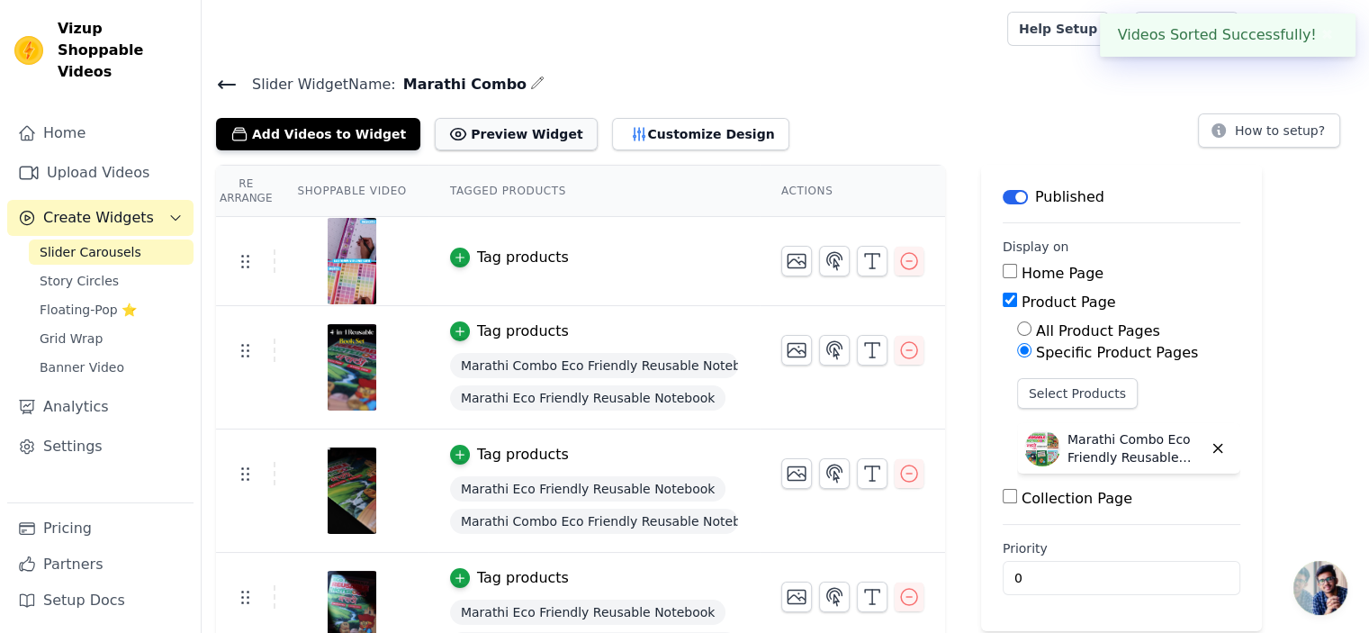
click at [449, 136] on icon at bounding box center [458, 134] width 18 height 18
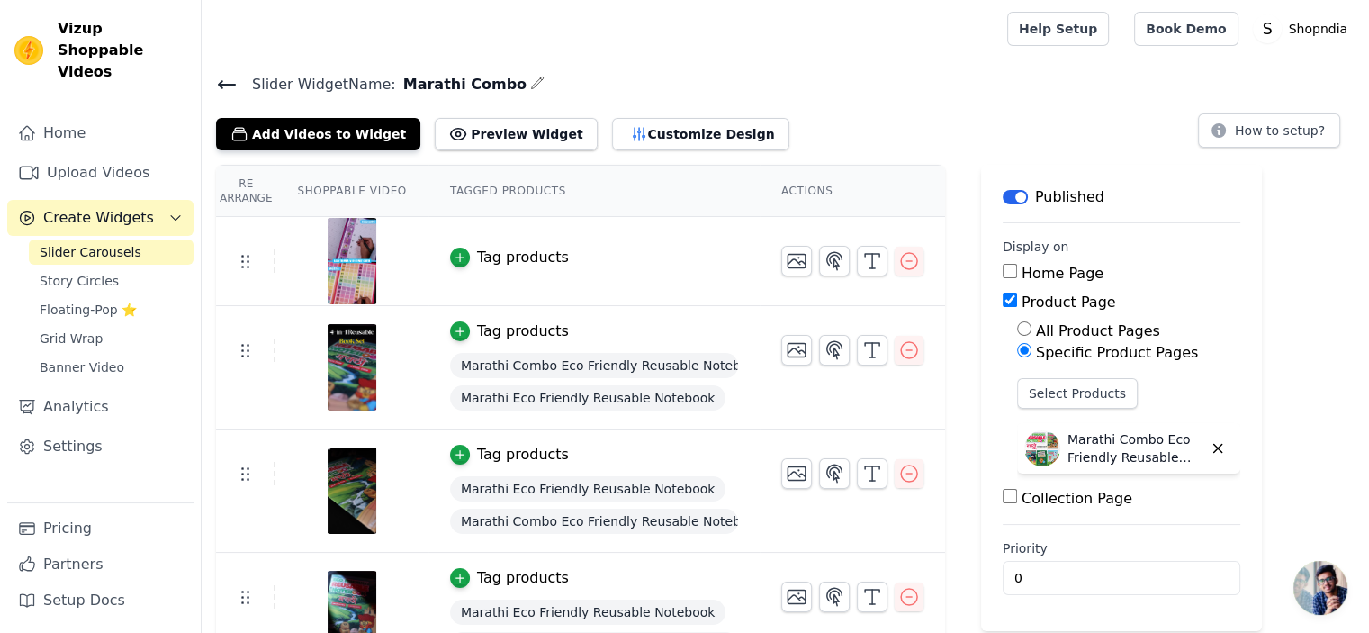
click at [220, 84] on icon at bounding box center [227, 84] width 16 height 7
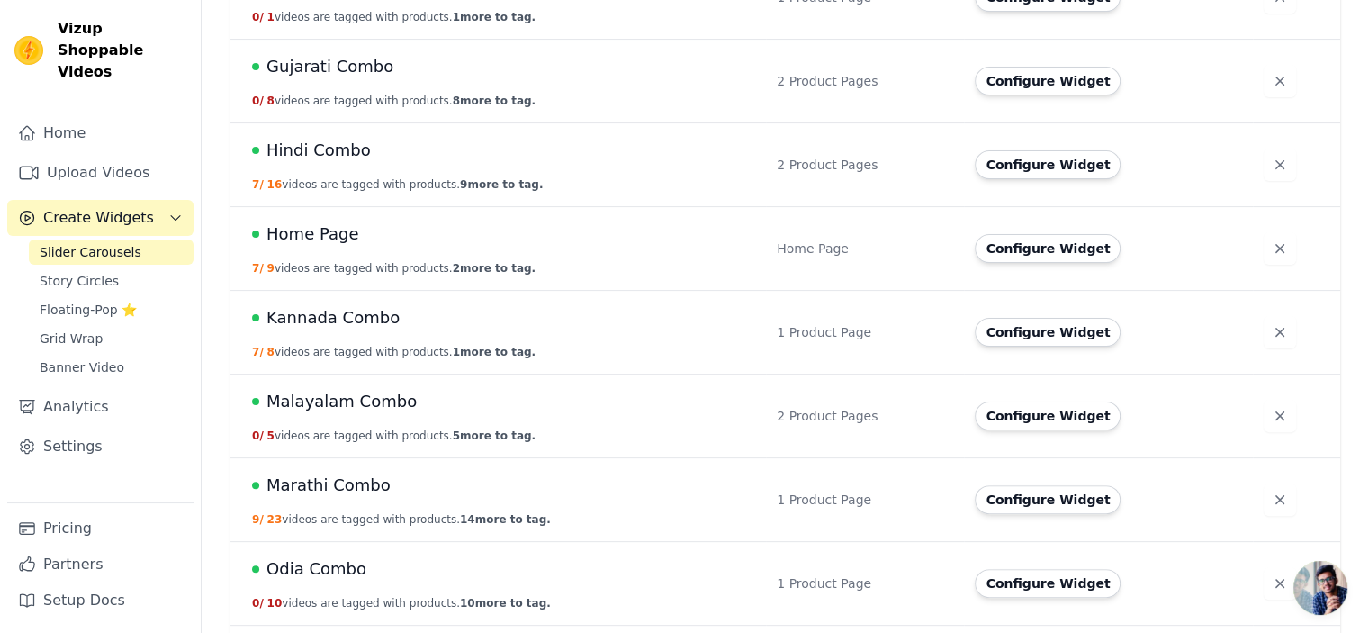
scroll to position [404, 0]
